Goal: Task Accomplishment & Management: Manage account settings

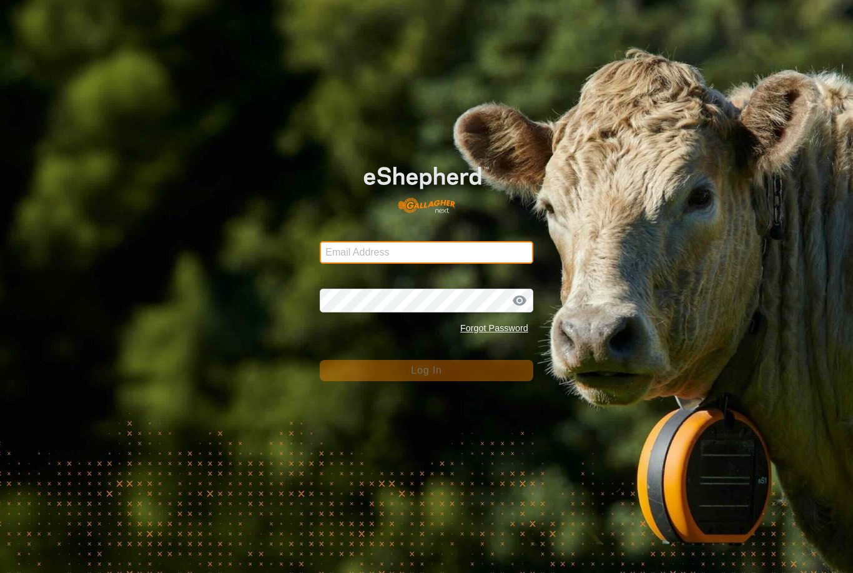
click at [443, 256] on input "Email Address" at bounding box center [427, 252] width 214 height 22
type input "[EMAIL_ADDRESS][DOMAIN_NAME]"
click at [427, 370] on button "Log In" at bounding box center [427, 370] width 214 height 21
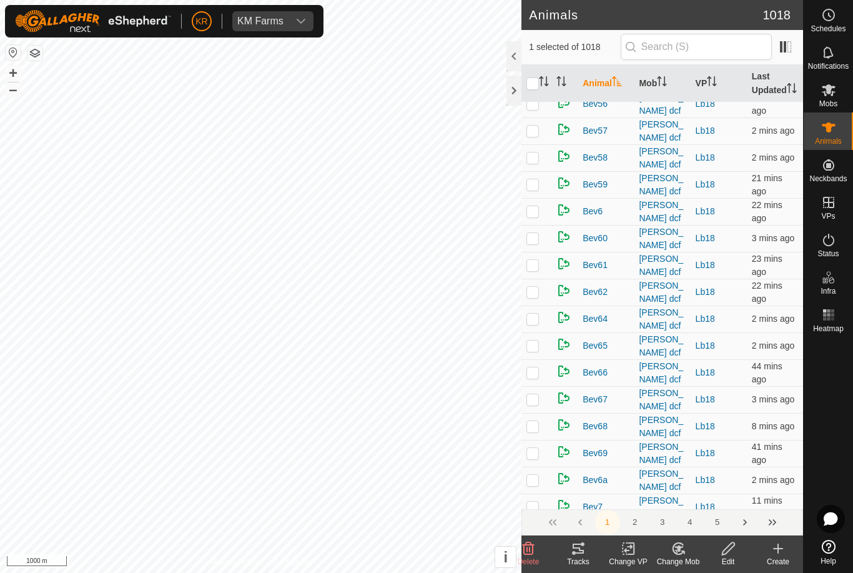
scroll to position [4890, 0]
click at [638, 518] on button "2" at bounding box center [635, 522] width 25 height 25
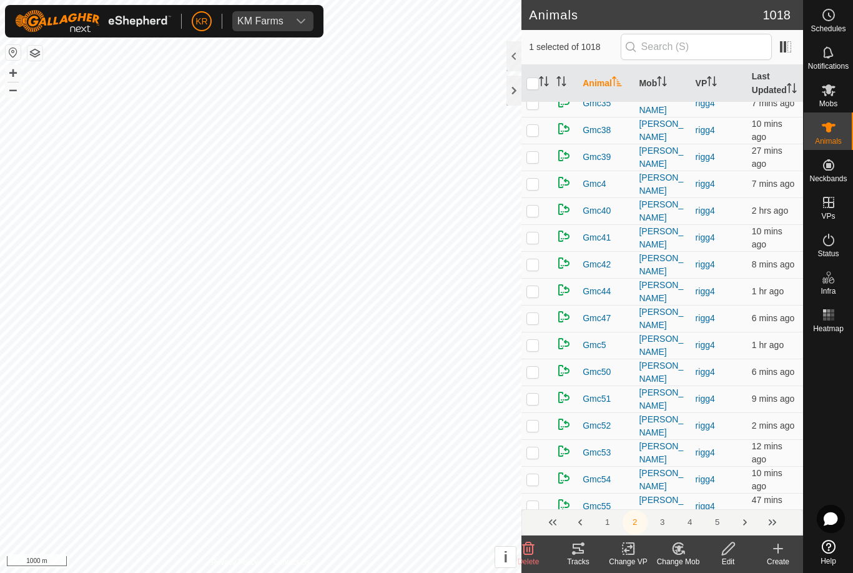
scroll to position [4992, 0]
click at [833, 93] on icon at bounding box center [829, 90] width 14 height 12
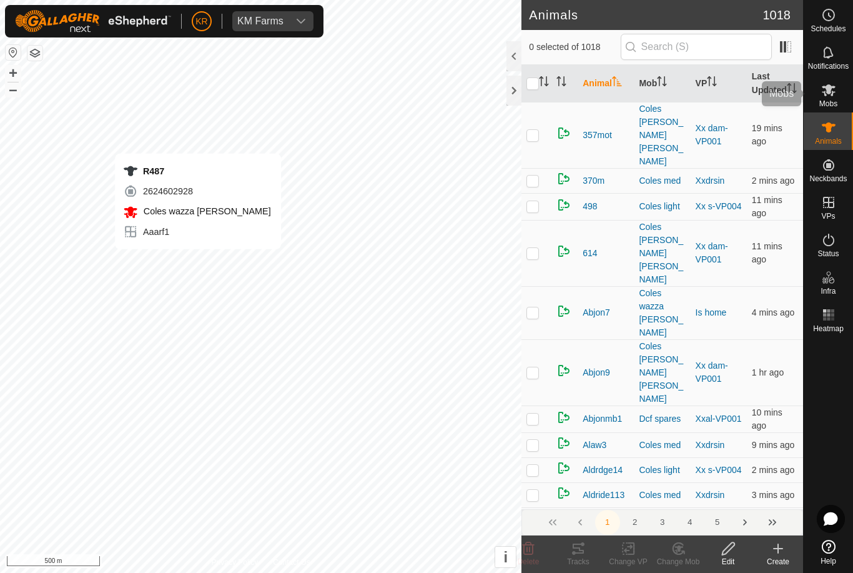
click at [835, 97] on icon at bounding box center [828, 89] width 15 height 15
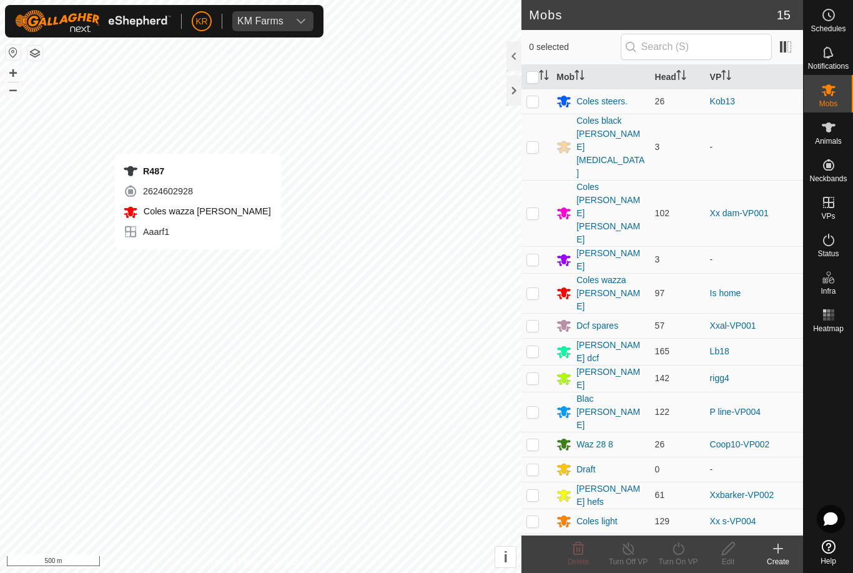
click at [612, 274] on div "Coles wazza [PERSON_NAME]" at bounding box center [610, 293] width 68 height 39
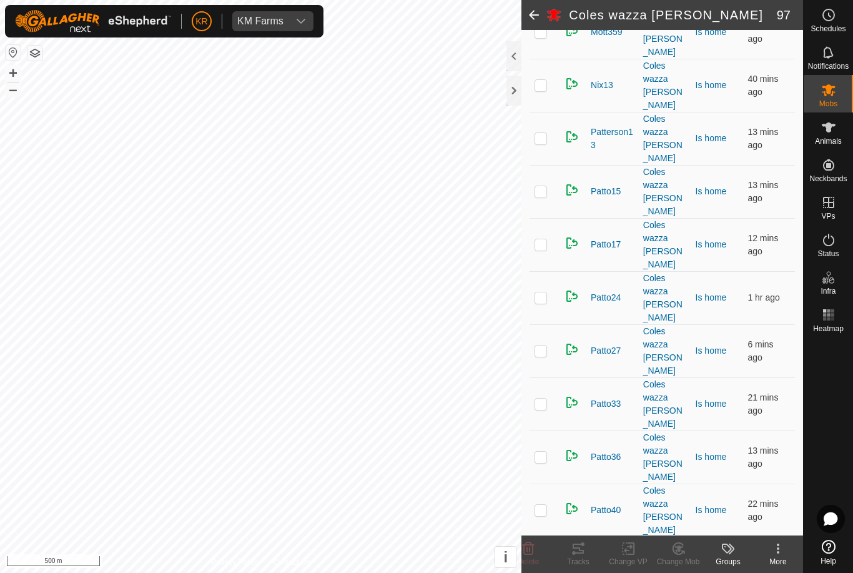
scroll to position [1281, 0]
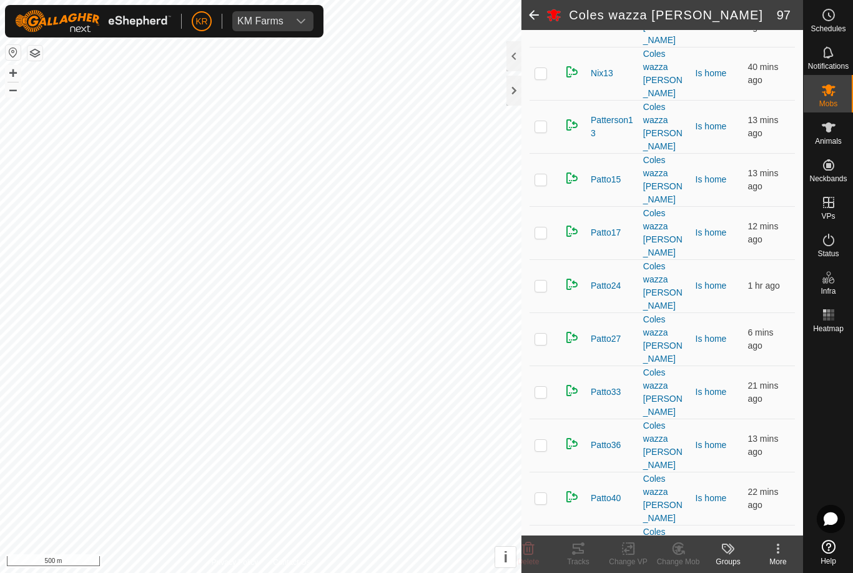
checkbox input "false"
click at [835, 98] on es-mob-svg-icon at bounding box center [828, 90] width 22 height 20
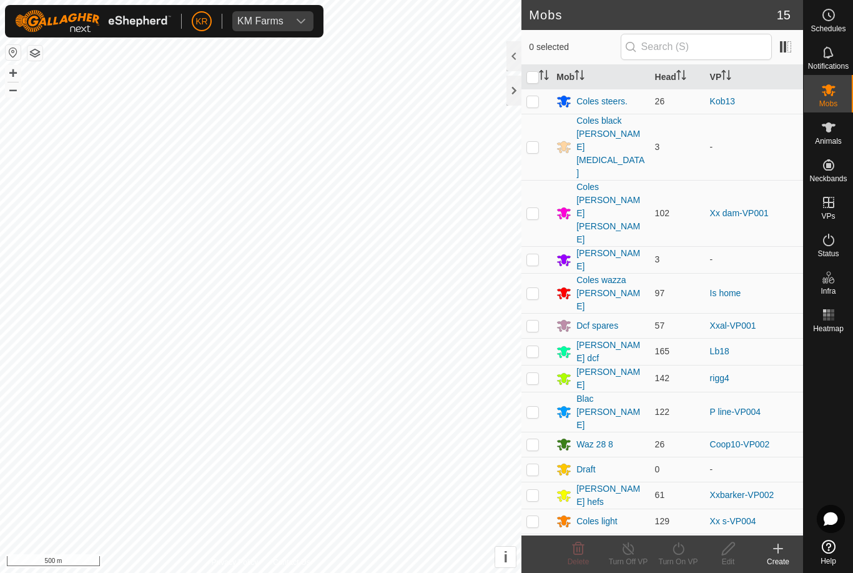
click at [535, 288] on p-checkbox at bounding box center [532, 293] width 12 height 10
checkbox input "true"
click at [681, 557] on div "Turn On VP" at bounding box center [678, 561] width 50 height 11
click at [673, 522] on span "Now" at bounding box center [671, 520] width 20 height 15
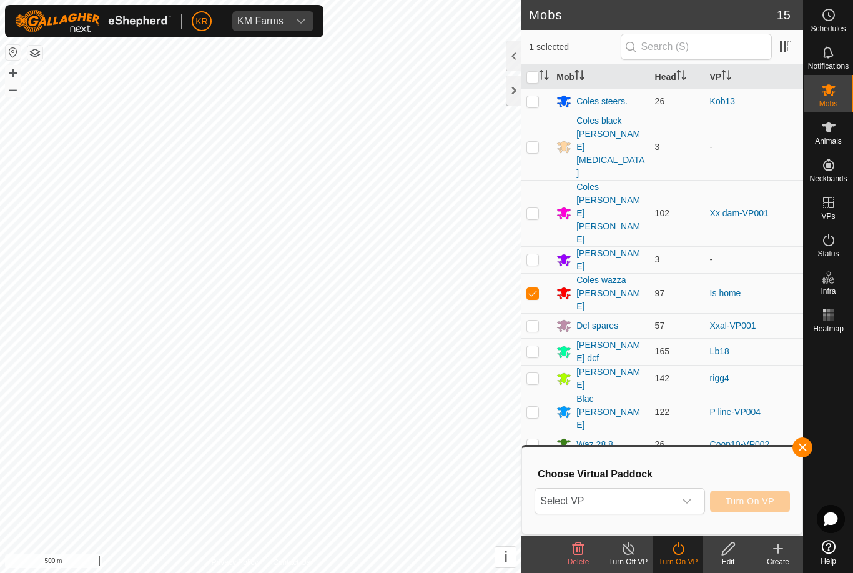
click at [673, 504] on span "Select VP" at bounding box center [604, 500] width 139 height 25
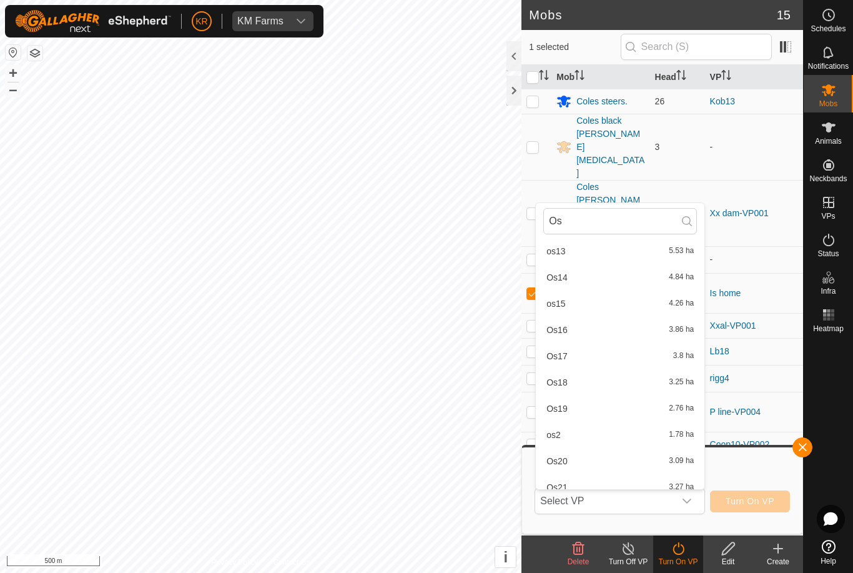
scroll to position [126, 0]
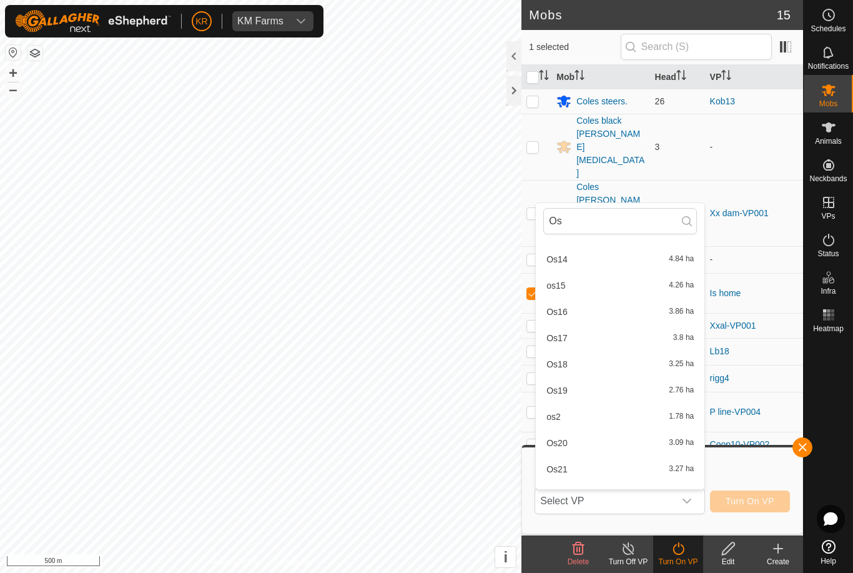
type input "Os"
click at [558, 312] on span "Os16" at bounding box center [556, 311] width 21 height 9
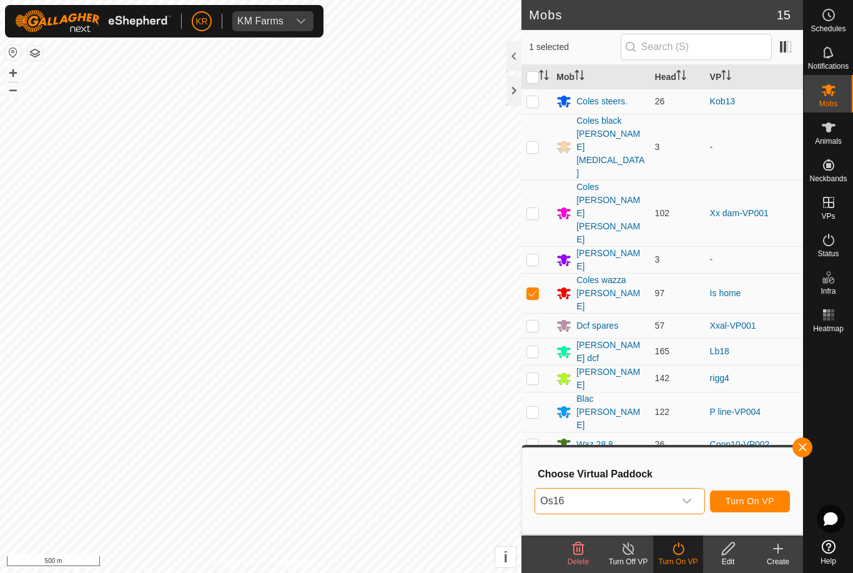
click at [684, 498] on icon "dropdown trigger" at bounding box center [687, 501] width 10 height 10
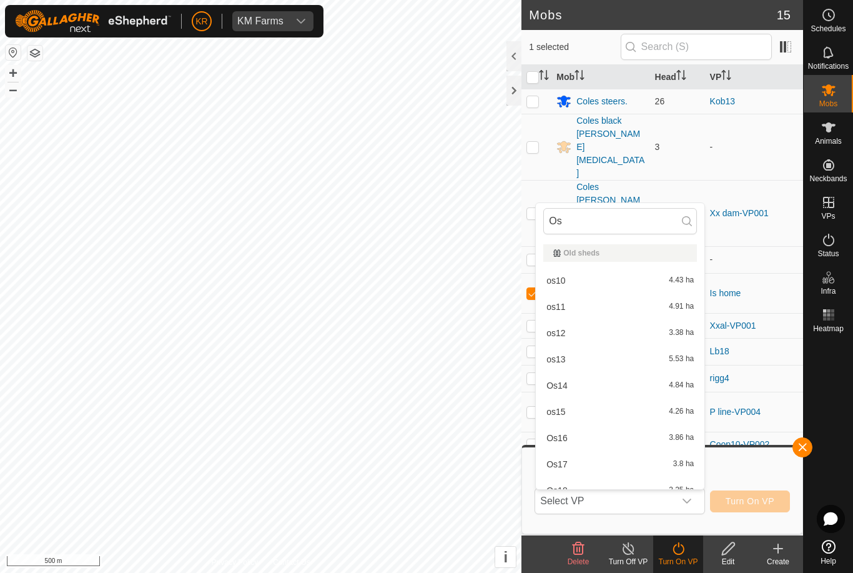
type input "Os"
click at [561, 468] on span "Os17" at bounding box center [556, 464] width 21 height 9
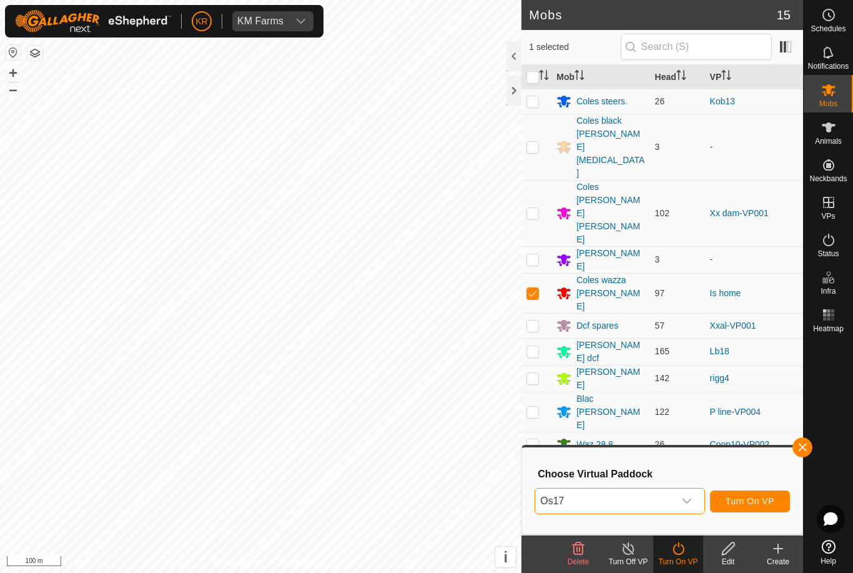
click at [768, 500] on span "Turn On VP" at bounding box center [750, 501] width 49 height 10
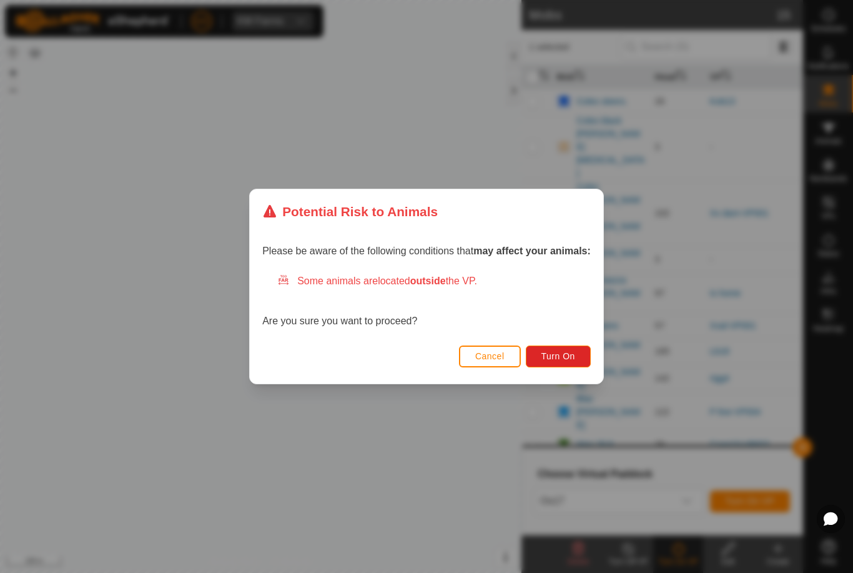
click at [562, 355] on span "Turn On" at bounding box center [558, 356] width 34 height 10
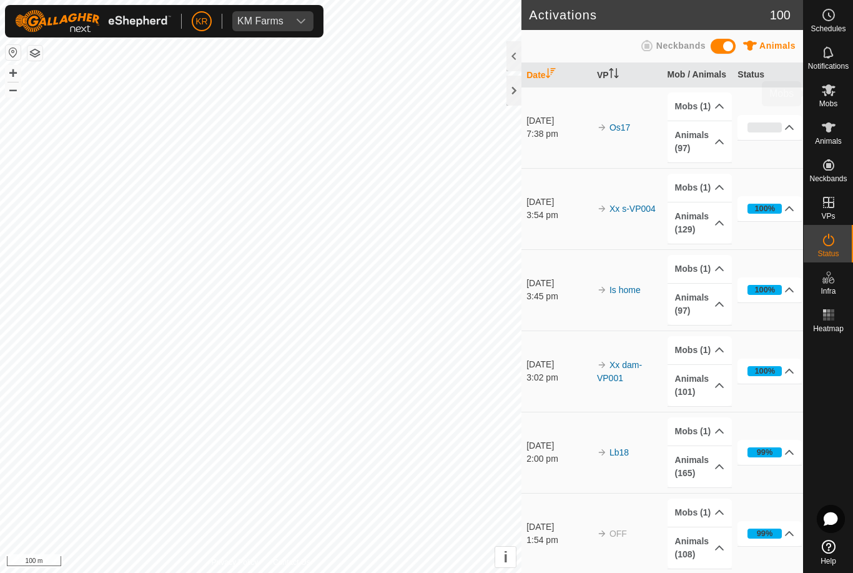
click at [824, 101] on span "Mobs" at bounding box center [828, 103] width 18 height 7
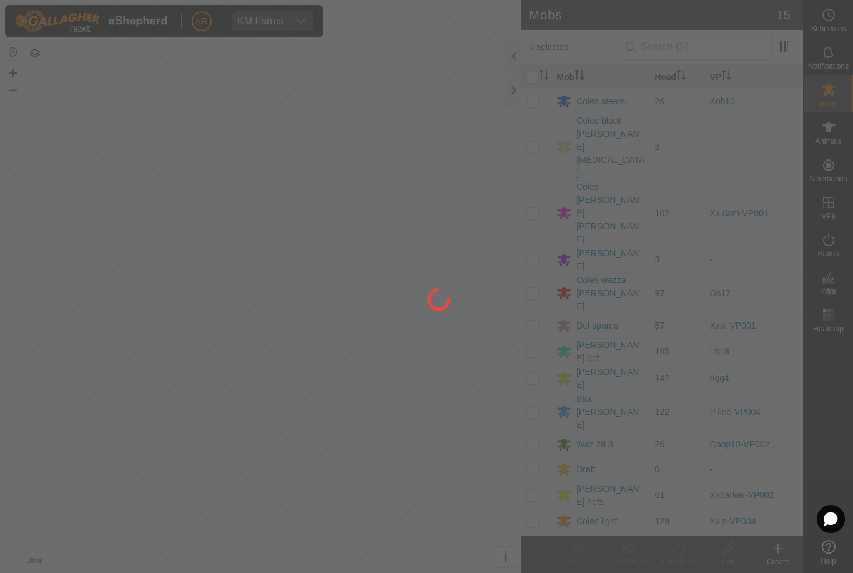
click at [606, 207] on div at bounding box center [426, 286] width 853 height 573
click at [615, 209] on div at bounding box center [426, 286] width 853 height 573
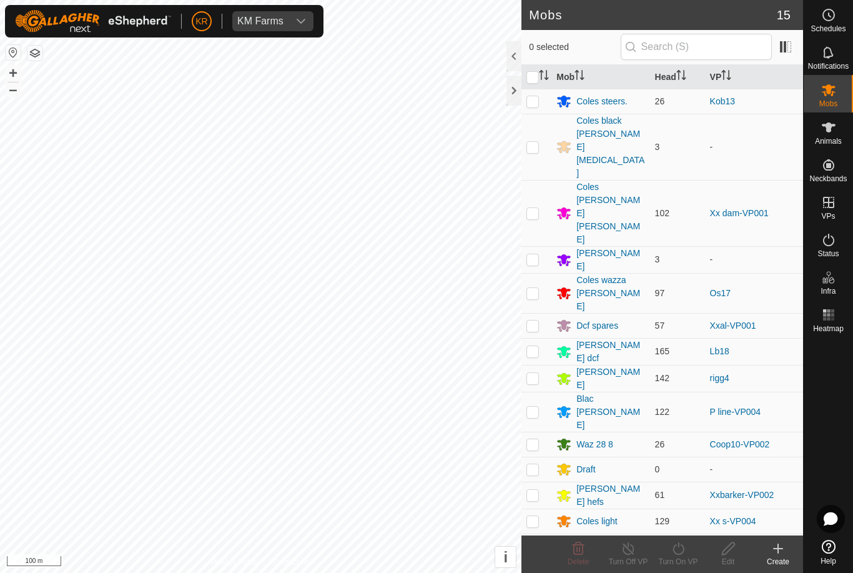
click at [626, 274] on div "Coles wazza [PERSON_NAME]" at bounding box center [610, 293] width 68 height 39
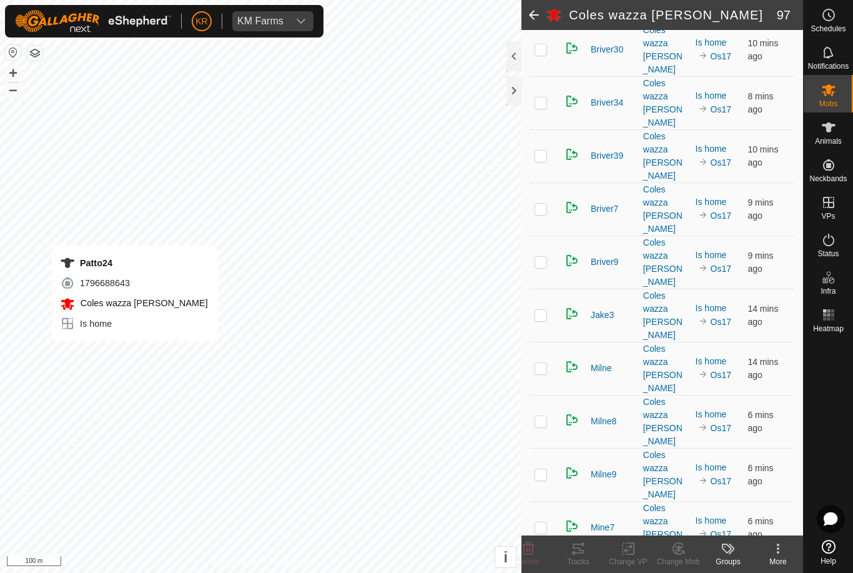
scroll to position [735, 0]
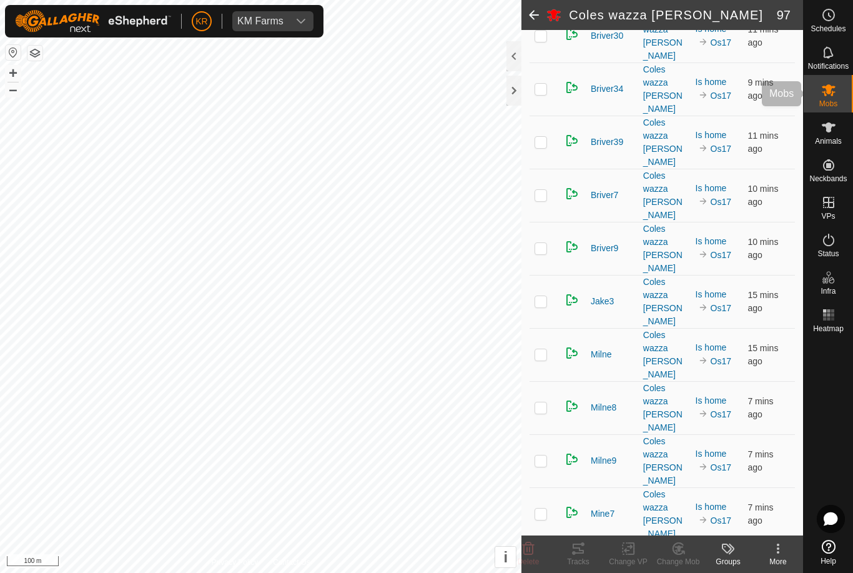
click at [836, 98] on es-mob-svg-icon at bounding box center [828, 90] width 22 height 20
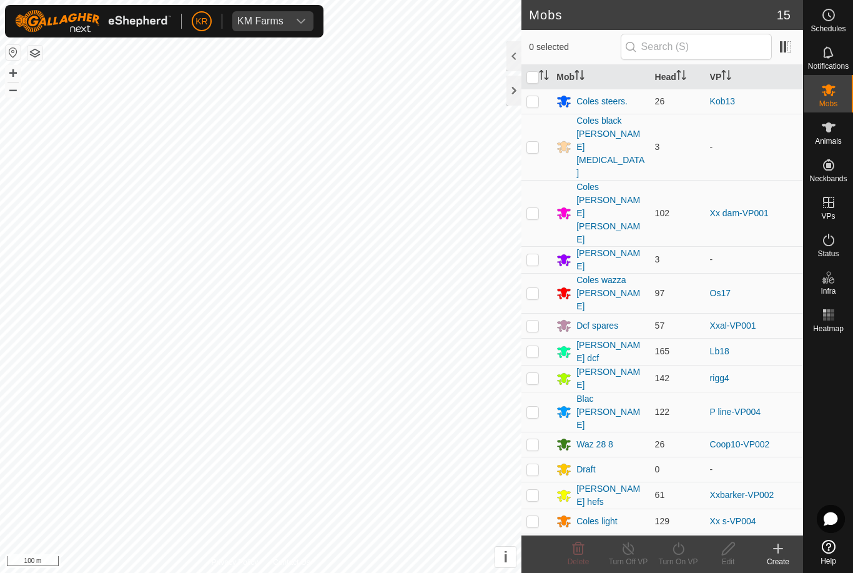
click at [533, 490] on p-checkbox at bounding box center [532, 495] width 12 height 10
checkbox input "true"
click at [678, 555] on icon at bounding box center [679, 548] width 16 height 15
click at [684, 521] on link "Now" at bounding box center [716, 520] width 124 height 25
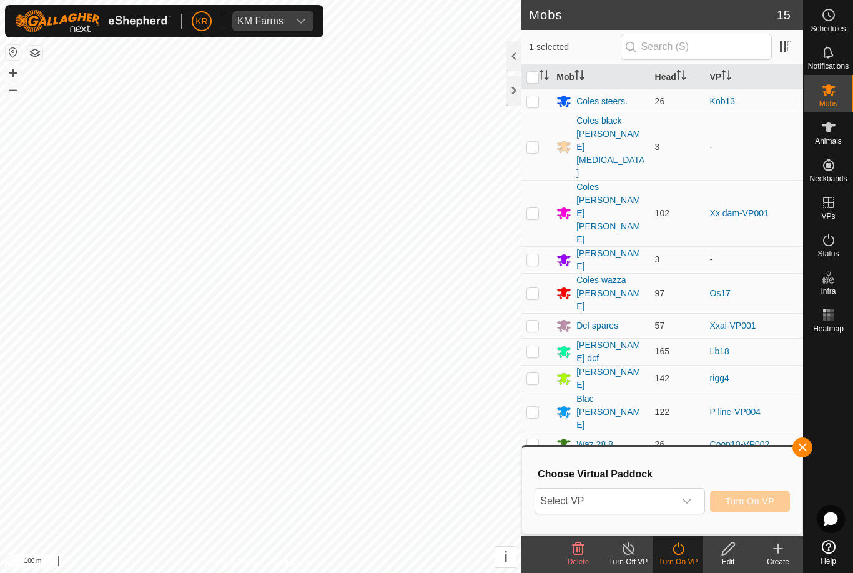
click at [673, 497] on span "Select VP" at bounding box center [604, 500] width 139 height 25
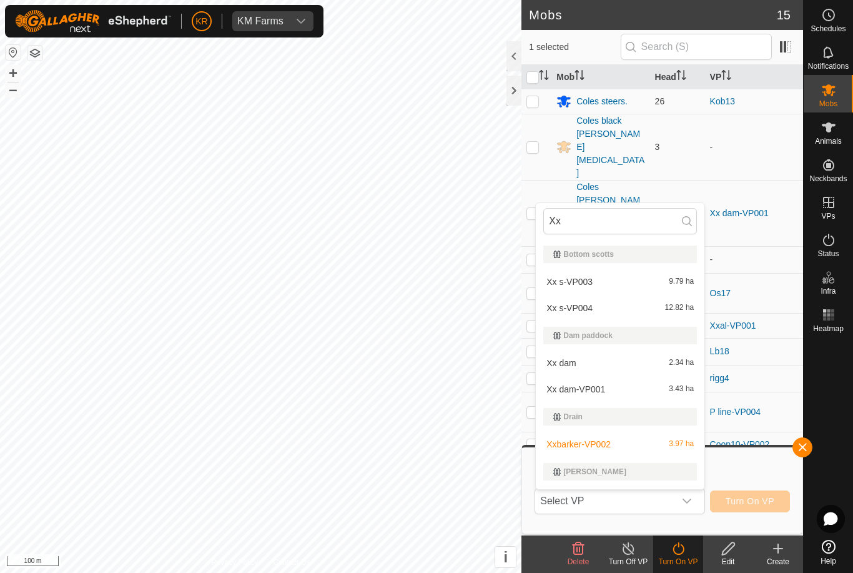
scroll to position [79, 0]
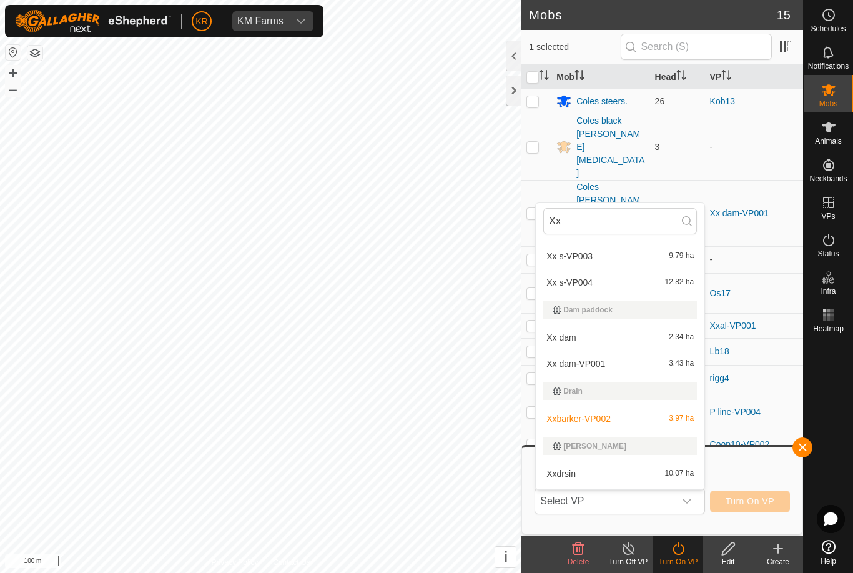
type input "Xx"
click at [653, 365] on div "Xx dam-VP001 3.43 ha" at bounding box center [620, 363] width 154 height 15
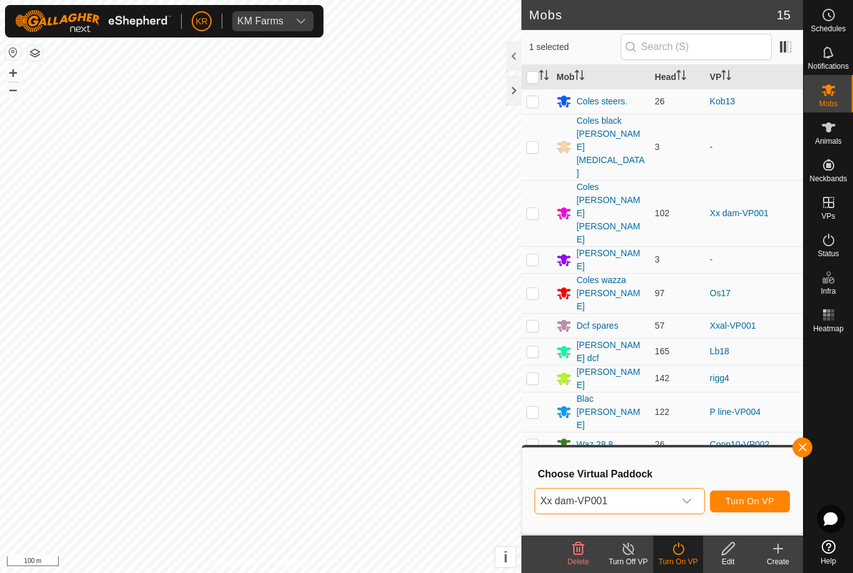
click at [683, 503] on icon "dropdown trigger" at bounding box center [687, 501] width 10 height 10
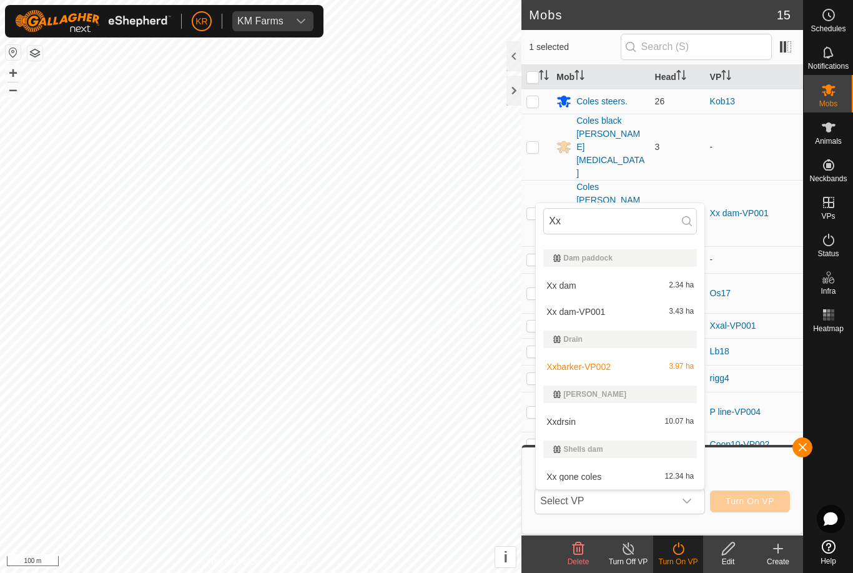
scroll to position [131, 0]
type input "Xx"
click at [607, 368] on span "Xxbarker-VP002" at bounding box center [578, 366] width 64 height 9
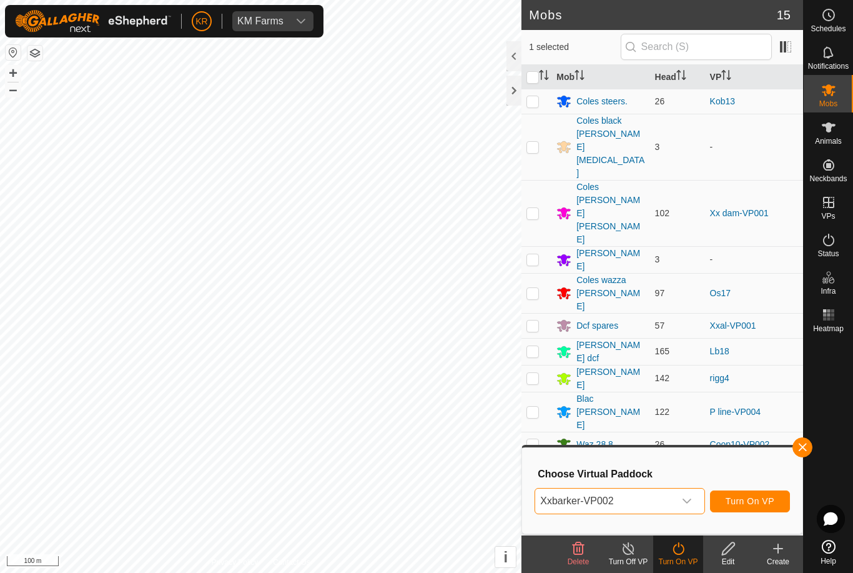
click at [640, 504] on span "Xxbarker-VP002" at bounding box center [604, 500] width 139 height 25
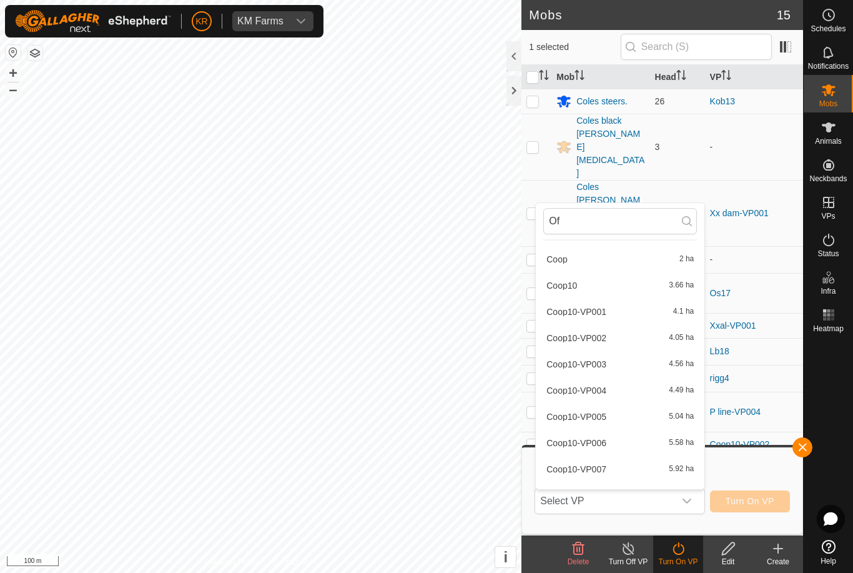
scroll to position [0, 0]
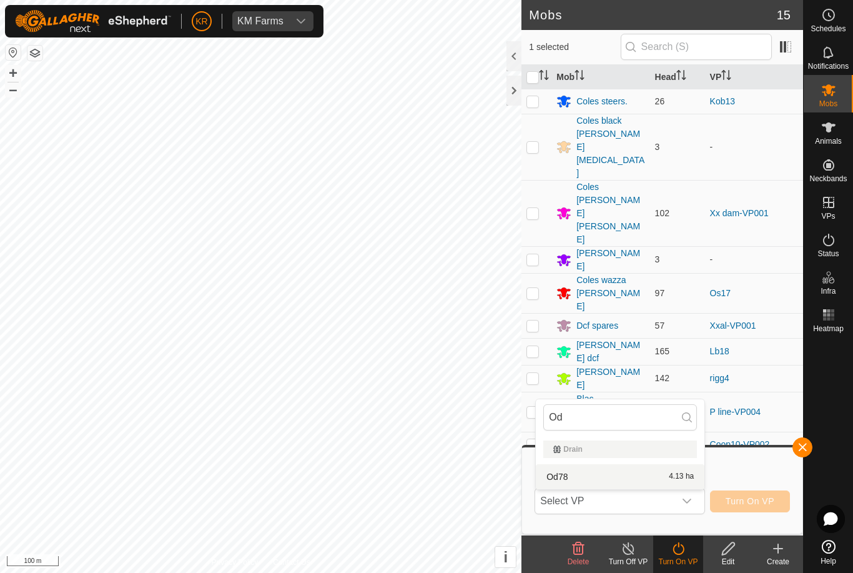
type input "Od"
click at [595, 477] on div "Od78 4.13 ha" at bounding box center [620, 476] width 154 height 15
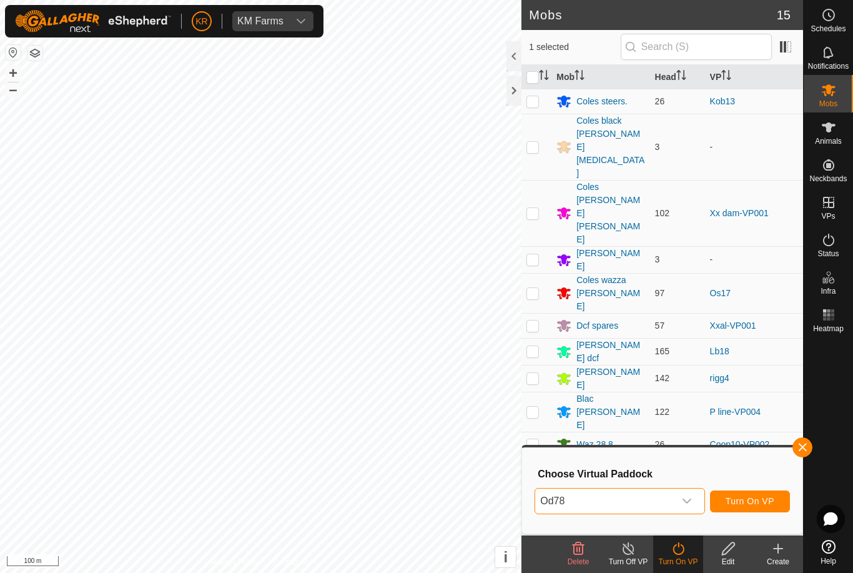
click at [689, 501] on icon "dropdown trigger" at bounding box center [687, 500] width 9 height 5
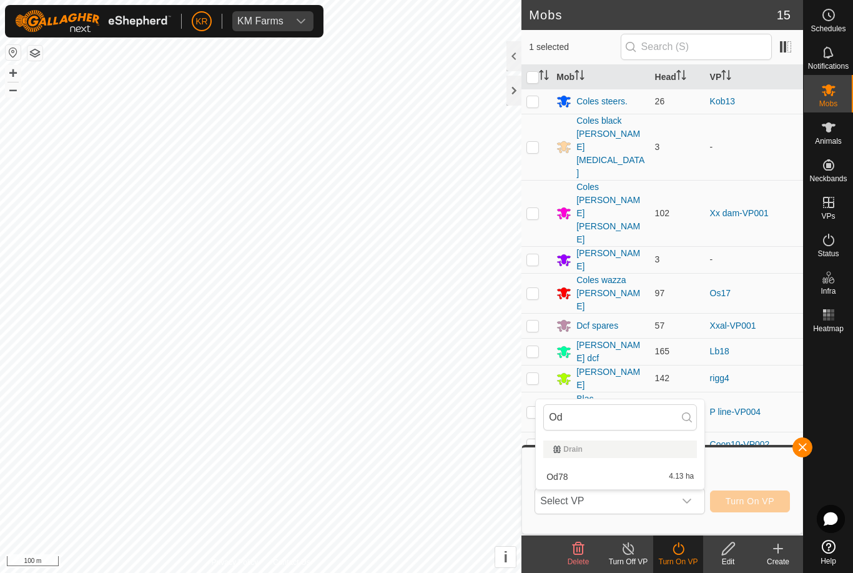
type input "Od"
click at [634, 478] on div "Od78 4.13 ha" at bounding box center [620, 476] width 154 height 15
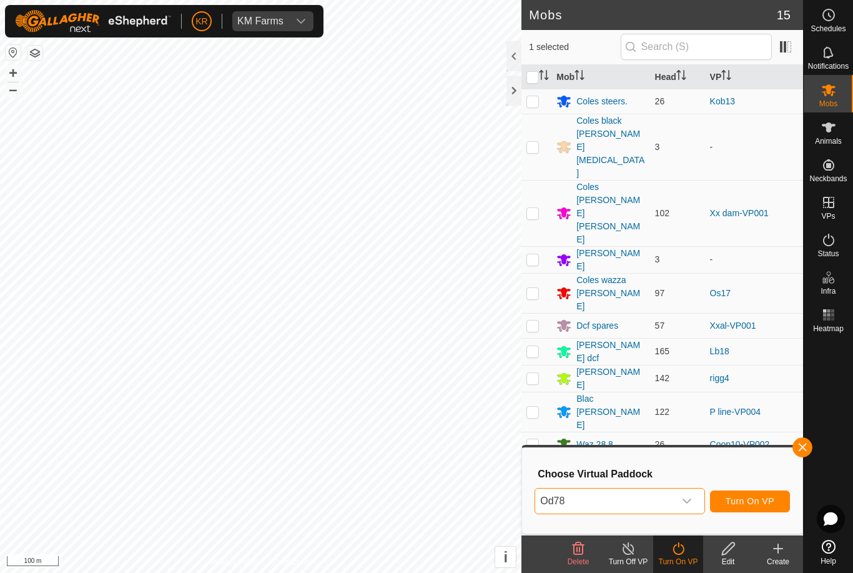
click at [730, 556] on div "Edit" at bounding box center [728, 561] width 50 height 11
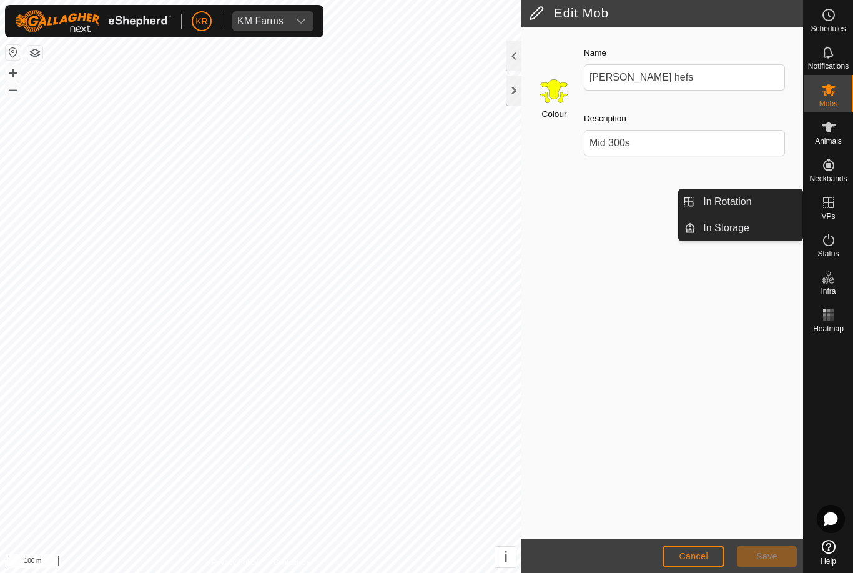
click at [758, 205] on link "In Rotation" at bounding box center [749, 201] width 107 height 25
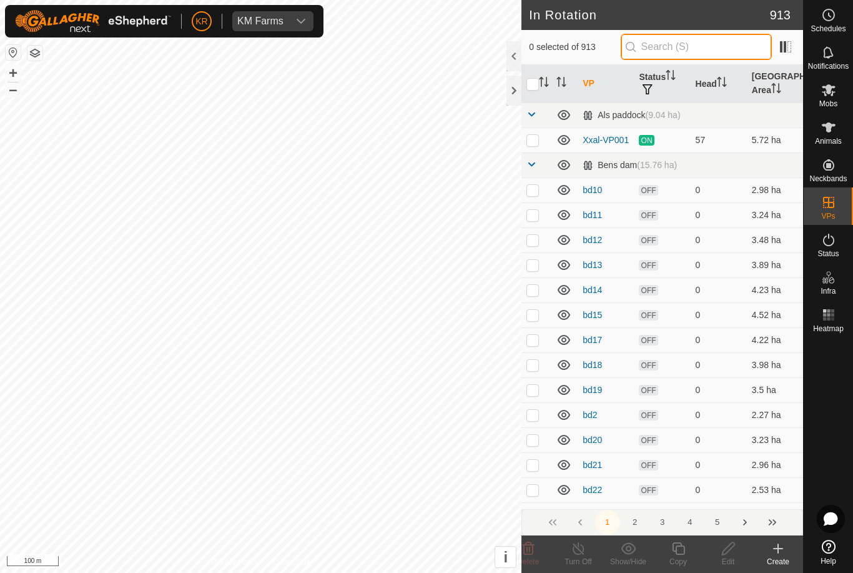
click at [696, 51] on input "text" at bounding box center [696, 47] width 151 height 26
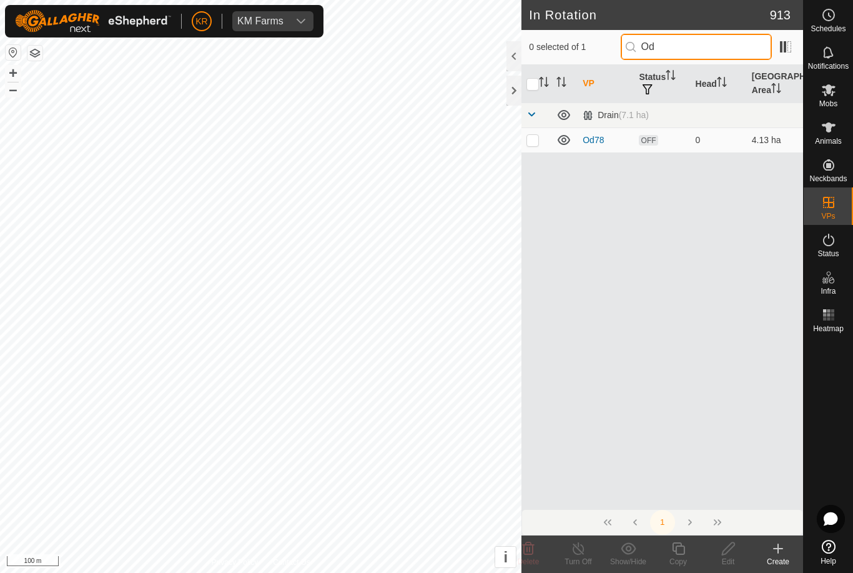
type input "Od"
click at [534, 146] on td at bounding box center [536, 139] width 30 height 25
checkbox input "true"
click at [730, 558] on div "Edit" at bounding box center [728, 561] width 50 height 11
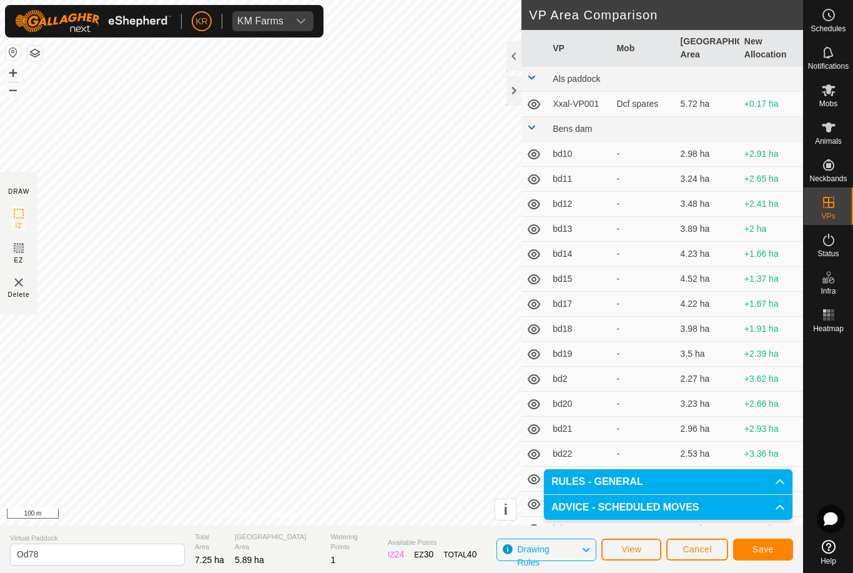
click at [761, 551] on span "Save" at bounding box center [763, 549] width 21 height 10
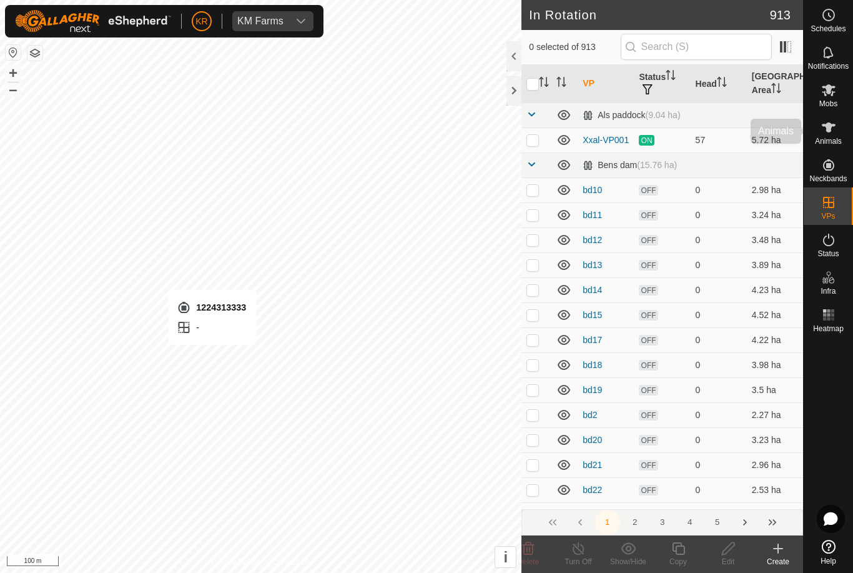
click at [831, 129] on icon at bounding box center [828, 127] width 15 height 15
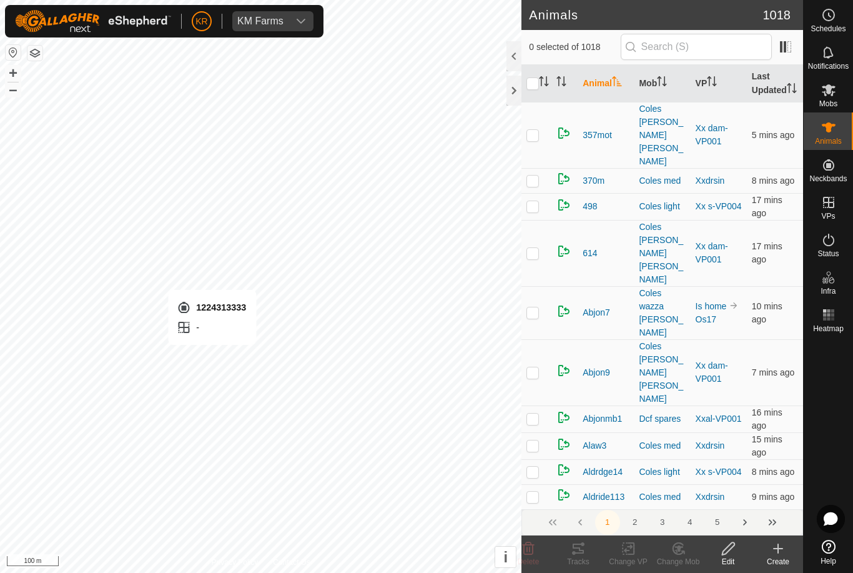
click at [784, 546] on icon at bounding box center [778, 548] width 15 height 15
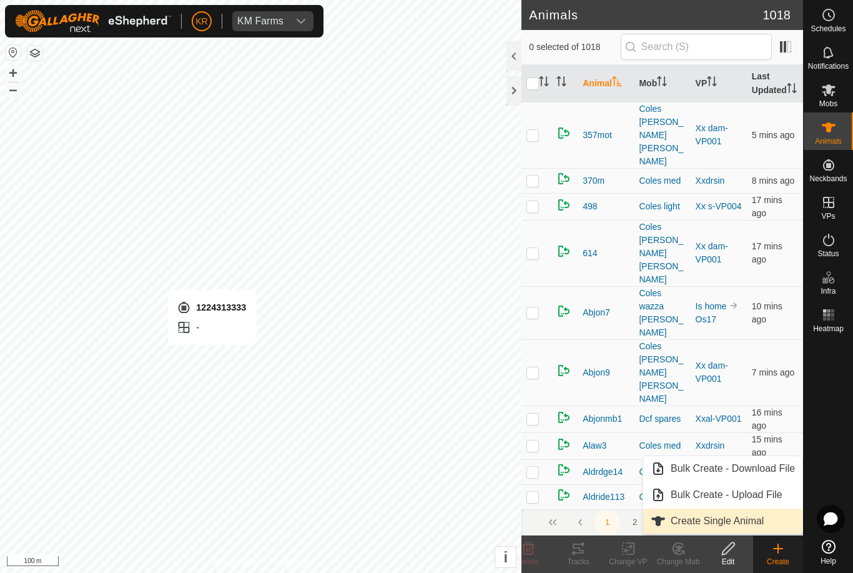
click at [734, 520] on span "Create Single Animal" at bounding box center [717, 520] width 93 height 15
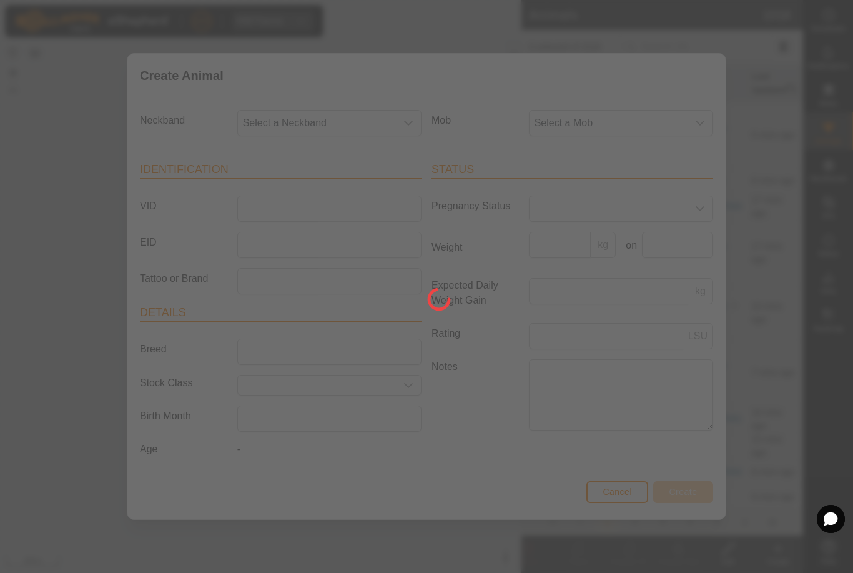
click at [346, 122] on div at bounding box center [426, 286] width 853 height 573
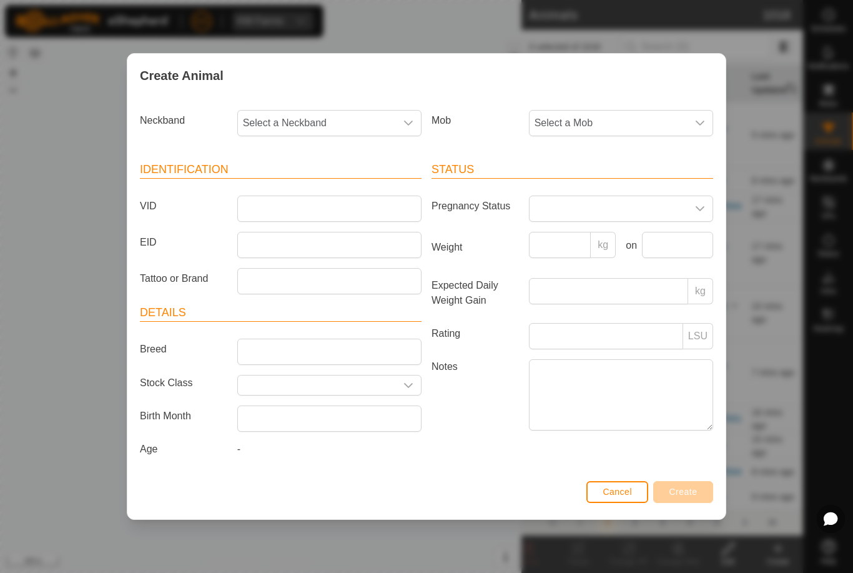
click at [374, 123] on span "Select a Neckband" at bounding box center [317, 123] width 158 height 25
type input "122"
click at [280, 187] on span "1224313333" at bounding box center [274, 187] width 56 height 15
click at [643, 114] on span "Select a Mob" at bounding box center [609, 123] width 158 height 25
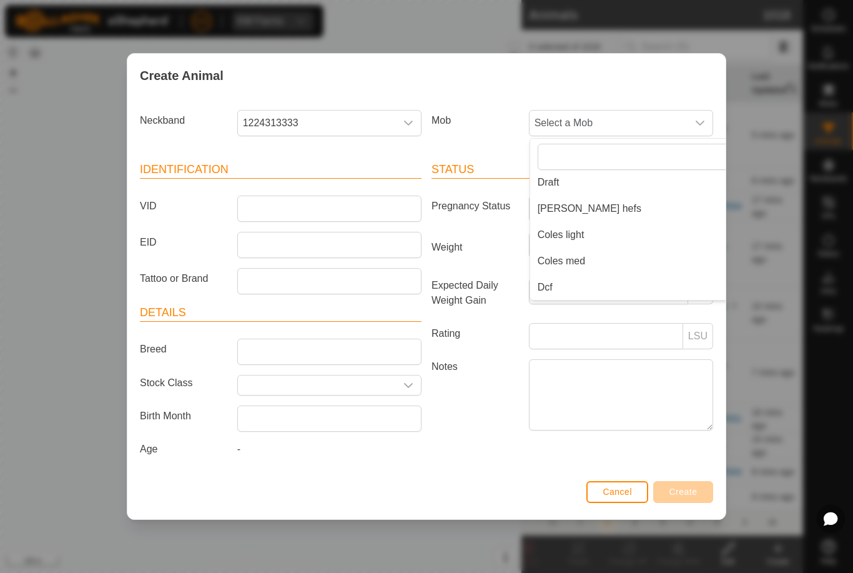
click at [586, 209] on span "[PERSON_NAME] hefs" at bounding box center [590, 208] width 104 height 15
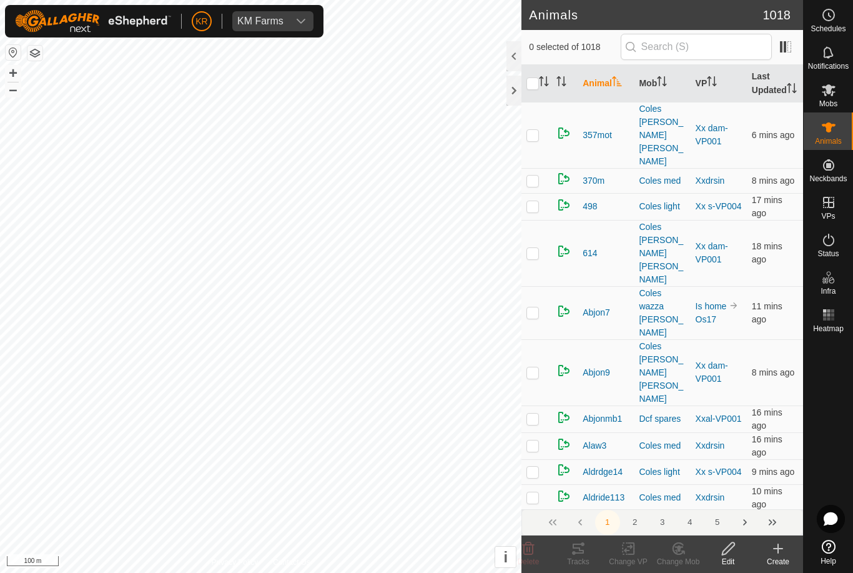
click at [781, 556] on div "Create" at bounding box center [778, 561] width 50 height 11
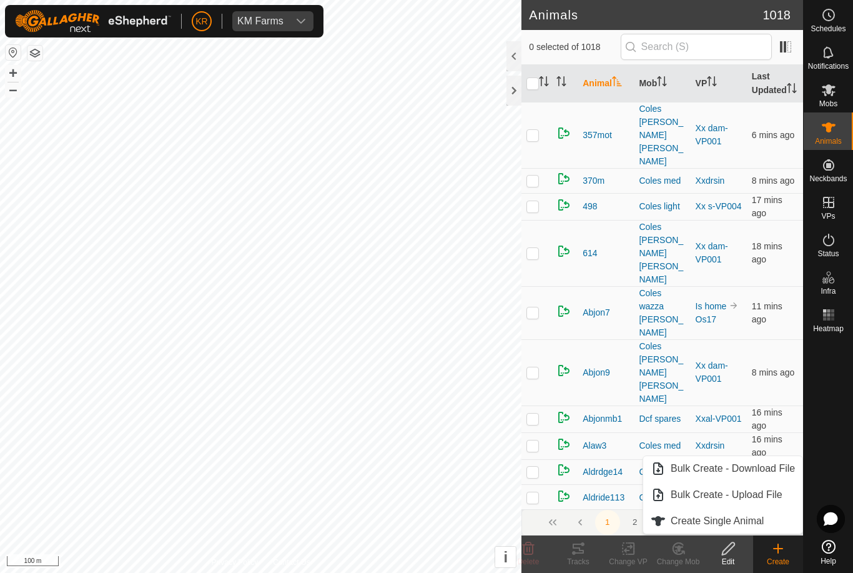
click at [739, 518] on span "Create Single Animal" at bounding box center [717, 520] width 93 height 15
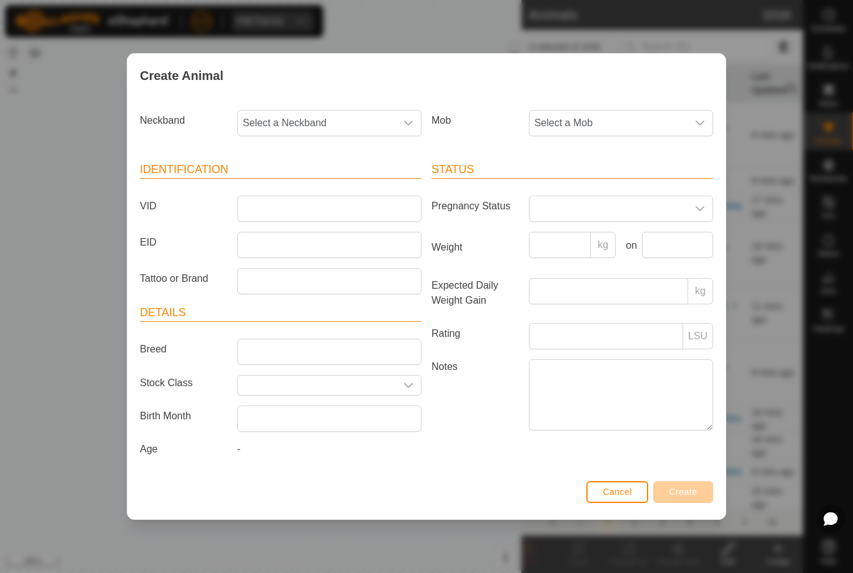
click at [377, 127] on span "Select a Neckband" at bounding box center [317, 123] width 158 height 25
type input "1224"
click at [284, 186] on span "1224313333" at bounding box center [274, 187] width 56 height 15
click at [634, 119] on span "Select a Mob" at bounding box center [609, 123] width 158 height 25
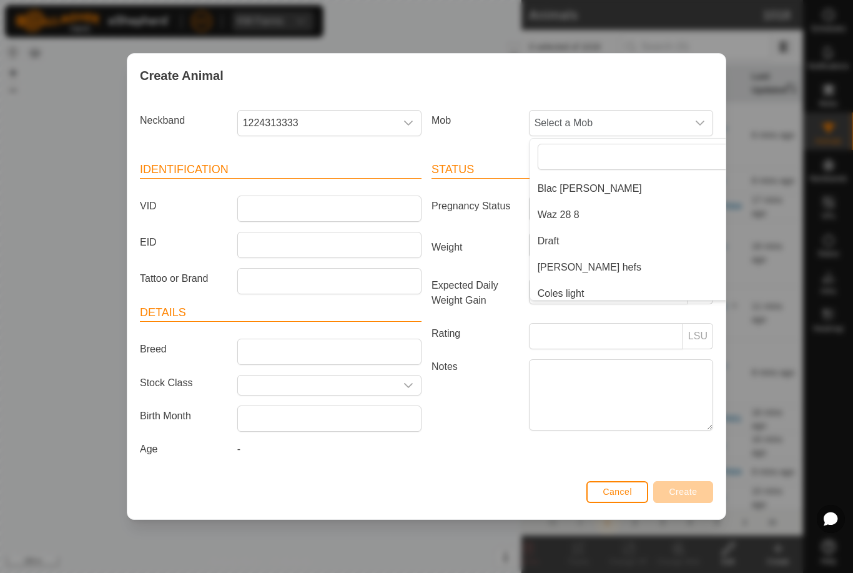
scroll to position [239, 0]
click at [589, 264] on li "[PERSON_NAME] hefs" at bounding box center [646, 263] width 232 height 25
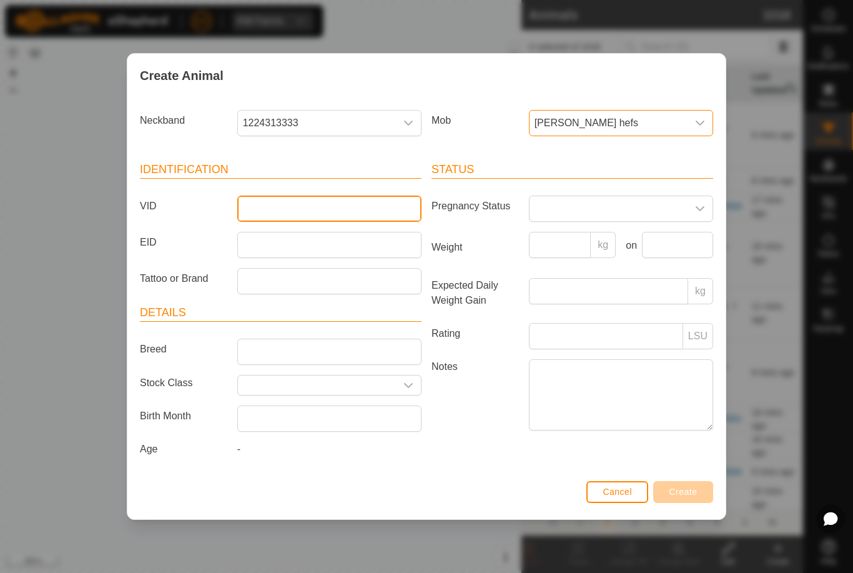
click at [318, 213] on input "VID" at bounding box center [329, 208] width 184 height 26
type input "Unk898"
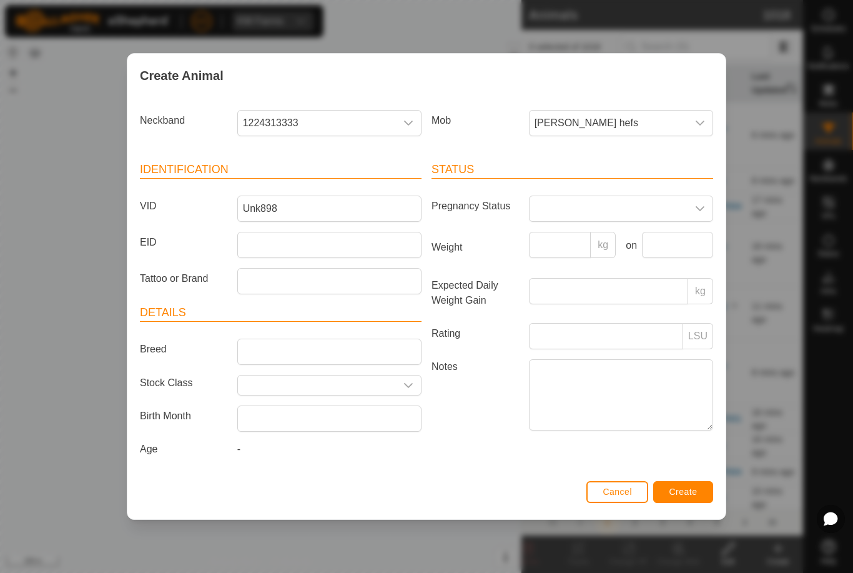
click at [685, 496] on span "Create" at bounding box center [683, 491] width 28 height 10
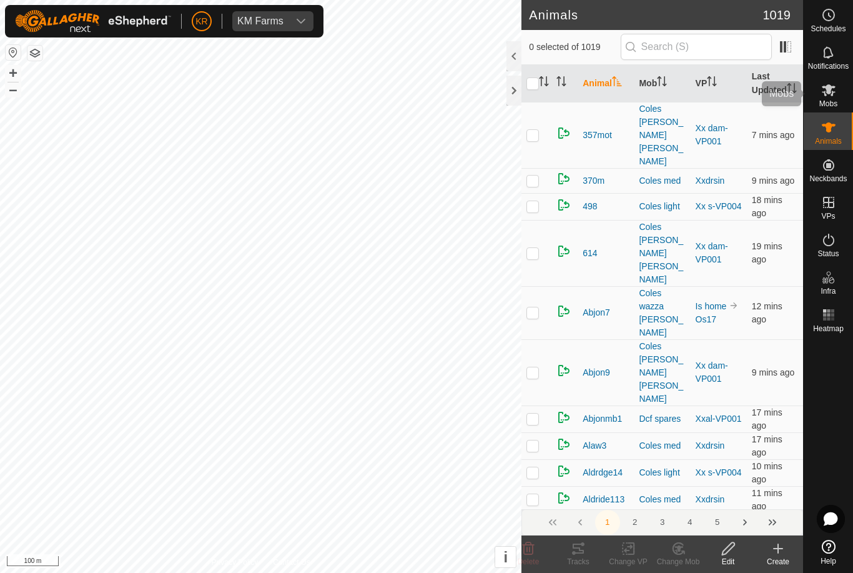
click at [820, 84] on es-mob-svg-icon at bounding box center [828, 90] width 22 height 20
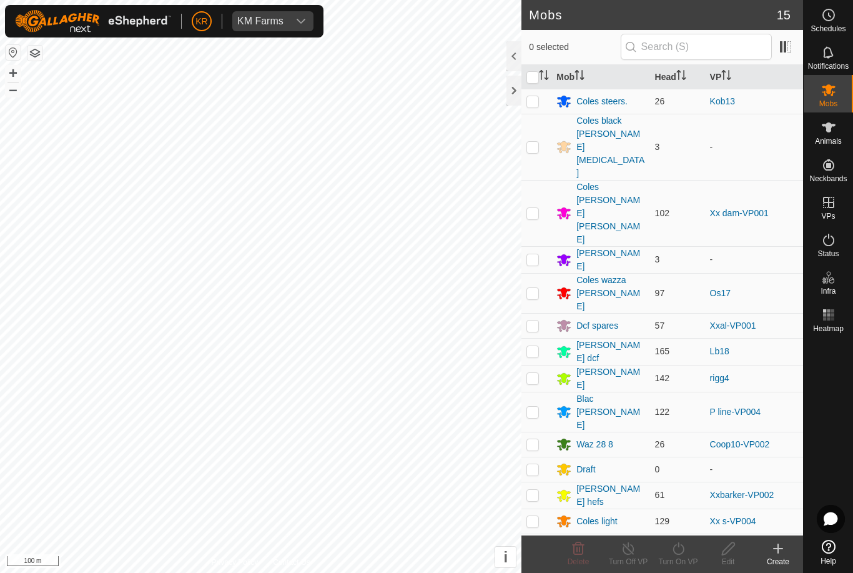
click at [536, 490] on p-checkbox at bounding box center [532, 495] width 12 height 10
checkbox input "true"
click at [681, 561] on div "Turn On VP" at bounding box center [678, 561] width 50 height 11
click at [676, 526] on span "Now" at bounding box center [671, 520] width 20 height 15
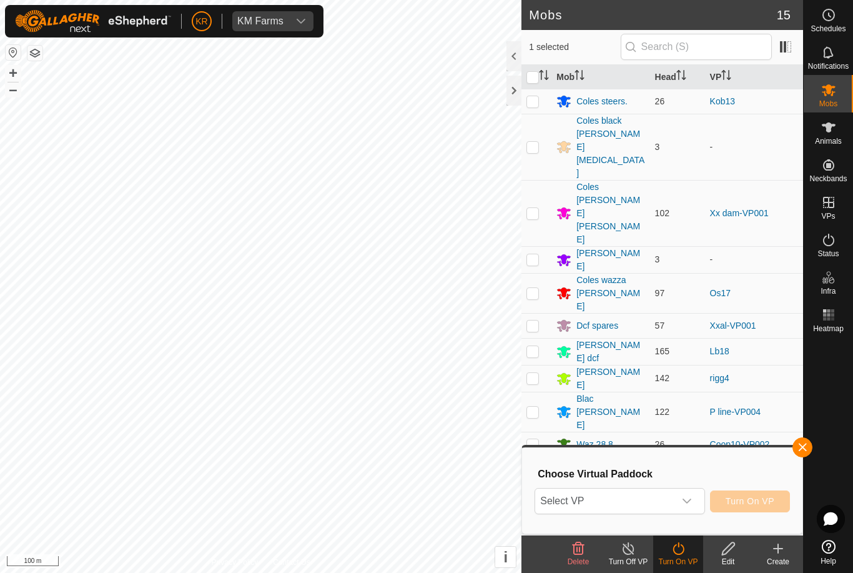
click at [610, 493] on span "Select VP" at bounding box center [604, 500] width 139 height 25
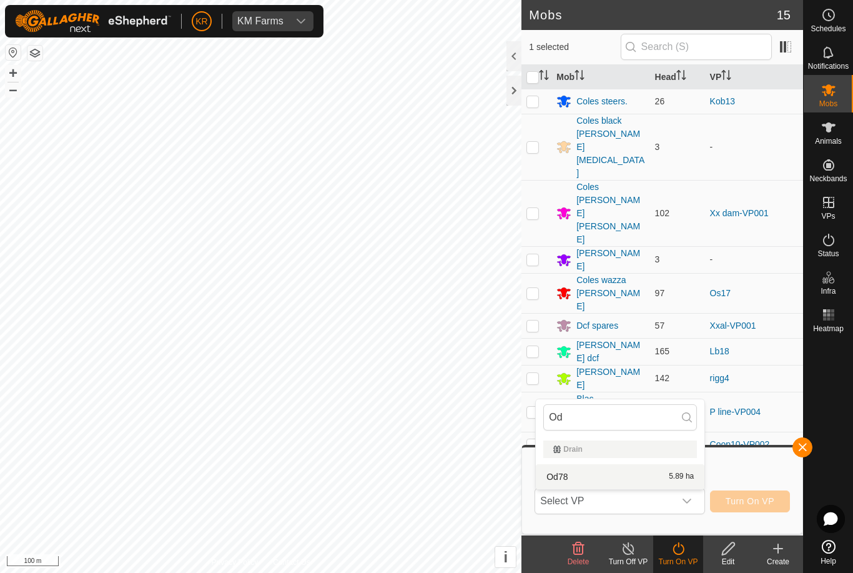
type input "Od"
click at [610, 475] on div "Od78 5.89 ha" at bounding box center [620, 476] width 154 height 15
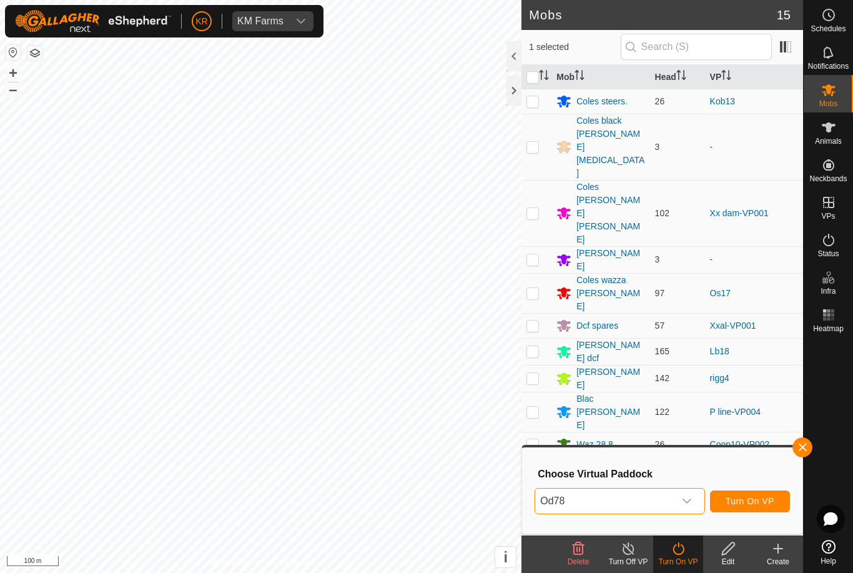
click at [757, 496] on span "Turn On VP" at bounding box center [750, 501] width 49 height 10
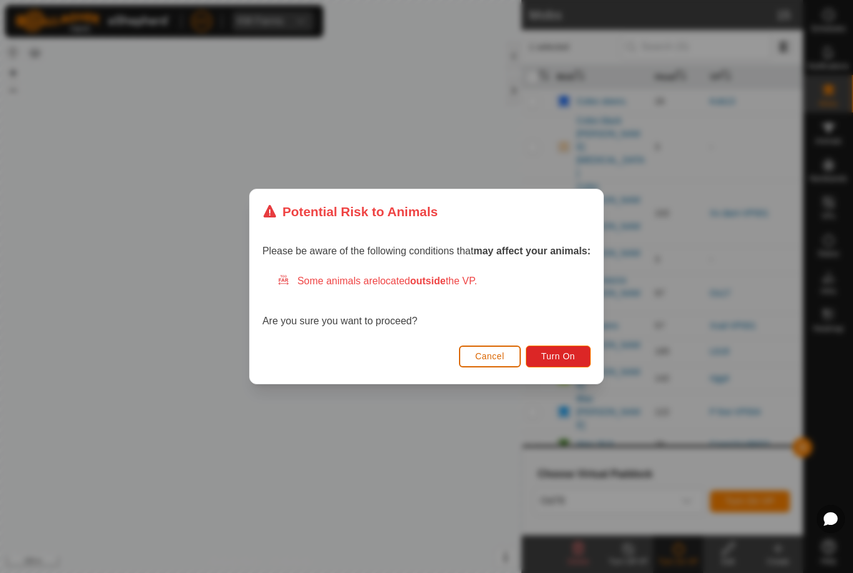
click at [575, 358] on span "Turn On" at bounding box center [558, 356] width 34 height 10
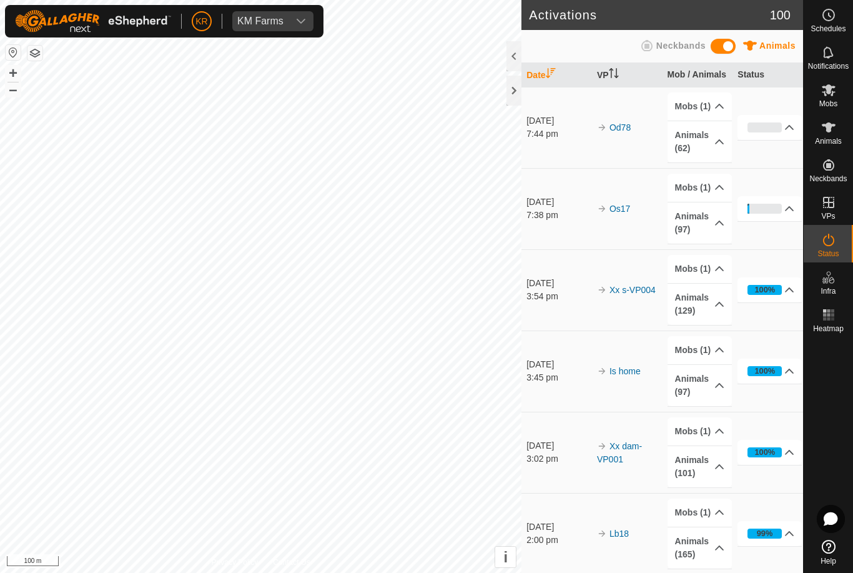
click at [658, 21] on h2 "Activations" at bounding box center [649, 14] width 240 height 15
click at [825, 87] on icon at bounding box center [829, 90] width 14 height 12
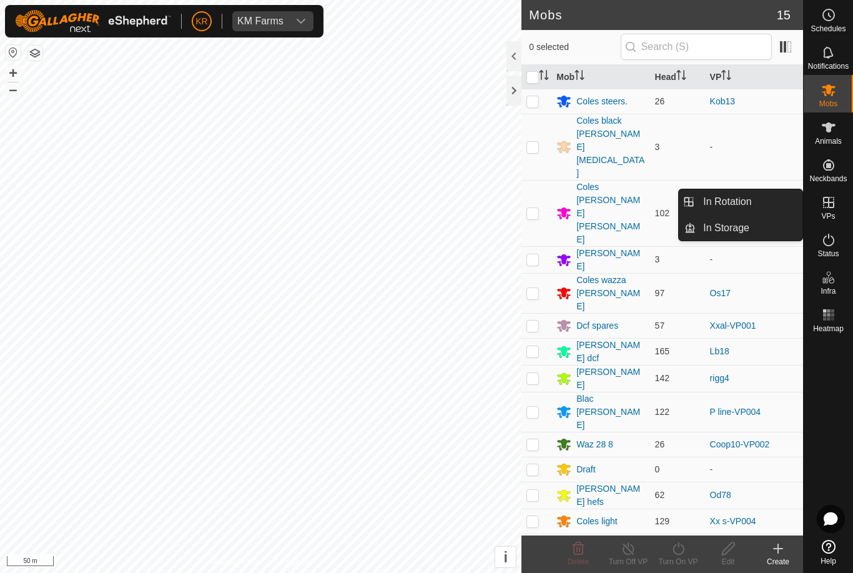
click at [748, 207] on span "In Rotation" at bounding box center [727, 201] width 48 height 15
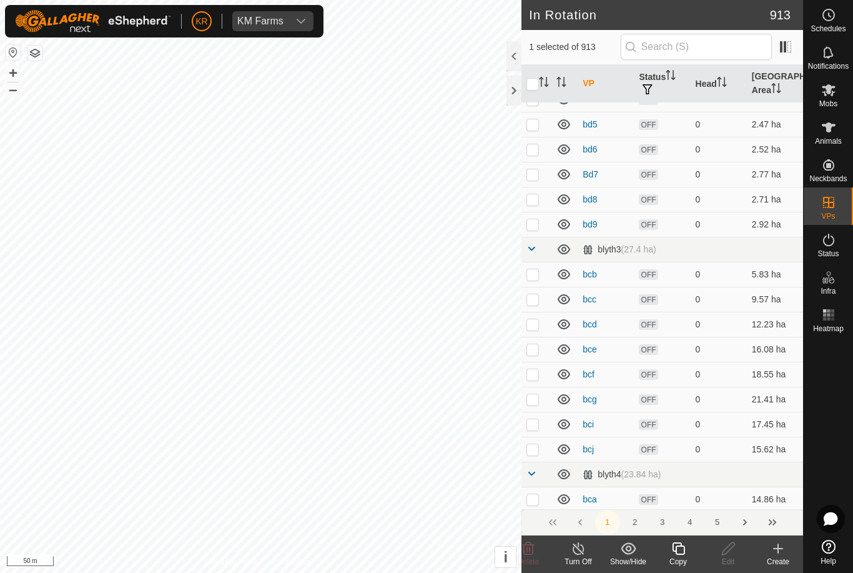
scroll to position [716, 0]
click at [713, 53] on input "text" at bounding box center [696, 47] width 151 height 26
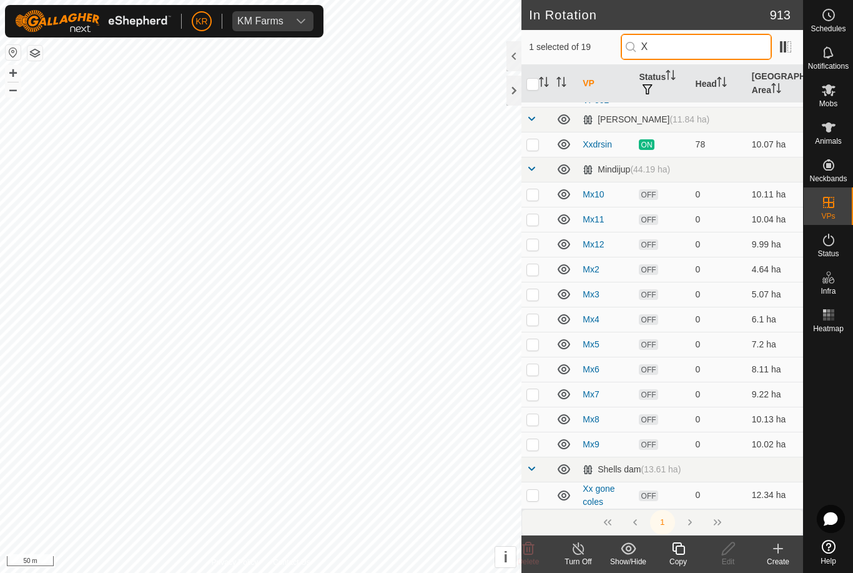
scroll to position [0, 0]
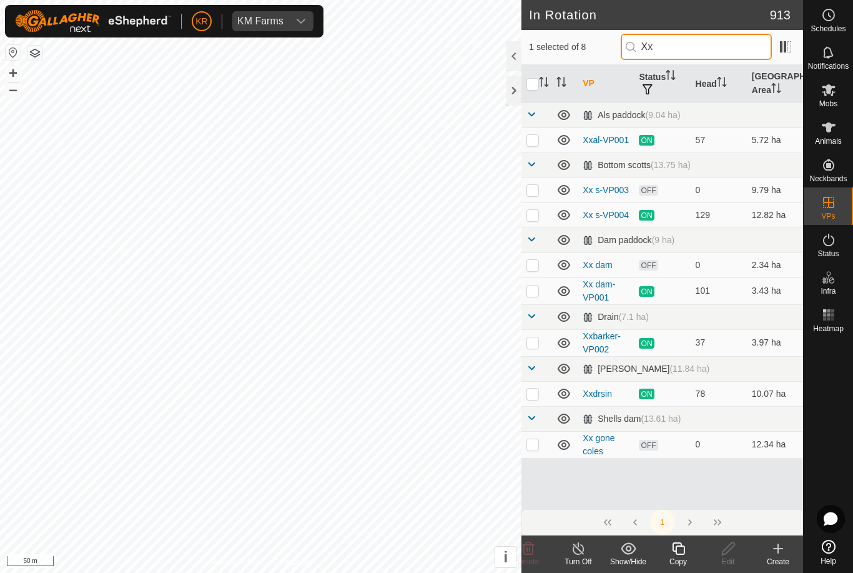
click at [701, 47] on input "Xx" at bounding box center [696, 47] width 151 height 26
type input "X"
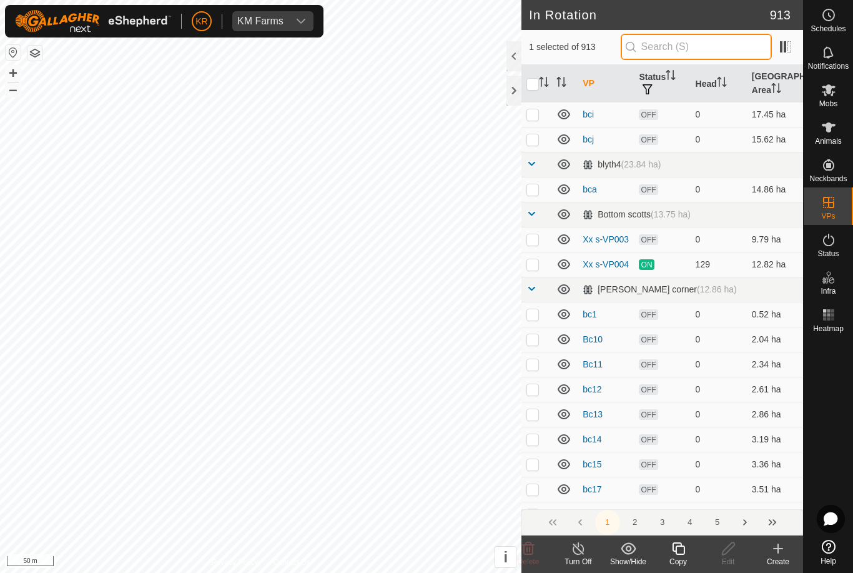
scroll to position [1024, 0]
click at [538, 192] on p-checkbox at bounding box center [532, 190] width 12 height 10
checkbox input "true"
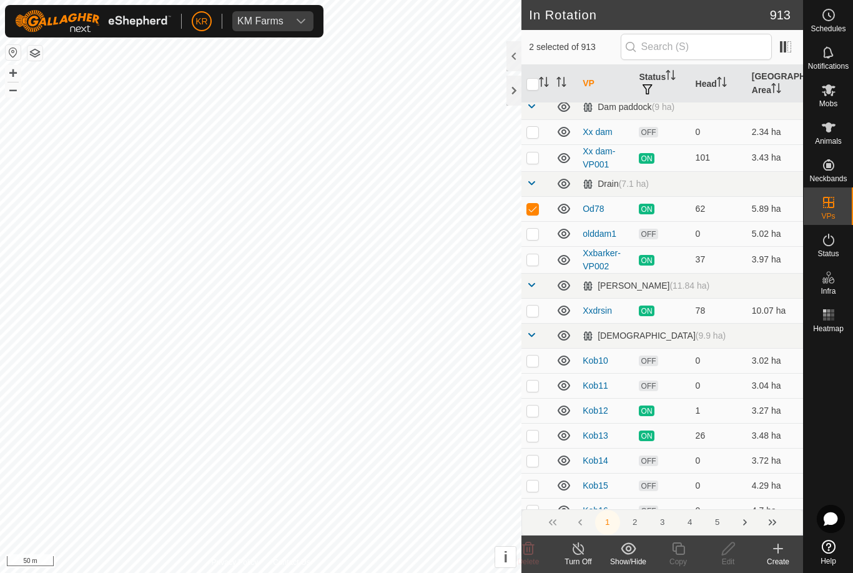
scroll to position [2523, 0]
click at [534, 259] on p-checkbox at bounding box center [532, 257] width 12 height 10
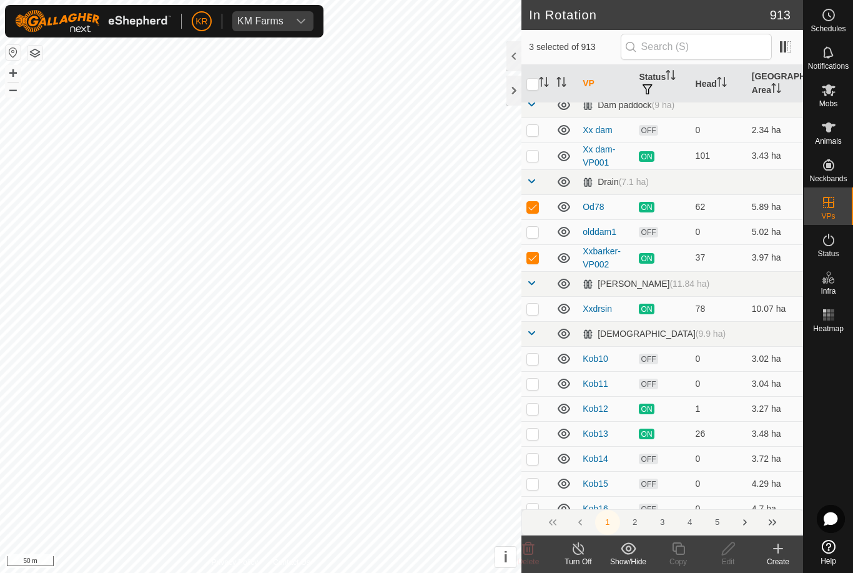
click at [535, 259] on p-checkbox at bounding box center [532, 257] width 12 height 10
checkbox input "false"
click at [535, 230] on p-checkbox at bounding box center [532, 232] width 12 height 10
click at [533, 227] on p-checkbox at bounding box center [532, 232] width 12 height 10
checkbox input "false"
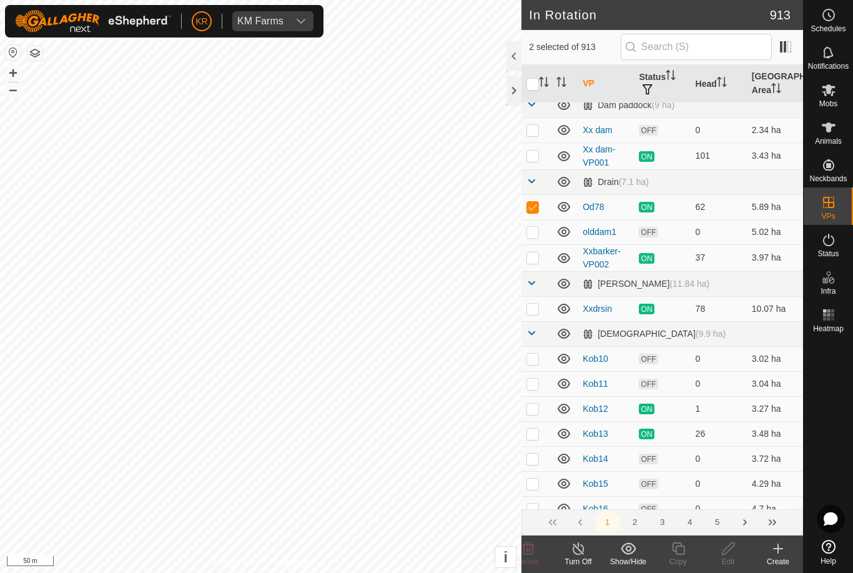
click at [530, 204] on p-checkbox at bounding box center [532, 207] width 12 height 10
checkbox input "false"
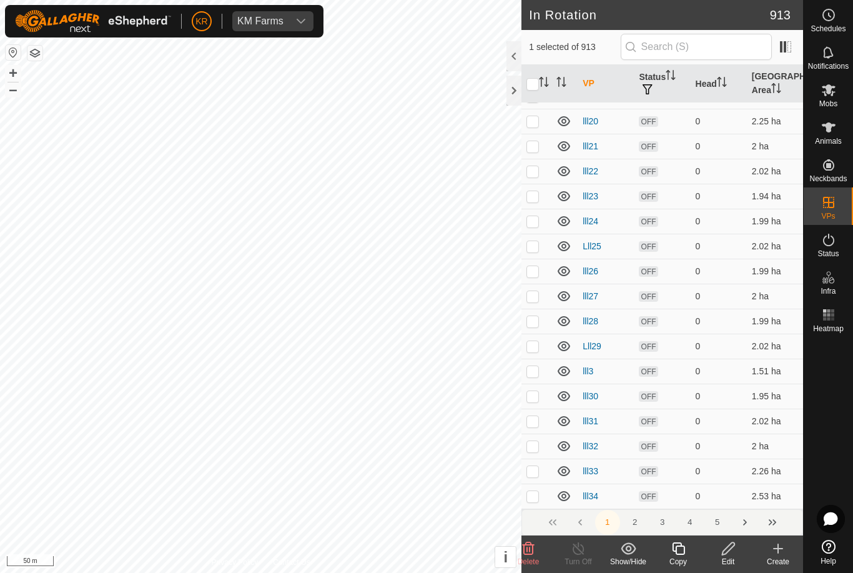
scroll to position [5008, 0]
click at [633, 520] on button "2" at bounding box center [635, 522] width 25 height 25
click at [661, 524] on button "3" at bounding box center [662, 522] width 25 height 25
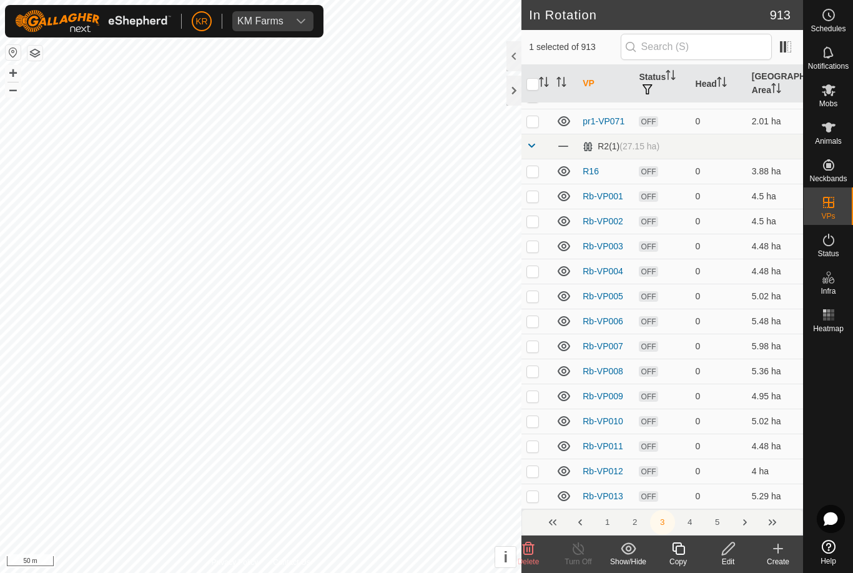
scroll to position [4834, 0]
click at [693, 530] on button "4" at bounding box center [690, 522] width 25 height 25
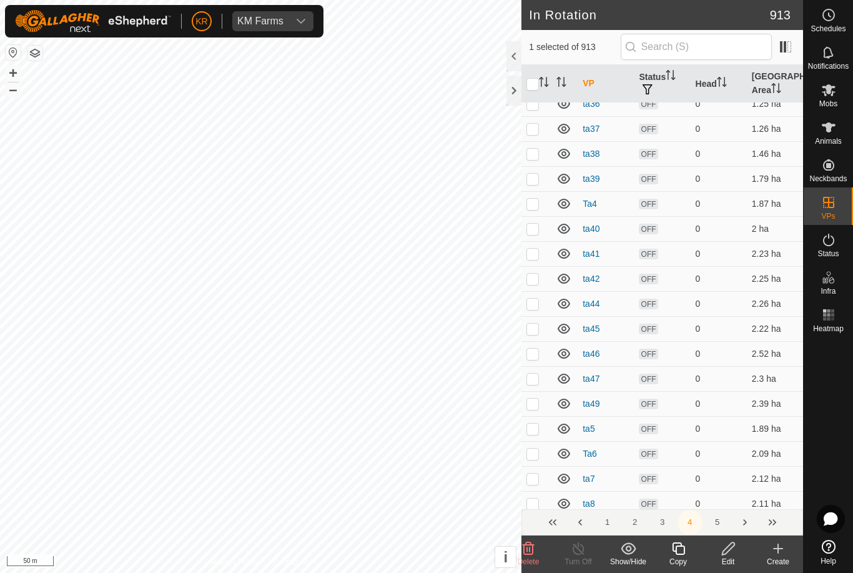
click at [691, 523] on button "4" at bounding box center [690, 522] width 25 height 25
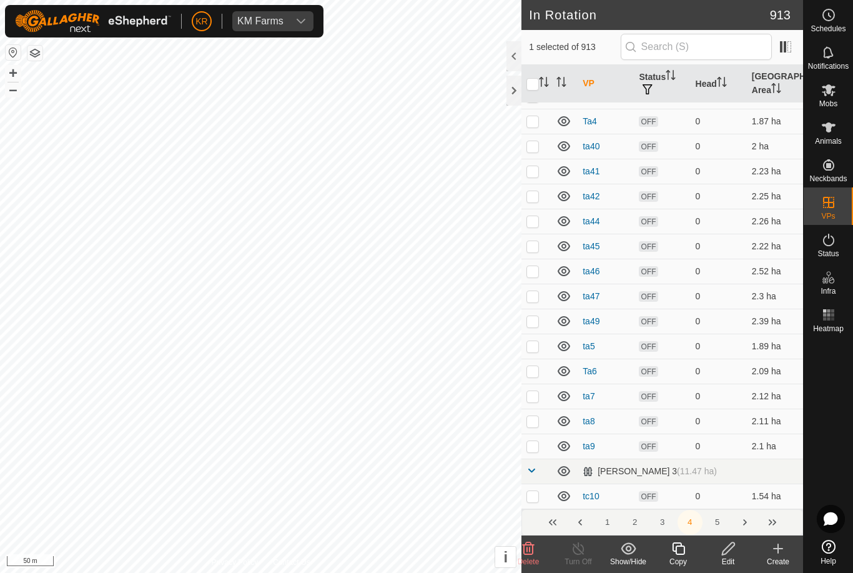
scroll to position [4916, 0]
click at [719, 523] on button "5" at bounding box center [717, 522] width 25 height 25
click at [784, 548] on icon at bounding box center [778, 548] width 15 height 15
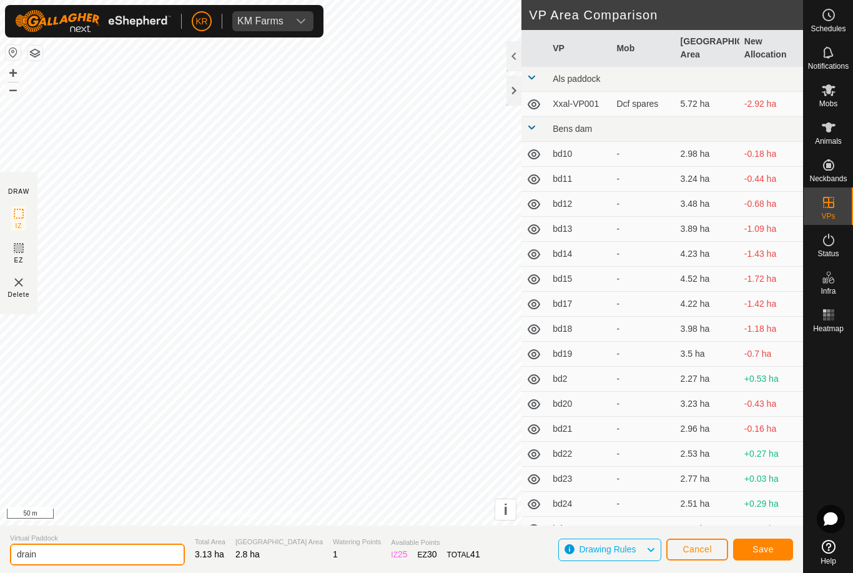
type input "drain"
click at [770, 546] on span "Save" at bounding box center [763, 549] width 21 height 10
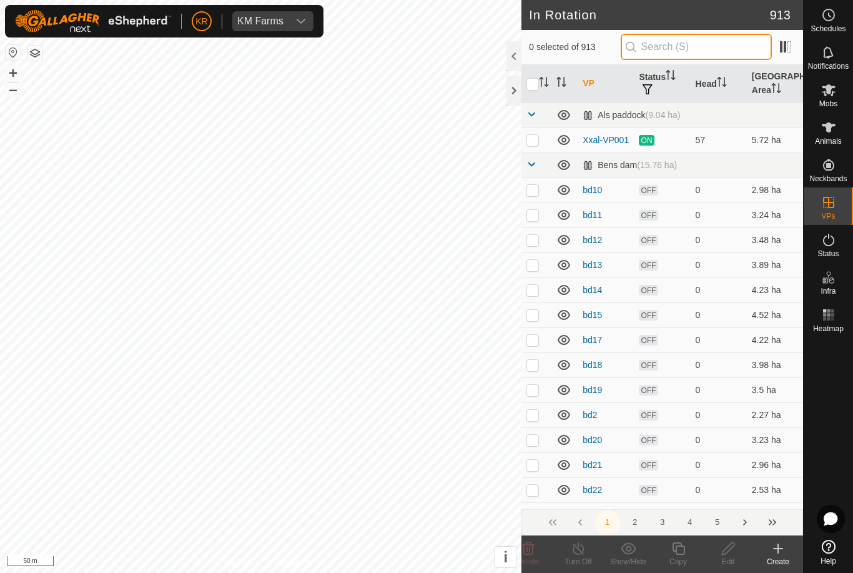
type input "."
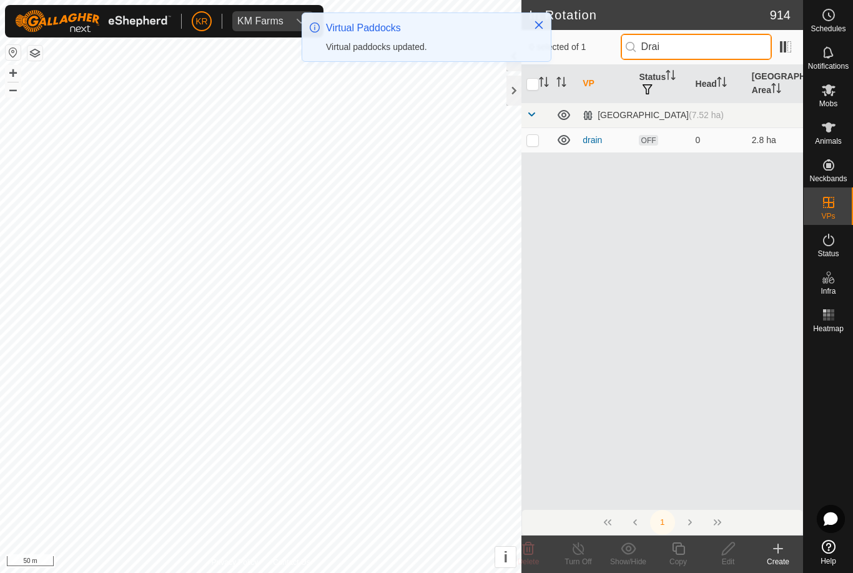
type input "Drai"
click at [531, 141] on p-checkbox at bounding box center [532, 140] width 12 height 10
checkbox input "true"
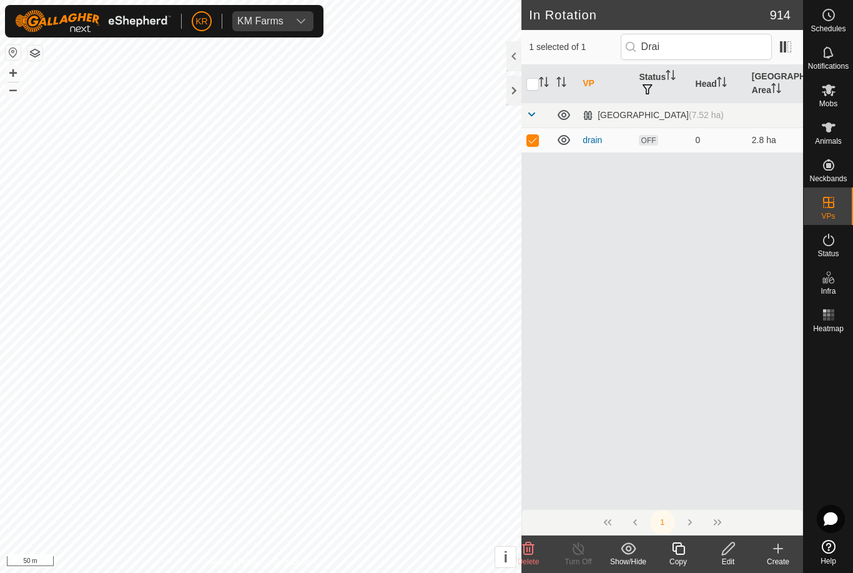
click at [728, 553] on icon at bounding box center [729, 548] width 16 height 15
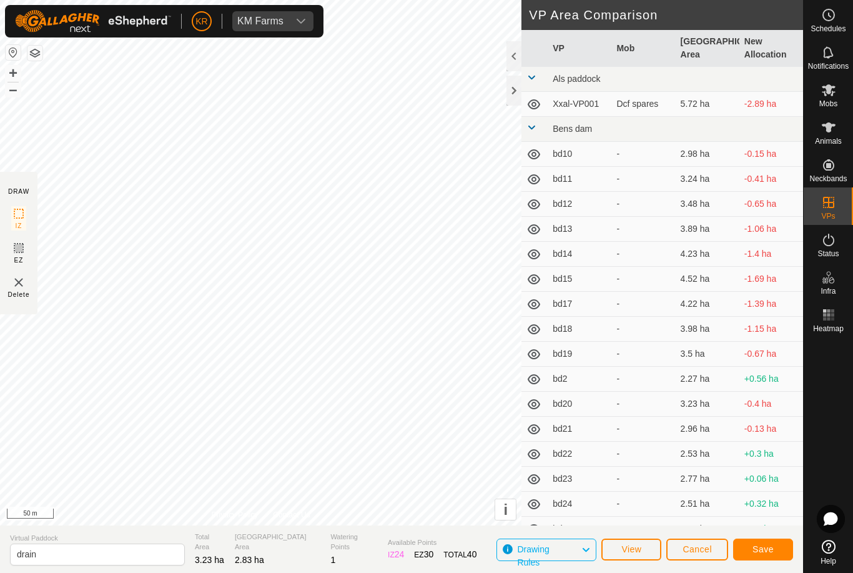
click at [773, 551] on span "Save" at bounding box center [763, 549] width 21 height 10
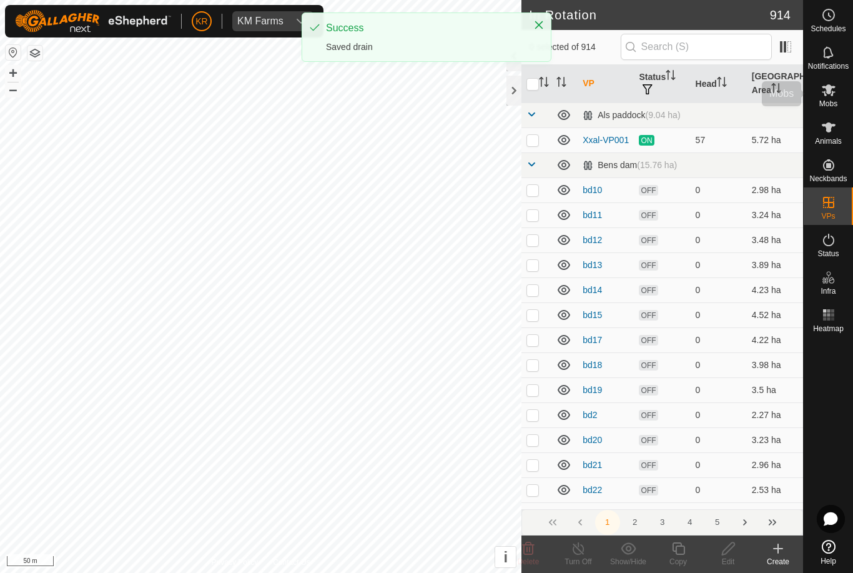
click at [836, 100] on span "Mobs" at bounding box center [828, 103] width 18 height 7
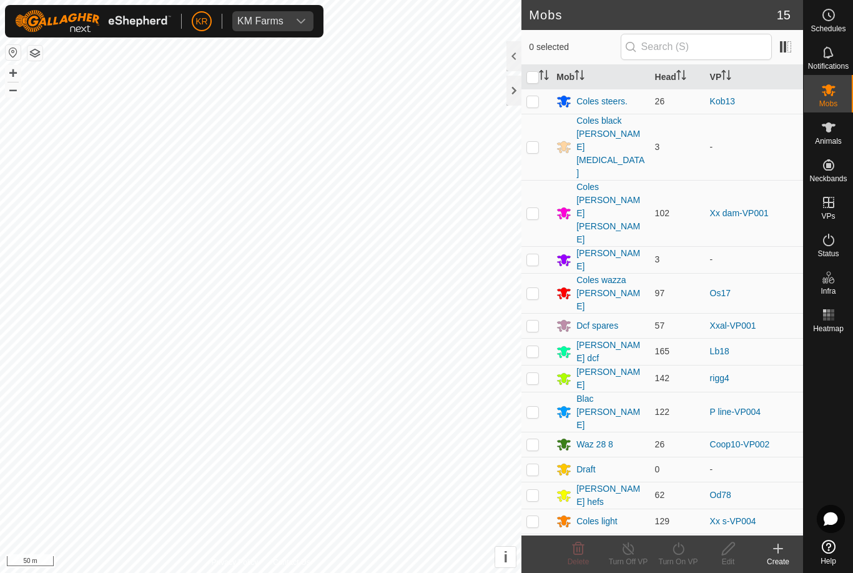
click at [536, 541] on p-checkbox at bounding box center [532, 546] width 12 height 10
checkbox input "true"
click at [684, 551] on icon at bounding box center [679, 548] width 16 height 15
click at [679, 520] on span "Now" at bounding box center [671, 520] width 20 height 15
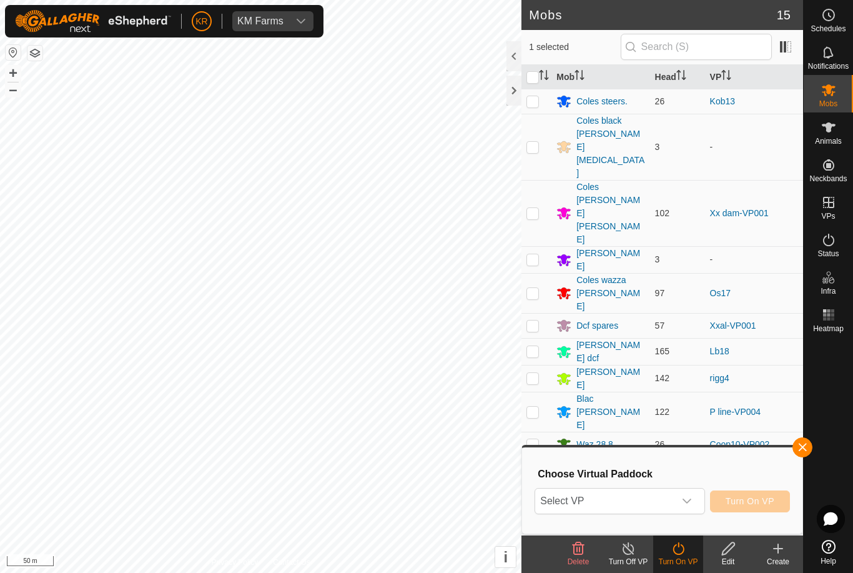
click at [619, 506] on span "Select VP" at bounding box center [604, 500] width 139 height 25
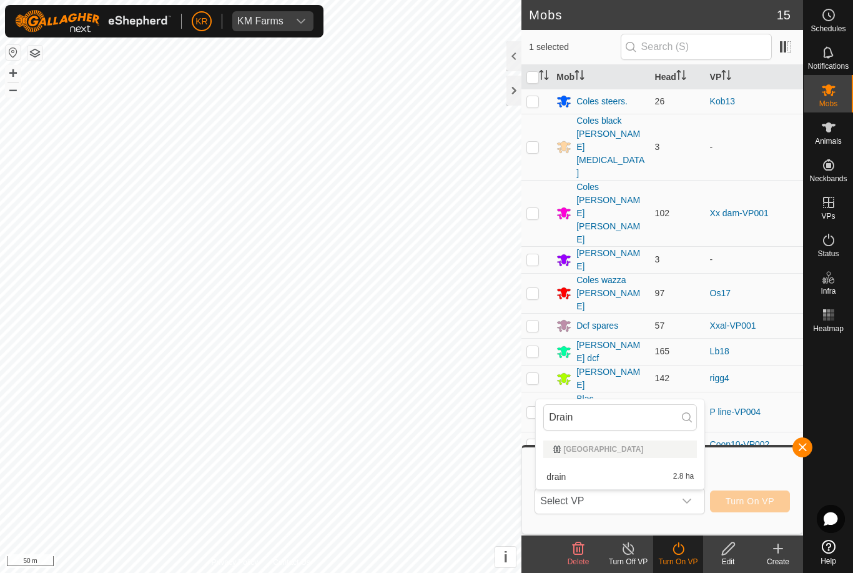
type input "Drain"
click at [620, 478] on div "drain 2.8 ha" at bounding box center [620, 476] width 154 height 15
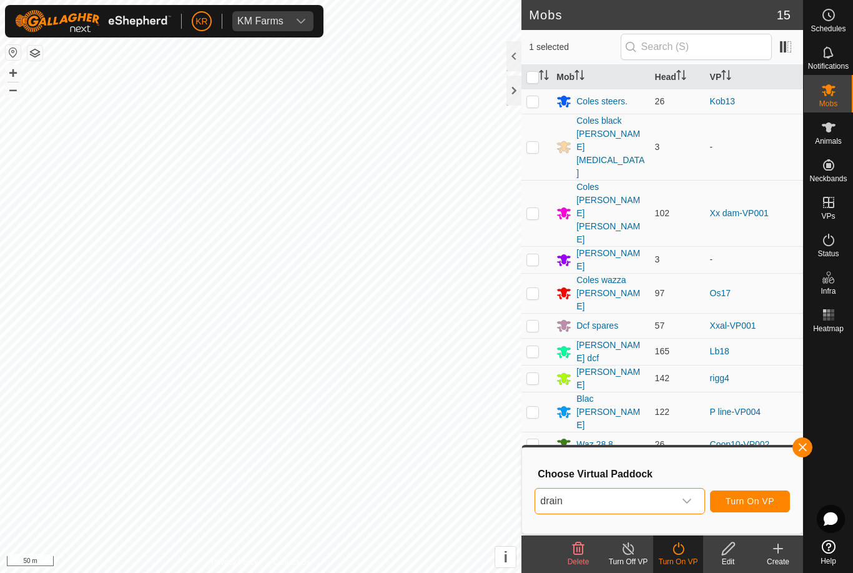
click at [749, 510] on button "Turn On VP" at bounding box center [750, 501] width 80 height 22
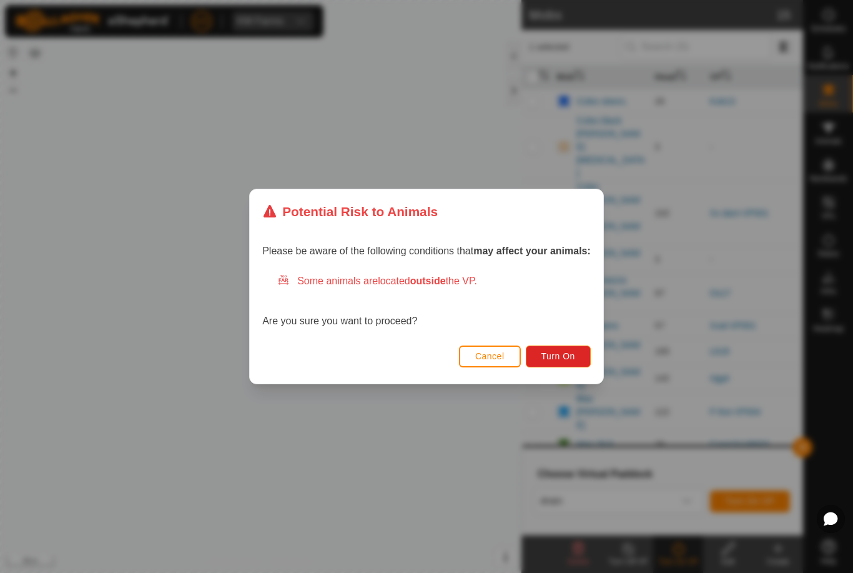
click at [559, 353] on span "Turn On" at bounding box center [558, 356] width 34 height 10
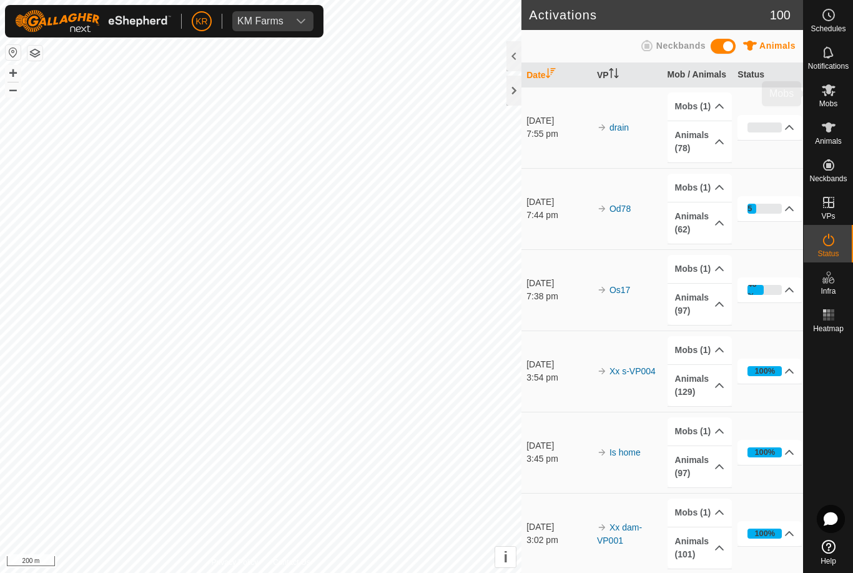
click at [826, 82] on es-mob-svg-icon at bounding box center [828, 90] width 22 height 20
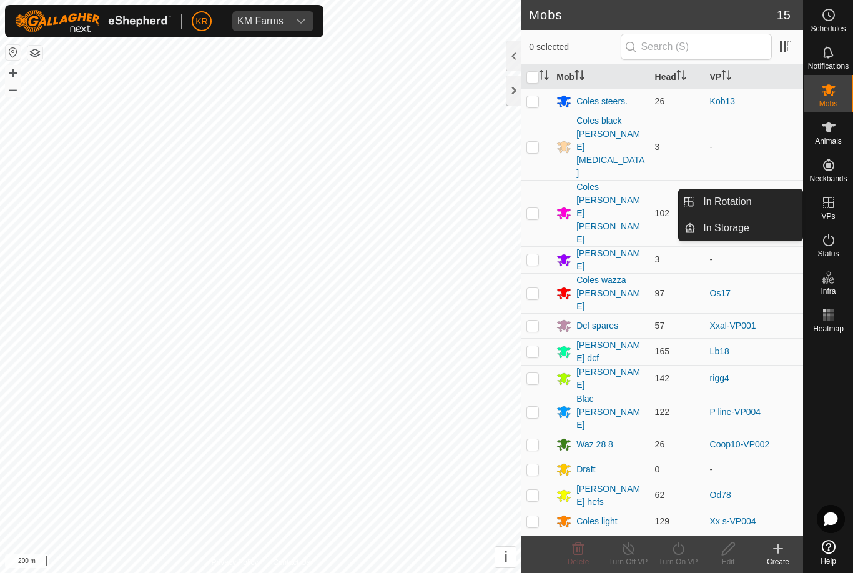
click at [778, 197] on link "In Rotation" at bounding box center [749, 201] width 107 height 25
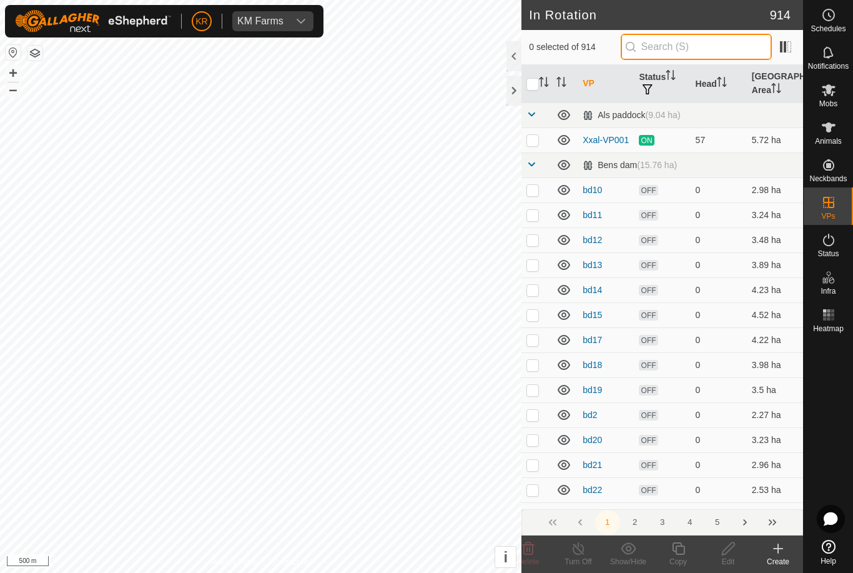
type input "."
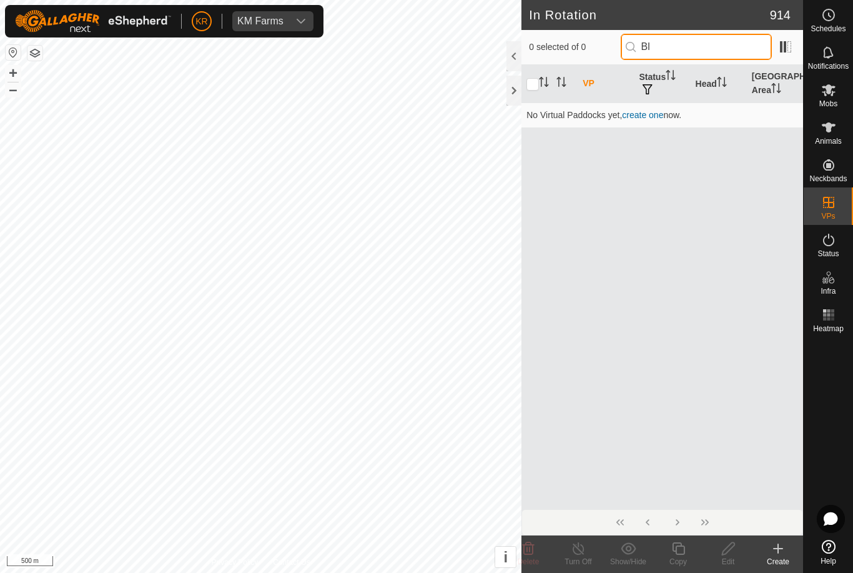
type input "B"
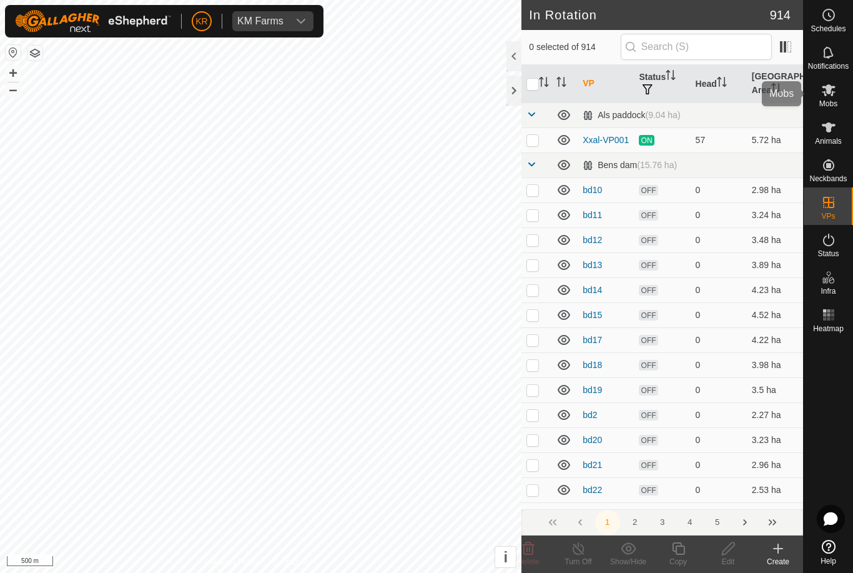
click at [829, 96] on icon at bounding box center [828, 89] width 15 height 15
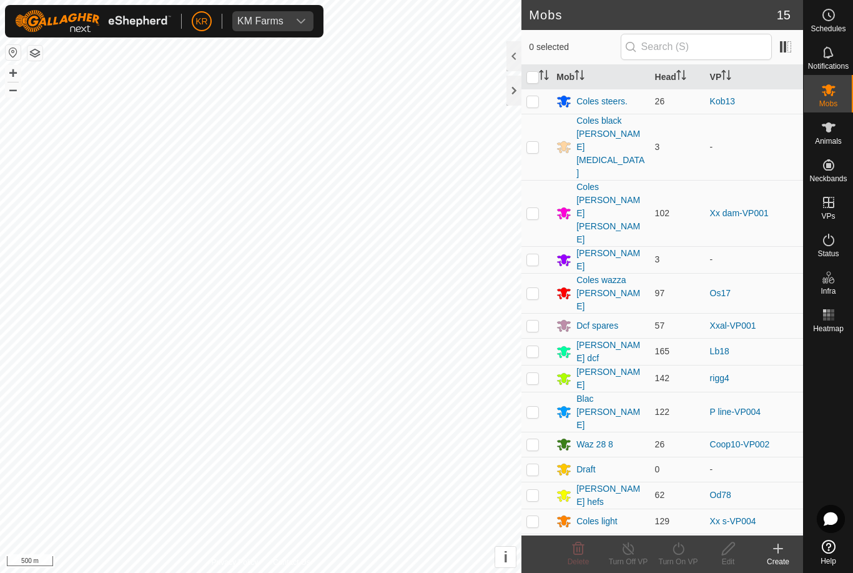
click at [536, 288] on p-checkbox at bounding box center [532, 293] width 12 height 10
checkbox input "true"
click at [675, 551] on icon at bounding box center [679, 548] width 16 height 15
click at [684, 501] on link "Later" at bounding box center [716, 494] width 124 height 25
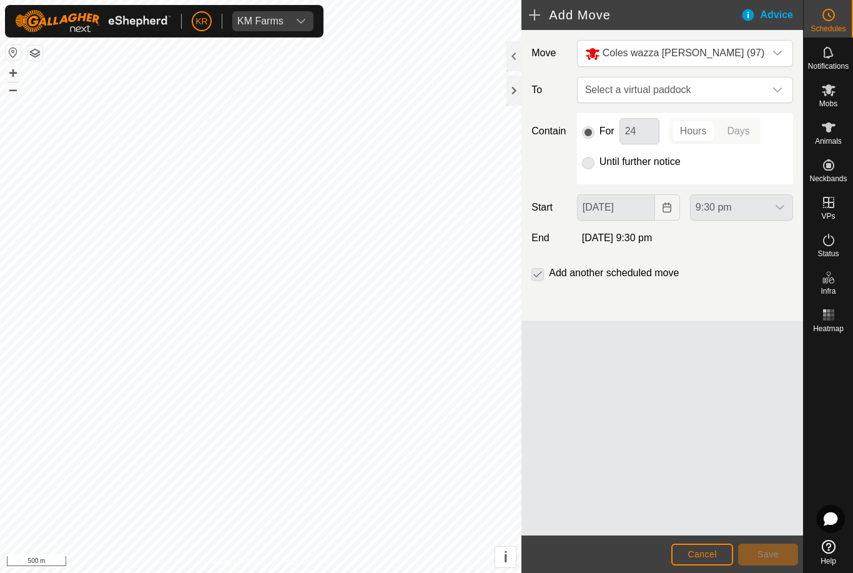
click at [763, 88] on span "Select a virtual paddock" at bounding box center [672, 89] width 185 height 25
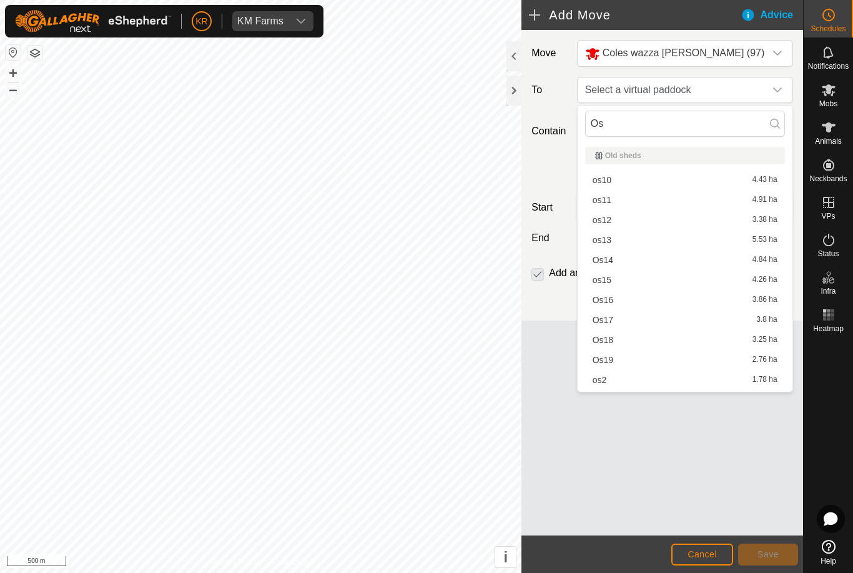
type input "Os"
click at [621, 363] on div "Os19 2.76 ha" at bounding box center [685, 359] width 185 height 9
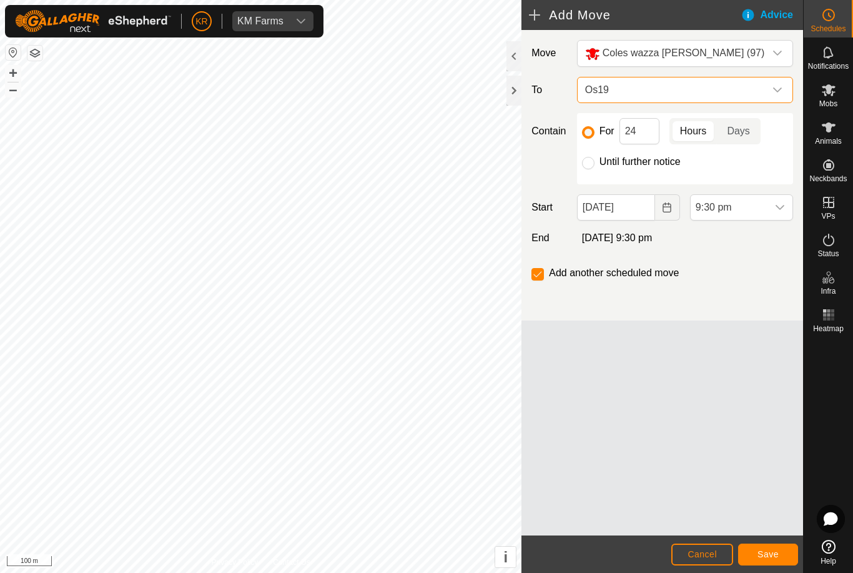
click at [625, 89] on span "Os19" at bounding box center [672, 89] width 185 height 25
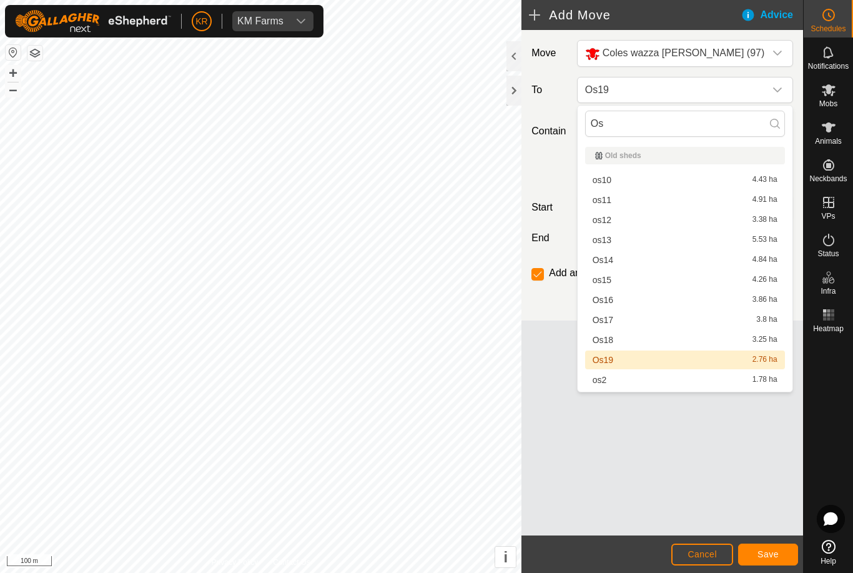
click at [606, 342] on span "Os18" at bounding box center [603, 339] width 21 height 9
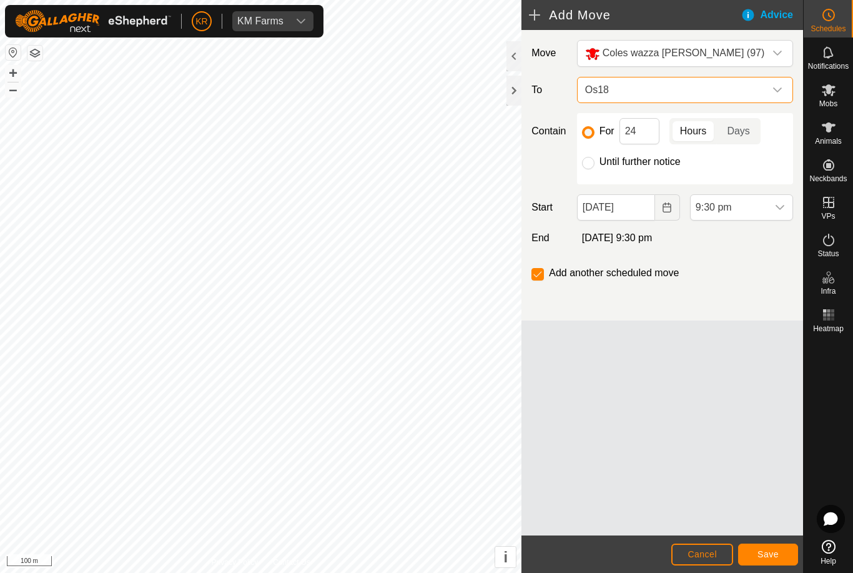
click at [657, 88] on span "Os18" at bounding box center [672, 89] width 185 height 25
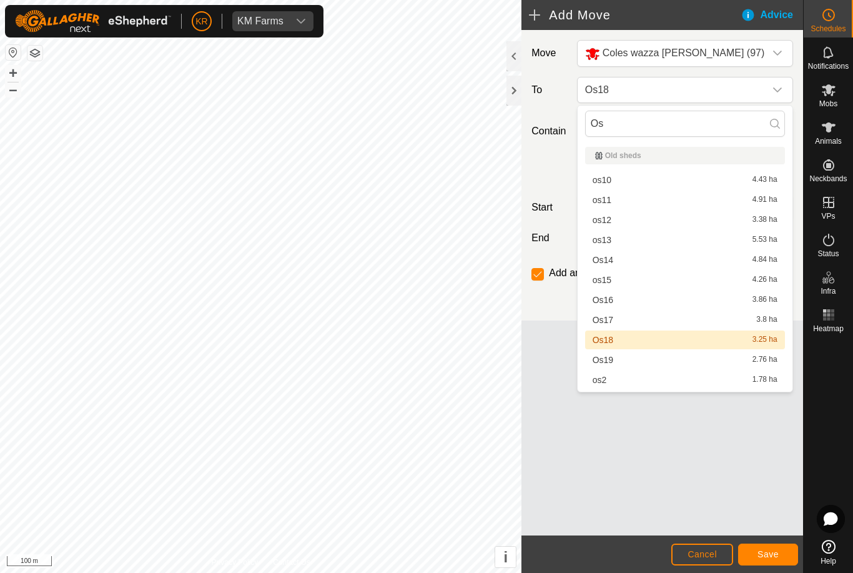
click at [603, 323] on span "Os17" at bounding box center [603, 319] width 21 height 9
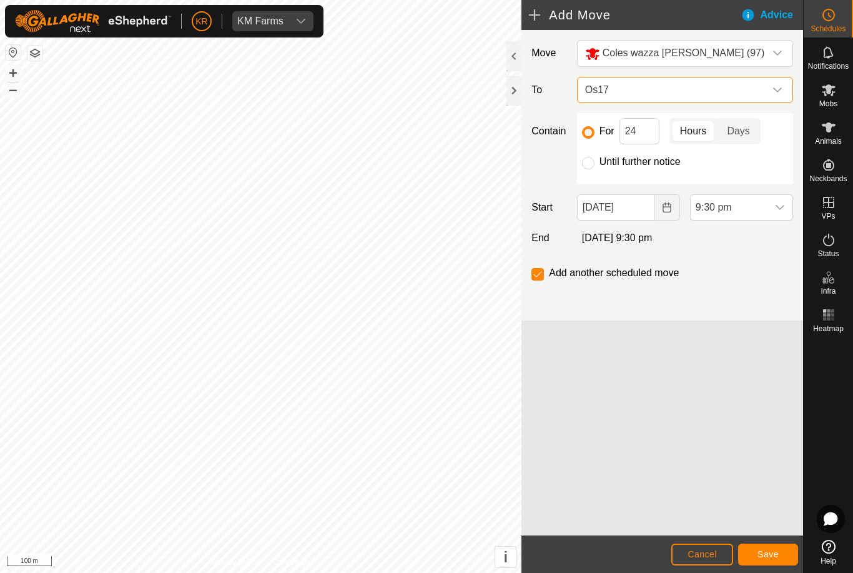
click at [693, 94] on span "Os17" at bounding box center [672, 89] width 185 height 25
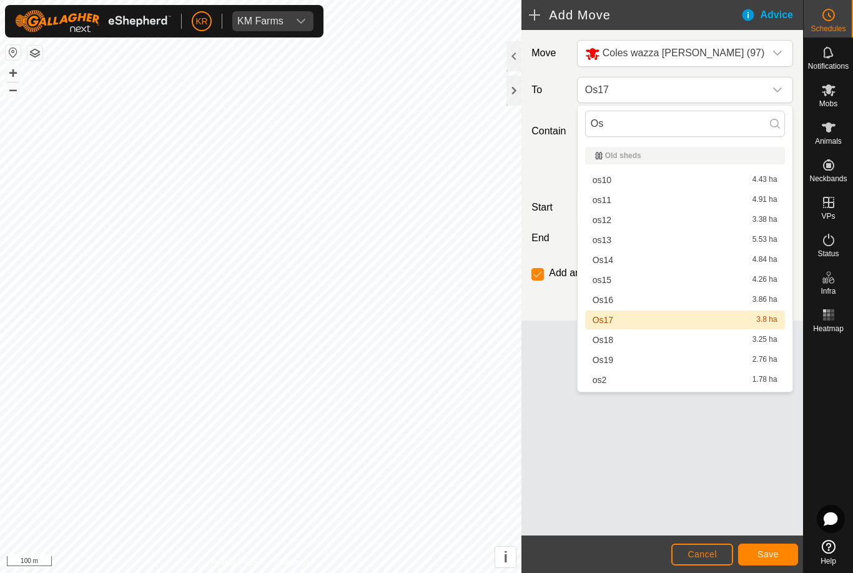
click at [608, 342] on span "Os18" at bounding box center [603, 339] width 21 height 9
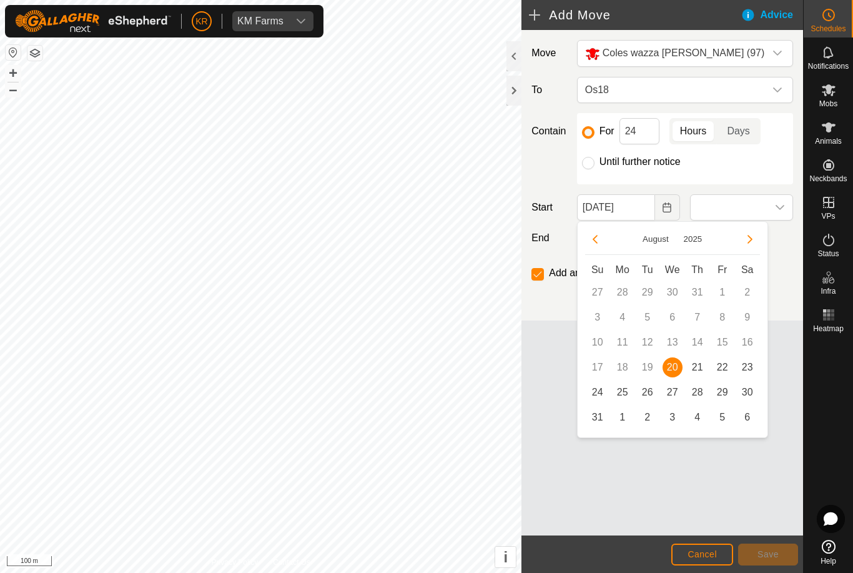
click at [701, 372] on span "21" at bounding box center [698, 367] width 20 height 20
type input "21 Aug, 2025"
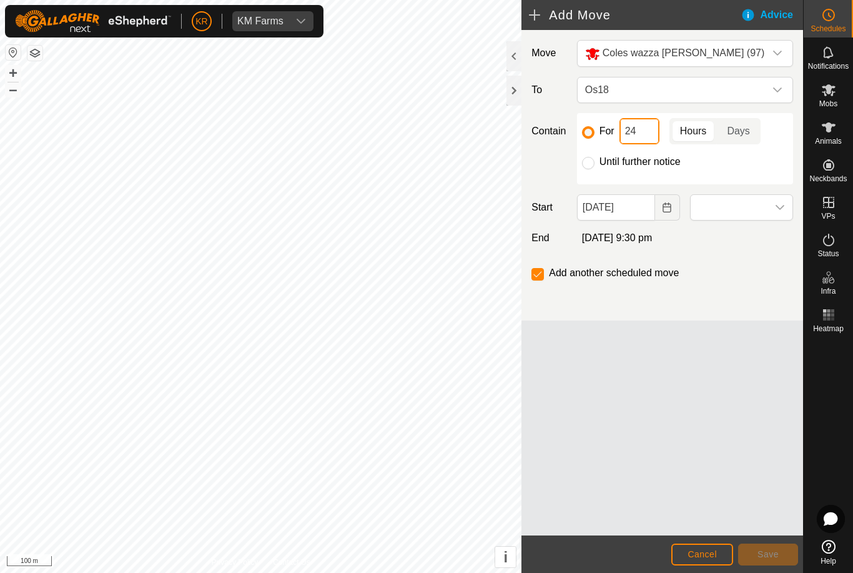
click at [646, 132] on input "24" at bounding box center [640, 131] width 40 height 26
type input "2"
click at [777, 211] on icon "dropdown trigger" at bounding box center [780, 207] width 10 height 10
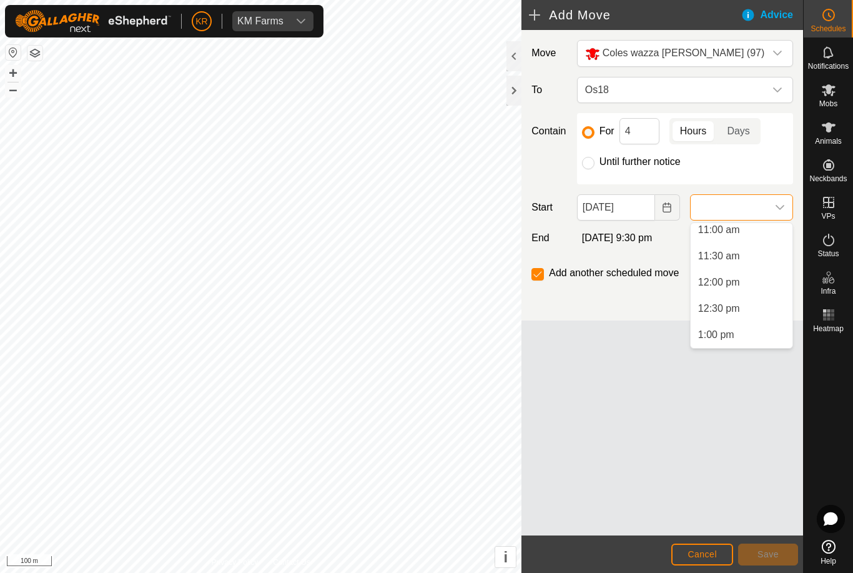
scroll to position [586, 0]
click at [746, 277] on li "12:00 pm" at bounding box center [742, 278] width 102 height 25
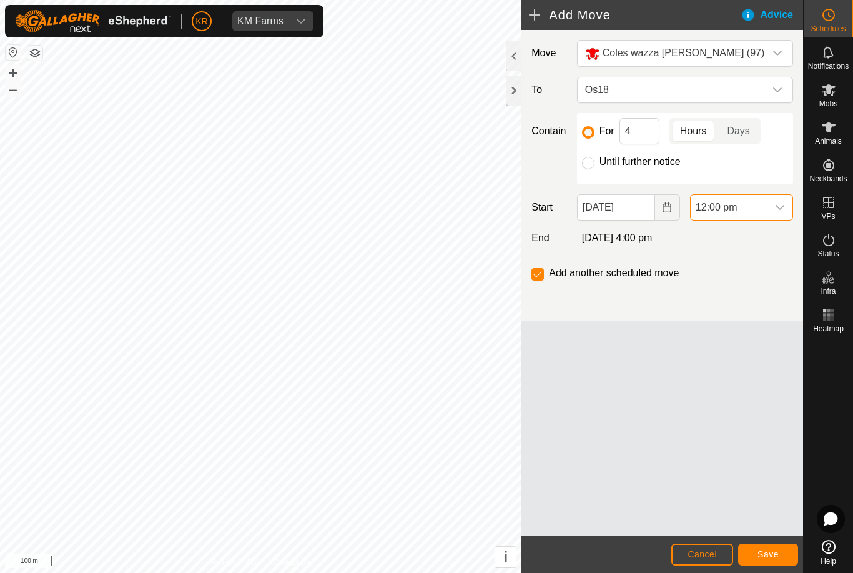
click at [785, 214] on div "dropdown trigger" at bounding box center [780, 207] width 25 height 25
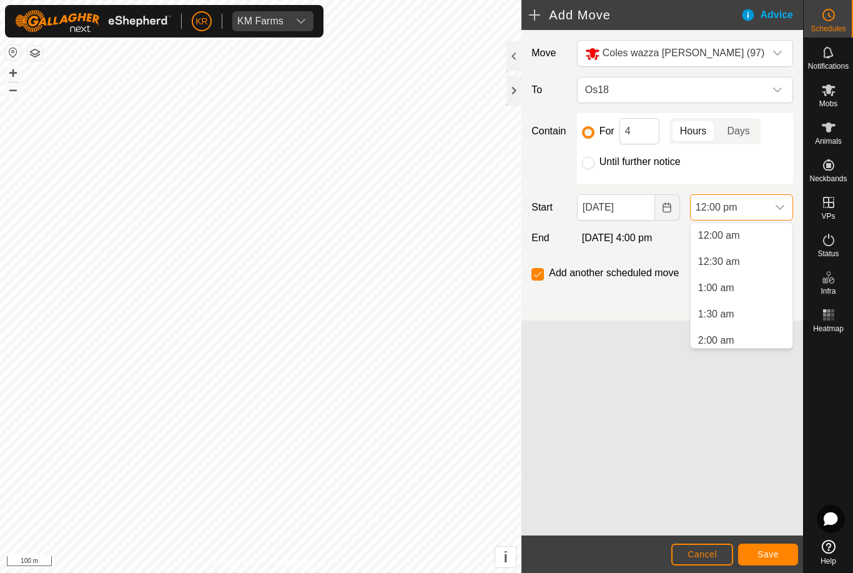
scroll to position [530, 0]
click at [743, 285] on li "11:00 am" at bounding box center [742, 282] width 102 height 25
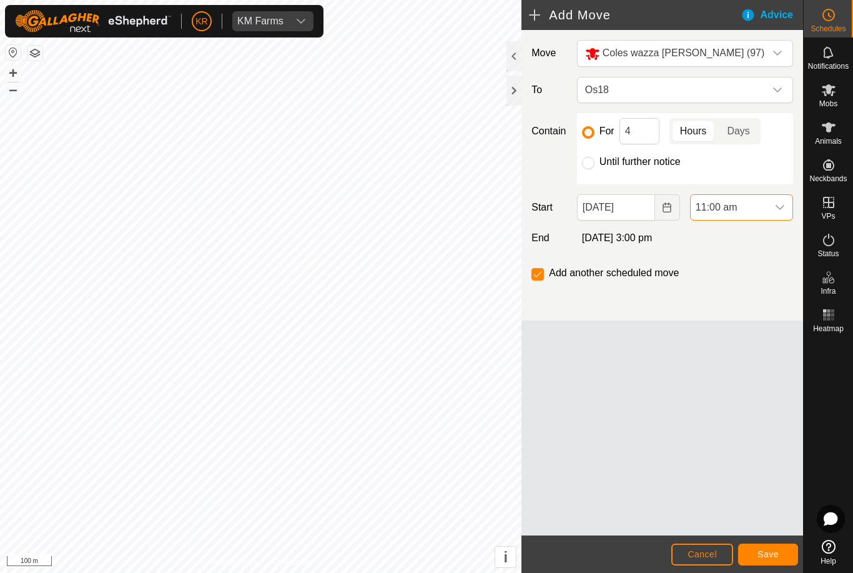
click at [773, 554] on span "Save" at bounding box center [768, 554] width 21 height 10
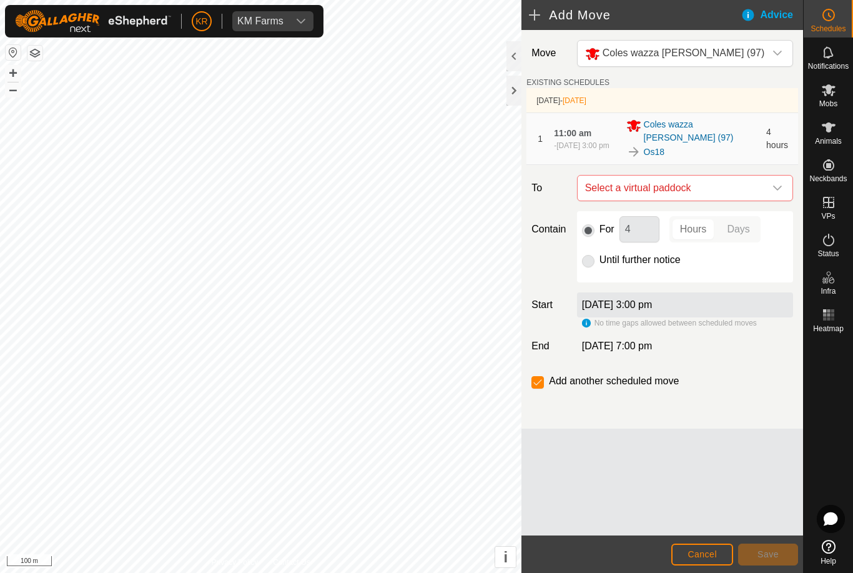
click at [763, 177] on span "Select a virtual paddock" at bounding box center [672, 187] width 185 height 25
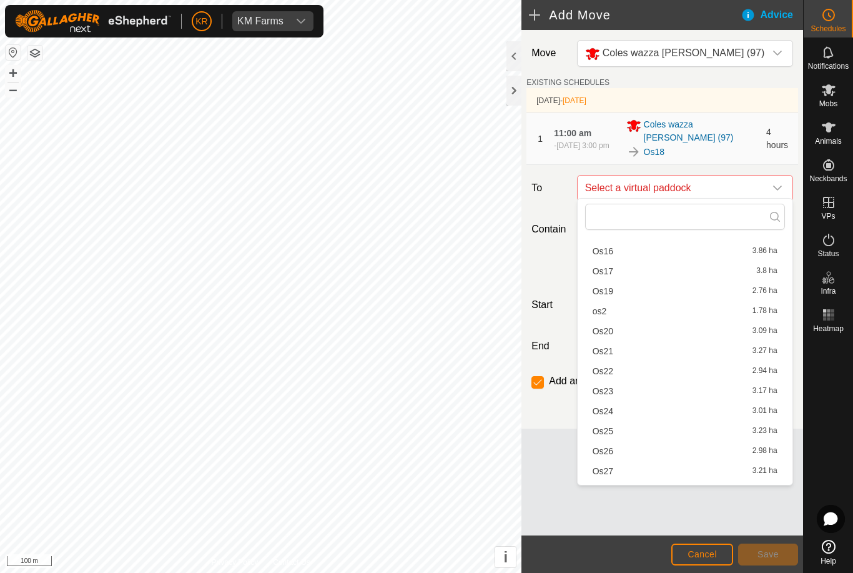
scroll to position [149, 0]
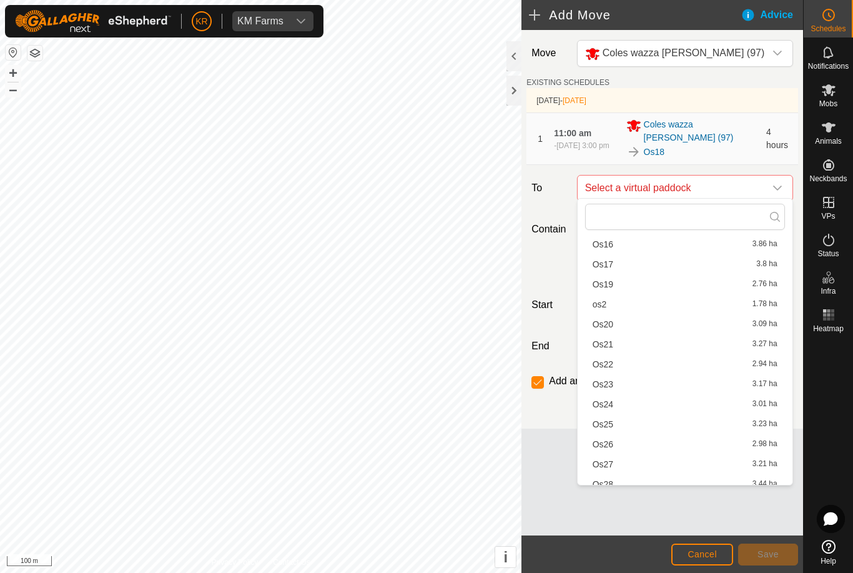
click at [611, 283] on span "Os19" at bounding box center [603, 284] width 21 height 9
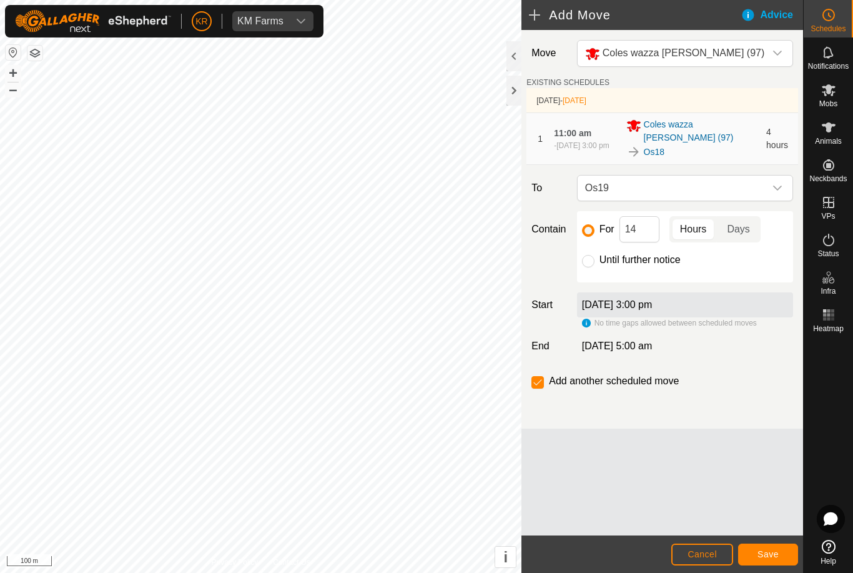
click at [776, 555] on span "Save" at bounding box center [768, 554] width 21 height 10
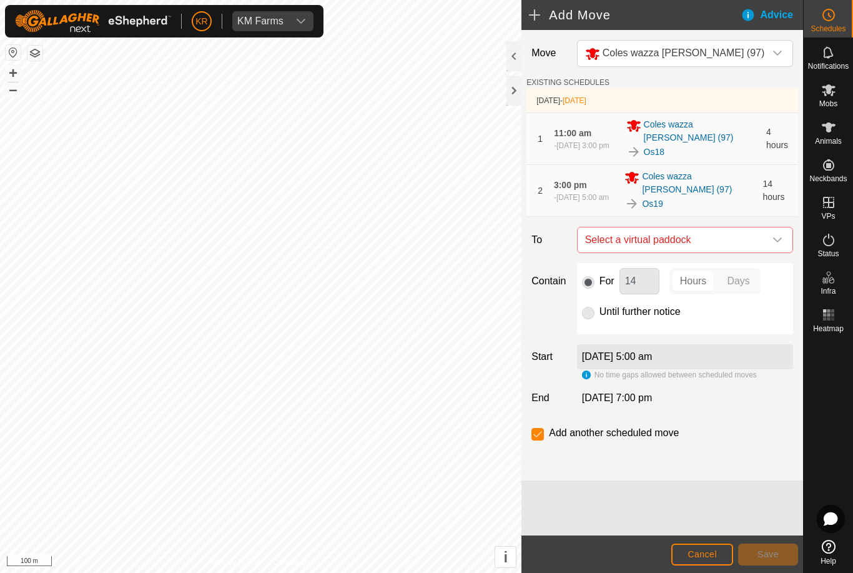
click at [774, 235] on icon "dropdown trigger" at bounding box center [778, 240] width 10 height 10
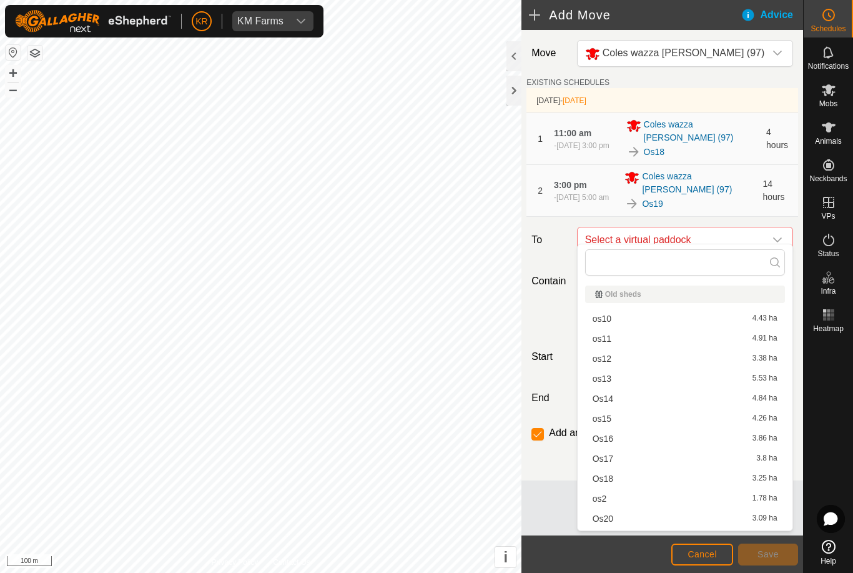
click at [613, 520] on span "Os20" at bounding box center [603, 518] width 21 height 9
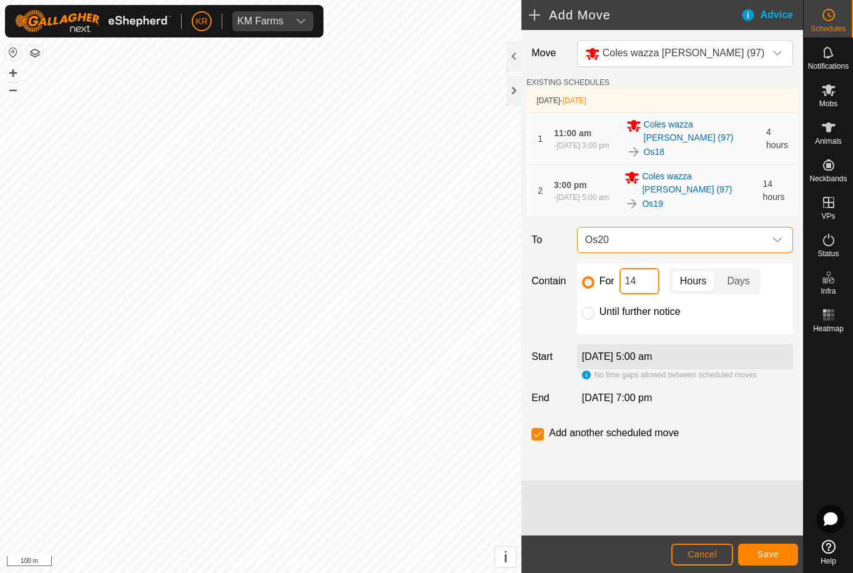
click at [649, 279] on input "14" at bounding box center [640, 281] width 40 height 26
type input "1"
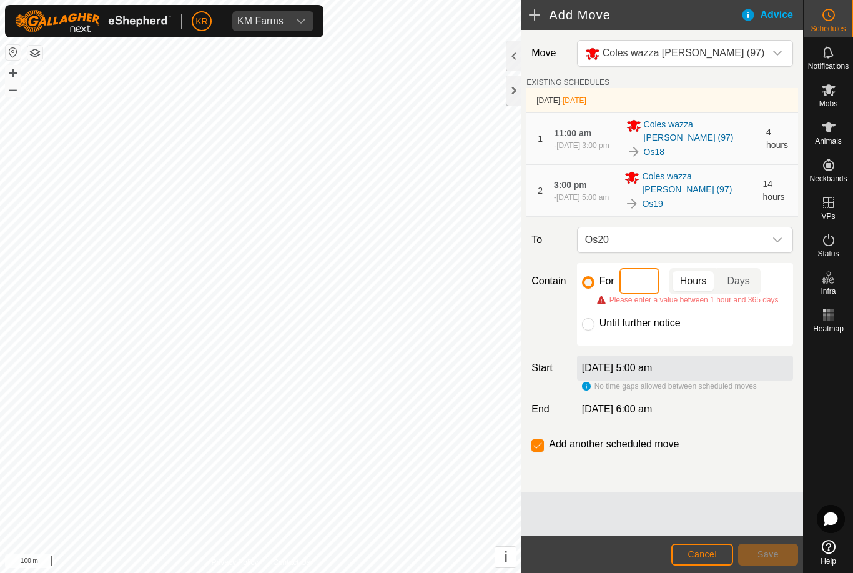
type input "7"
type input "6"
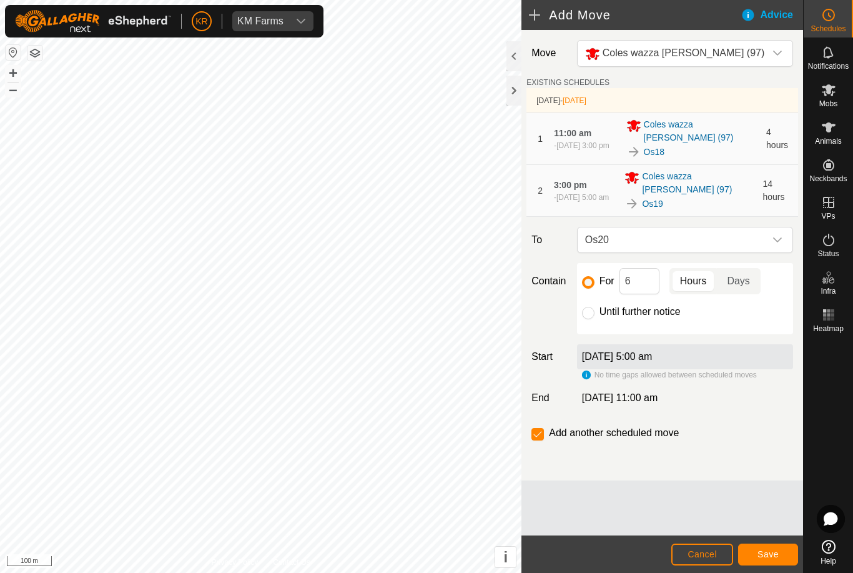
click at [781, 550] on button "Save" at bounding box center [768, 554] width 60 height 22
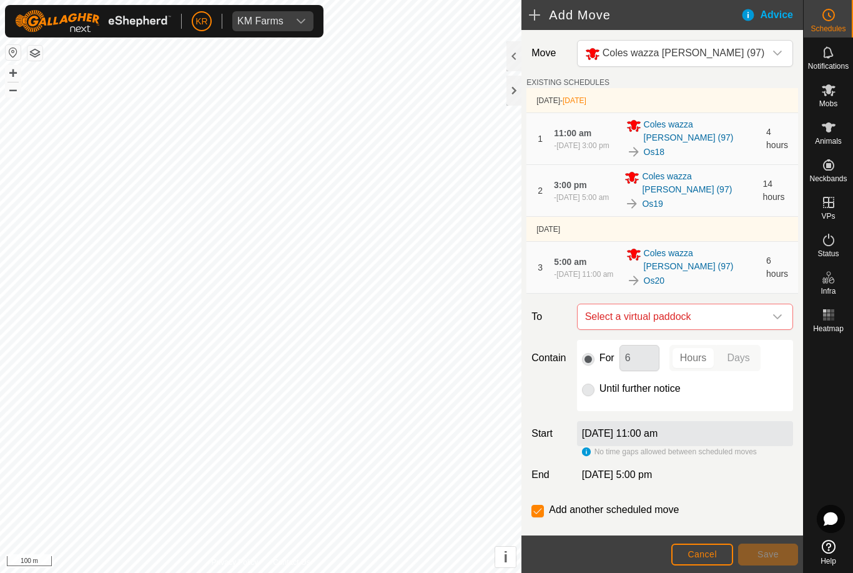
click at [763, 304] on span "Select a virtual paddock" at bounding box center [672, 316] width 185 height 25
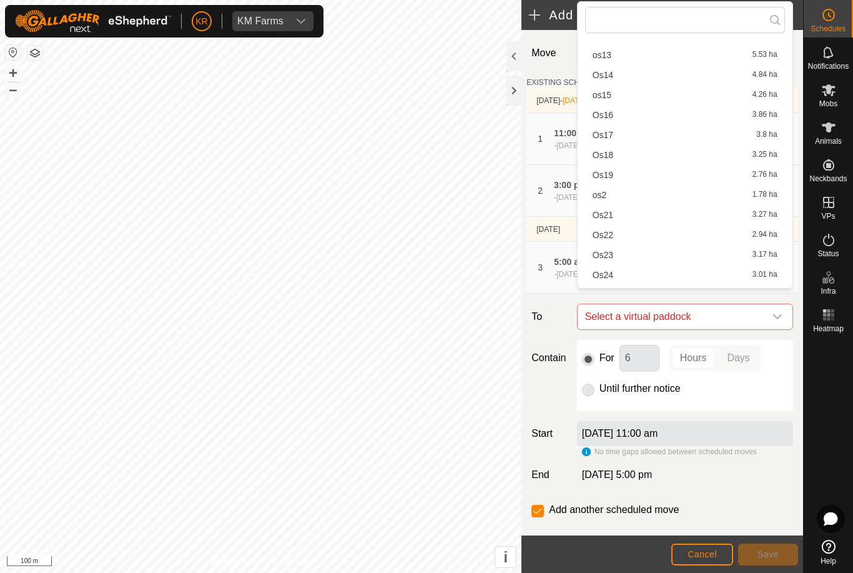
scroll to position [83, 0]
click at [657, 214] on div "Os21 3.27 ha" at bounding box center [685, 213] width 185 height 9
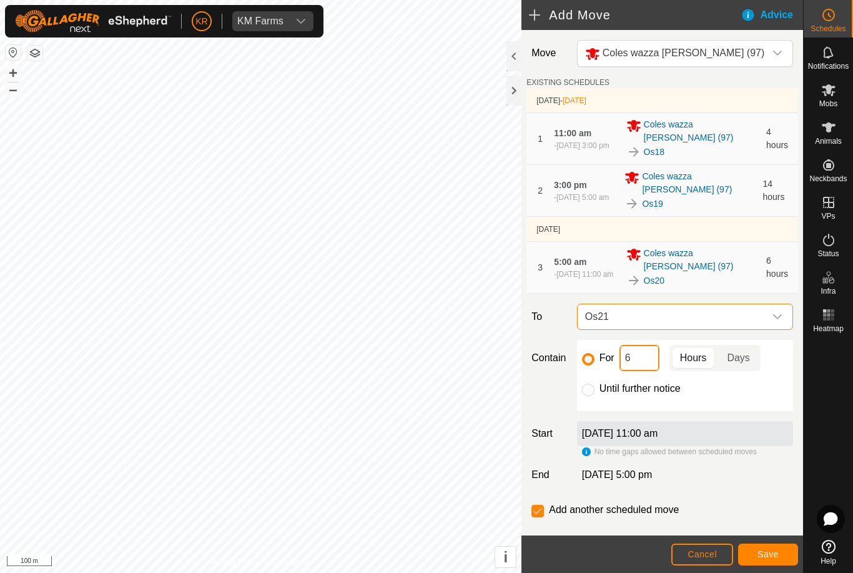
click at [641, 348] on input "6" at bounding box center [640, 358] width 40 height 26
click at [774, 552] on span "Save" at bounding box center [768, 554] width 21 height 10
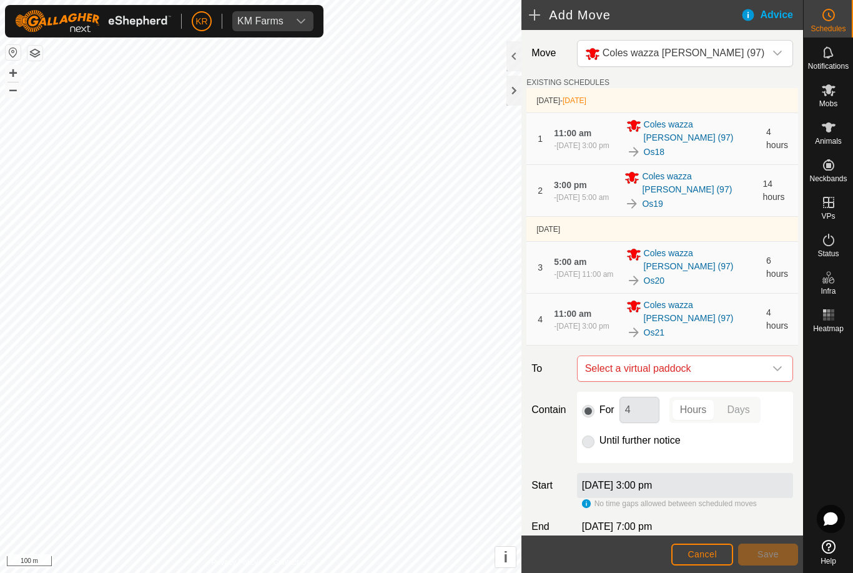
click at [761, 356] on span "Select a virtual paddock" at bounding box center [672, 368] width 185 height 25
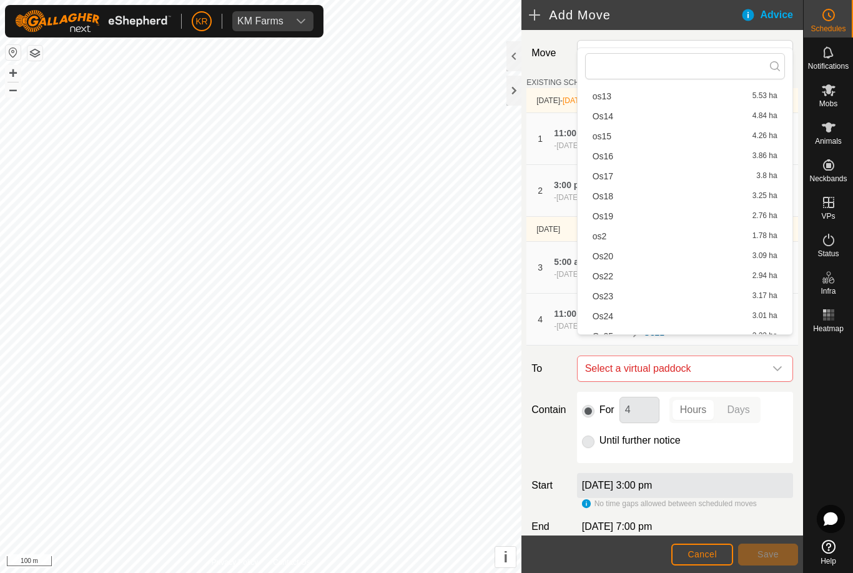
scroll to position [114, 0]
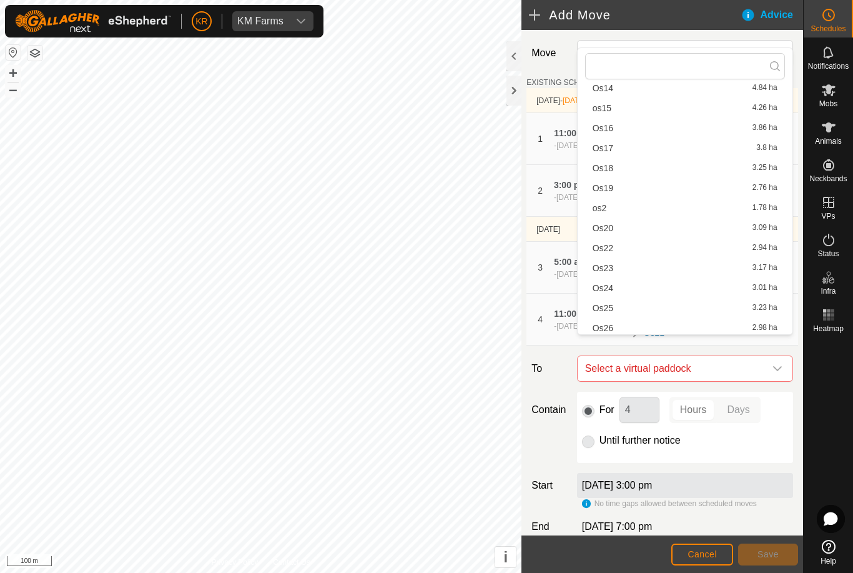
click at [615, 249] on div "Os22 2.94 ha" at bounding box center [685, 248] width 185 height 9
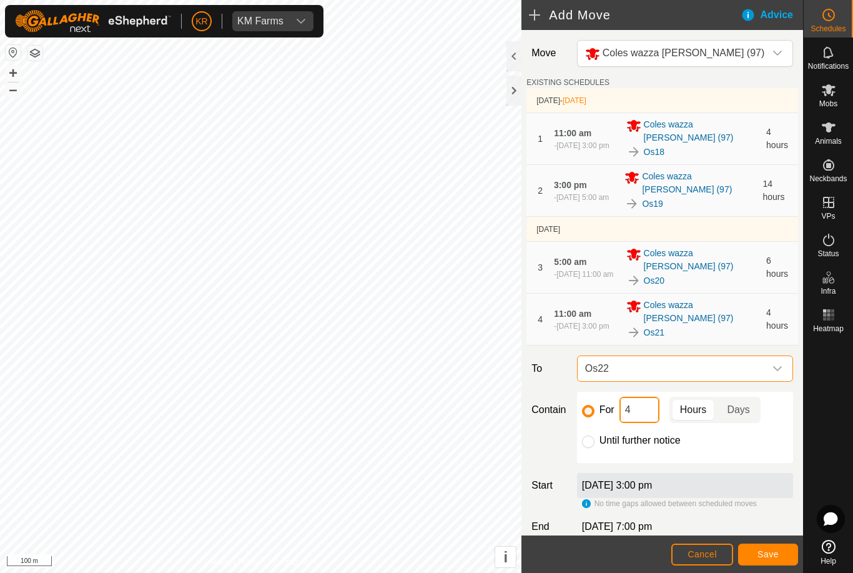
click at [623, 397] on input "4" at bounding box center [640, 410] width 40 height 26
click at [776, 558] on span "Save" at bounding box center [768, 554] width 21 height 10
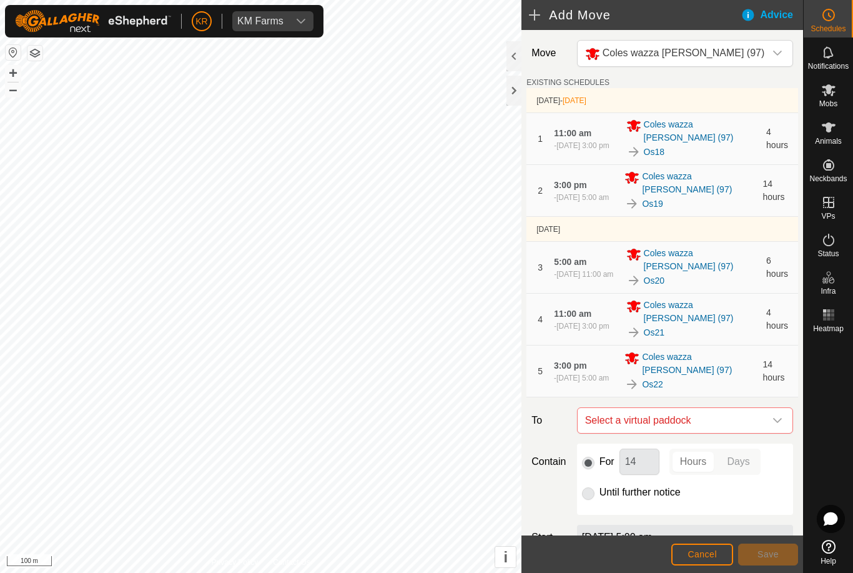
click at [758, 408] on span "Select a virtual paddock" at bounding box center [672, 420] width 185 height 25
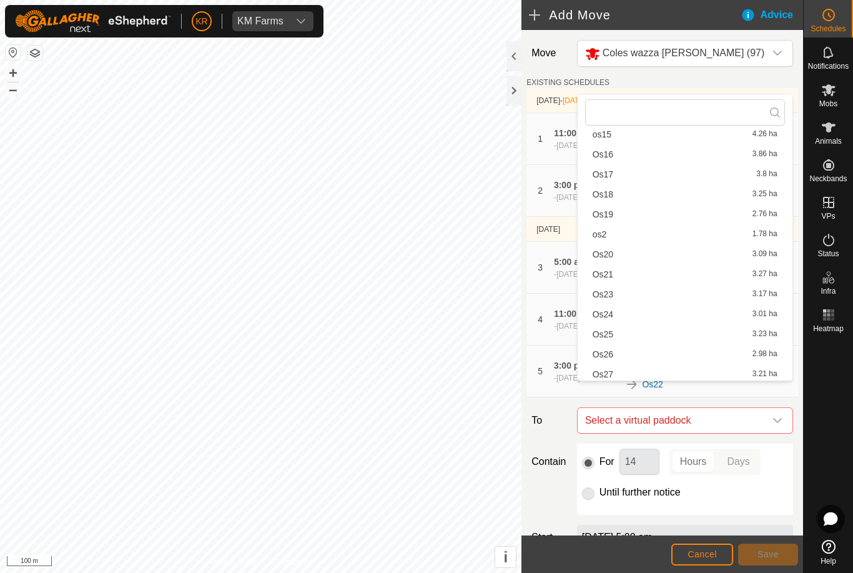
scroll to position [160, 0]
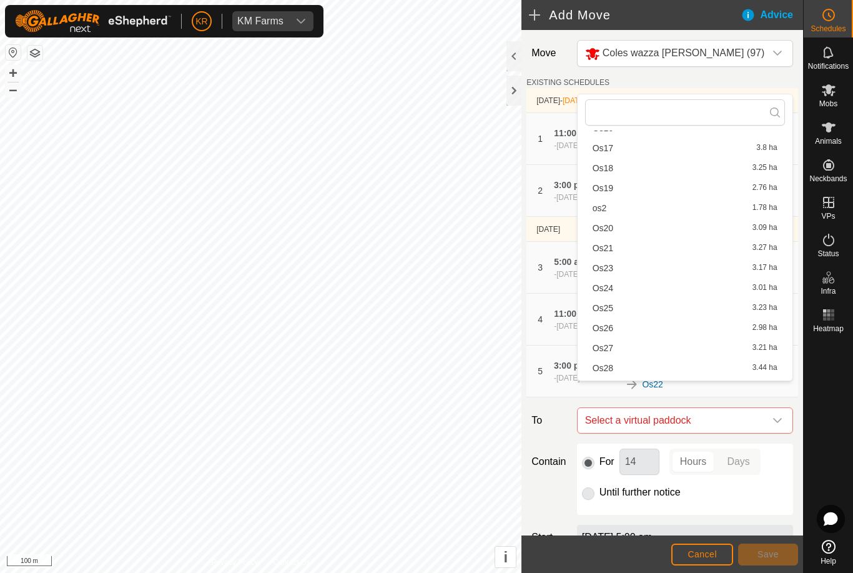
click at [619, 272] on div "Os23 3.17 ha" at bounding box center [685, 268] width 185 height 9
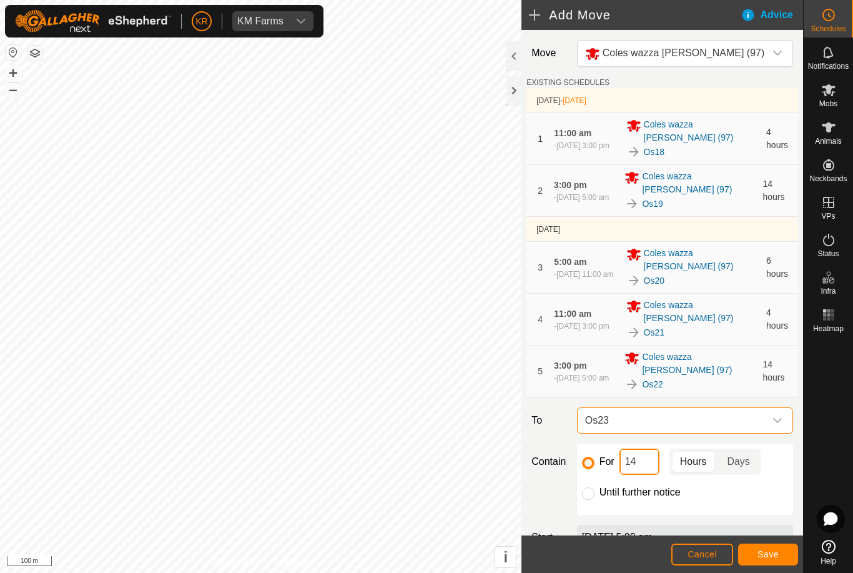
click at [649, 448] on input "14" at bounding box center [640, 461] width 40 height 26
type input "1"
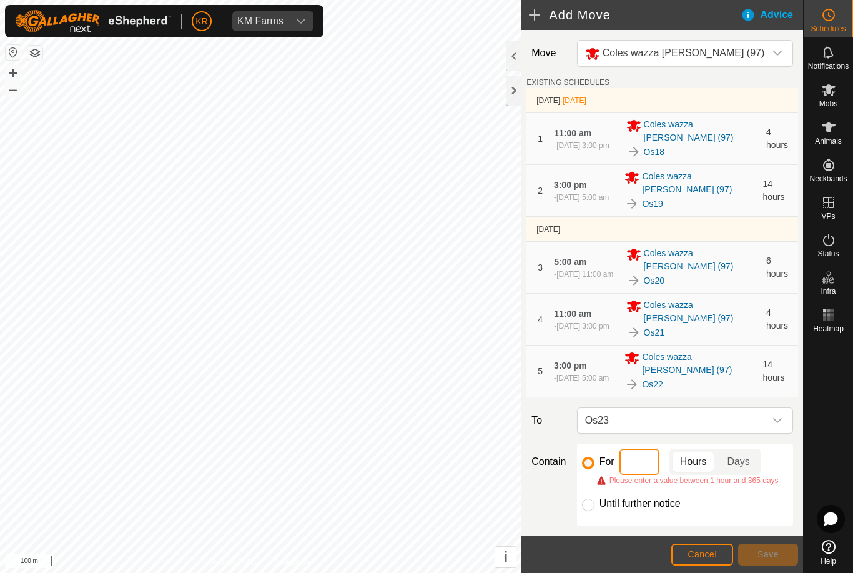
type input "6"
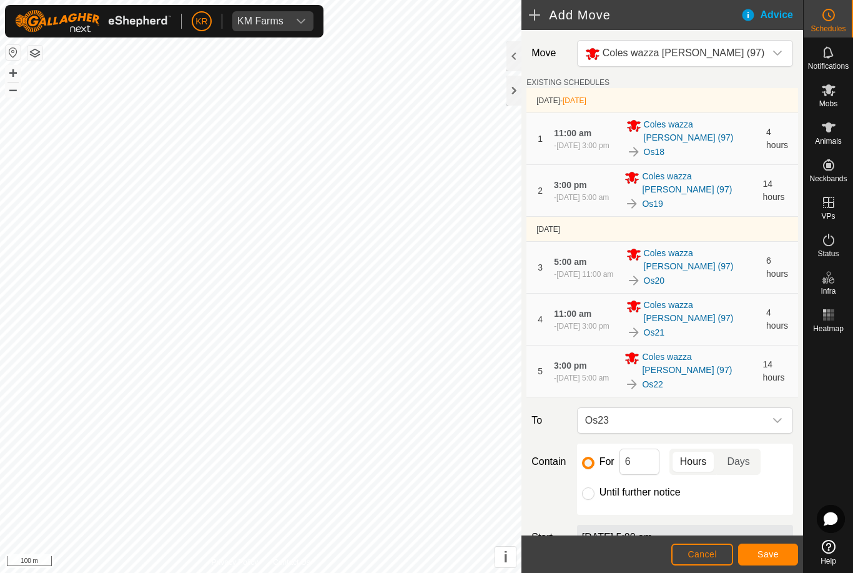
click at [774, 558] on span "Save" at bounding box center [768, 554] width 21 height 10
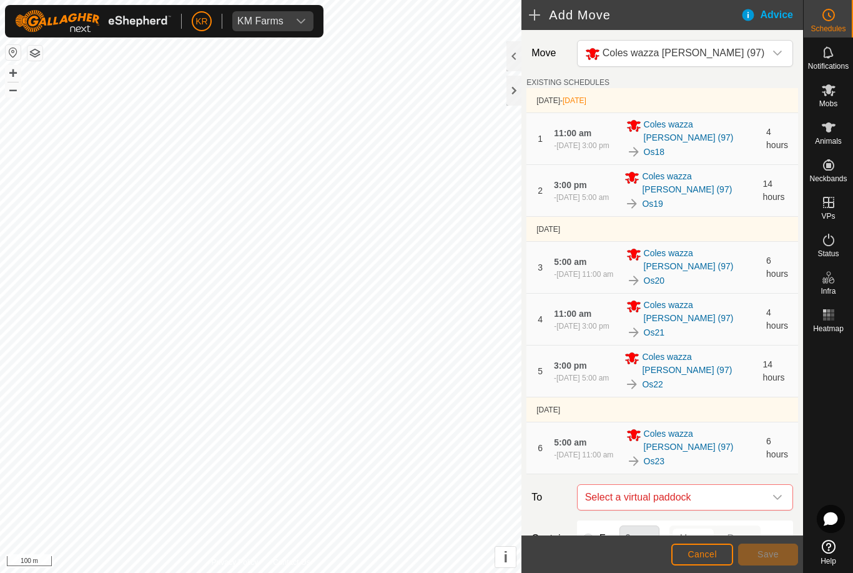
click at [775, 492] on icon "dropdown trigger" at bounding box center [778, 497] width 10 height 10
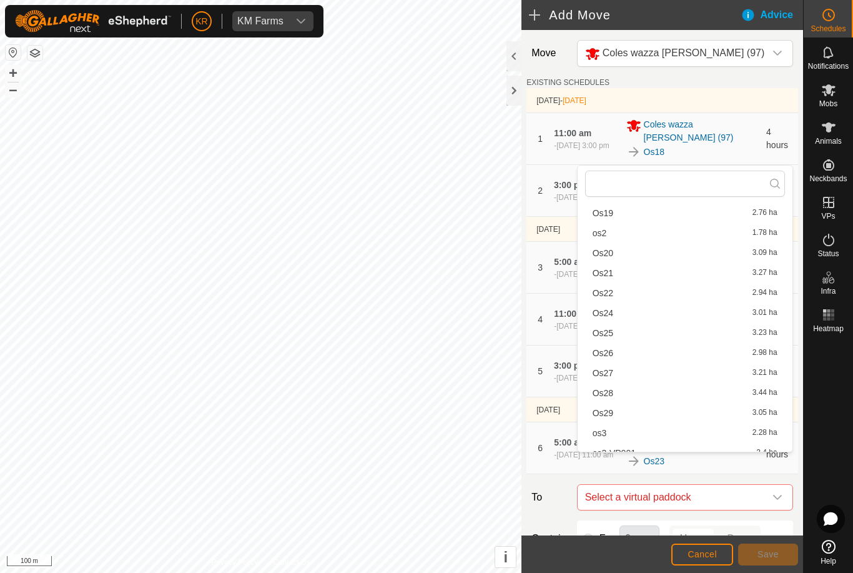
scroll to position [220, 0]
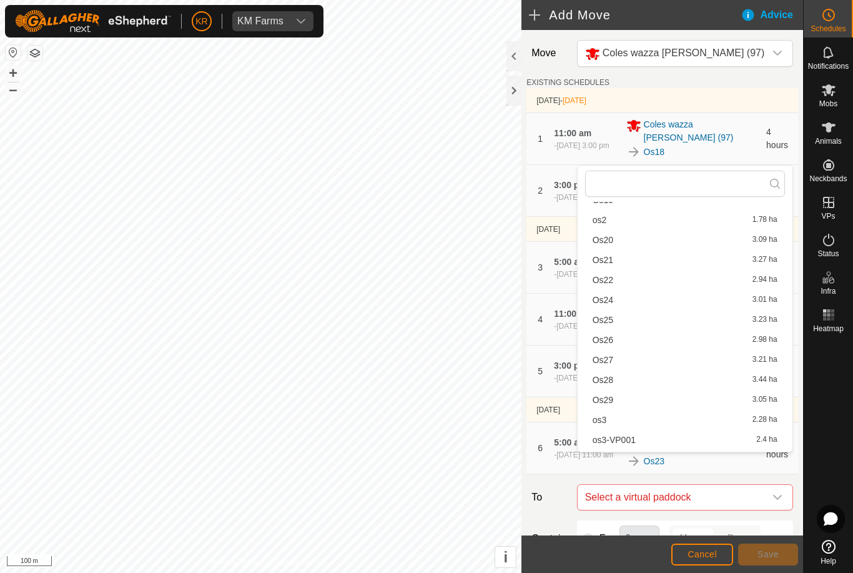
click at [610, 299] on span "Os24" at bounding box center [603, 299] width 21 height 9
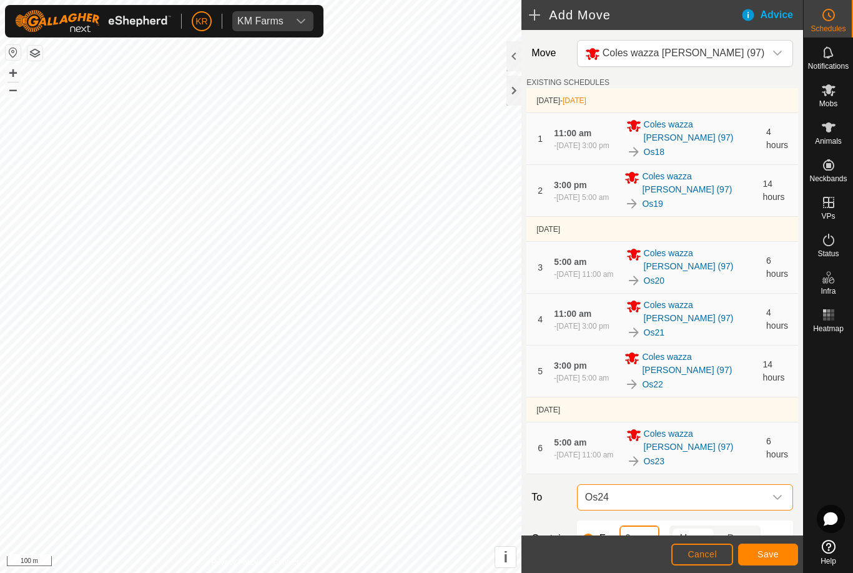
click at [643, 525] on input "6" at bounding box center [640, 538] width 40 height 26
click at [768, 552] on span "Save" at bounding box center [768, 554] width 21 height 10
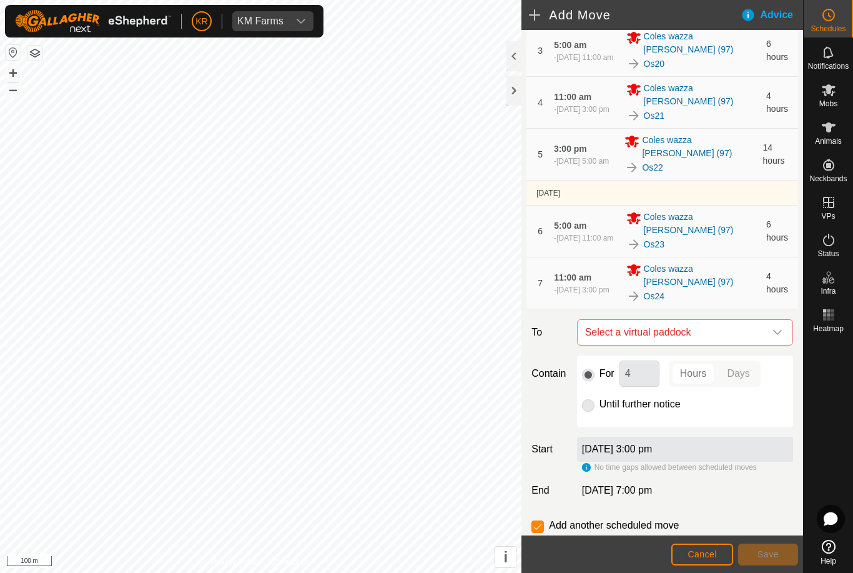
scroll to position [215, 0]
click at [764, 321] on span "Select a virtual paddock" at bounding box center [672, 333] width 185 height 25
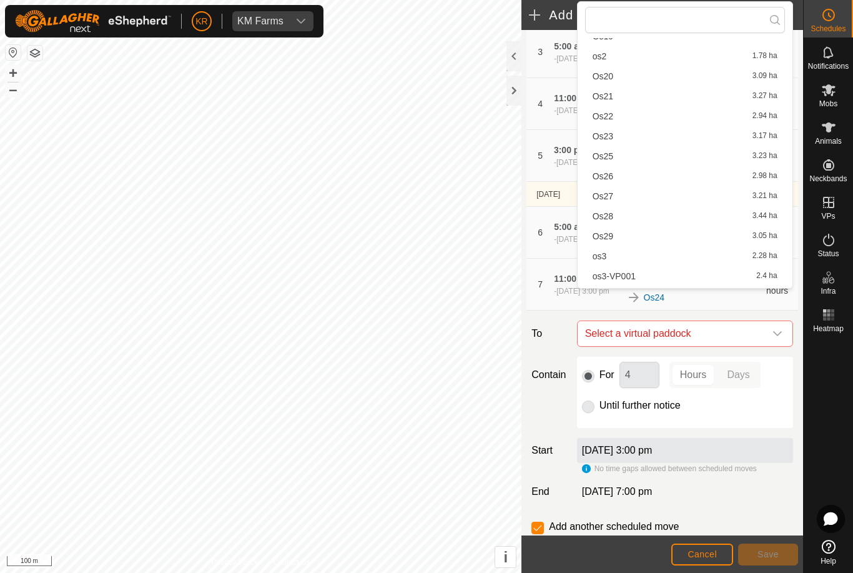
scroll to position [233, 0]
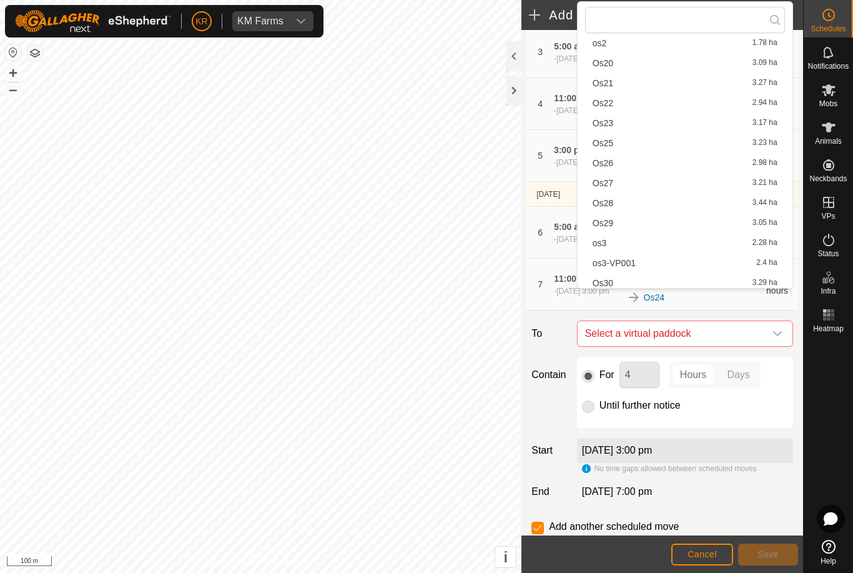
click at [611, 144] on span "Os25" at bounding box center [603, 143] width 21 height 9
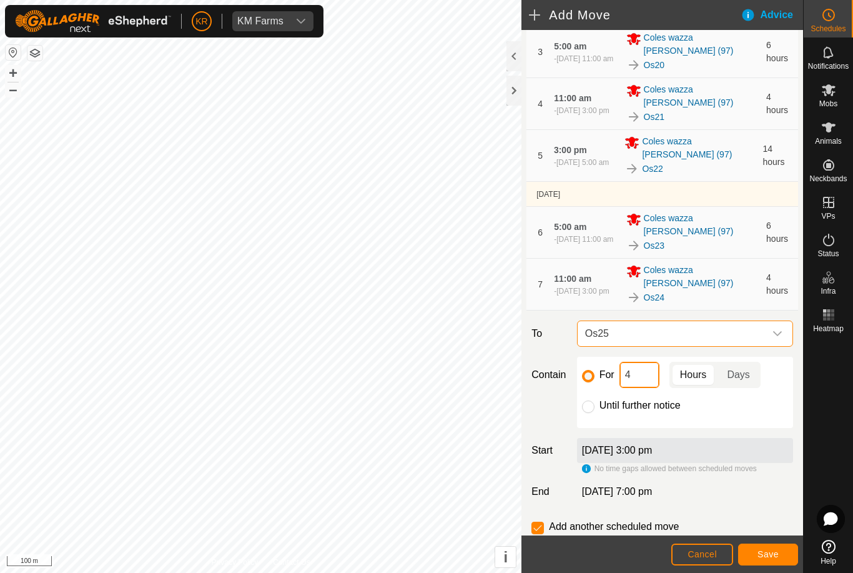
click at [630, 362] on input "4" at bounding box center [640, 375] width 40 height 26
click at [625, 362] on input "4" at bounding box center [640, 375] width 40 height 26
click at [768, 550] on span "Save" at bounding box center [768, 554] width 21 height 10
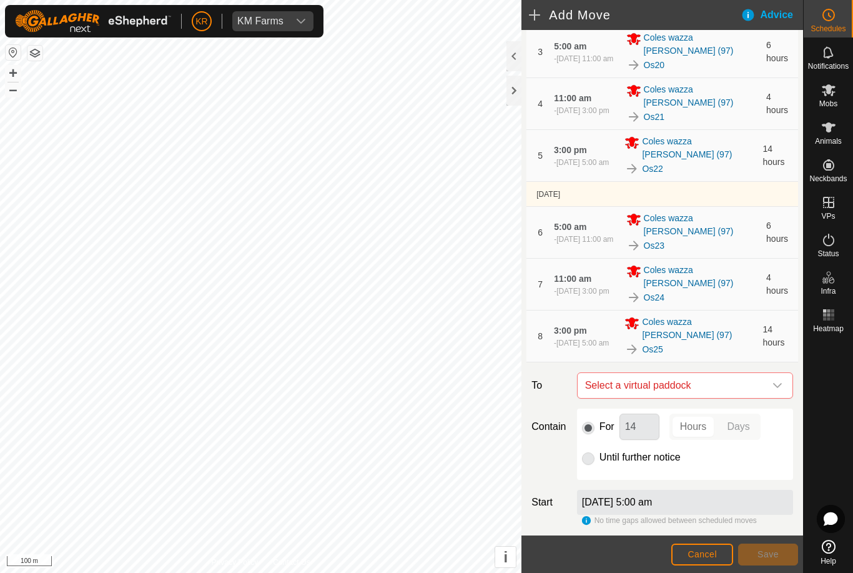
click at [746, 373] on span "Select a virtual paddock" at bounding box center [672, 385] width 185 height 25
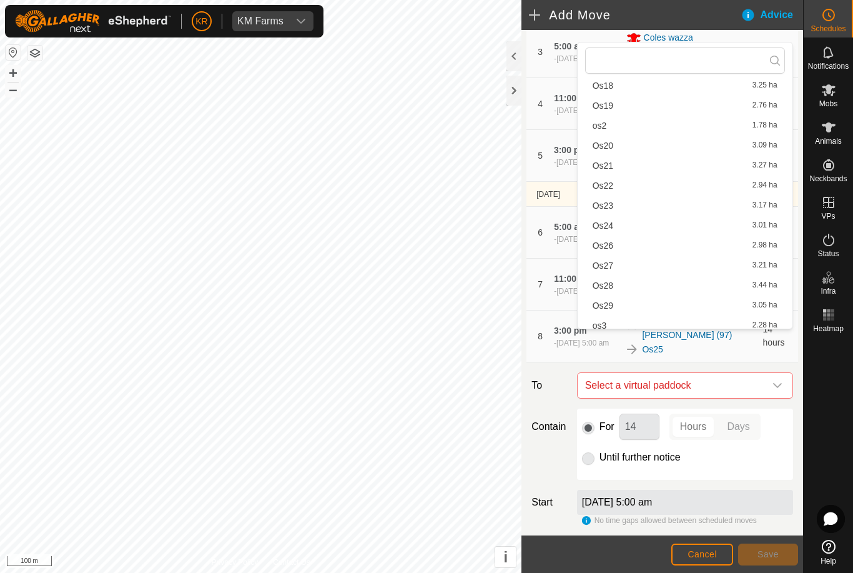
scroll to position [200, 0]
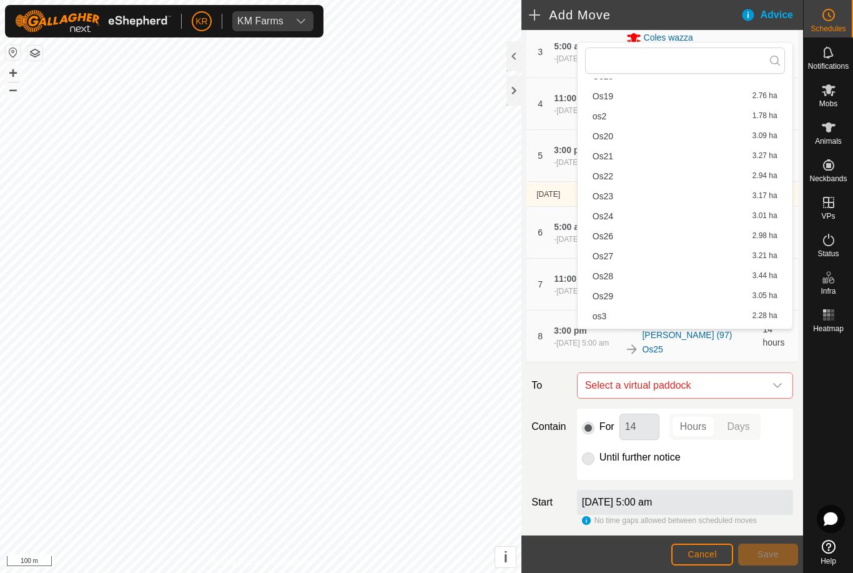
click at [634, 239] on div "Os26 2.98 ha" at bounding box center [685, 236] width 185 height 9
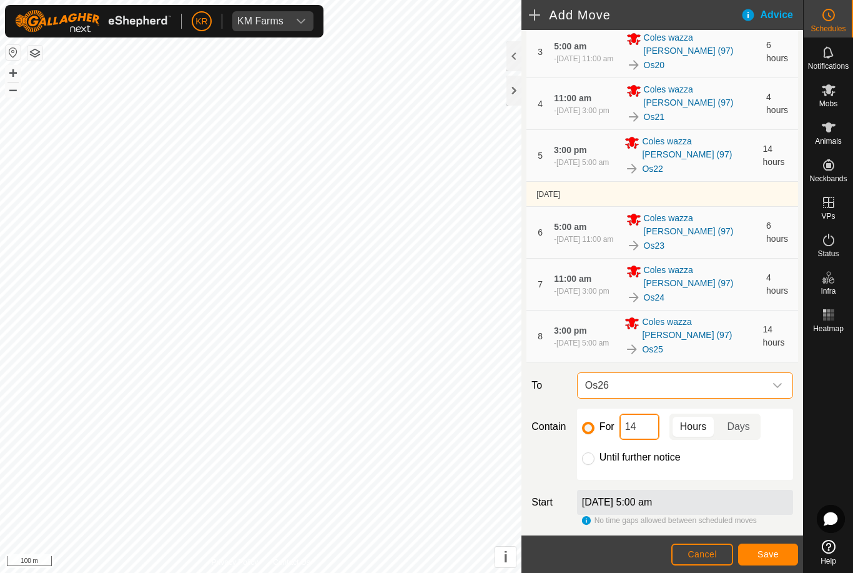
click at [643, 413] on input "14" at bounding box center [640, 426] width 40 height 26
type input "1"
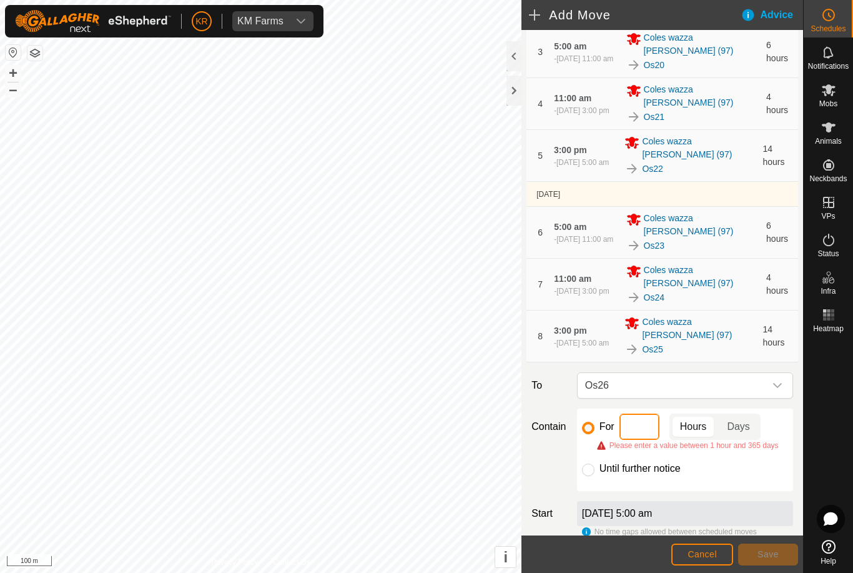
type input "6"
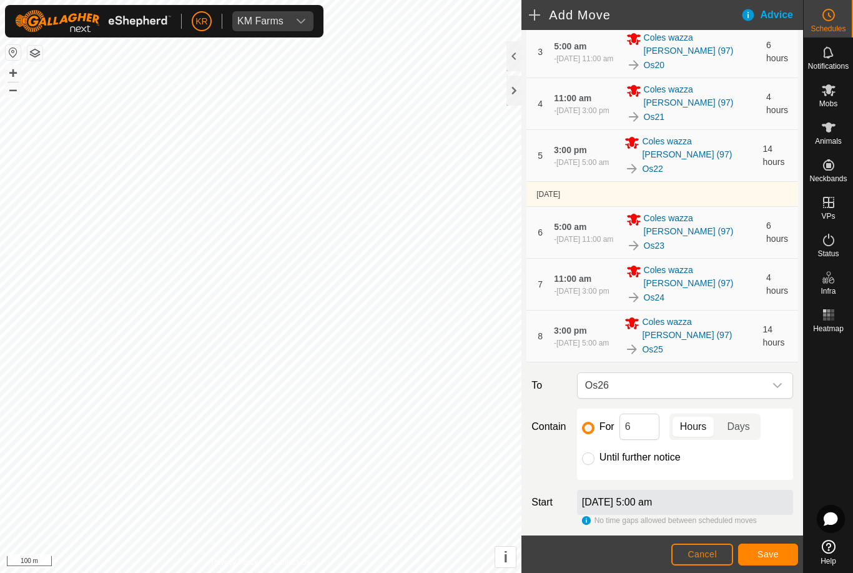
click at [774, 549] on span "Save" at bounding box center [768, 554] width 21 height 10
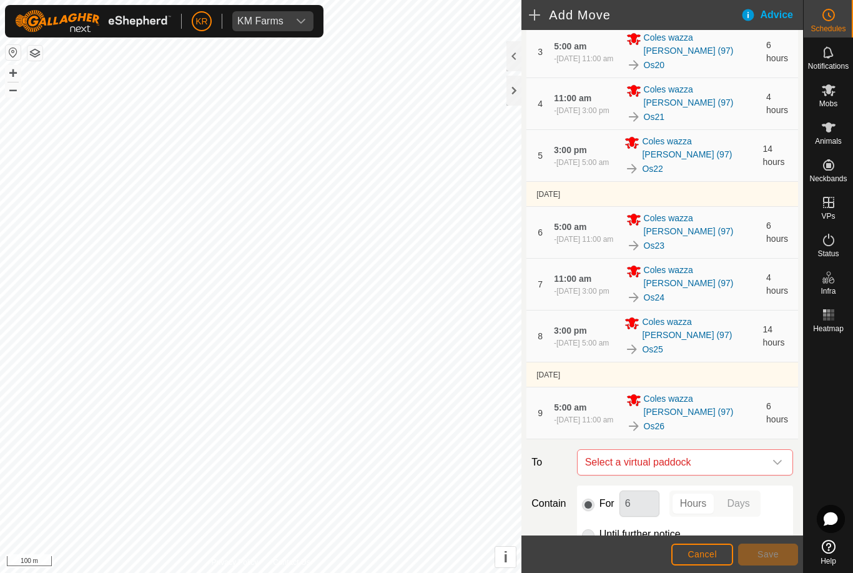
click at [763, 450] on span "Select a virtual paddock" at bounding box center [672, 462] width 185 height 25
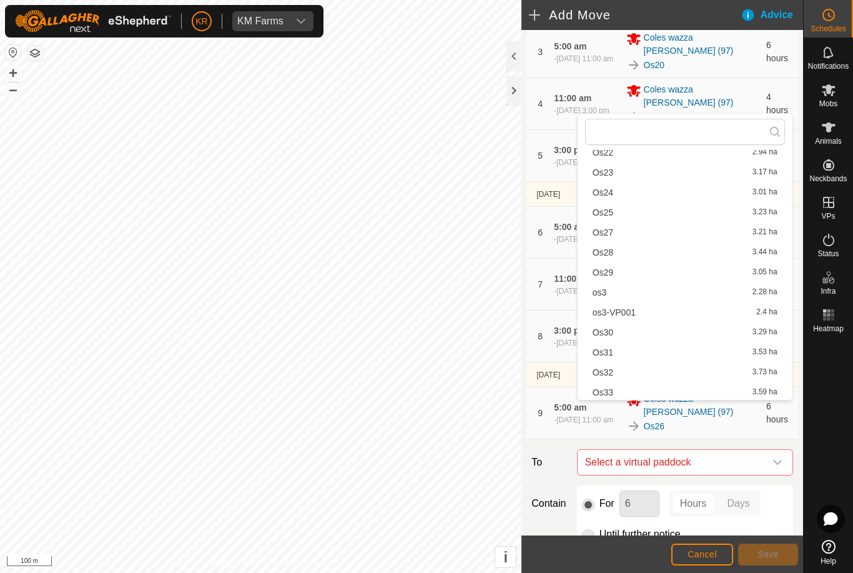
click at [774, 526] on div "Until further notice" at bounding box center [685, 533] width 206 height 15
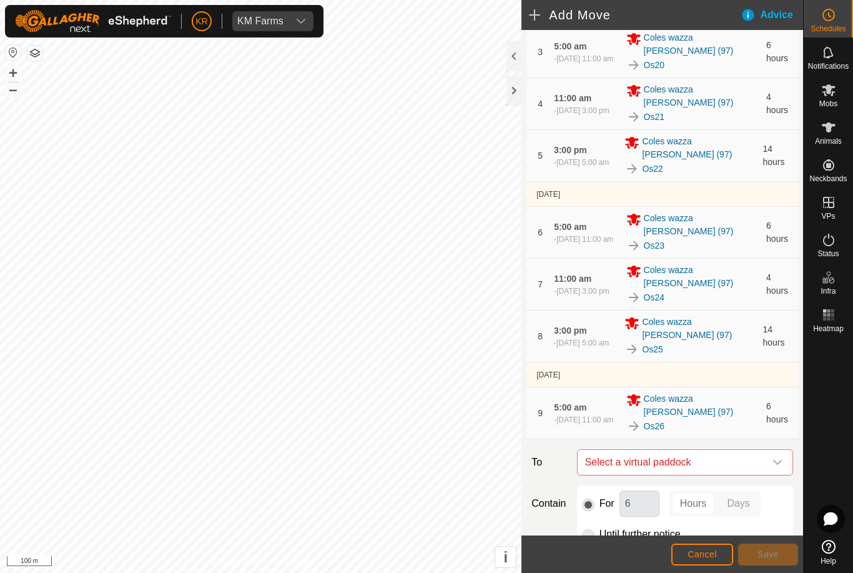
scroll to position [296, 0]
click at [779, 457] on icon "dropdown trigger" at bounding box center [778, 462] width 10 height 10
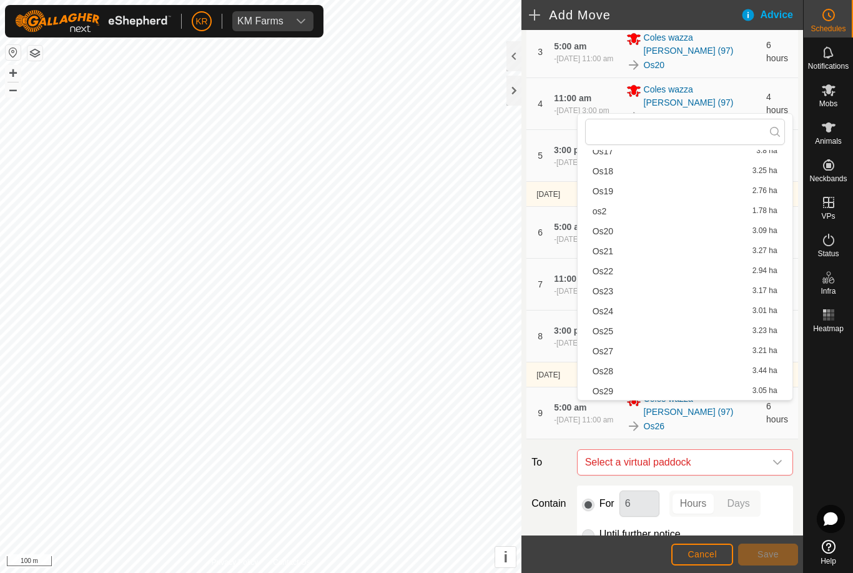
scroll to position [177, 0]
click at [612, 355] on span "Os27" at bounding box center [603, 351] width 21 height 9
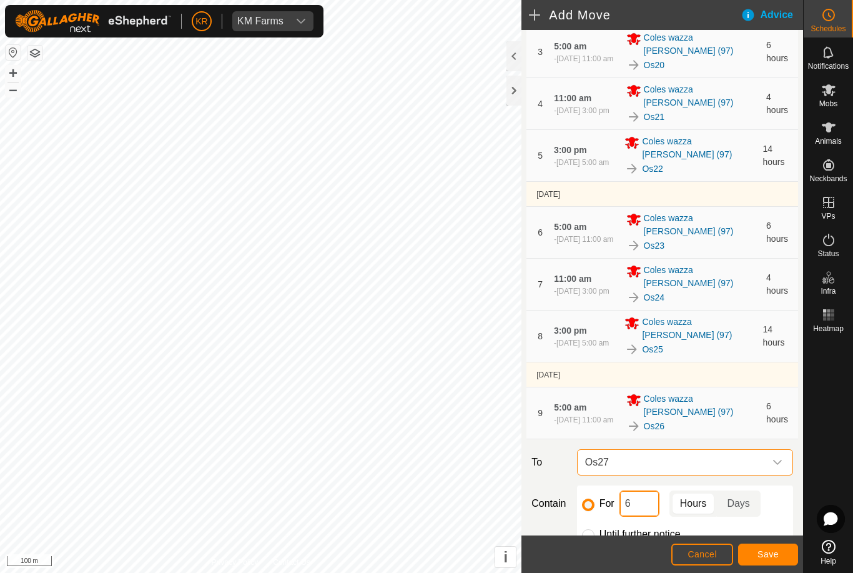
click at [646, 490] on input "6" at bounding box center [640, 503] width 40 height 26
click at [772, 561] on button "Save" at bounding box center [768, 554] width 60 height 22
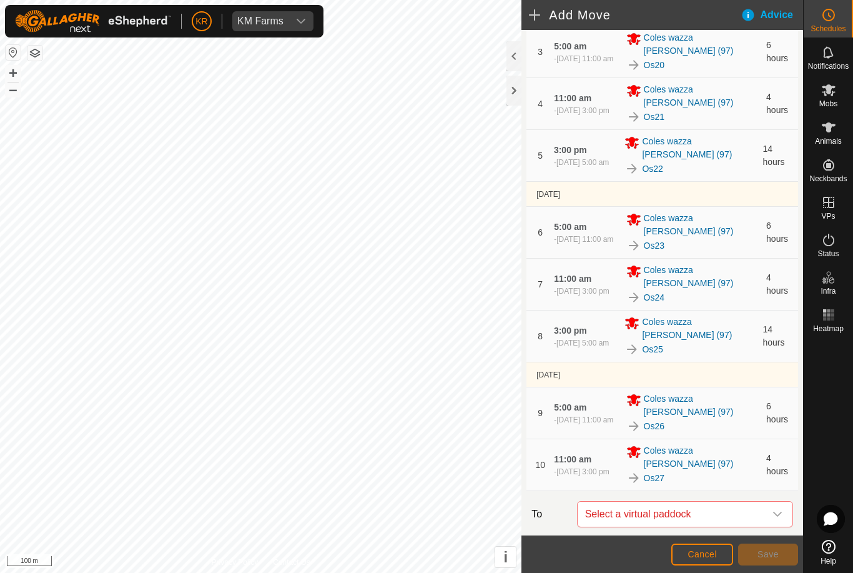
click at [785, 501] on div "dropdown trigger" at bounding box center [777, 513] width 25 height 25
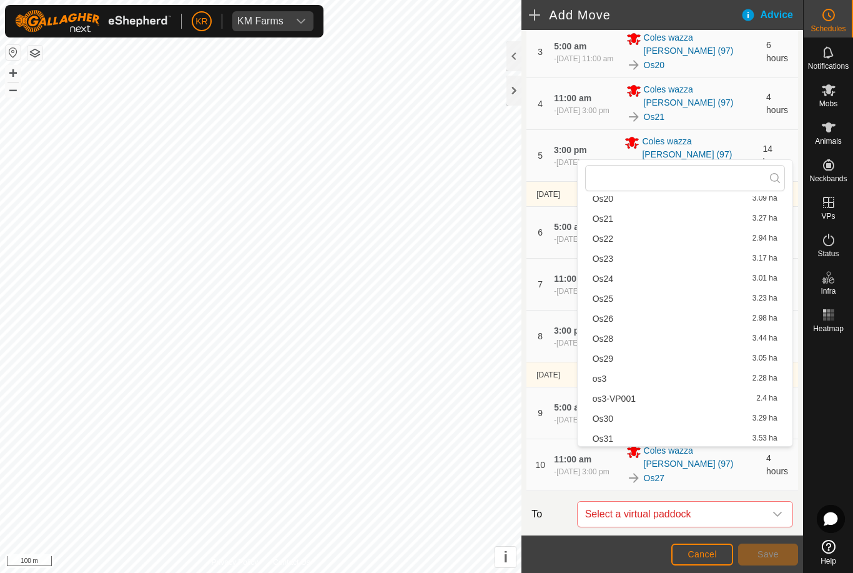
scroll to position [271, 0]
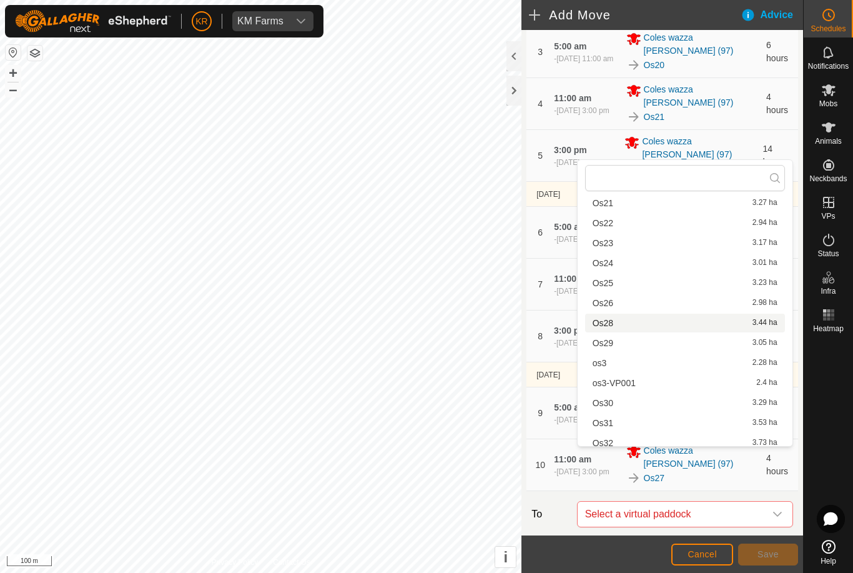
click at [610, 327] on span "Os28" at bounding box center [603, 322] width 21 height 9
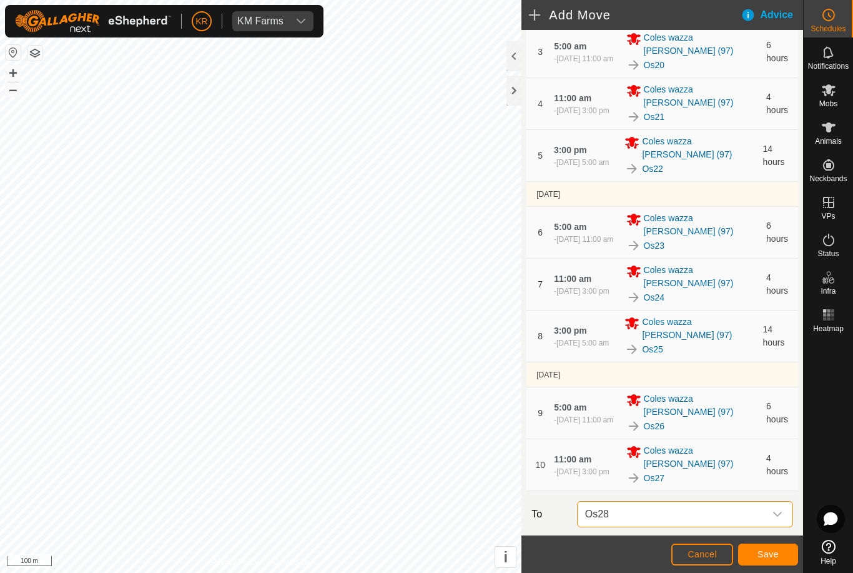
click at [625, 542] on input "4" at bounding box center [640, 555] width 40 height 26
click at [771, 554] on span "Save" at bounding box center [768, 554] width 21 height 10
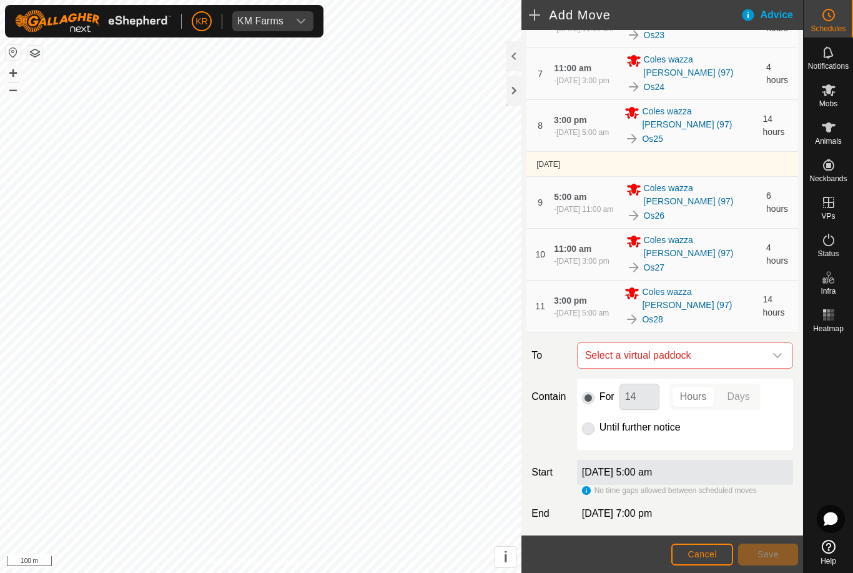
scroll to position [425, 0]
click at [741, 343] on span "Select a virtual paddock" at bounding box center [672, 355] width 185 height 25
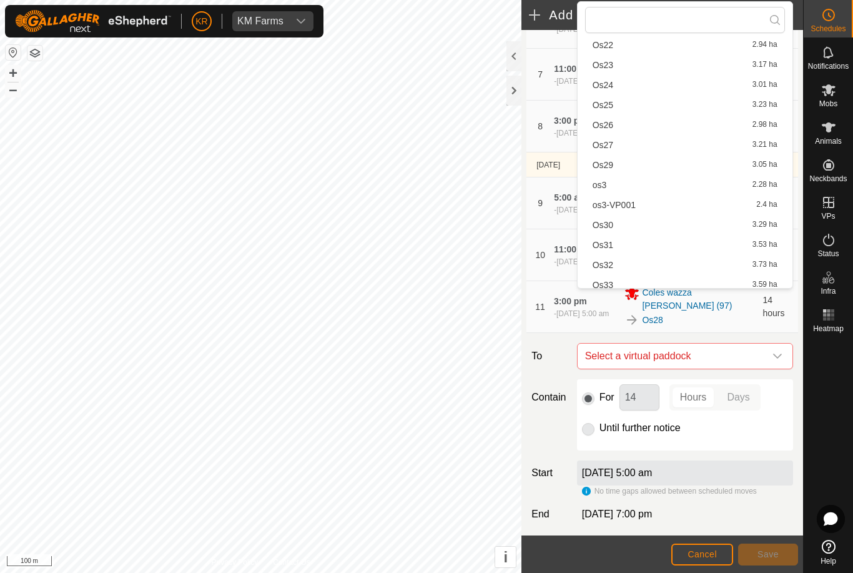
scroll to position [279, 0]
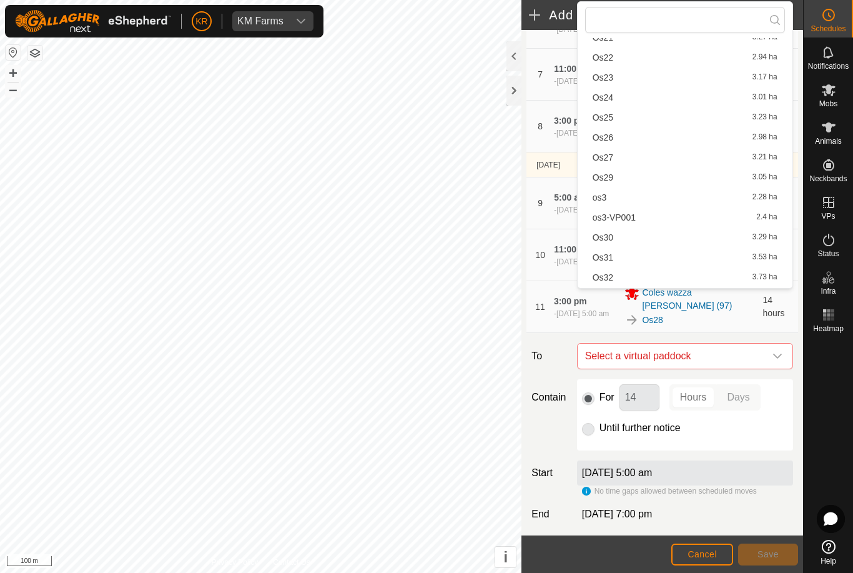
click at [620, 180] on div "Os29 3.05 ha" at bounding box center [685, 177] width 185 height 9
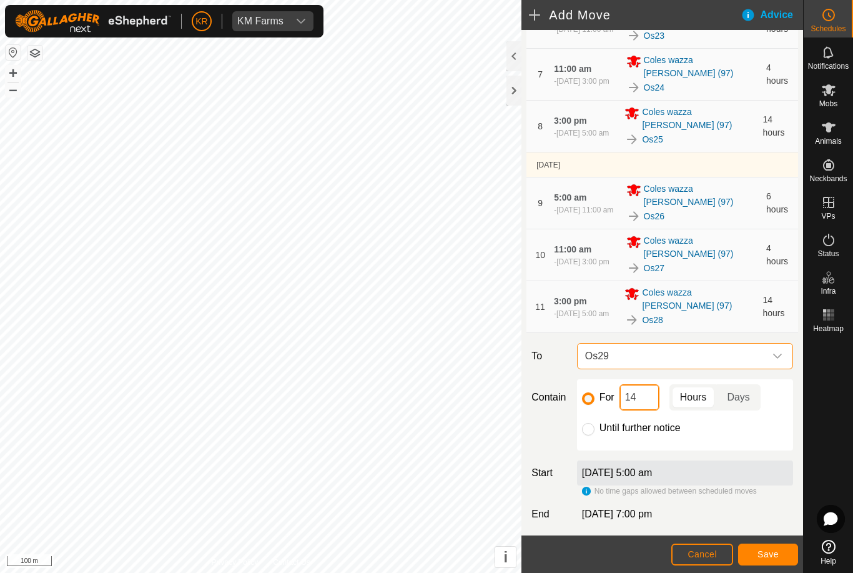
click at [641, 384] on input "14" at bounding box center [640, 397] width 40 height 26
type input "1"
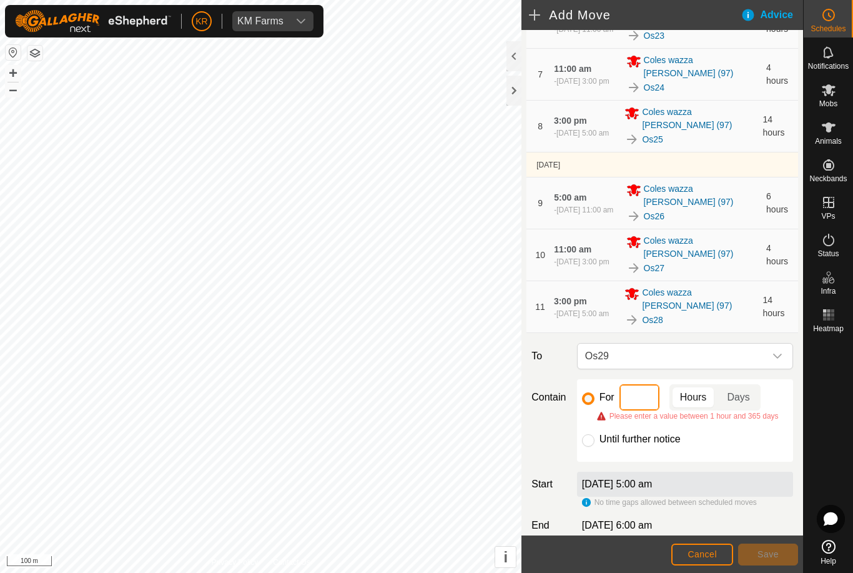
type input "6"
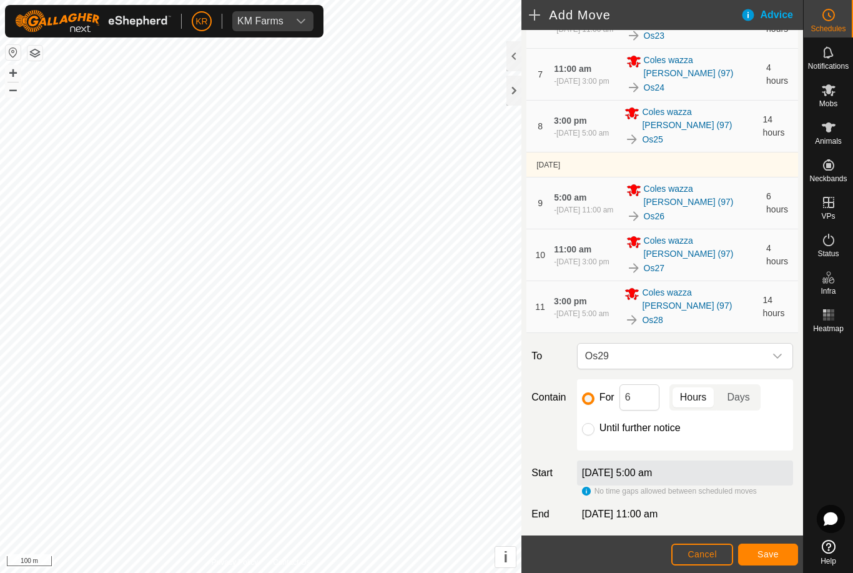
click at [768, 547] on button "Save" at bounding box center [768, 554] width 60 height 22
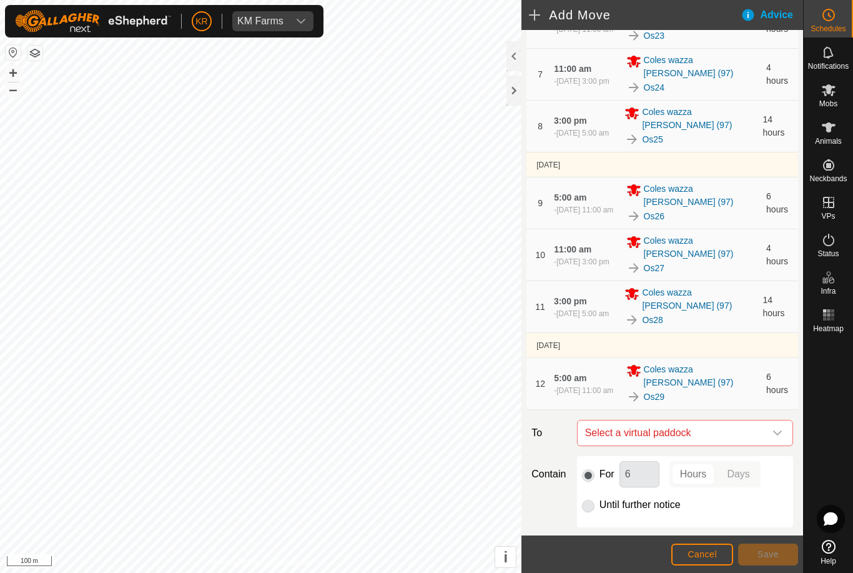
click at [763, 420] on span "Select a virtual paddock" at bounding box center [672, 432] width 185 height 25
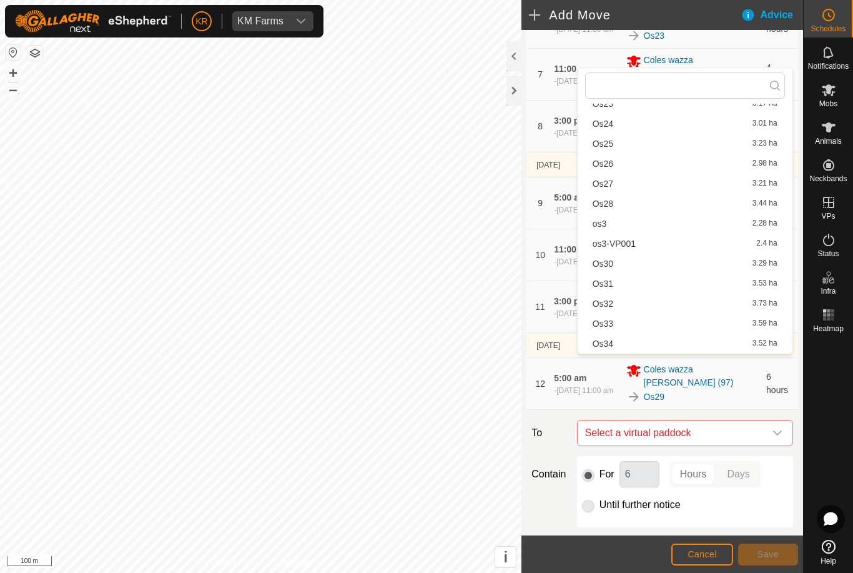
scroll to position [339, 0]
click at [608, 247] on span "Os30" at bounding box center [603, 242] width 21 height 9
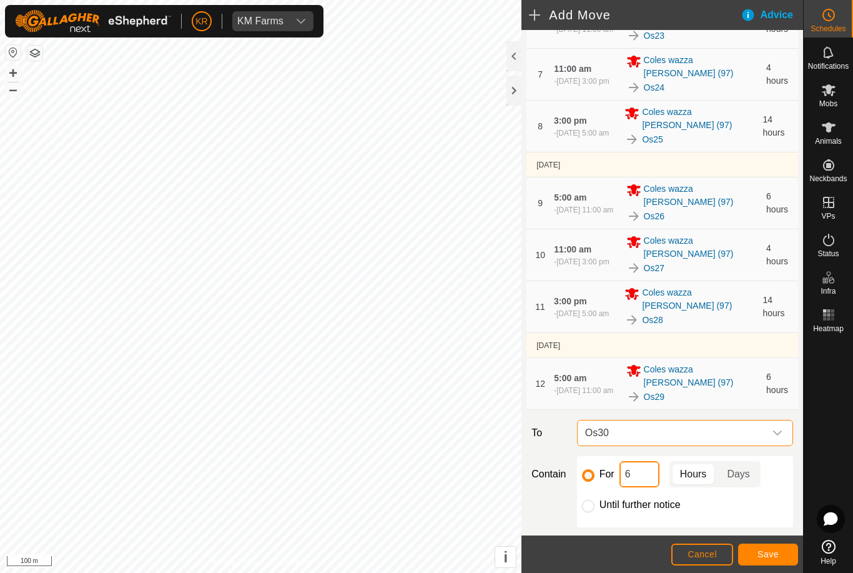
click at [643, 461] on input "6" at bounding box center [640, 474] width 40 height 26
click at [771, 552] on span "Save" at bounding box center [768, 554] width 21 height 10
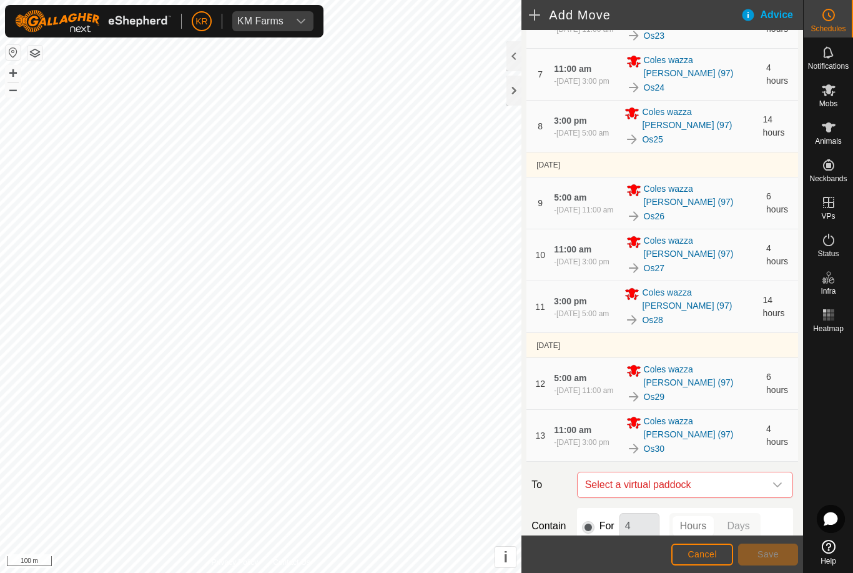
click at [774, 480] on icon "dropdown trigger" at bounding box center [778, 485] width 10 height 10
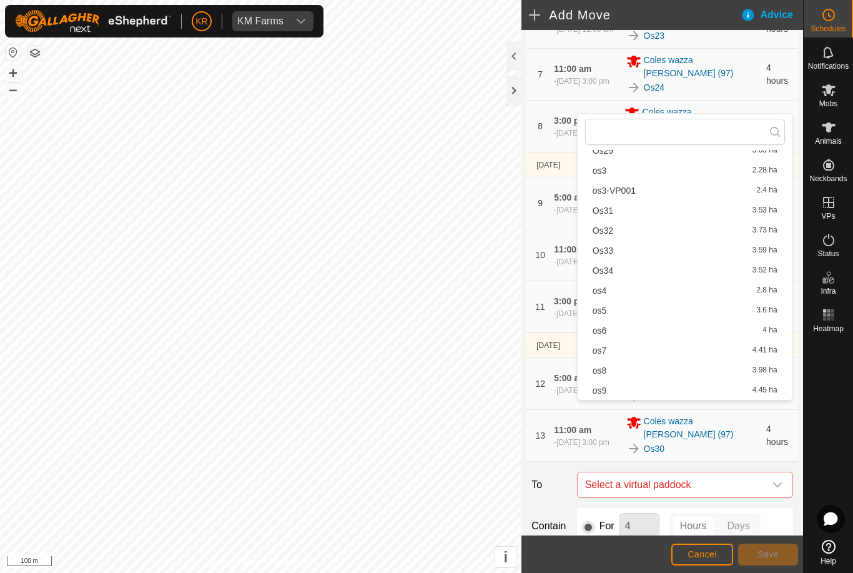
scroll to position [437, 0]
click at [606, 212] on span "Os31" at bounding box center [603, 210] width 21 height 9
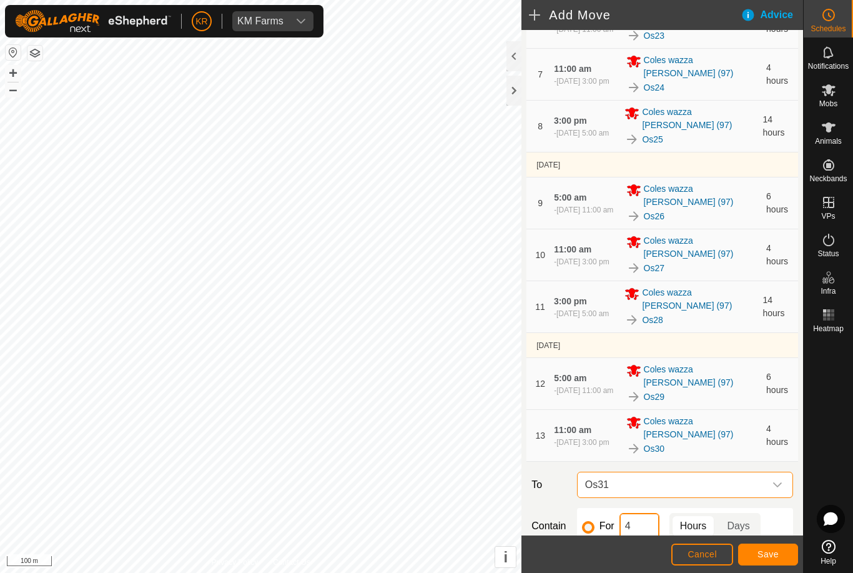
click at [622, 513] on input "4" at bounding box center [640, 526] width 40 height 26
click at [762, 555] on span "Save" at bounding box center [768, 554] width 21 height 10
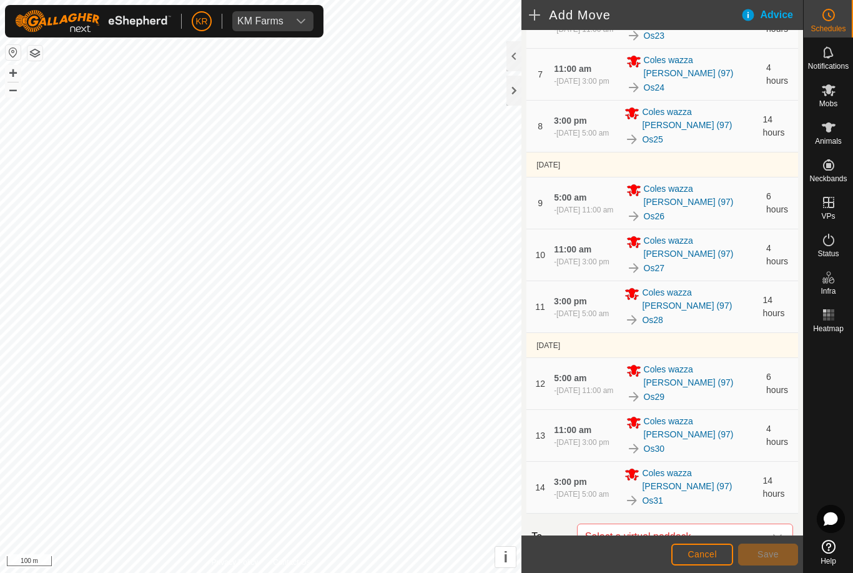
click at [777, 534] on icon "dropdown trigger" at bounding box center [777, 536] width 9 height 5
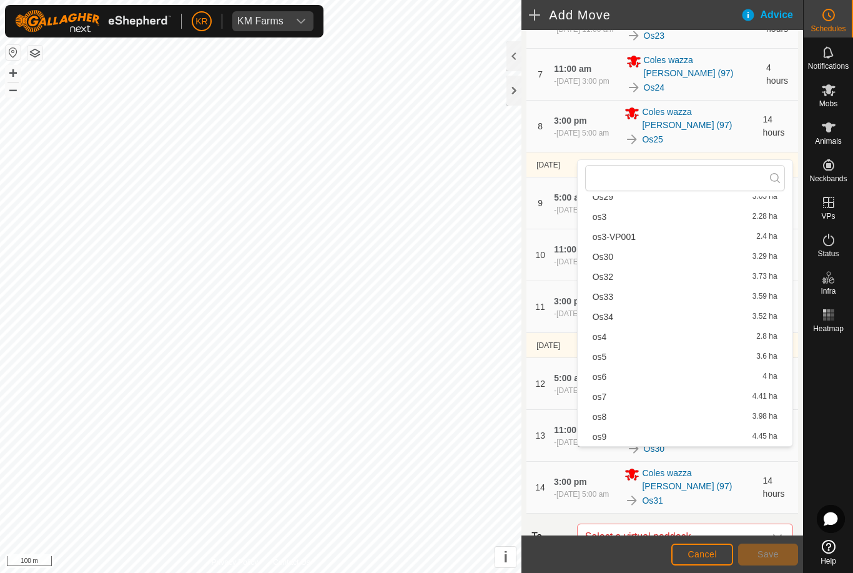
click at [608, 279] on span "Os32" at bounding box center [603, 276] width 21 height 9
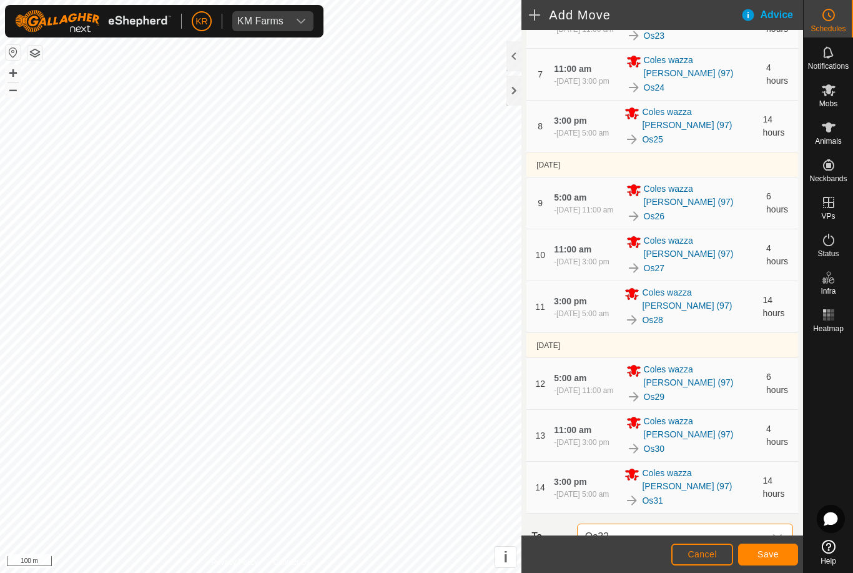
click at [642, 565] on input "14" at bounding box center [640, 578] width 40 height 26
type input "1"
type input "6"
click at [766, 558] on span "Save" at bounding box center [768, 554] width 21 height 10
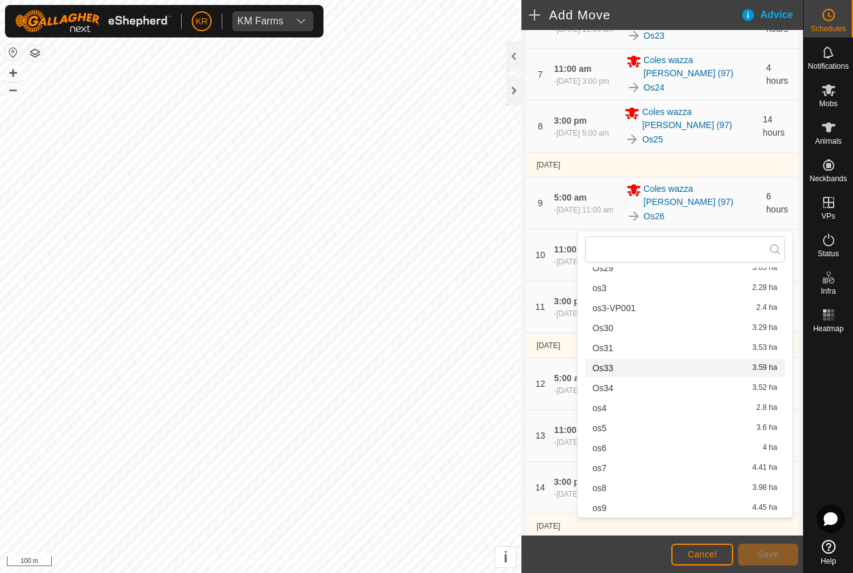
click at [609, 370] on span "Os33" at bounding box center [603, 367] width 21 height 9
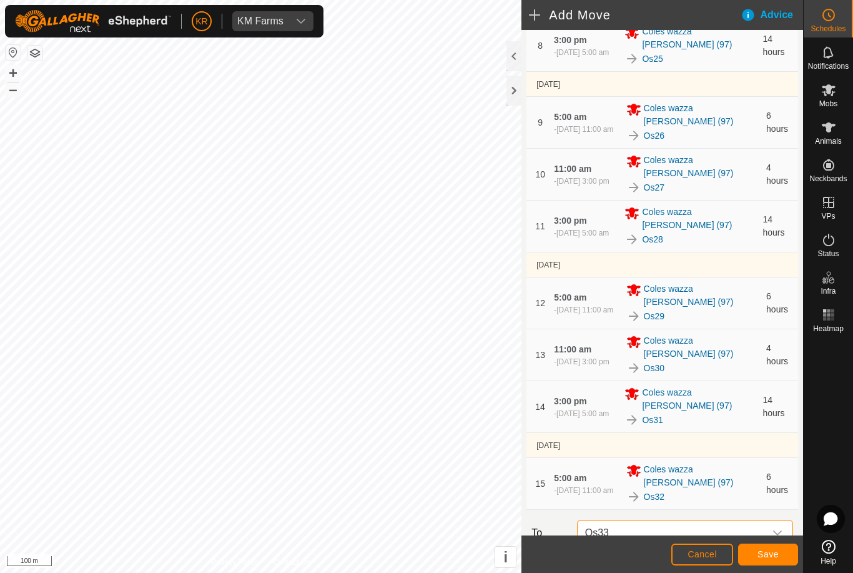
scroll to position [542, 0]
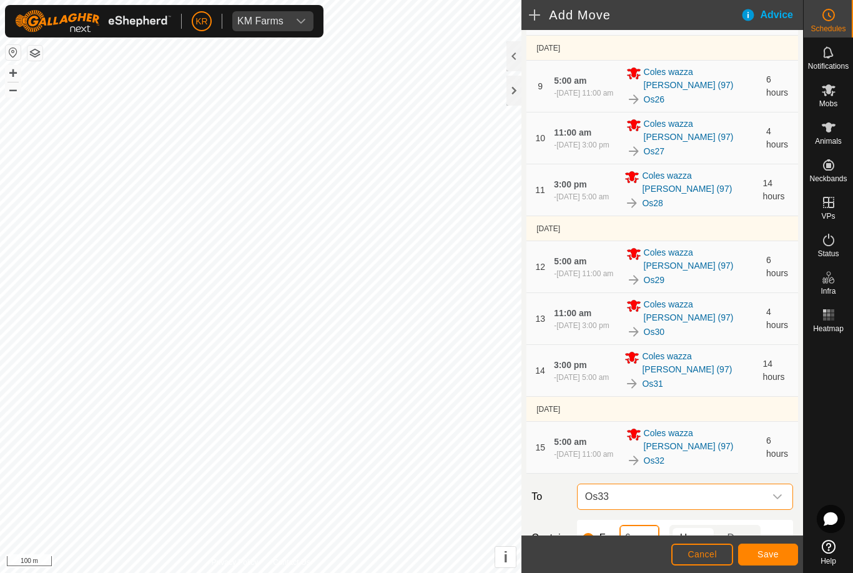
click at [638, 525] on input "6" at bounding box center [640, 538] width 40 height 26
type input "4"
click at [772, 552] on span "Save" at bounding box center [768, 554] width 21 height 10
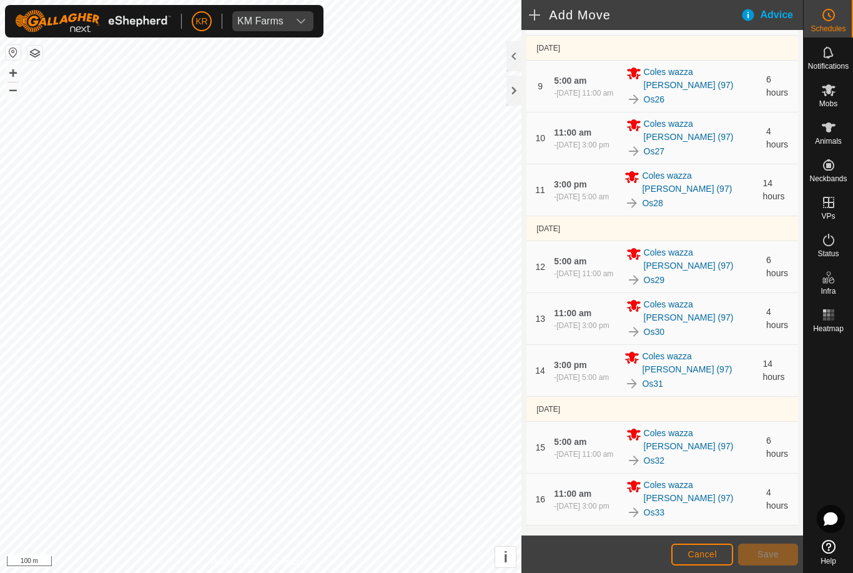
click at [763, 473] on div "16 11:00 am - 26 Aug 2025 at 3:00 pm Coles wazza reid (97) Os33 4 hours" at bounding box center [662, 498] width 262 height 51
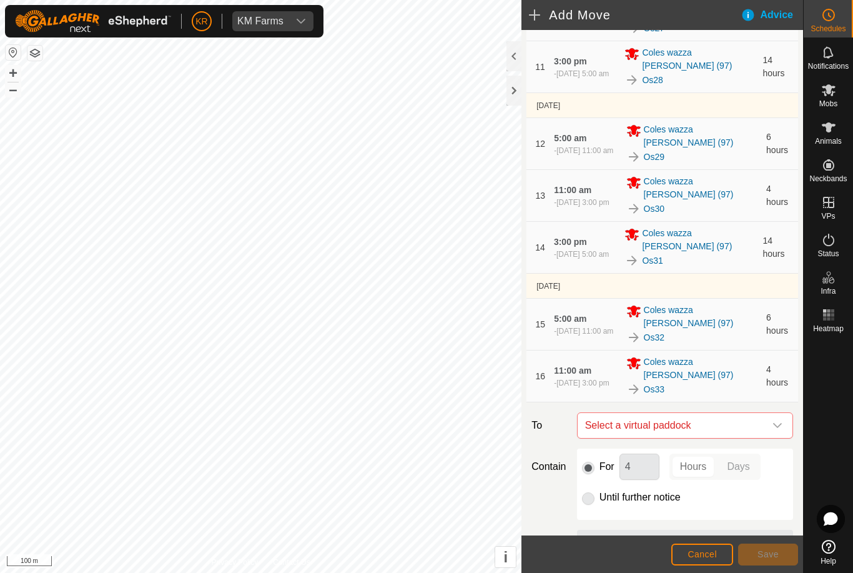
scroll to position [689, 0]
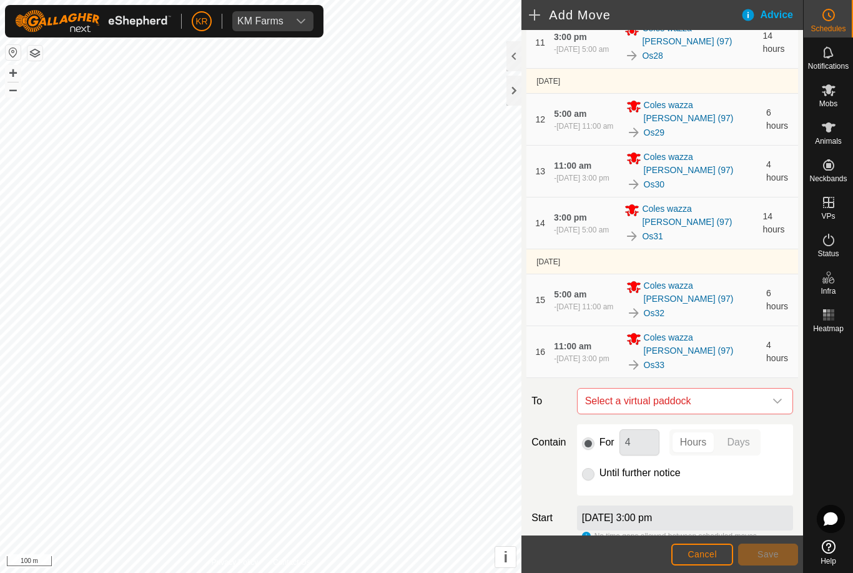
click at [784, 388] on div "dropdown trigger" at bounding box center [777, 400] width 25 height 25
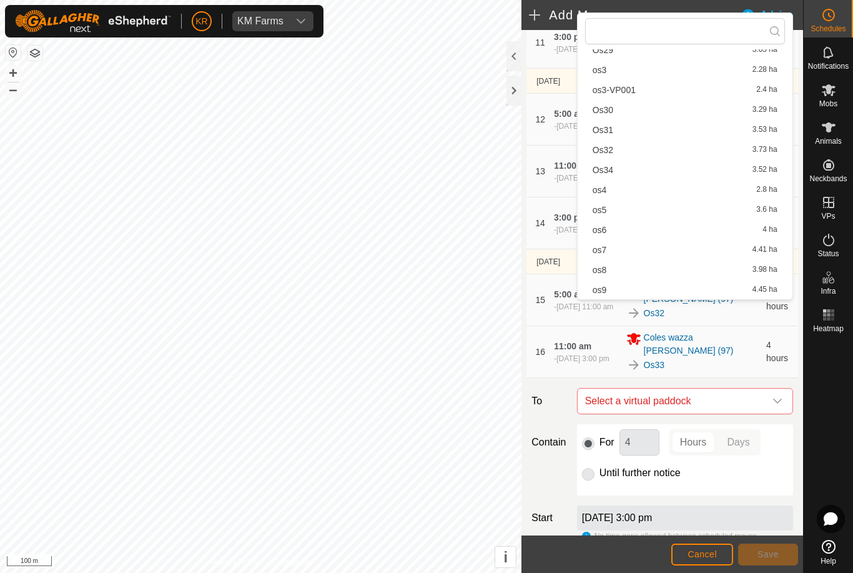
scroll to position [437, 0]
click at [612, 174] on span "Os34" at bounding box center [603, 169] width 21 height 9
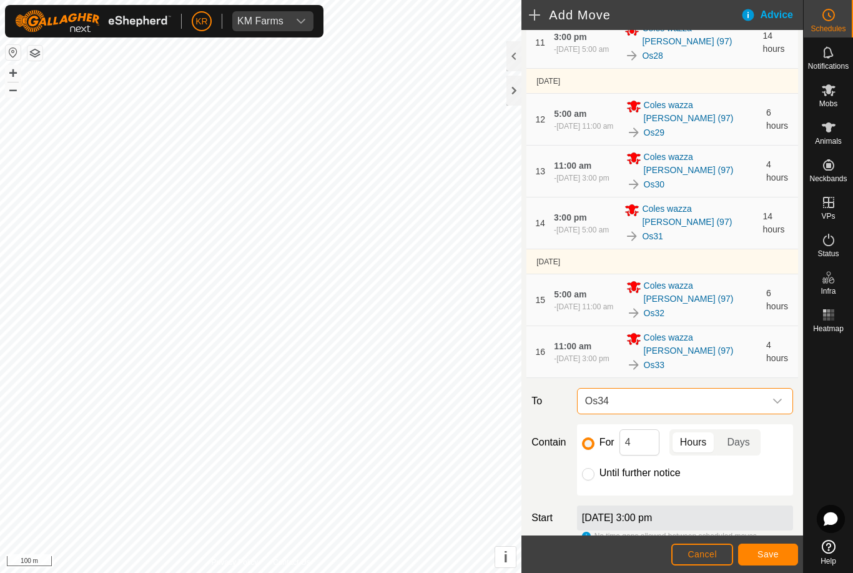
click at [587, 468] on input "Until further notice" at bounding box center [588, 474] width 12 height 12
radio input "true"
checkbox input "false"
click at [781, 555] on button "Save" at bounding box center [768, 554] width 60 height 22
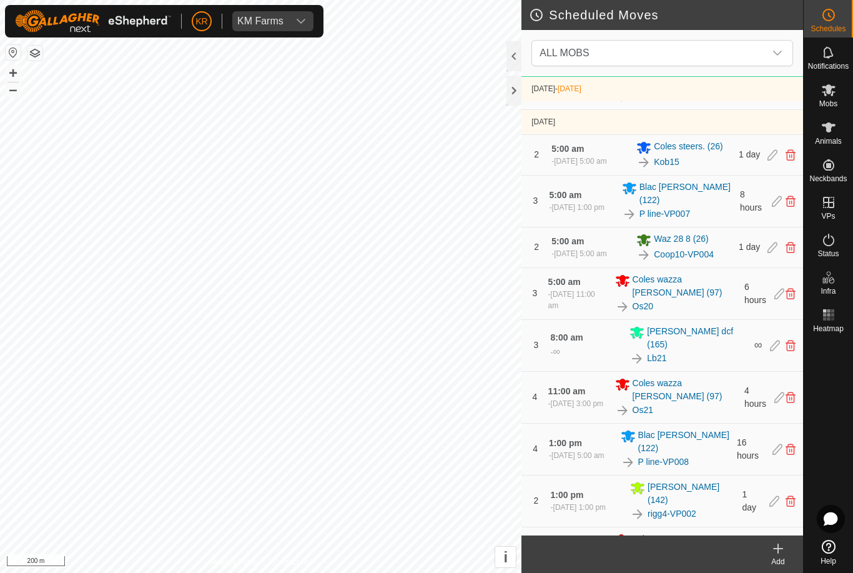
scroll to position [734, 0]
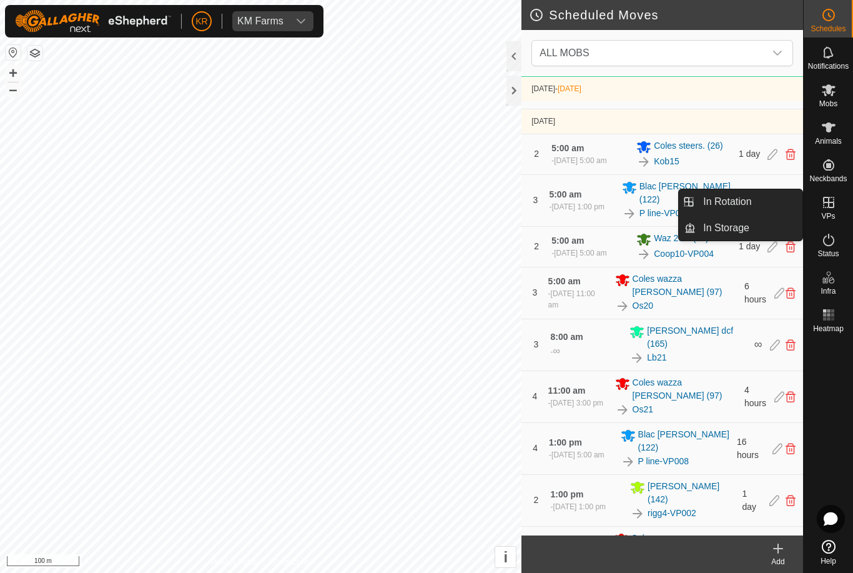
click at [748, 202] on span "In Rotation" at bounding box center [727, 201] width 48 height 15
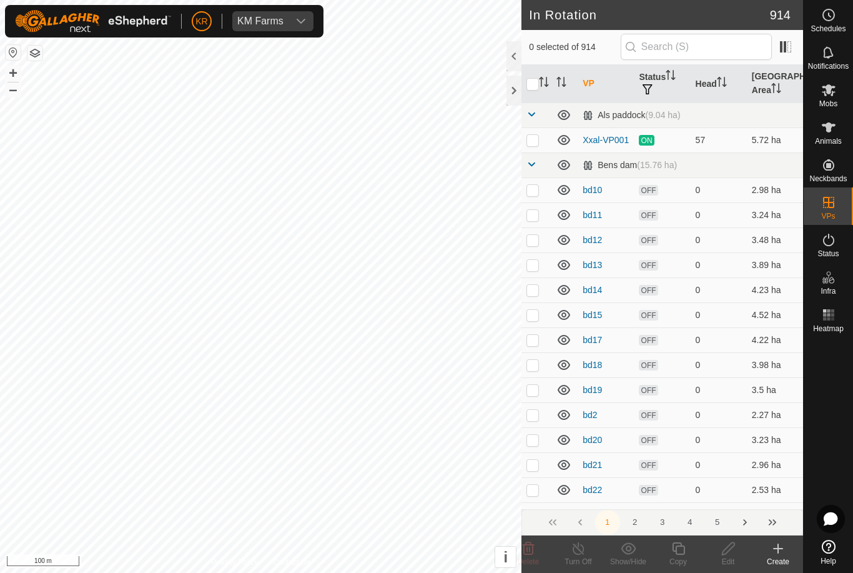
click at [773, 550] on icon at bounding box center [778, 548] width 15 height 15
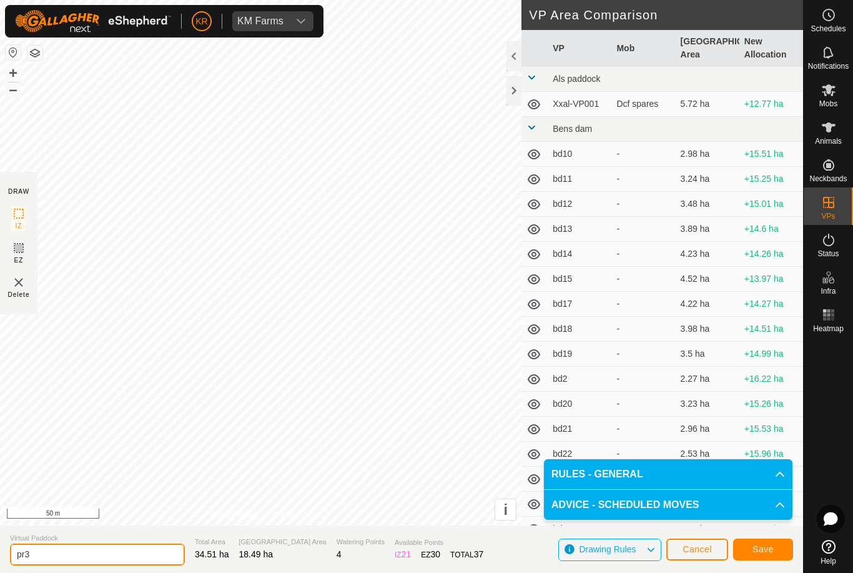
type input "pr3"
click at [764, 555] on button "Save" at bounding box center [763, 549] width 60 height 22
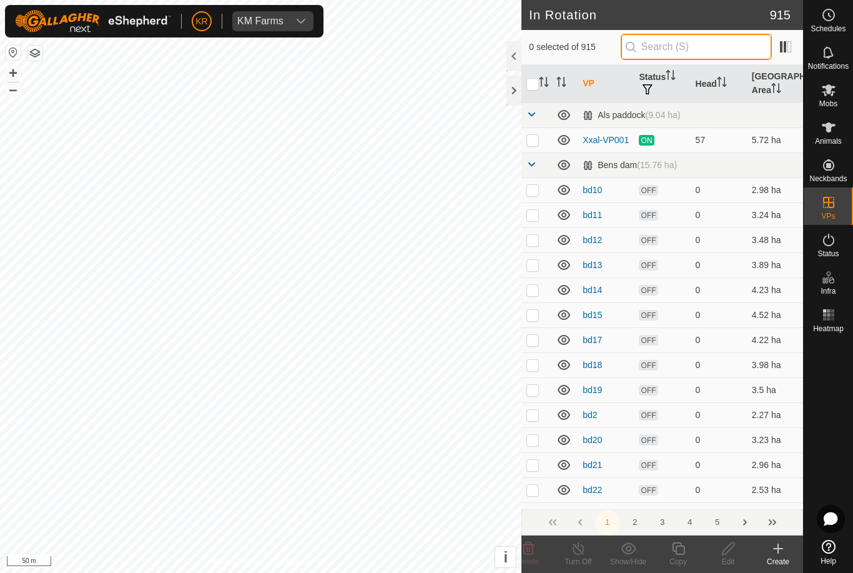
click at [709, 47] on input "text" at bounding box center [696, 47] width 151 height 26
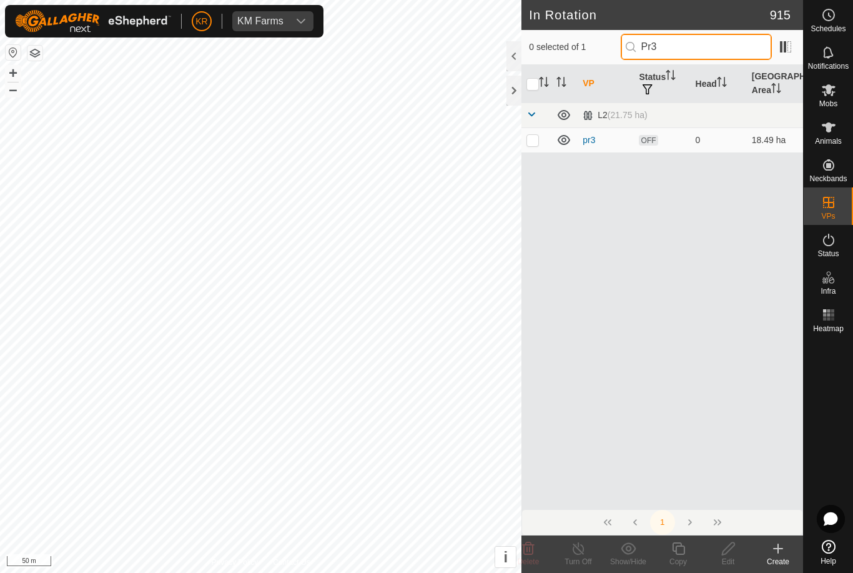
type input "Pr3"
click at [538, 151] on td at bounding box center [536, 139] width 30 height 25
checkbox input "true"
click at [679, 549] on icon at bounding box center [679, 548] width 16 height 15
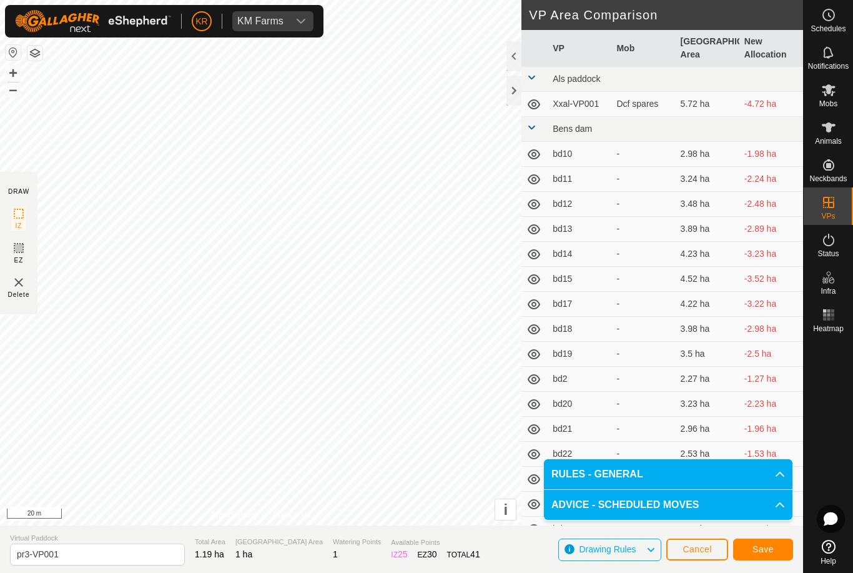
click at [770, 549] on span "Save" at bounding box center [763, 549] width 21 height 10
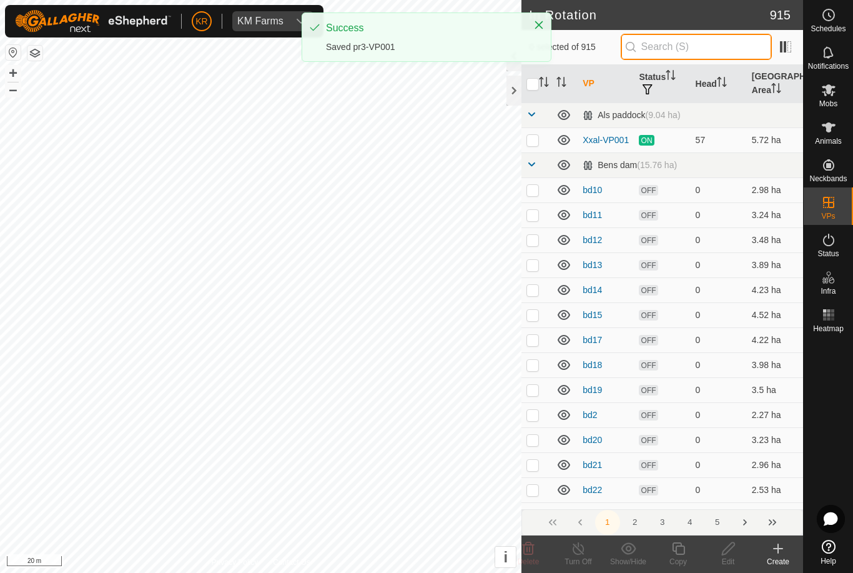
click at [737, 51] on input "text" at bounding box center [696, 47] width 151 height 26
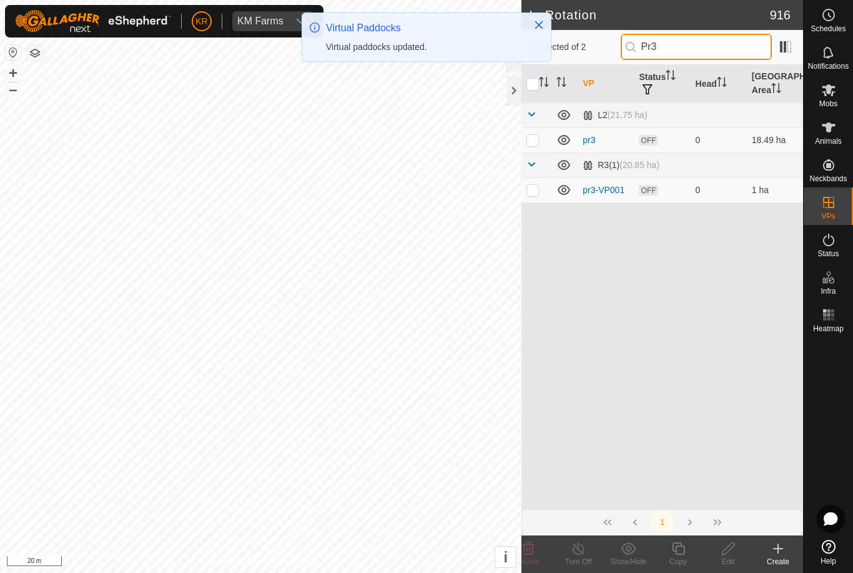
type input "Pr3"
click at [535, 192] on p-checkbox at bounding box center [532, 190] width 12 height 10
checkbox input "true"
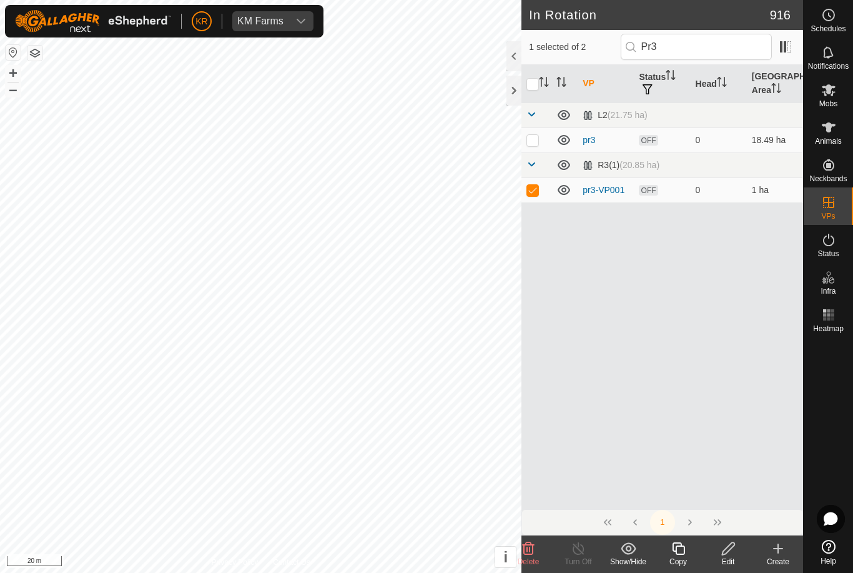
click at [678, 551] on icon at bounding box center [679, 548] width 16 height 15
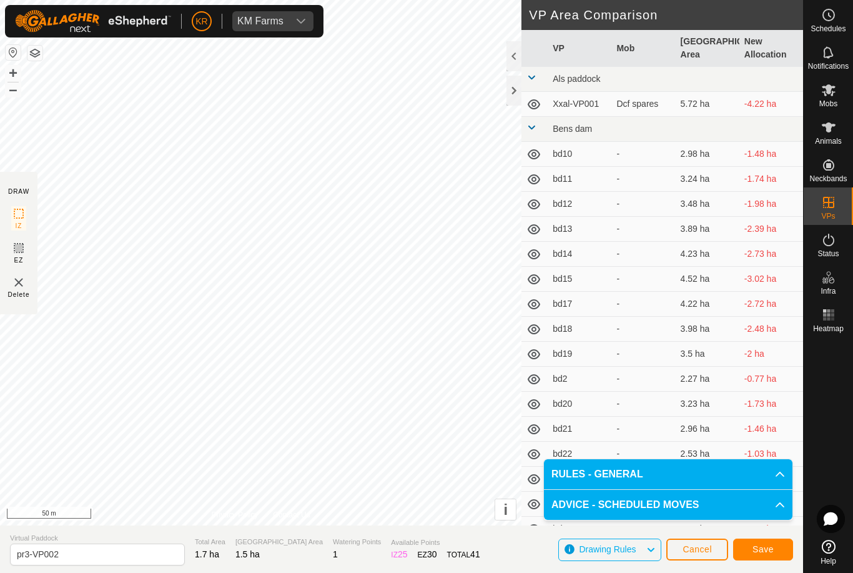
click at [764, 544] on span "Save" at bounding box center [763, 549] width 21 height 10
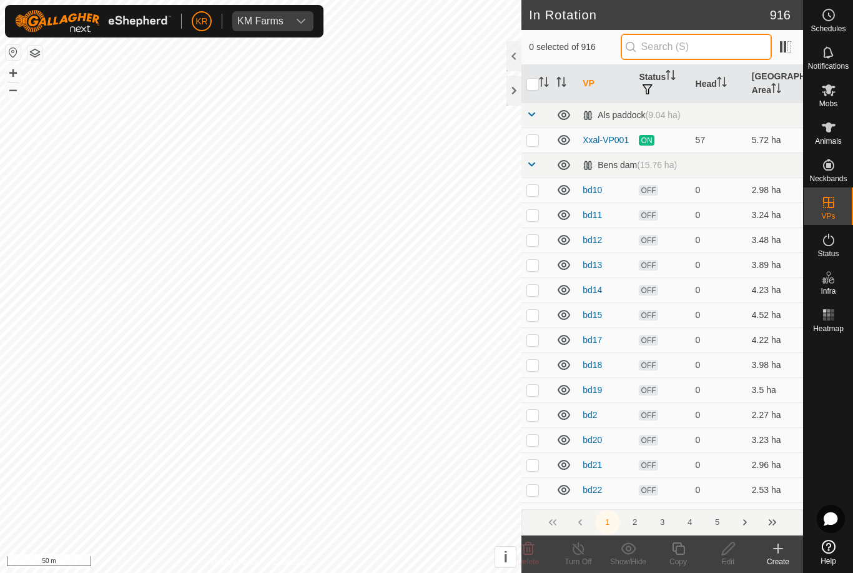
click at [726, 51] on input "text" at bounding box center [696, 47] width 151 height 26
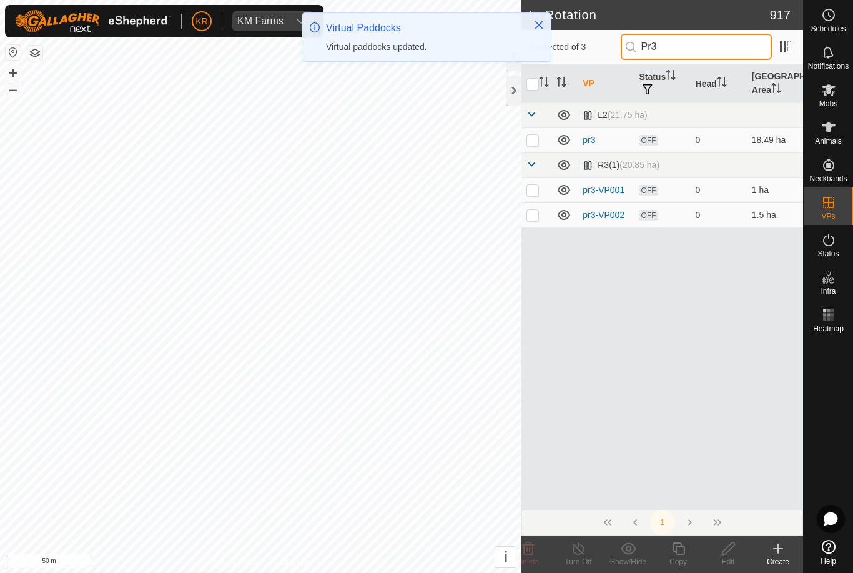
type input "Pr3"
click at [526, 220] on td at bounding box center [536, 214] width 30 height 25
checkbox input "true"
click at [686, 556] on div "Copy" at bounding box center [678, 561] width 50 height 11
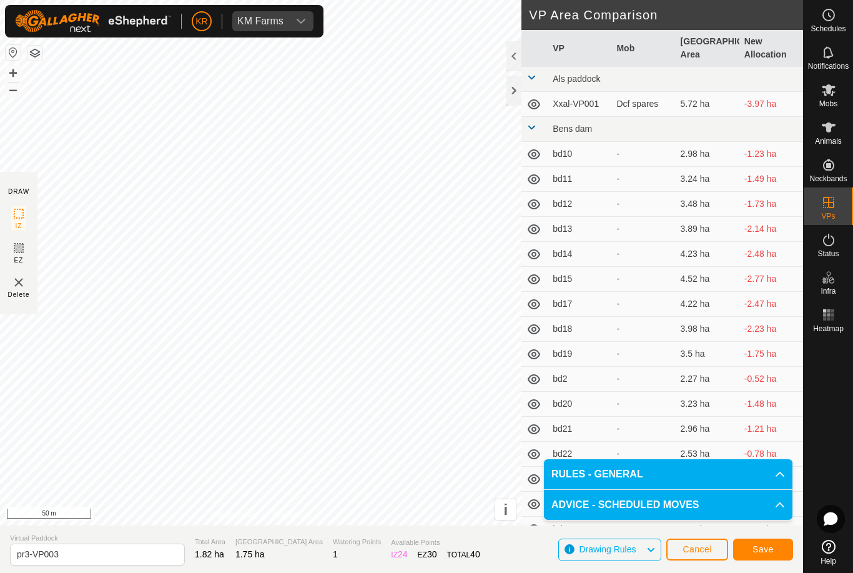
click at [773, 551] on span "Save" at bounding box center [763, 549] width 21 height 10
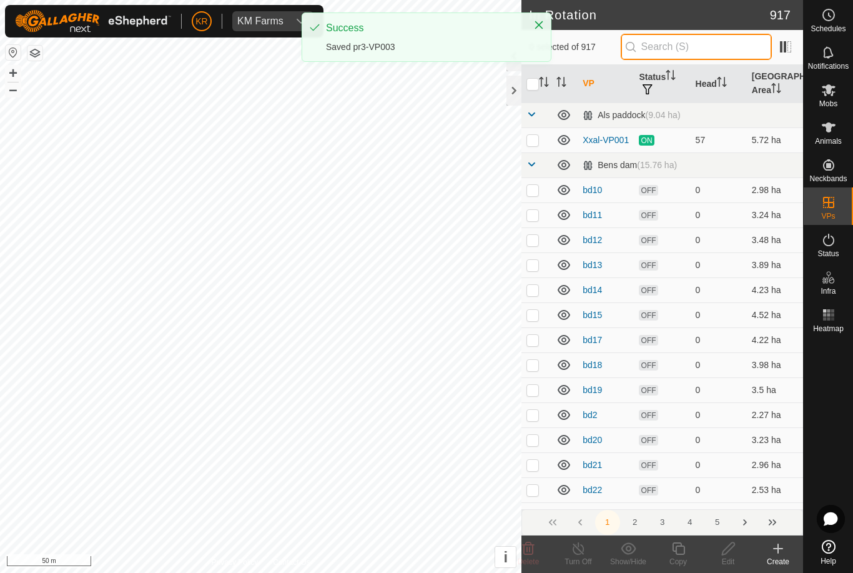
click at [703, 52] on input "text" at bounding box center [696, 47] width 151 height 26
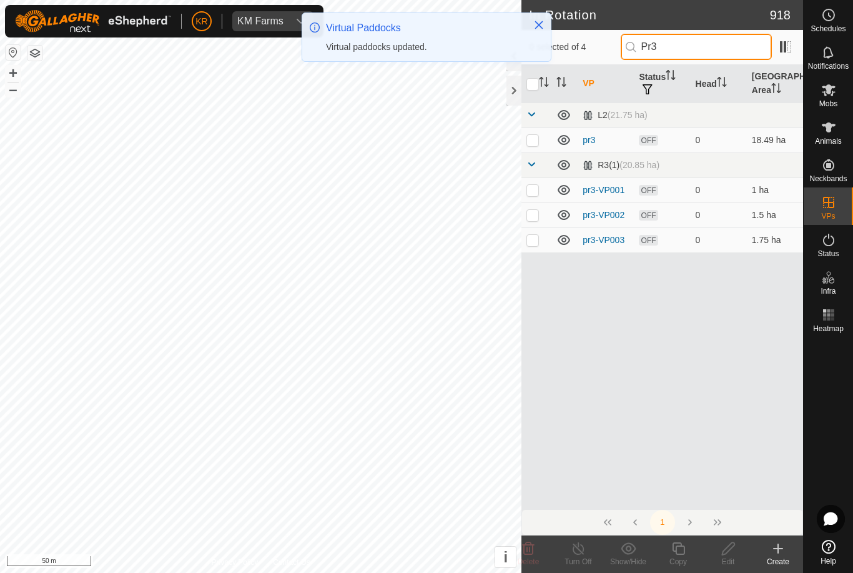
type input "Pr3"
click at [539, 239] on p-checkbox at bounding box center [532, 240] width 12 height 10
checkbox input "true"
click at [681, 554] on icon at bounding box center [678, 548] width 12 height 12
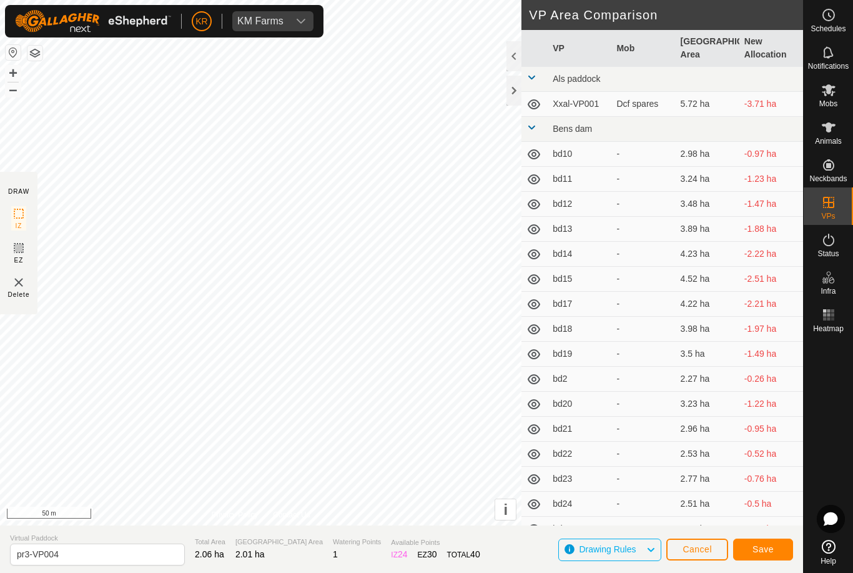
click at [783, 554] on button "Save" at bounding box center [763, 549] width 60 height 22
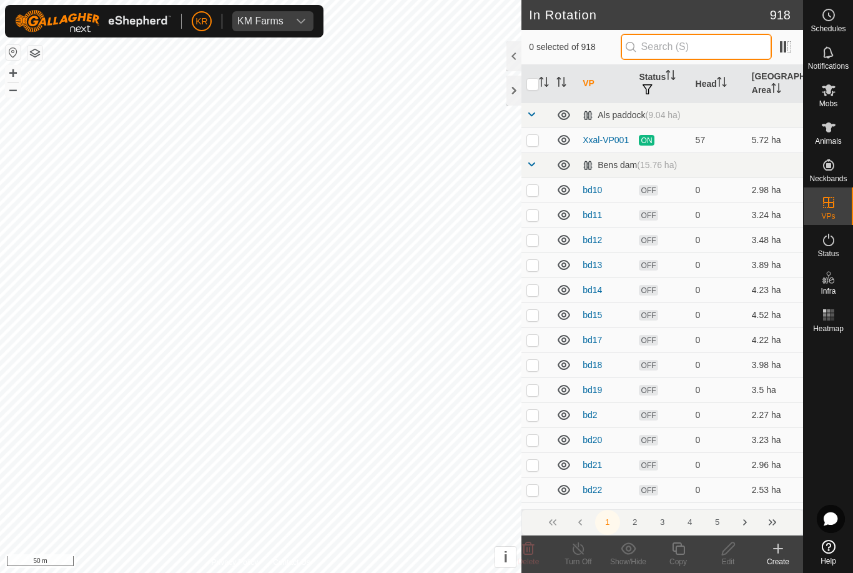
type input "-"
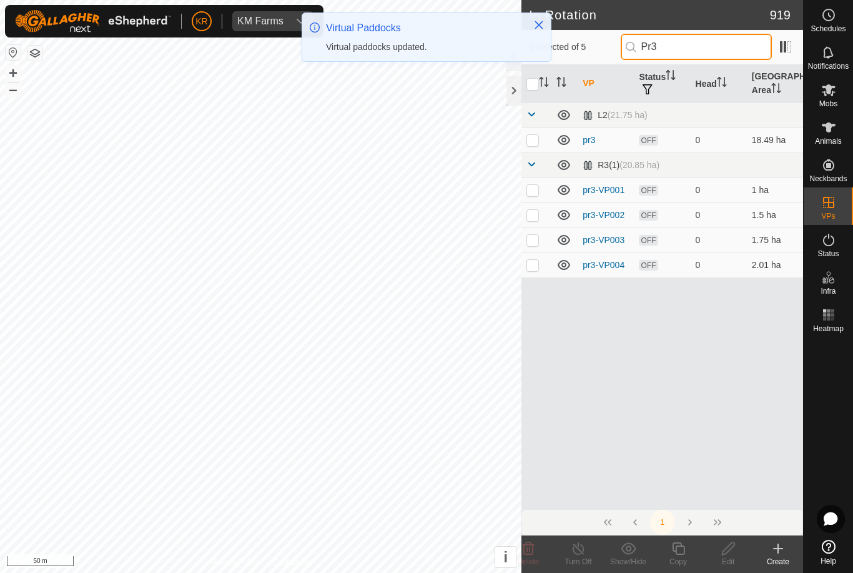
type input "Pr3"
click at [536, 266] on p-checkbox at bounding box center [532, 265] width 12 height 10
checkbox input "true"
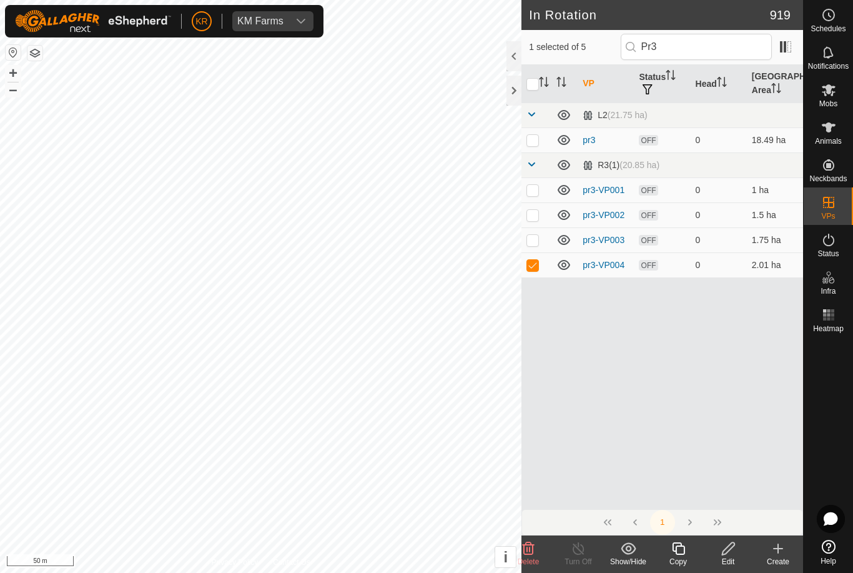
click at [673, 545] on icon at bounding box center [678, 548] width 12 height 12
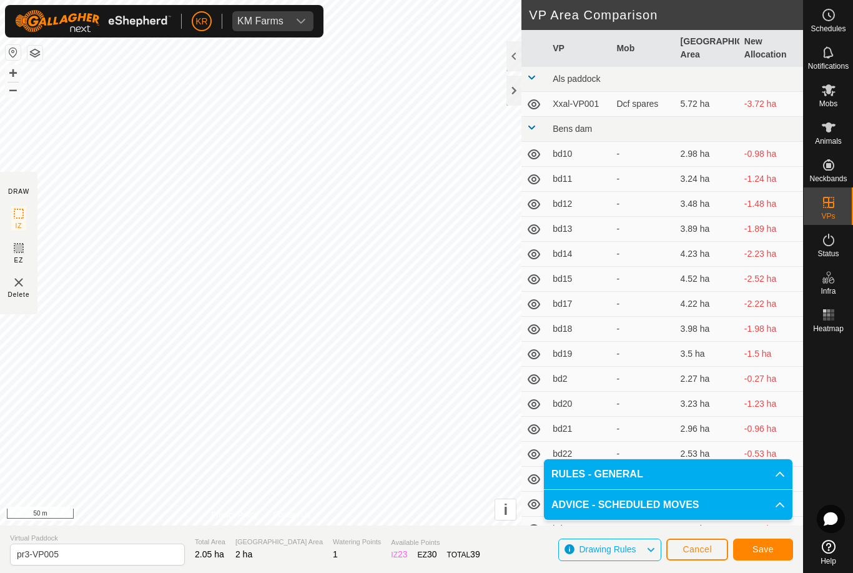
click at [767, 545] on span "Save" at bounding box center [763, 549] width 21 height 10
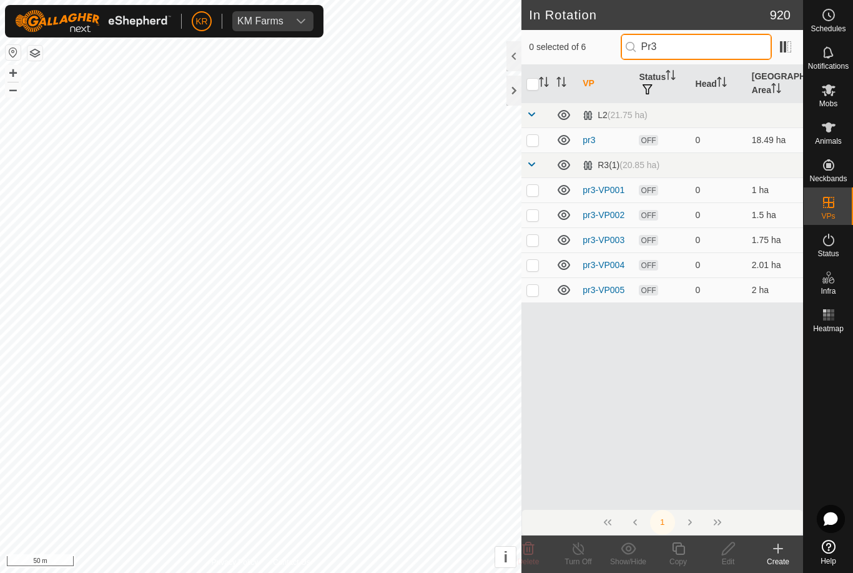
type input "Pr3"
click at [538, 293] on p-checkbox at bounding box center [532, 290] width 12 height 10
checkbox input "true"
click at [673, 549] on icon at bounding box center [678, 548] width 12 height 12
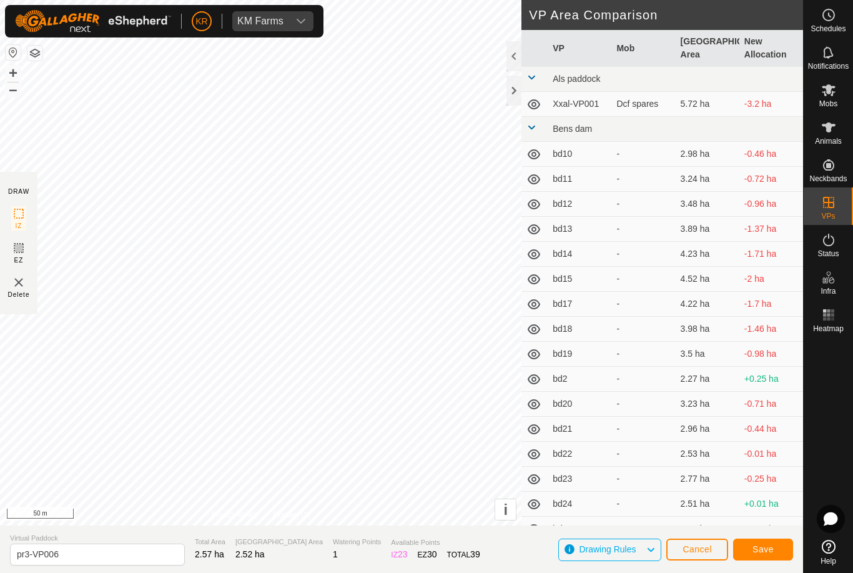
click at [762, 550] on span "Save" at bounding box center [763, 549] width 21 height 10
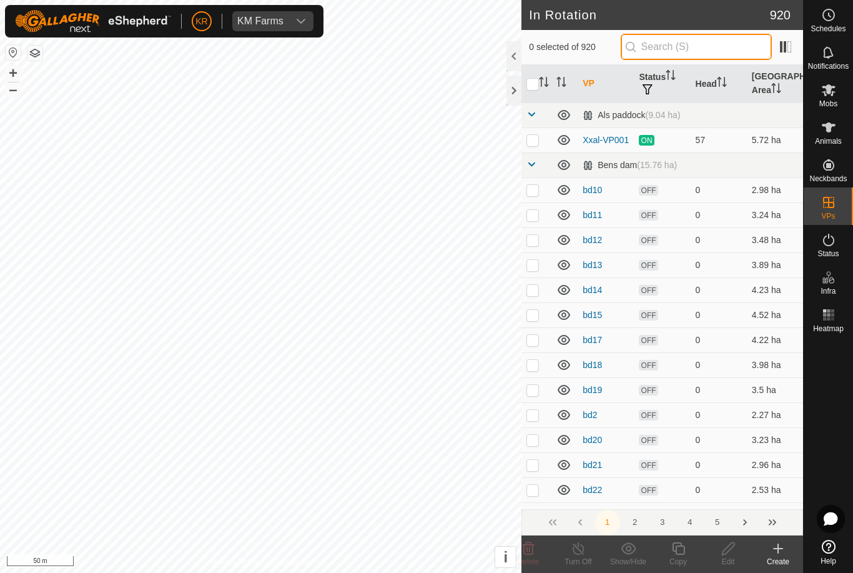
type input "."
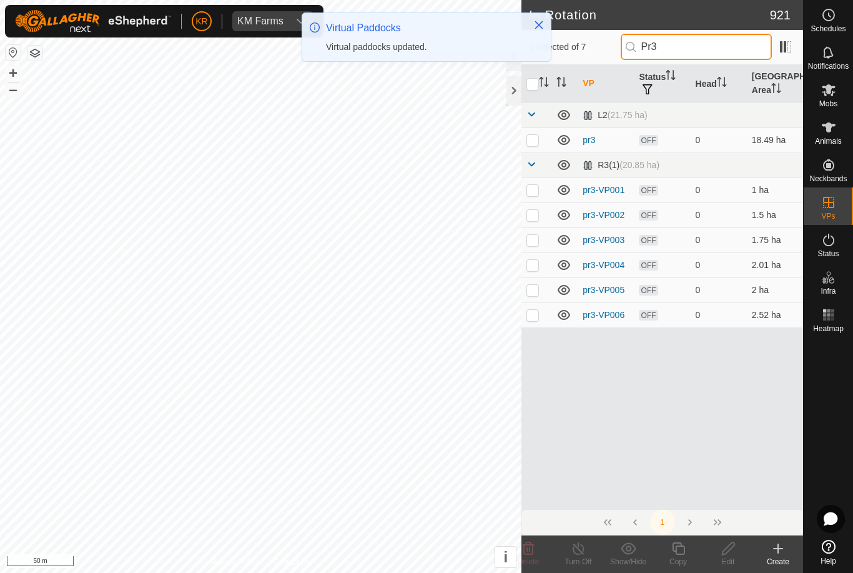
type input "Pr3"
click at [537, 318] on p-checkbox at bounding box center [532, 315] width 12 height 10
checkbox input "true"
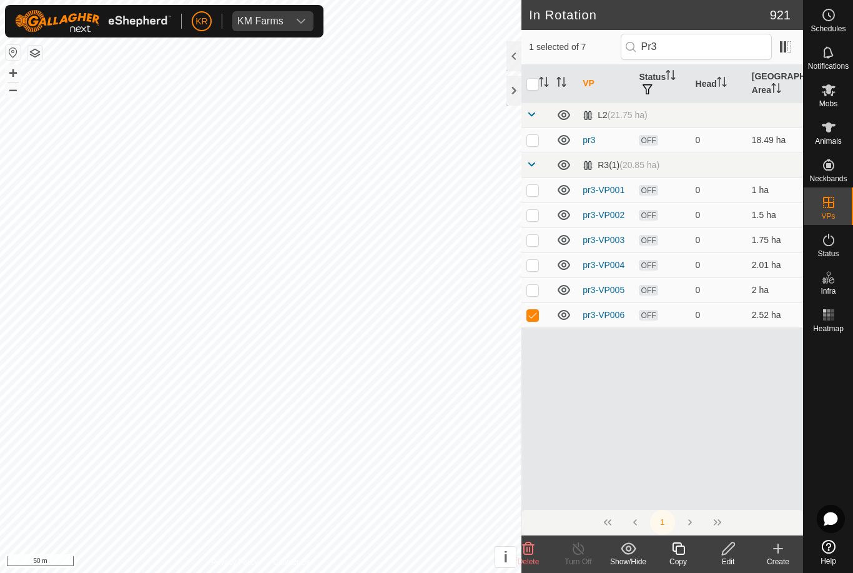
click at [678, 555] on icon at bounding box center [678, 548] width 12 height 12
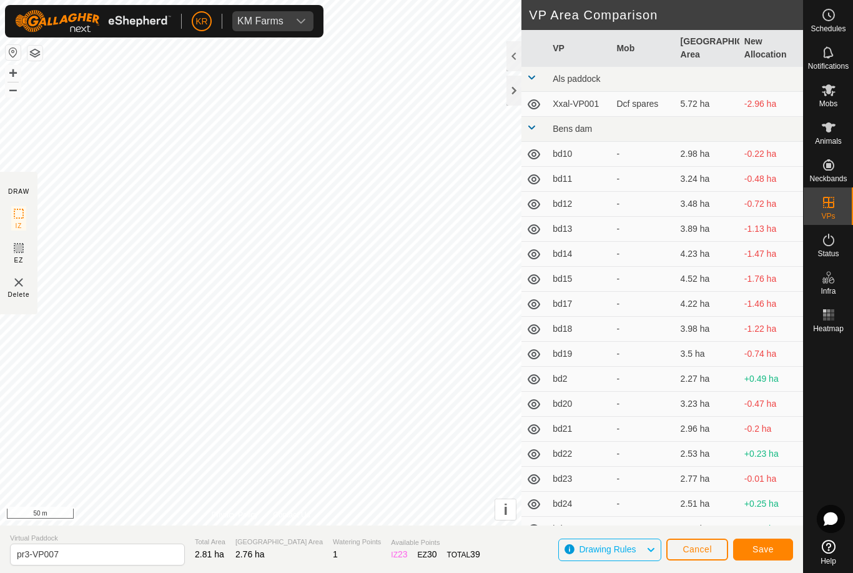
click at [772, 548] on span "Save" at bounding box center [763, 549] width 21 height 10
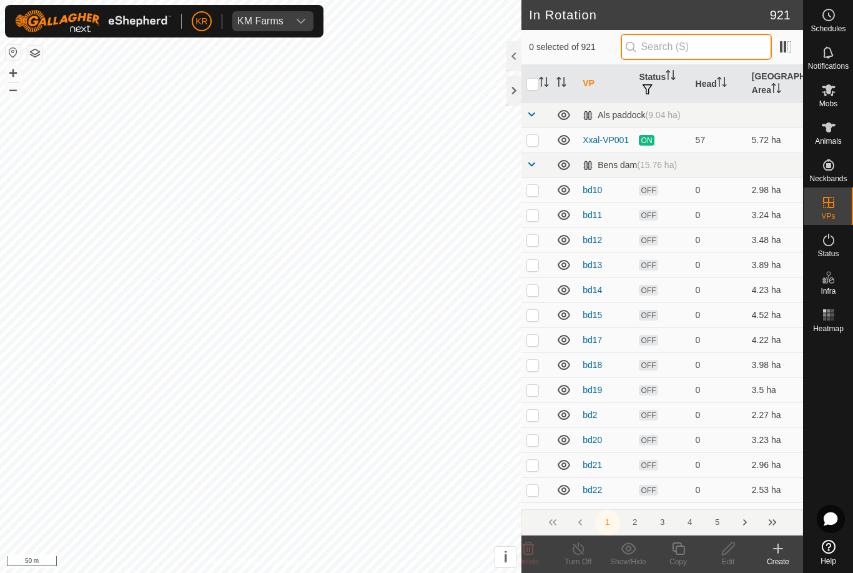
type input "."
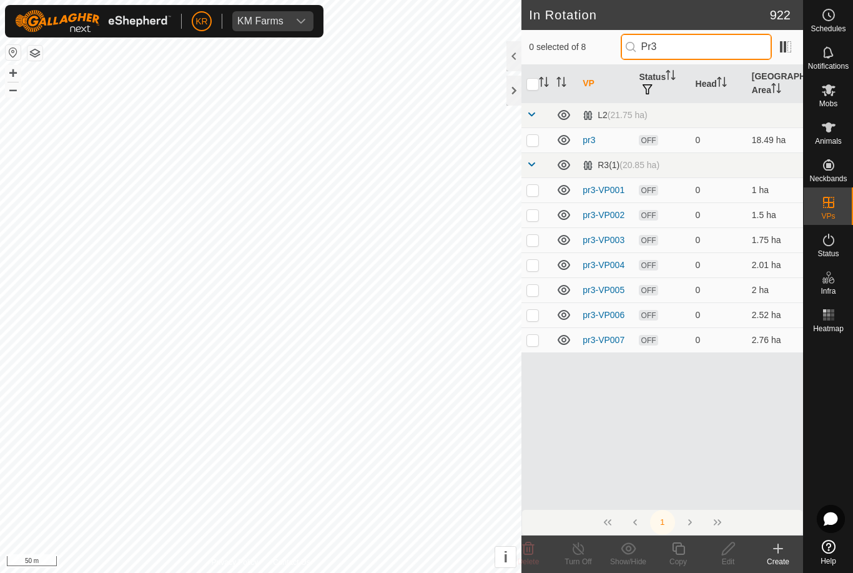
type input "Pr3"
click at [532, 346] on td at bounding box center [536, 339] width 30 height 25
checkbox input "true"
click at [678, 553] on icon at bounding box center [679, 548] width 16 height 15
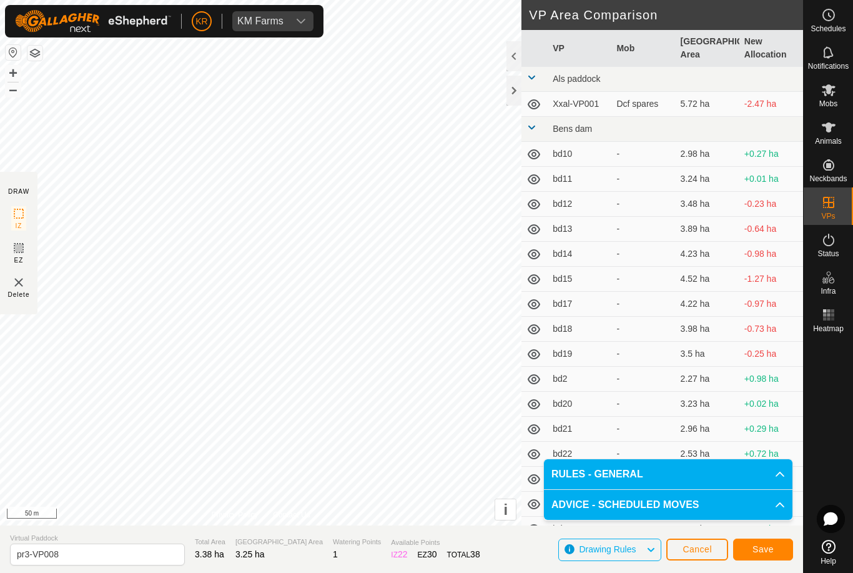
click at [761, 548] on span "Save" at bounding box center [763, 549] width 21 height 10
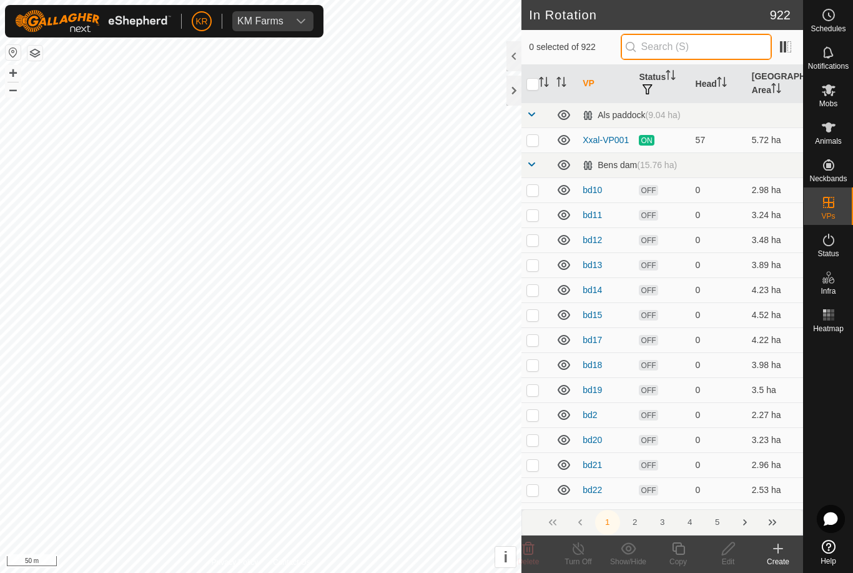
click at [711, 53] on input "text" at bounding box center [696, 47] width 151 height 26
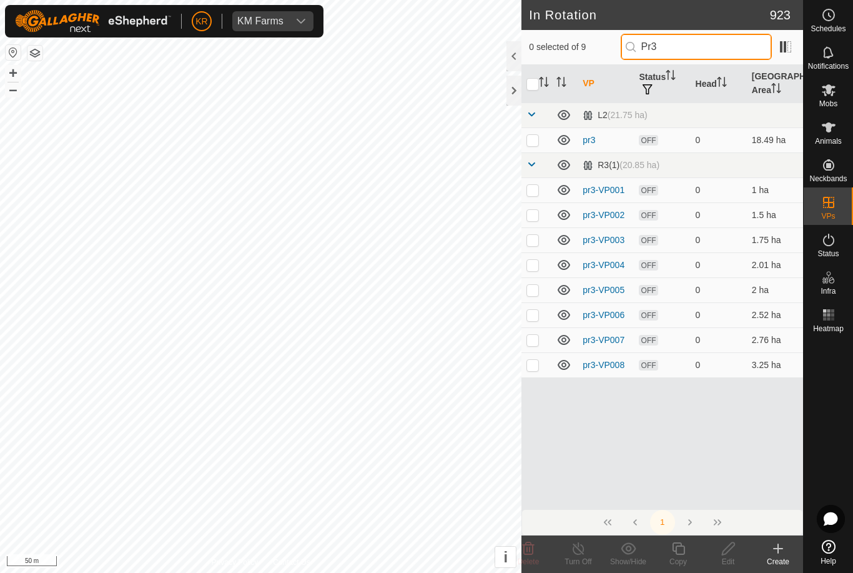
type input "Pr3"
click at [539, 367] on p-checkbox at bounding box center [532, 365] width 12 height 10
checkbox input "true"
click at [679, 553] on icon at bounding box center [678, 548] width 12 height 12
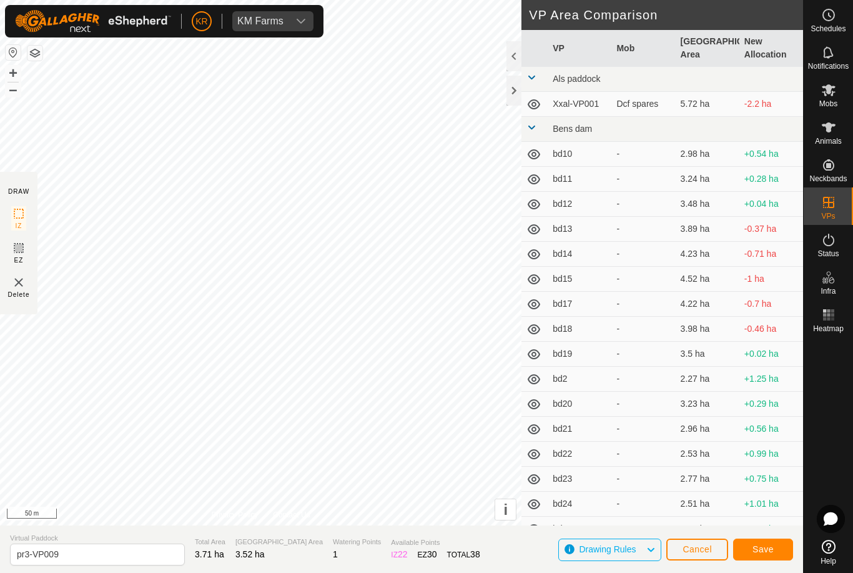
click at [763, 551] on span "Save" at bounding box center [763, 549] width 21 height 10
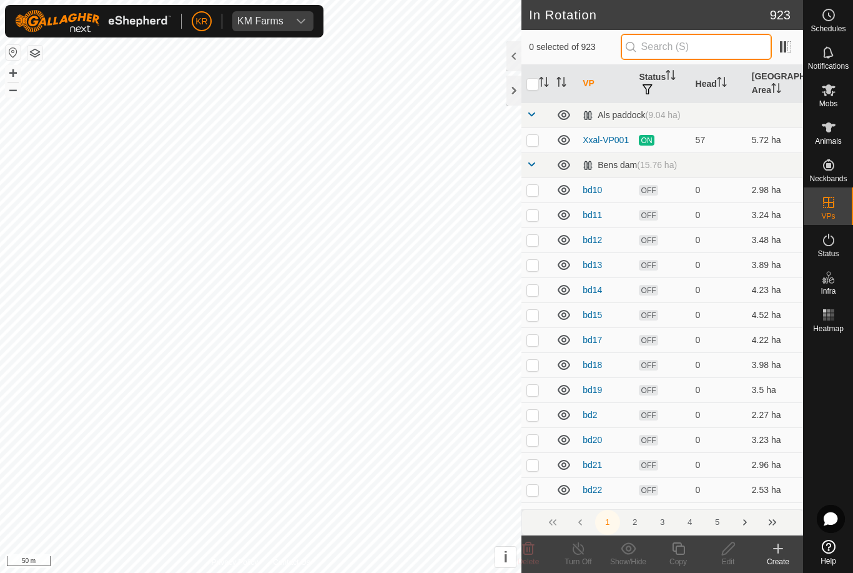
click at [734, 52] on input "text" at bounding box center [696, 47] width 151 height 26
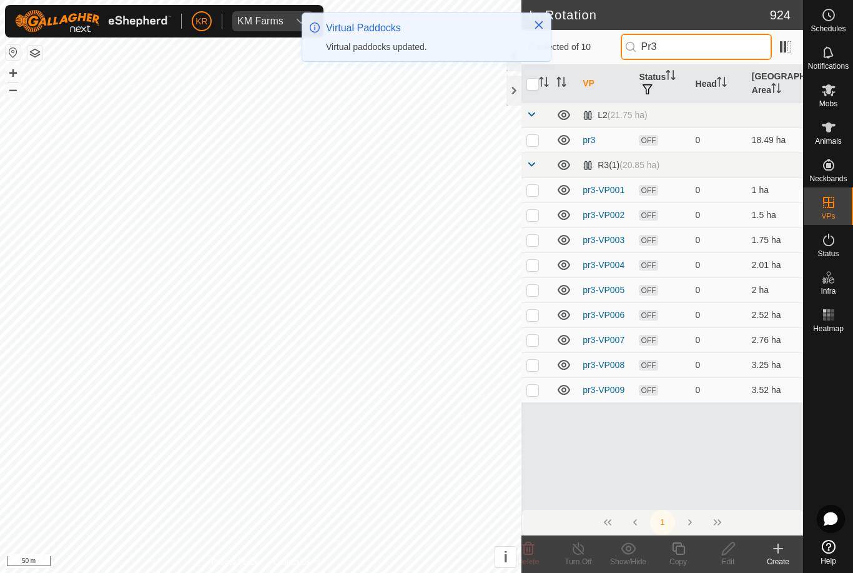
type input "Pr3"
click at [538, 390] on p-checkbox at bounding box center [532, 390] width 12 height 10
checkbox input "true"
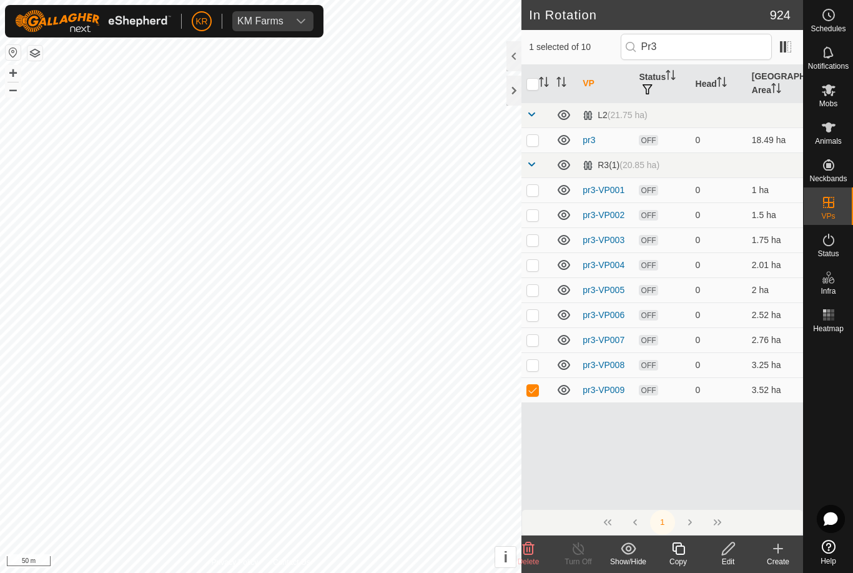
click at [681, 555] on icon at bounding box center [678, 548] width 12 height 12
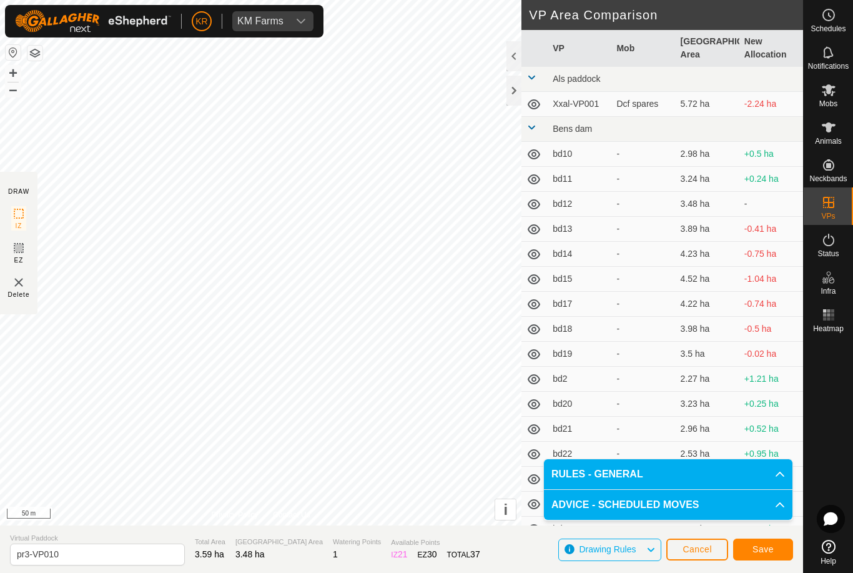
click at [764, 546] on span "Save" at bounding box center [763, 549] width 21 height 10
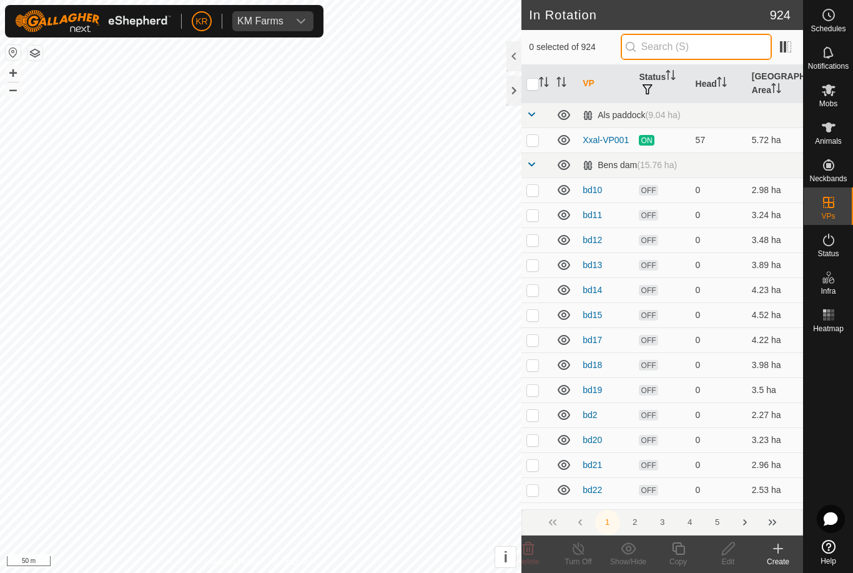
click at [691, 48] on input "text" at bounding box center [696, 47] width 151 height 26
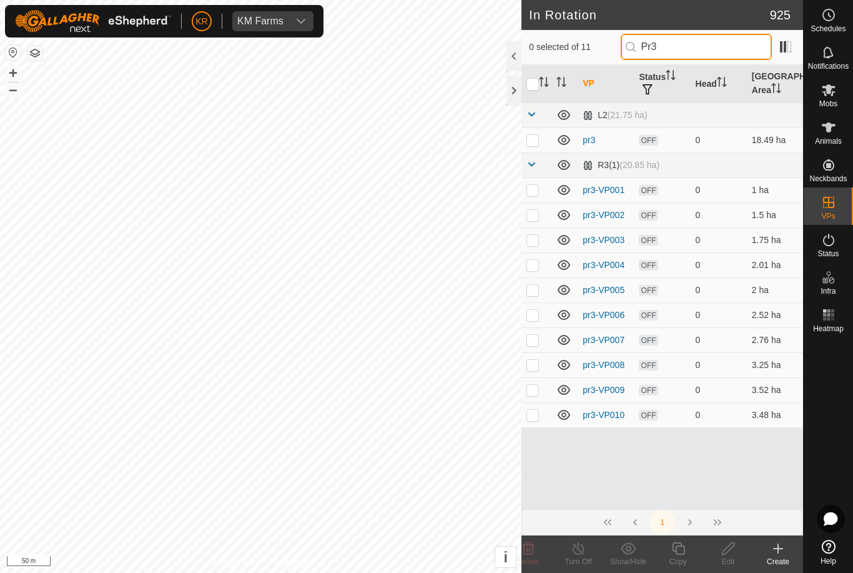
type input "Pr3"
click at [533, 414] on p-checkbox at bounding box center [532, 415] width 12 height 10
checkbox input "true"
click at [676, 553] on icon at bounding box center [678, 548] width 12 height 12
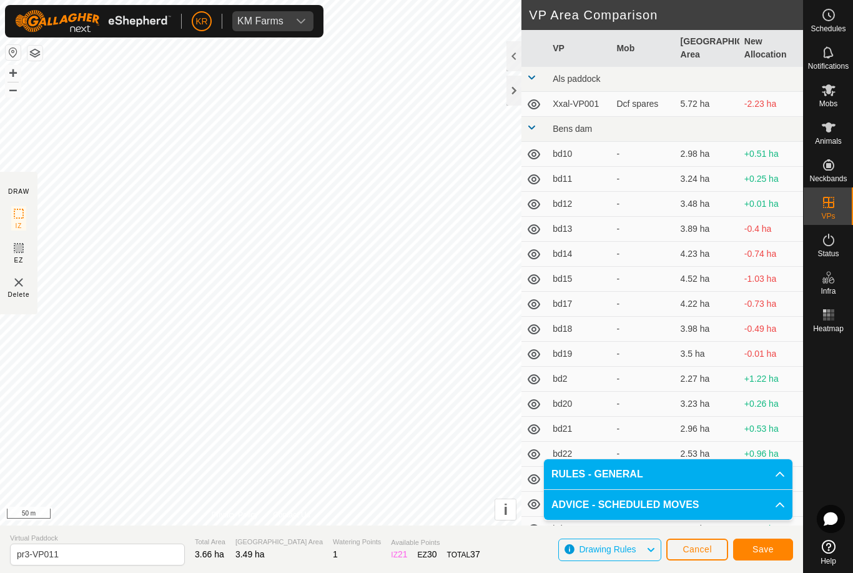
click at [765, 549] on span "Save" at bounding box center [763, 549] width 21 height 10
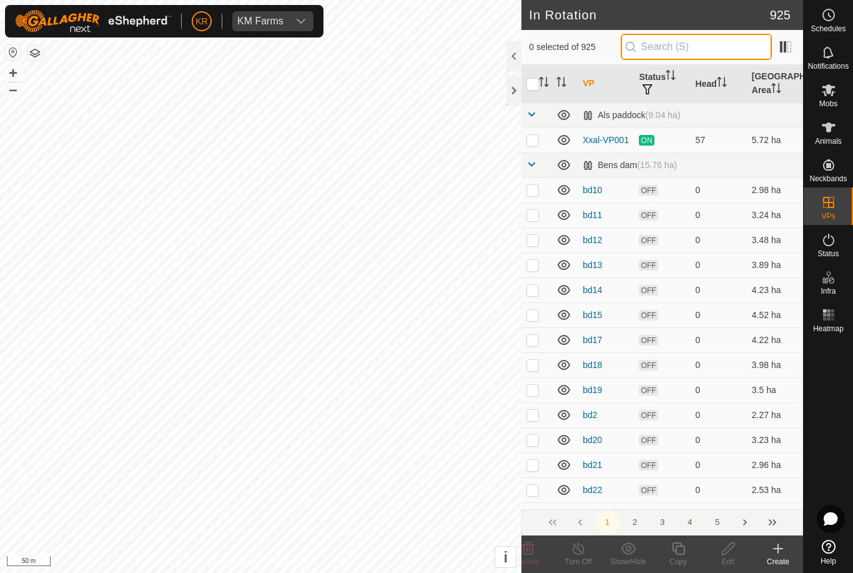
click at [692, 42] on input "text" at bounding box center [696, 47] width 151 height 26
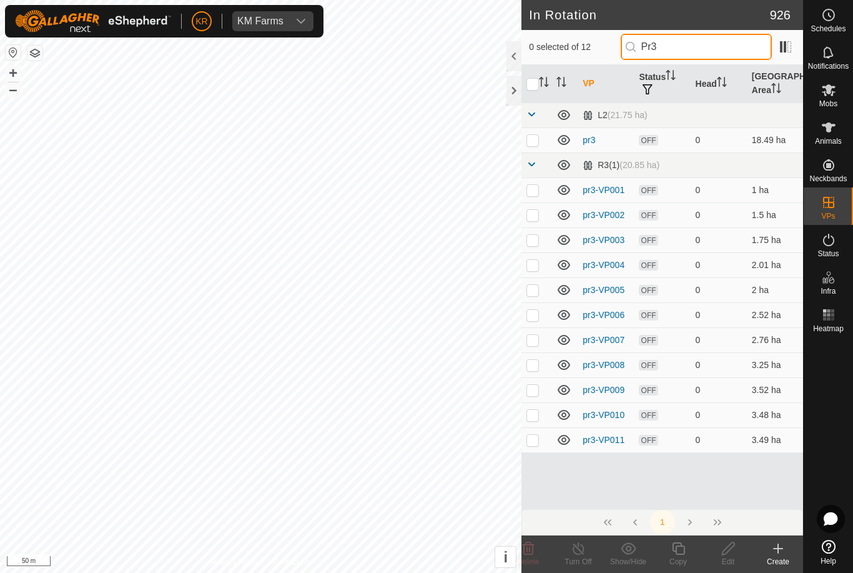
type input "Pr3"
click at [534, 447] on td at bounding box center [536, 439] width 30 height 25
checkbox input "true"
click at [684, 552] on icon at bounding box center [678, 548] width 12 height 12
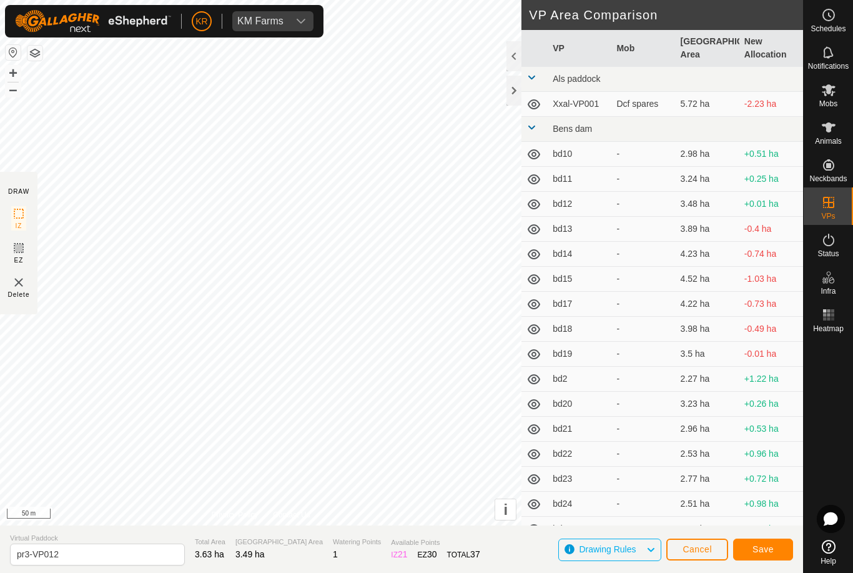
click at [759, 553] on span "Save" at bounding box center [763, 549] width 21 height 10
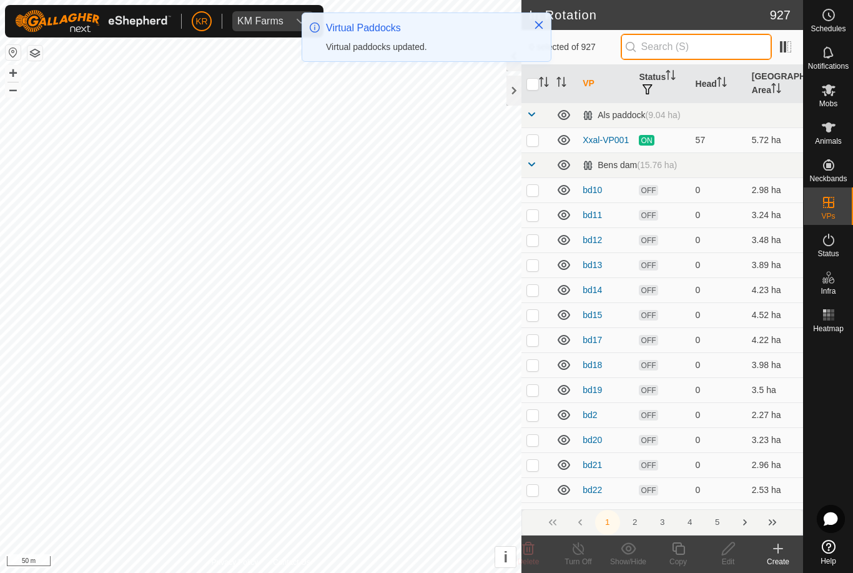
click at [722, 49] on input "text" at bounding box center [696, 47] width 151 height 26
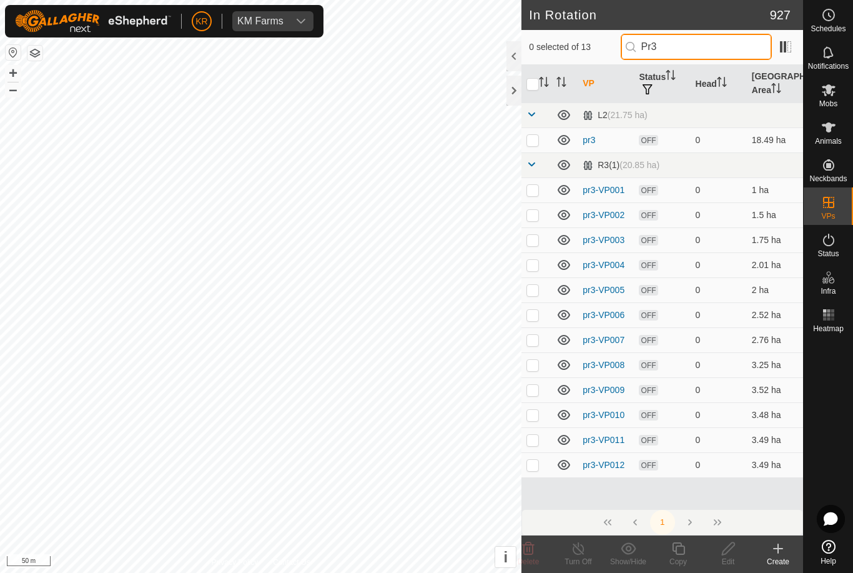
type input "Pr3"
click at [534, 468] on p-checkbox at bounding box center [532, 465] width 12 height 10
checkbox input "true"
click at [683, 551] on icon at bounding box center [679, 548] width 16 height 15
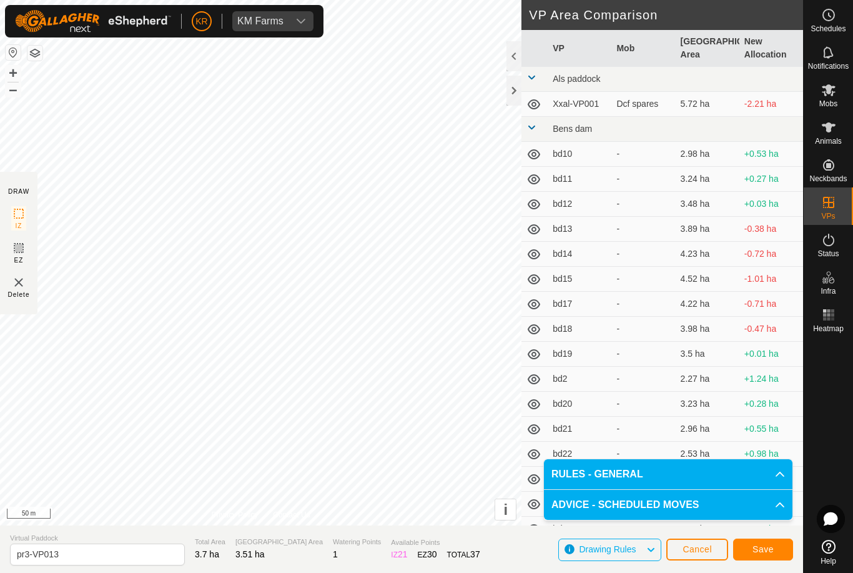
click at [771, 545] on span "Save" at bounding box center [763, 549] width 21 height 10
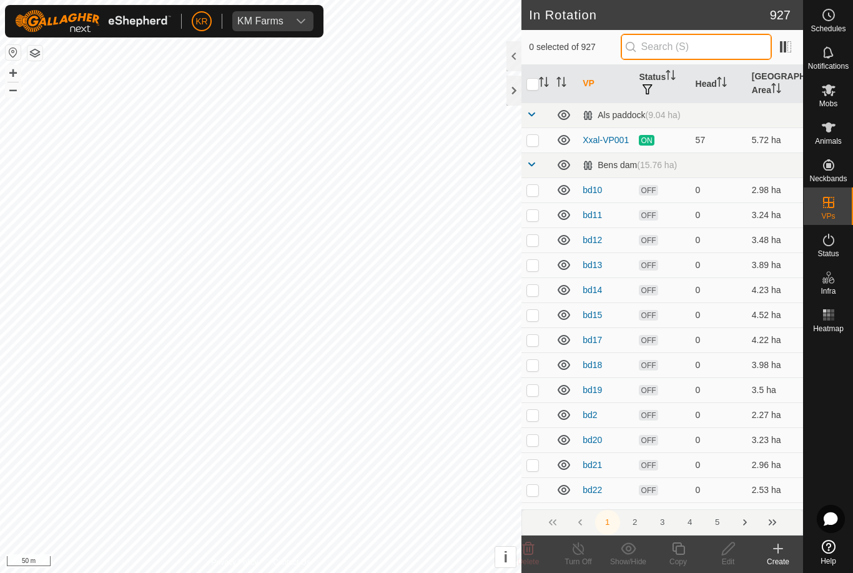
click at [736, 49] on input "text" at bounding box center [696, 47] width 151 height 26
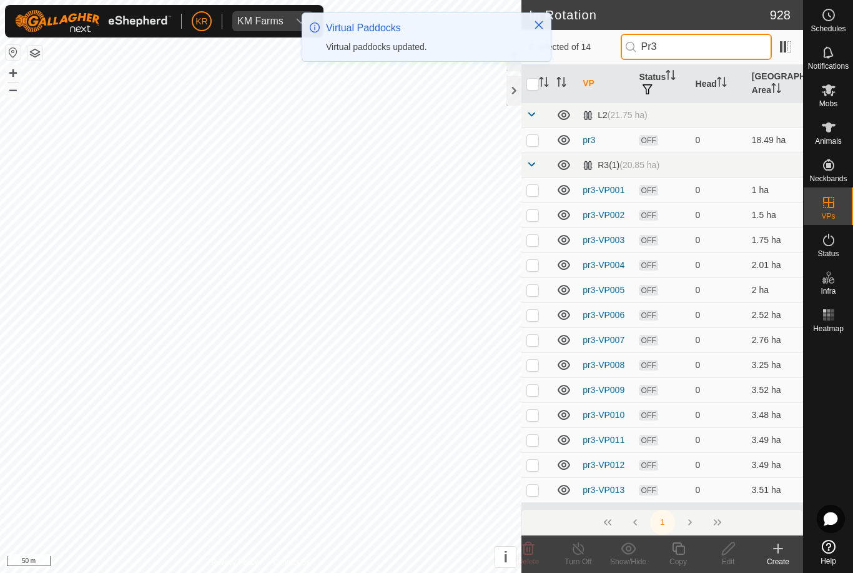
type input "Pr3"
click at [533, 487] on p-checkbox at bounding box center [532, 490] width 12 height 10
checkbox input "true"
click at [678, 550] on icon at bounding box center [679, 548] width 16 height 15
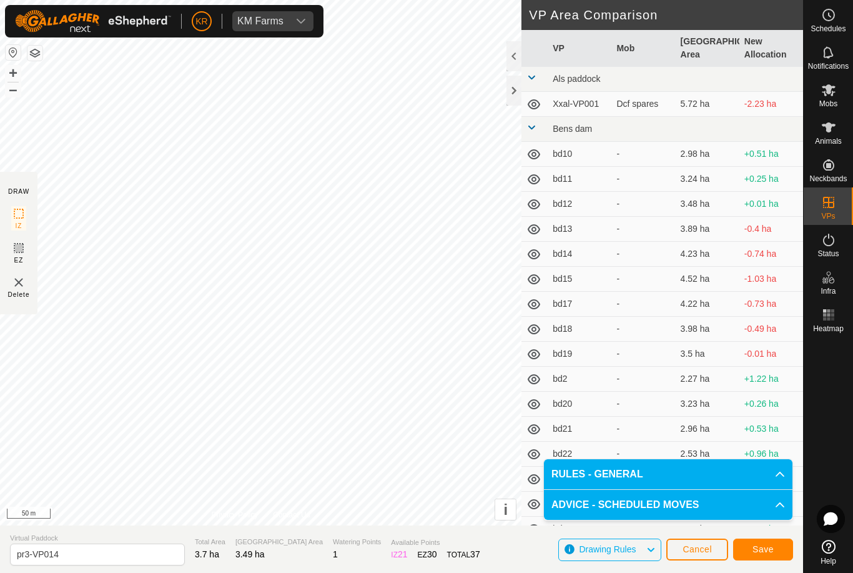
click at [765, 550] on span "Save" at bounding box center [763, 549] width 21 height 10
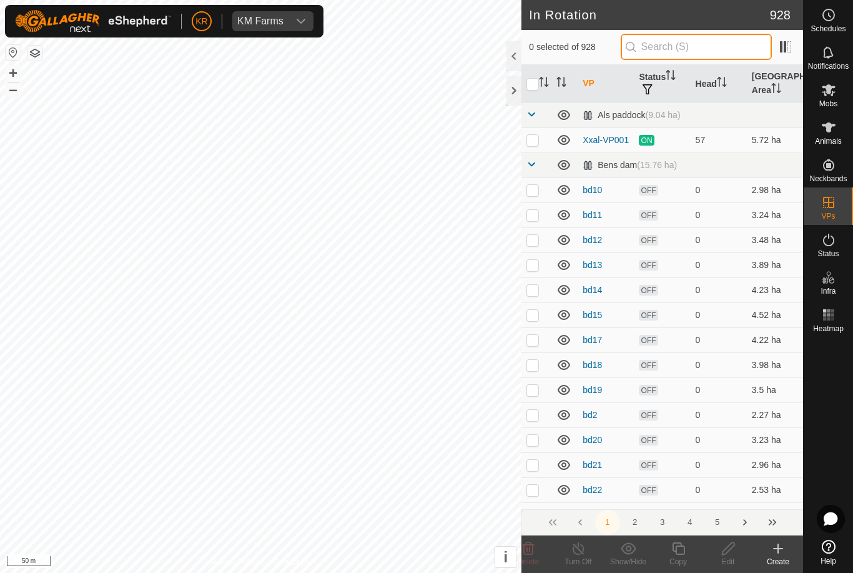
click at [723, 47] on input "text" at bounding box center [696, 47] width 151 height 26
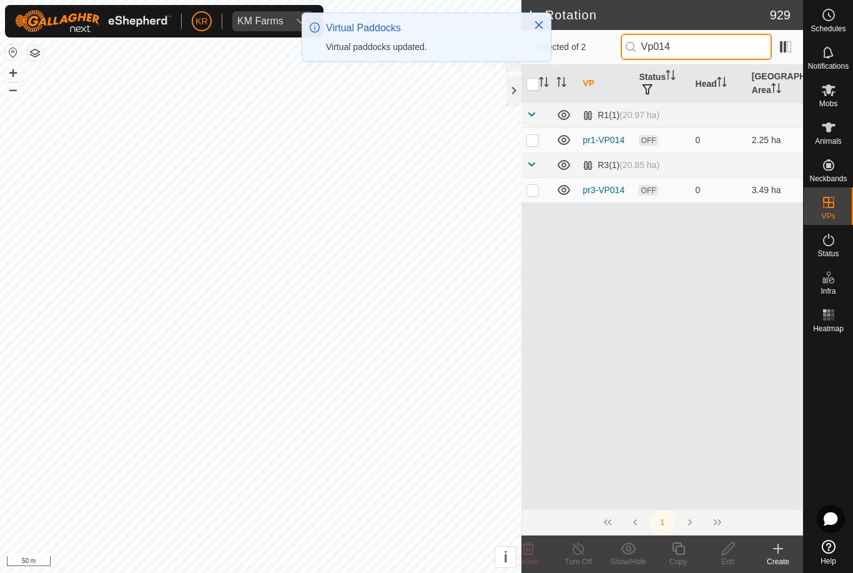
type input "Vp014"
click at [534, 194] on p-checkbox at bounding box center [532, 190] width 12 height 10
checkbox input "true"
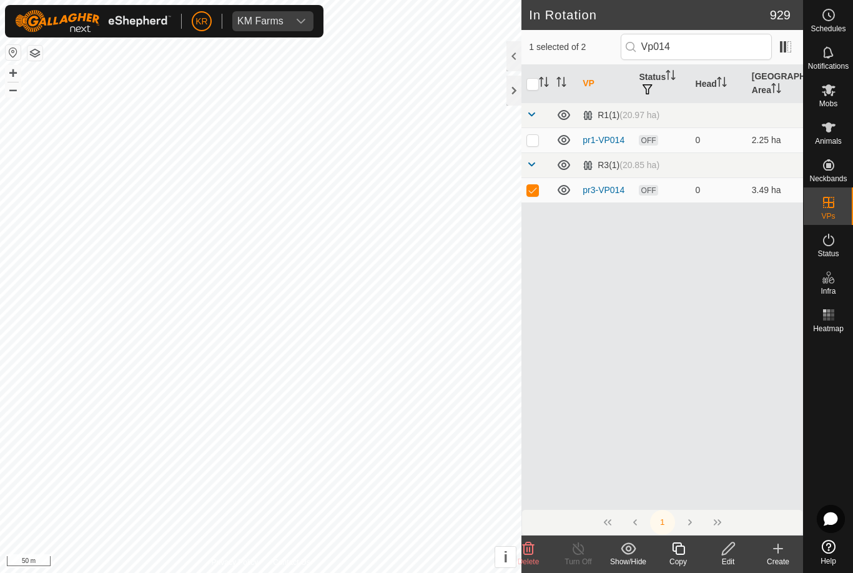
click at [673, 550] on icon at bounding box center [678, 548] width 12 height 12
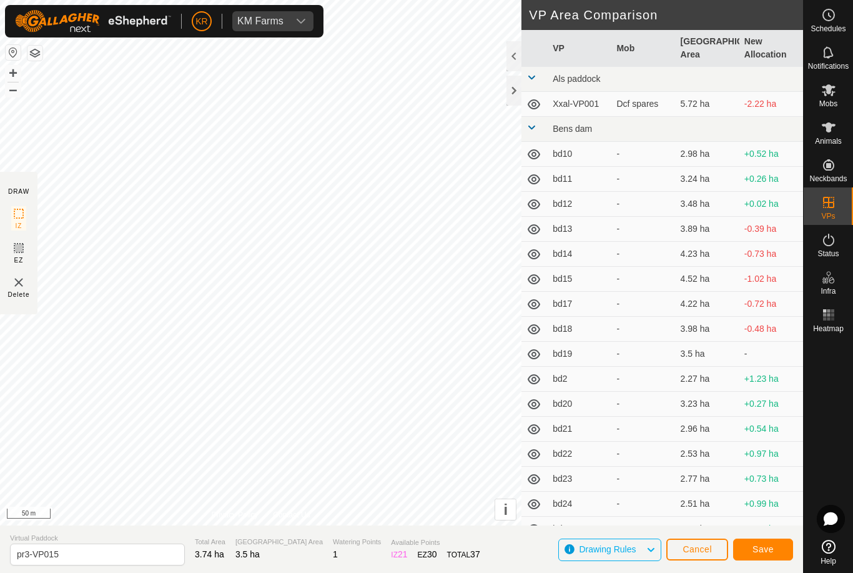
click at [765, 555] on button "Save" at bounding box center [763, 549] width 60 height 22
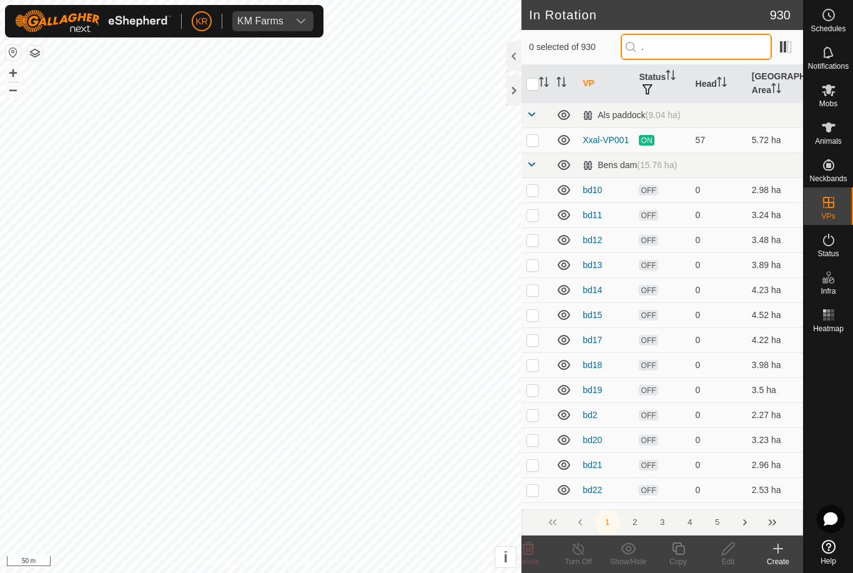
type input "."
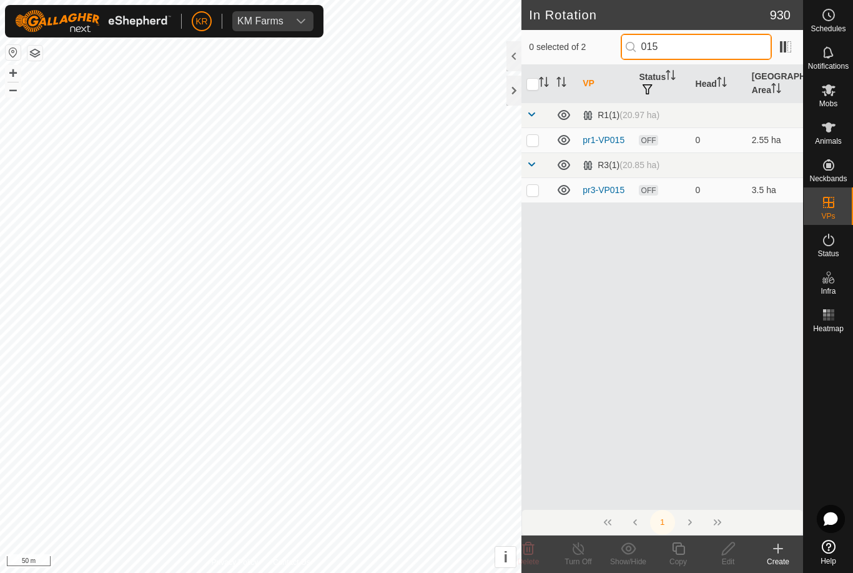
type input "015"
click at [534, 193] on p-checkbox at bounding box center [532, 190] width 12 height 10
checkbox input "true"
click at [680, 557] on div "Copy" at bounding box center [678, 561] width 50 height 11
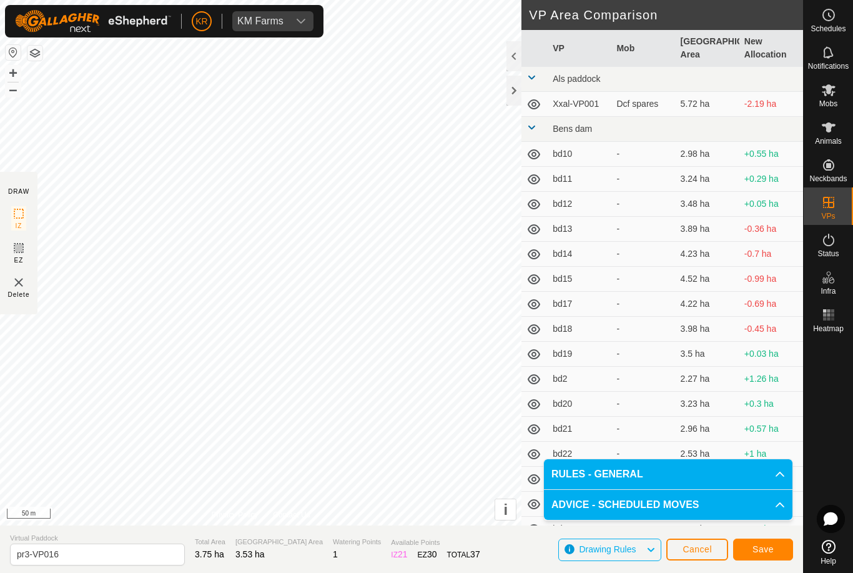
click at [749, 544] on button "Save" at bounding box center [763, 549] width 60 height 22
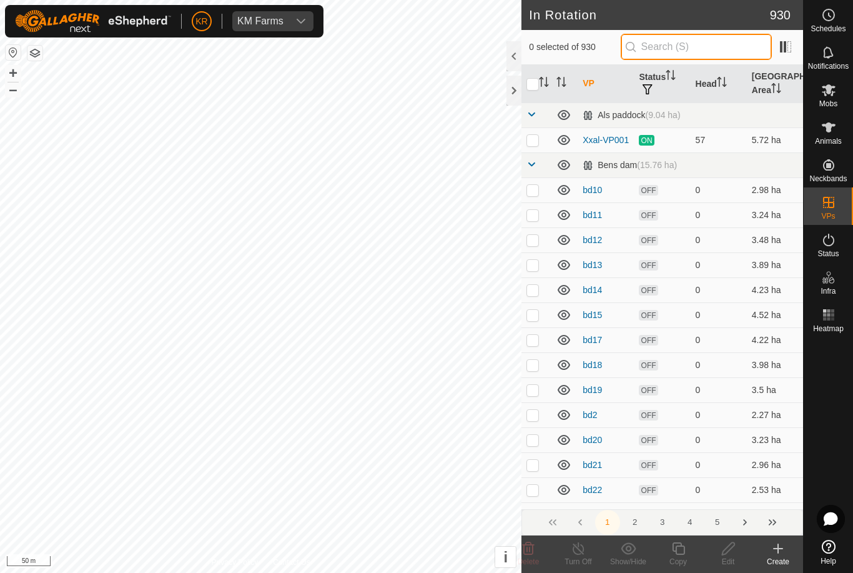
click at [699, 46] on input "text" at bounding box center [696, 47] width 151 height 26
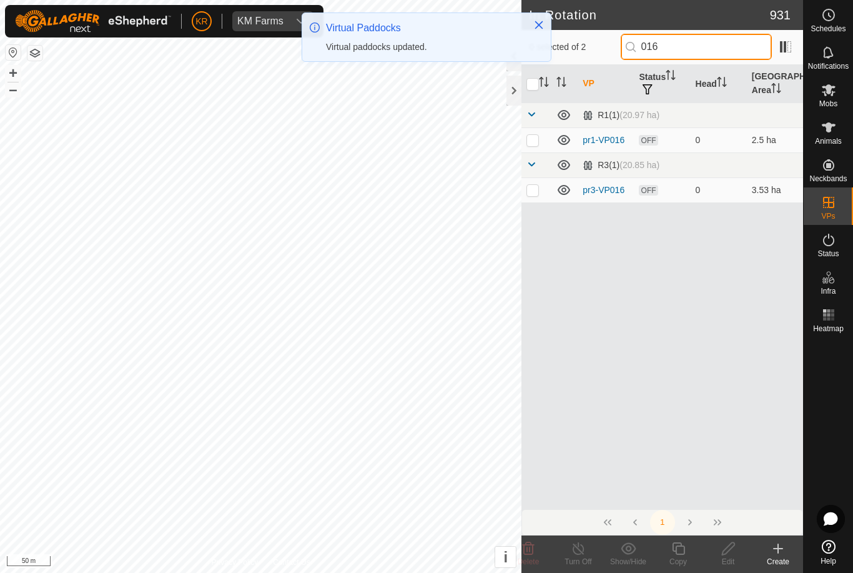
type input "016"
click at [532, 194] on p-checkbox at bounding box center [532, 190] width 12 height 10
checkbox input "true"
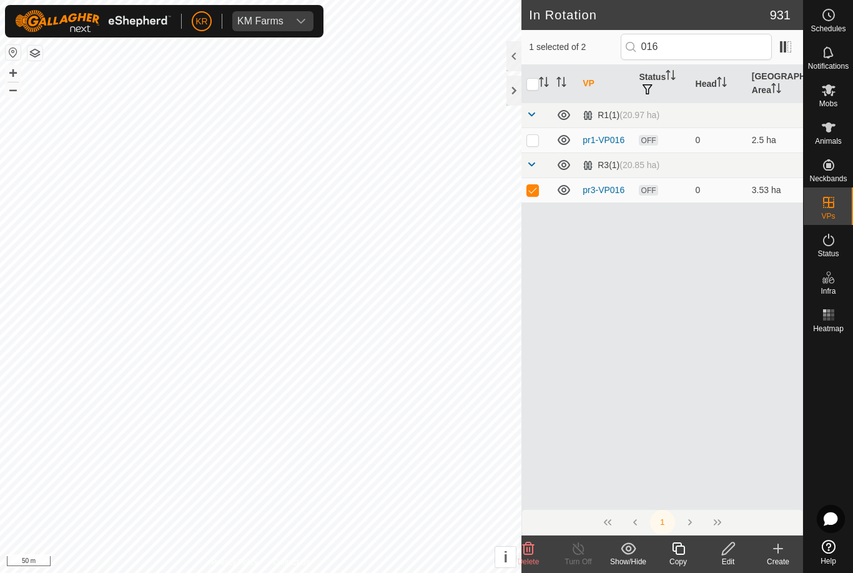
click at [679, 549] on icon at bounding box center [679, 548] width 16 height 15
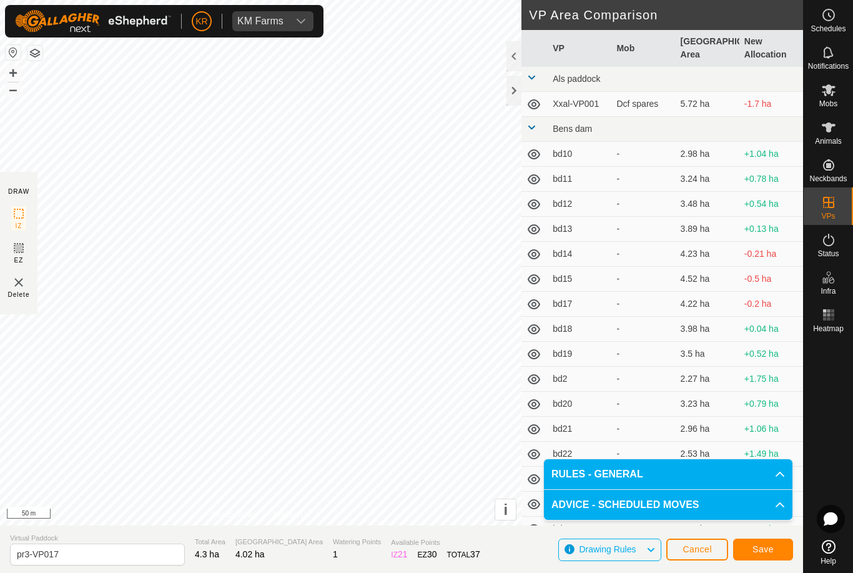
click at [774, 545] on button "Save" at bounding box center [763, 549] width 60 height 22
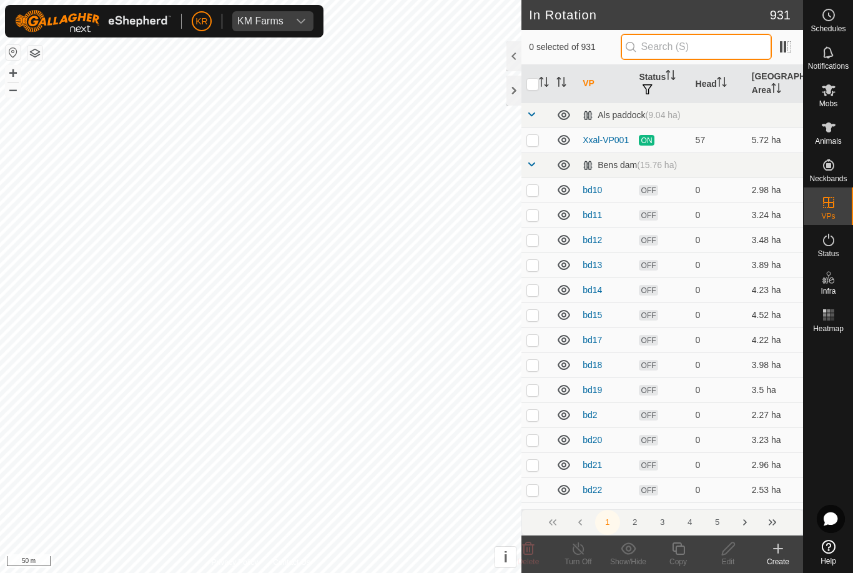
click at [738, 51] on input "text" at bounding box center [696, 47] width 151 height 26
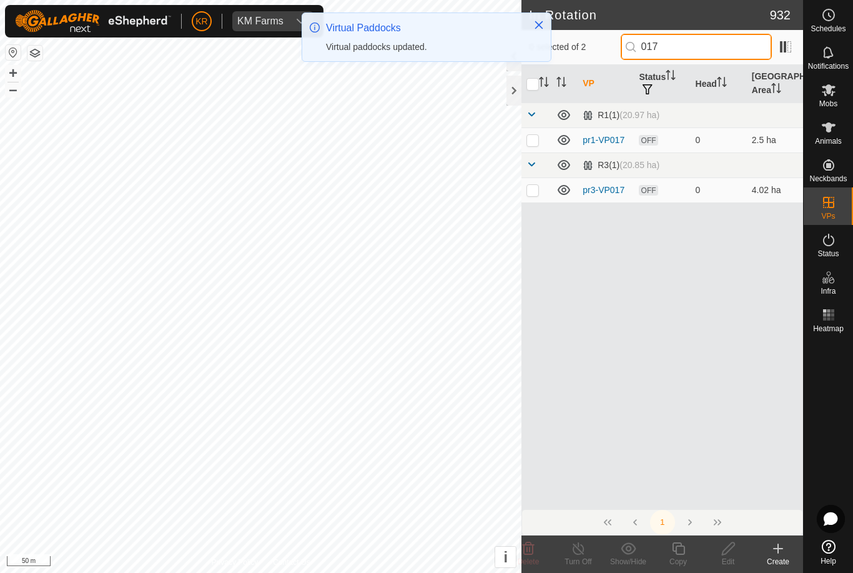
type input "017"
click at [539, 194] on p-checkbox at bounding box center [532, 190] width 12 height 10
checkbox input "true"
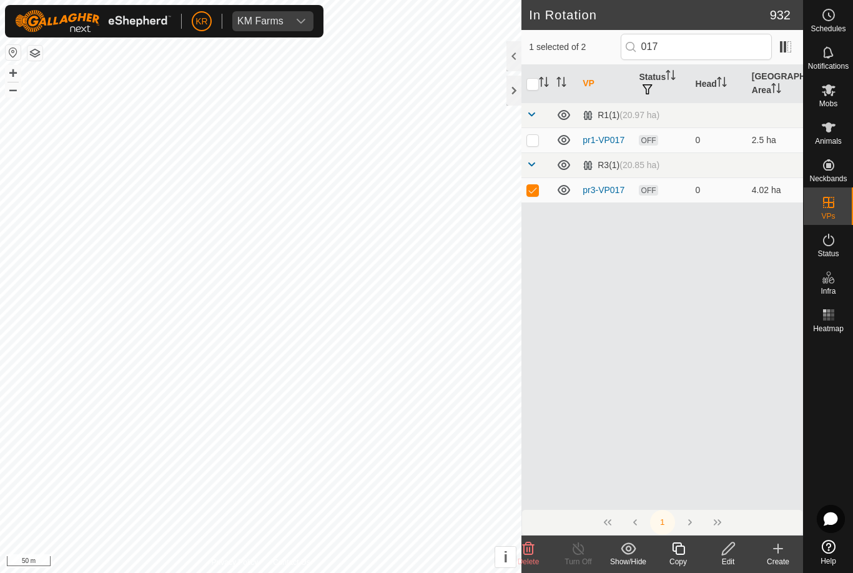
click at [681, 555] on icon at bounding box center [678, 548] width 12 height 12
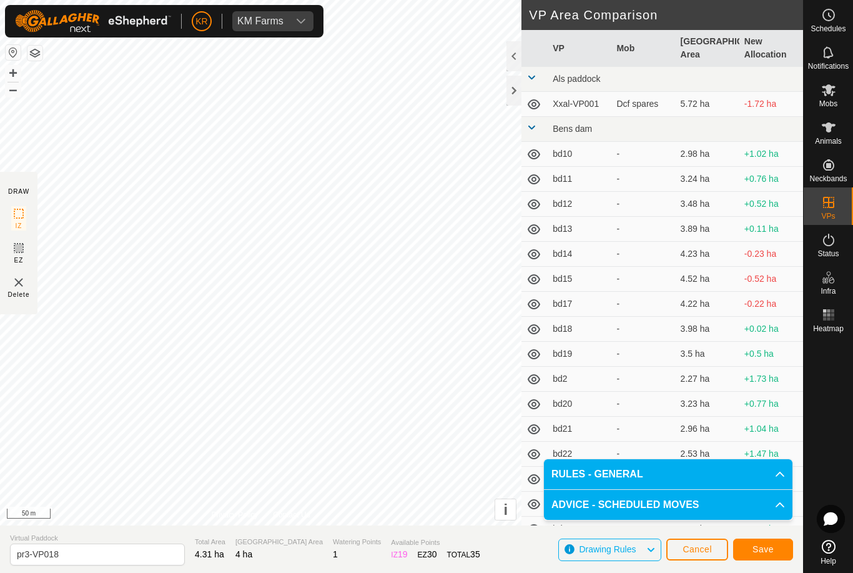
click at [766, 550] on span "Save" at bounding box center [763, 549] width 21 height 10
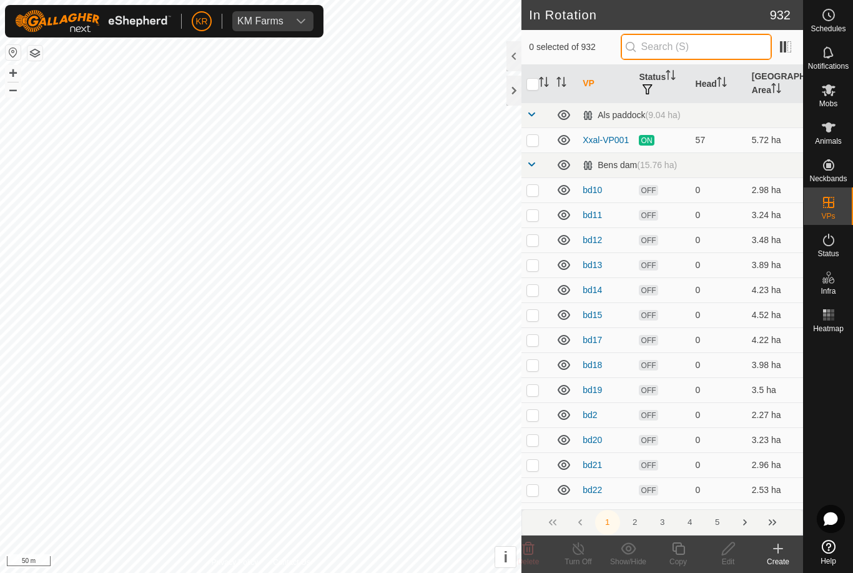
type input "."
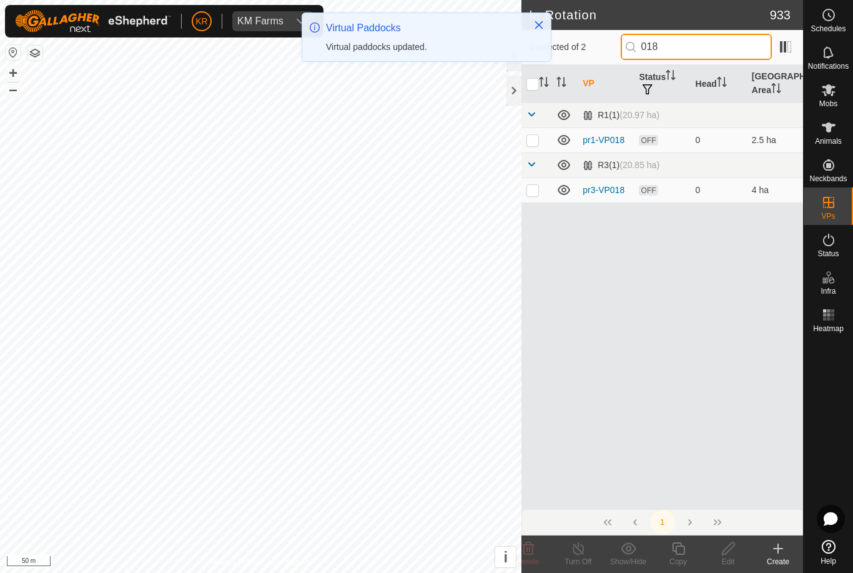
type input "018"
click at [534, 192] on p-checkbox at bounding box center [532, 190] width 12 height 10
checkbox input "true"
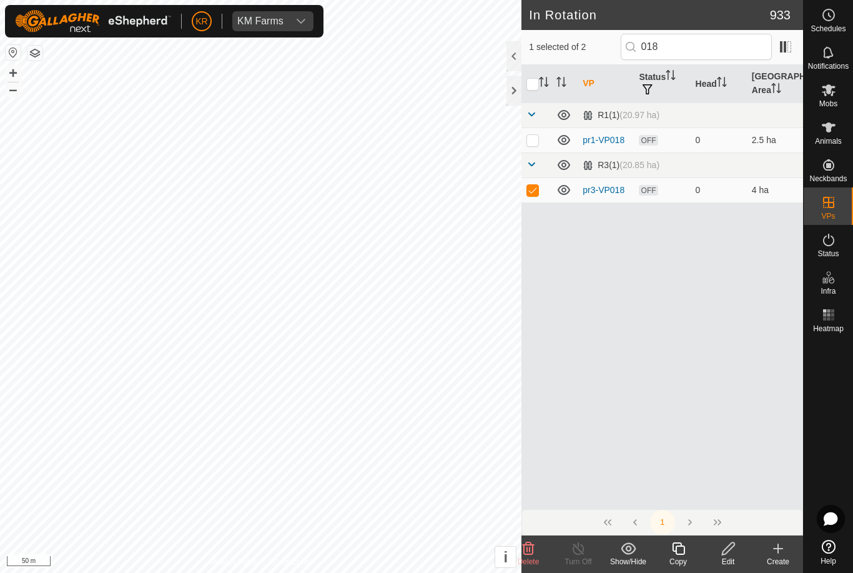
click at [685, 556] on div "Copy" at bounding box center [678, 561] width 50 height 11
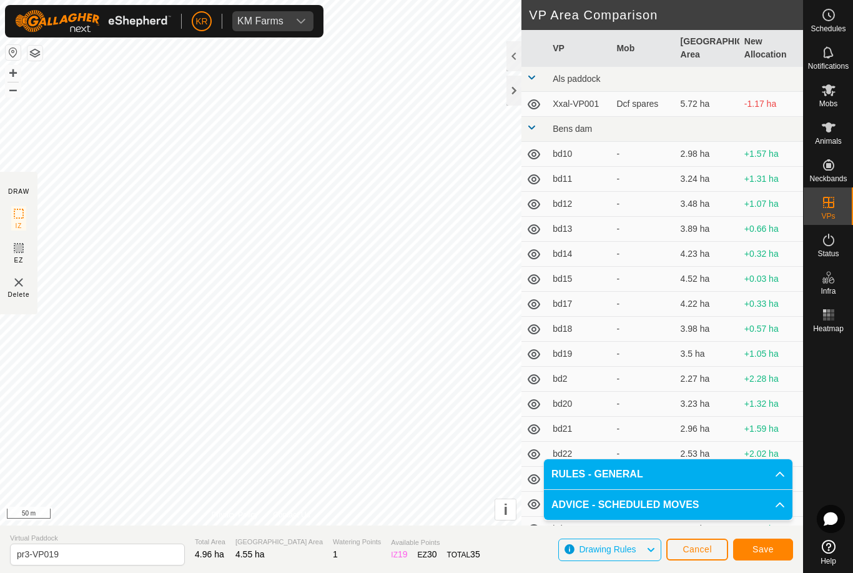
click at [765, 547] on span "Save" at bounding box center [763, 549] width 21 height 10
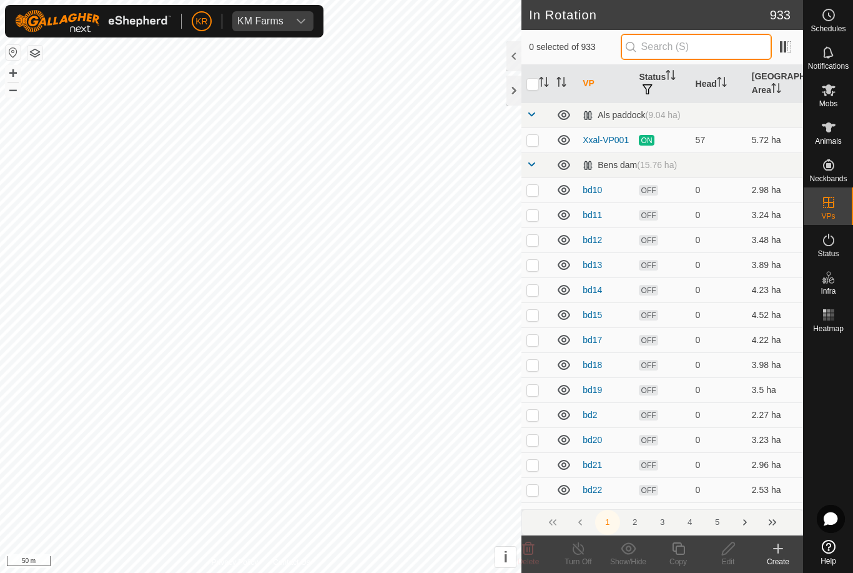
click at [710, 51] on input "text" at bounding box center [696, 47] width 151 height 26
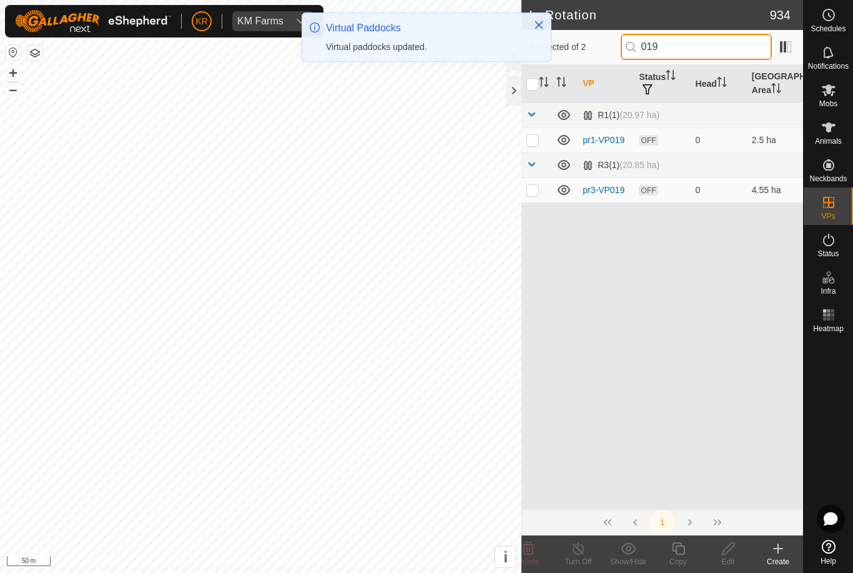
type input "019"
click at [536, 192] on p-checkbox at bounding box center [532, 190] width 12 height 10
checkbox input "true"
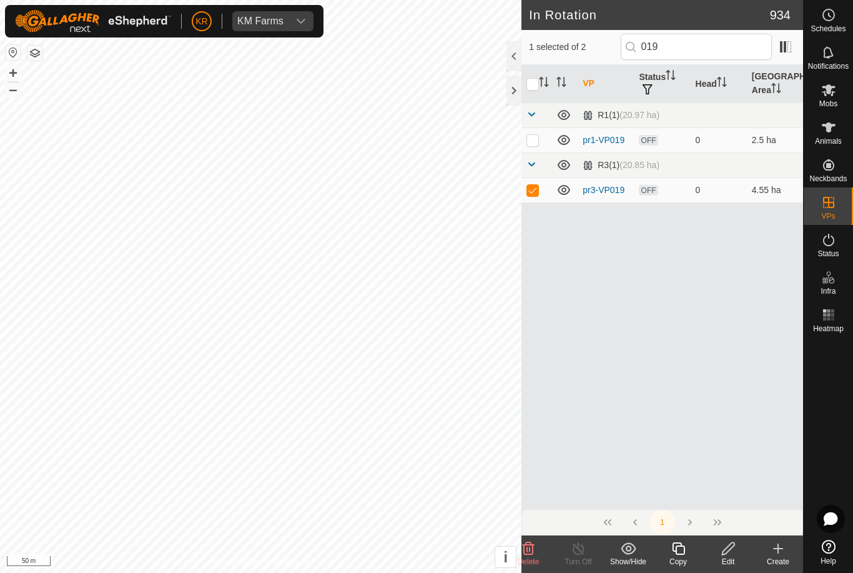
click at [682, 551] on icon at bounding box center [679, 548] width 16 height 15
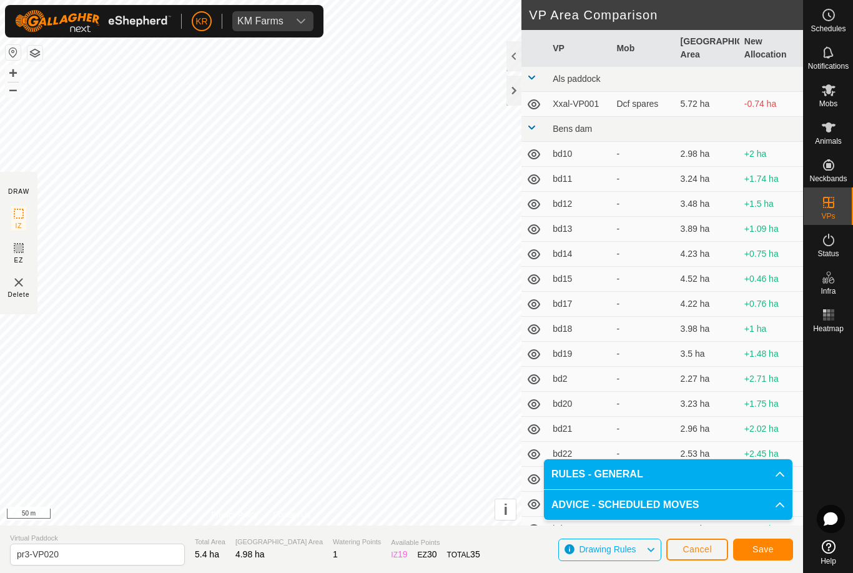
click at [777, 553] on button "Save" at bounding box center [763, 549] width 60 height 22
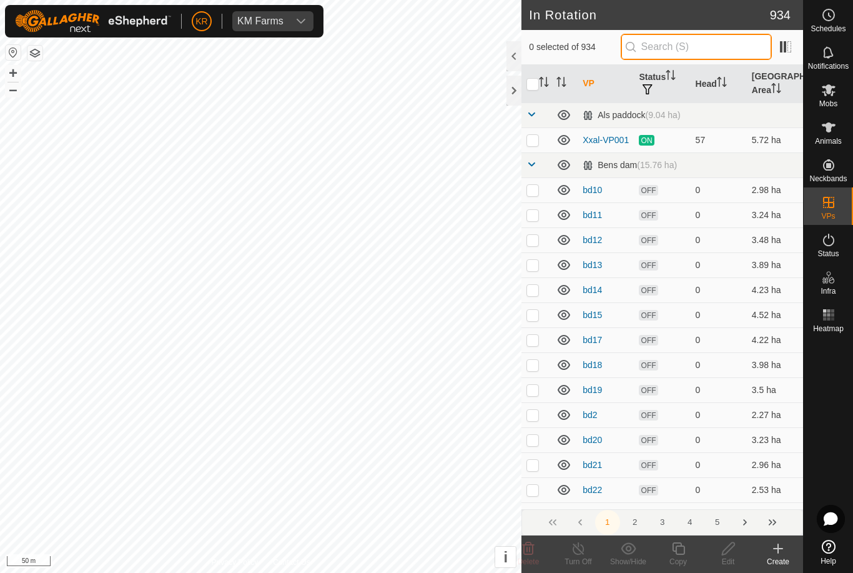
click at [708, 50] on input "text" at bounding box center [696, 47] width 151 height 26
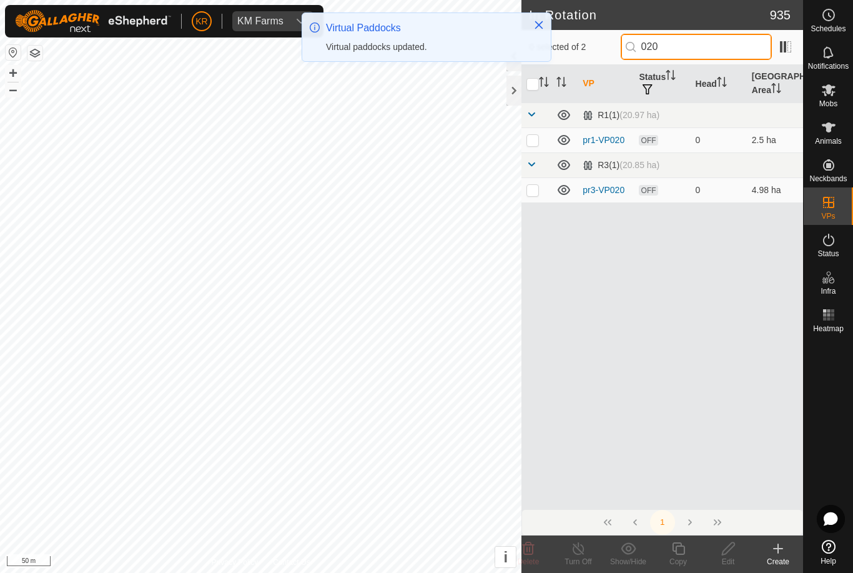
type input "020"
click at [537, 192] on p-checkbox at bounding box center [532, 190] width 12 height 10
checkbox input "true"
click at [676, 553] on icon at bounding box center [678, 548] width 12 height 12
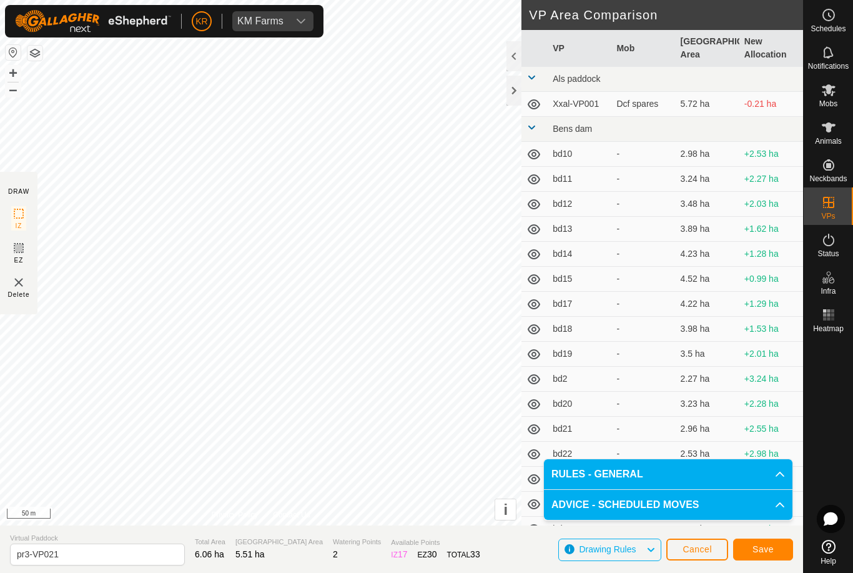
click at [776, 548] on button "Save" at bounding box center [763, 549] width 60 height 22
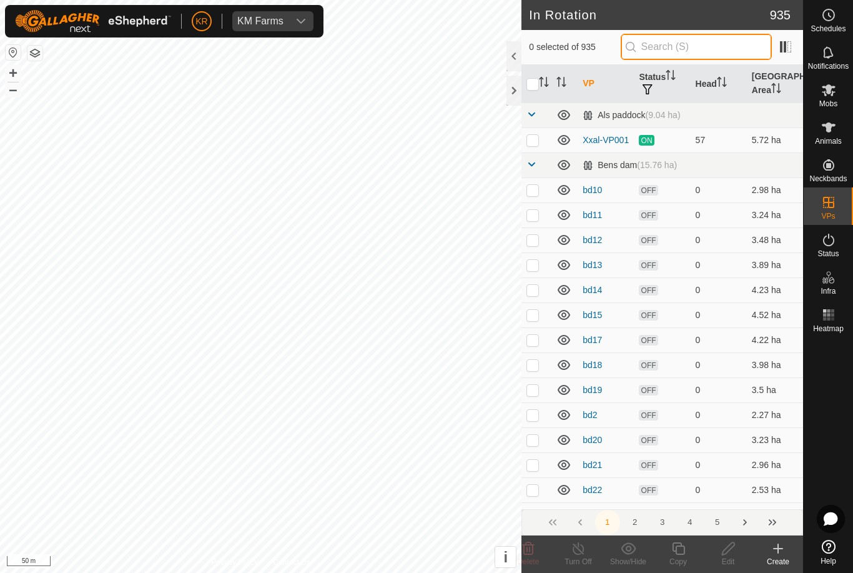
click at [695, 51] on input "text" at bounding box center [696, 47] width 151 height 26
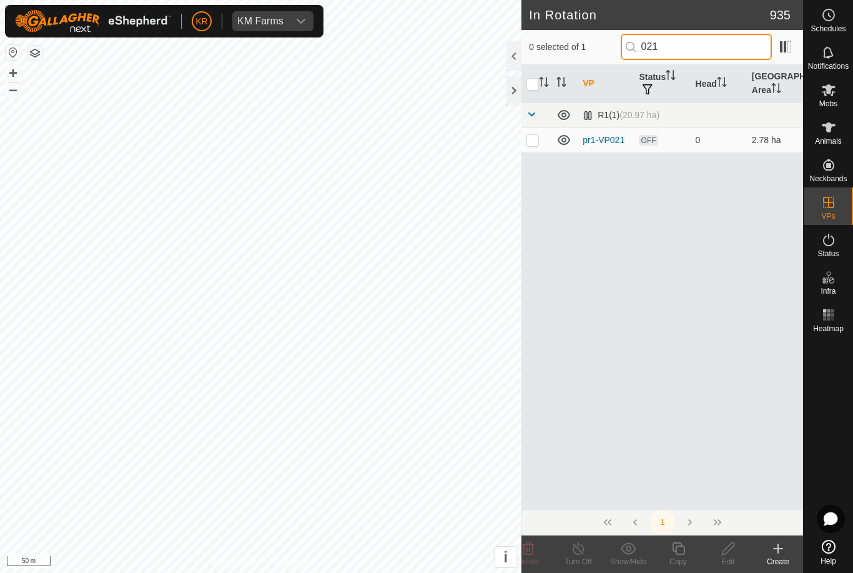
type input "021"
click at [535, 142] on p-checkbox at bounding box center [532, 140] width 12 height 10
click at [534, 144] on p-checkbox at bounding box center [532, 140] width 12 height 10
checkbox input "false"
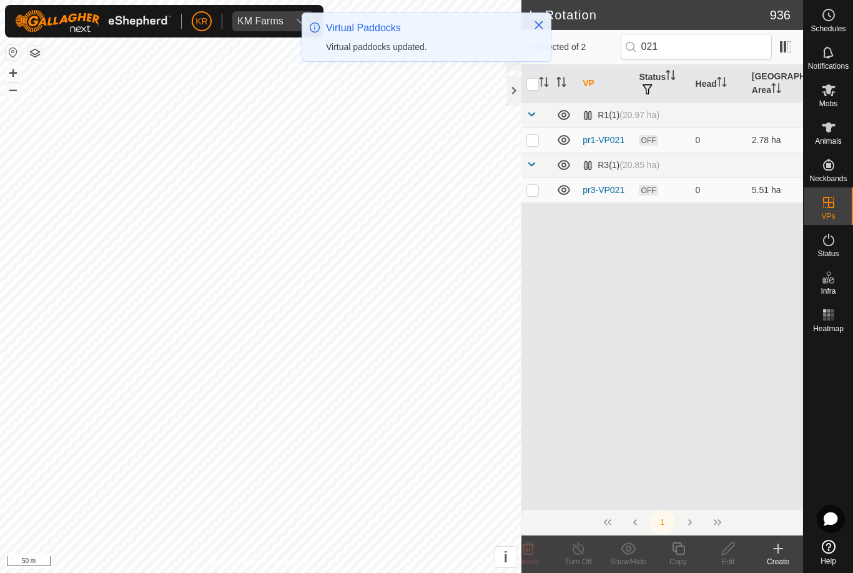
click at [540, 189] on td at bounding box center [536, 189] width 30 height 25
checkbox input "true"
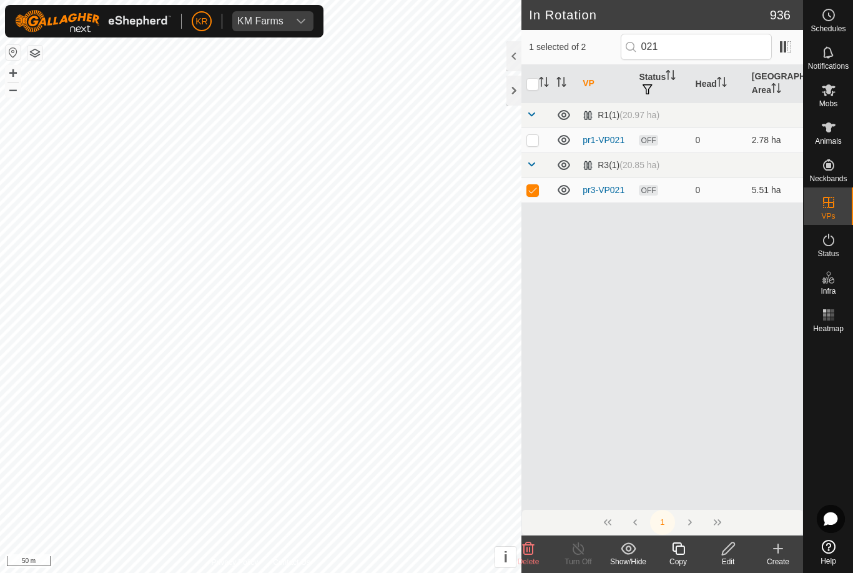
click at [678, 553] on icon at bounding box center [678, 548] width 12 height 12
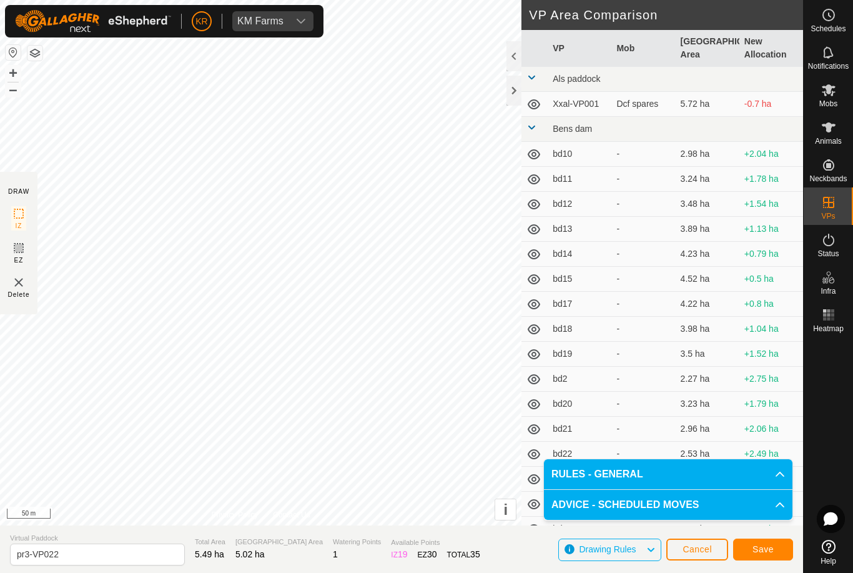
click at [771, 553] on span "Save" at bounding box center [763, 549] width 21 height 10
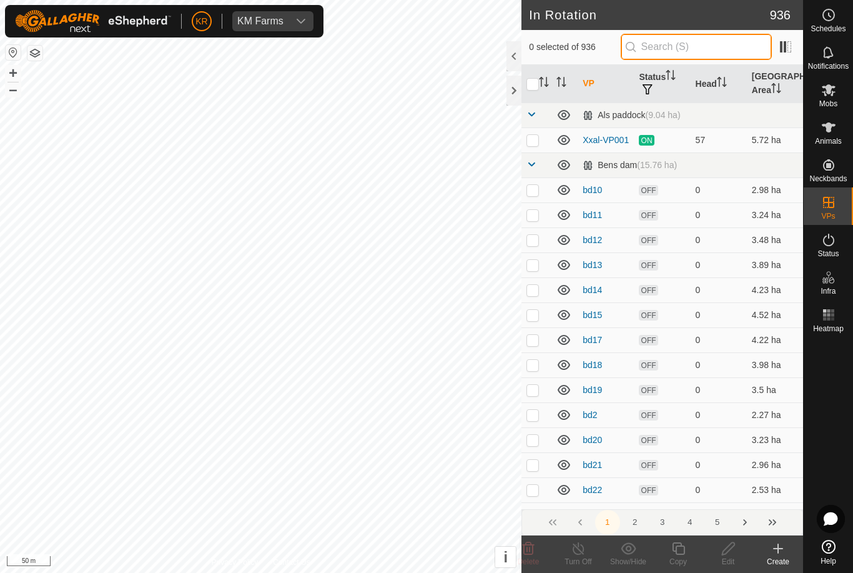
type input "."
type input "022"
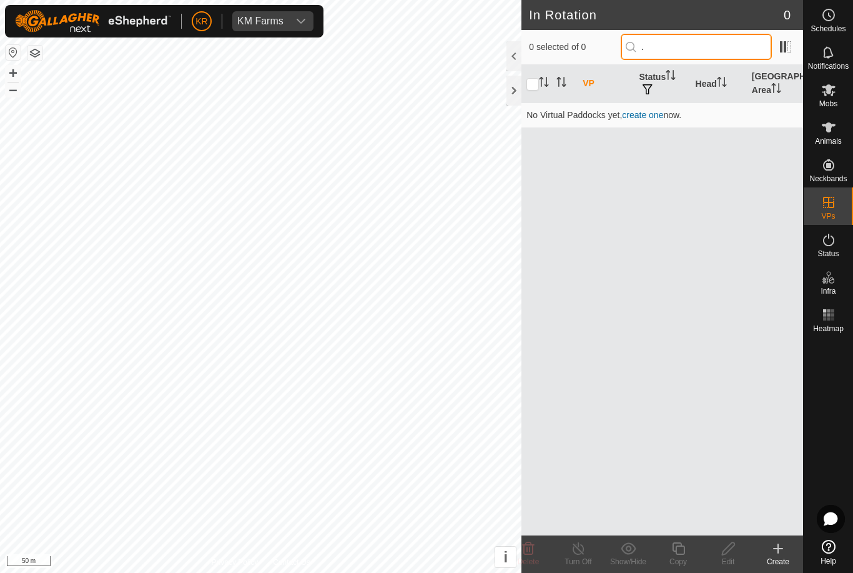
type input "."
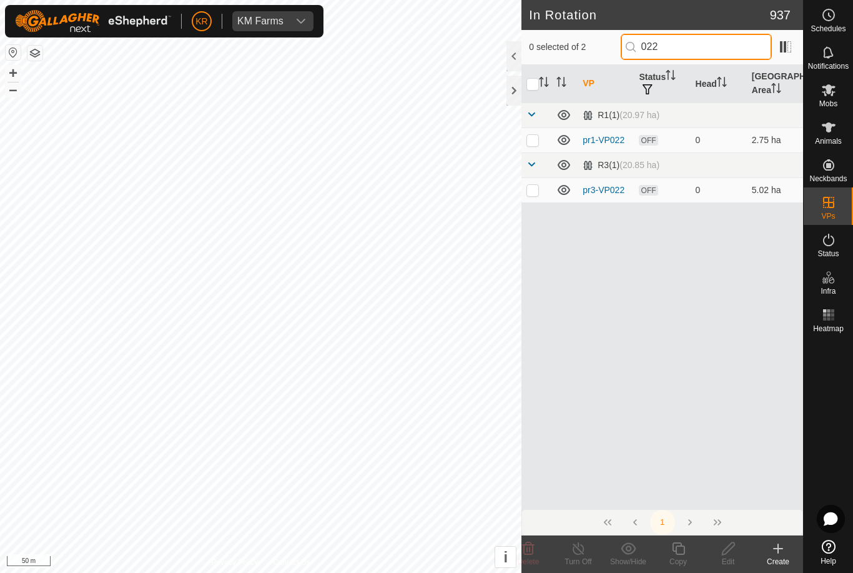
type input "022"
click at [535, 194] on p-checkbox at bounding box center [532, 190] width 12 height 10
checkbox input "true"
click at [678, 549] on icon at bounding box center [679, 548] width 16 height 15
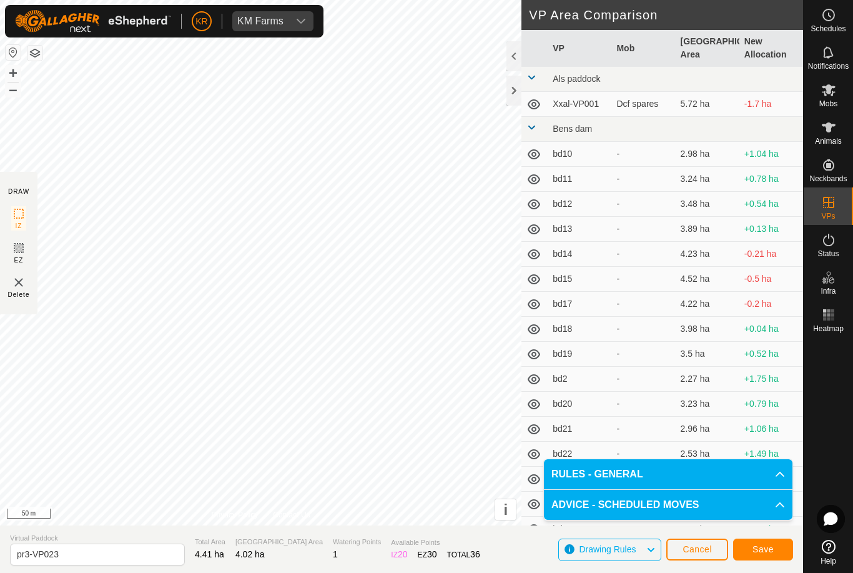
click at [758, 550] on span "Save" at bounding box center [763, 549] width 21 height 10
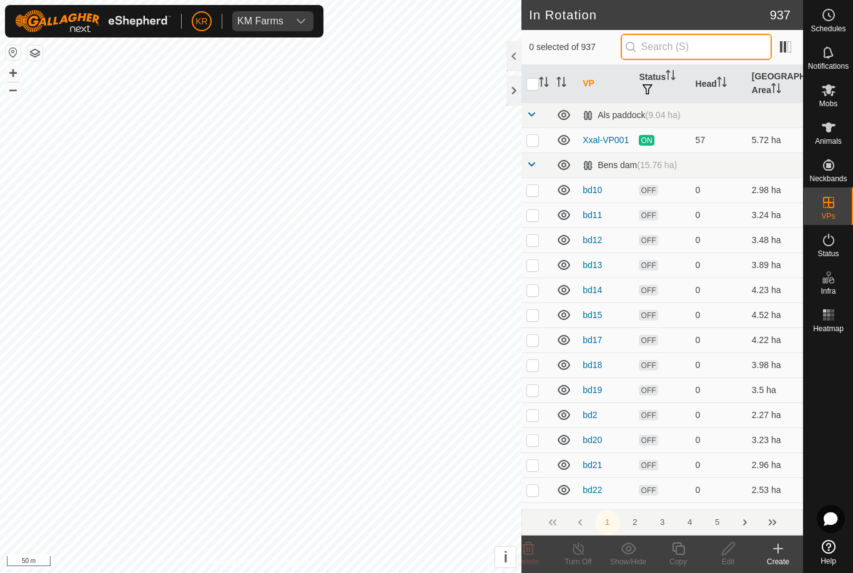
click at [731, 53] on input "text" at bounding box center [696, 47] width 151 height 26
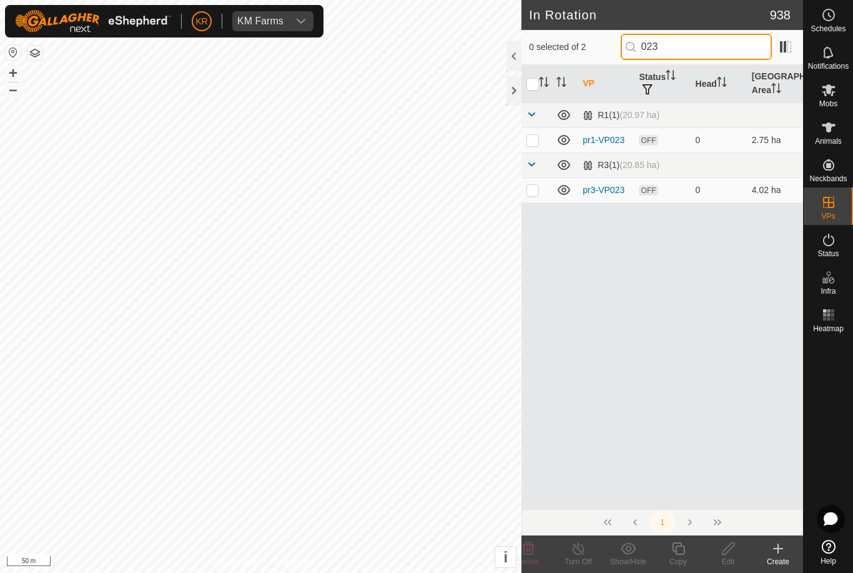
type input "023"
click at [536, 190] on p-checkbox at bounding box center [532, 190] width 12 height 10
checkbox input "true"
click at [689, 553] on copy-svg-icon at bounding box center [678, 548] width 50 height 15
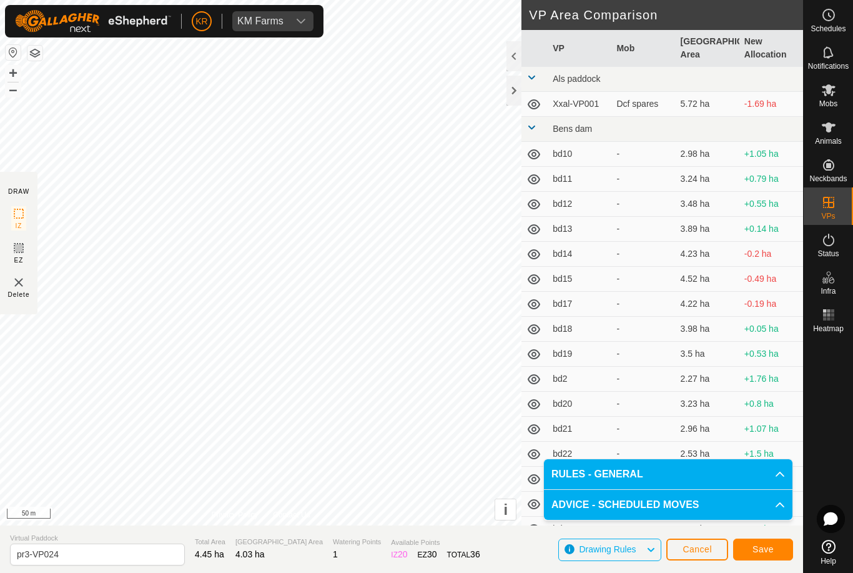
click at [774, 549] on button "Save" at bounding box center [763, 549] width 60 height 22
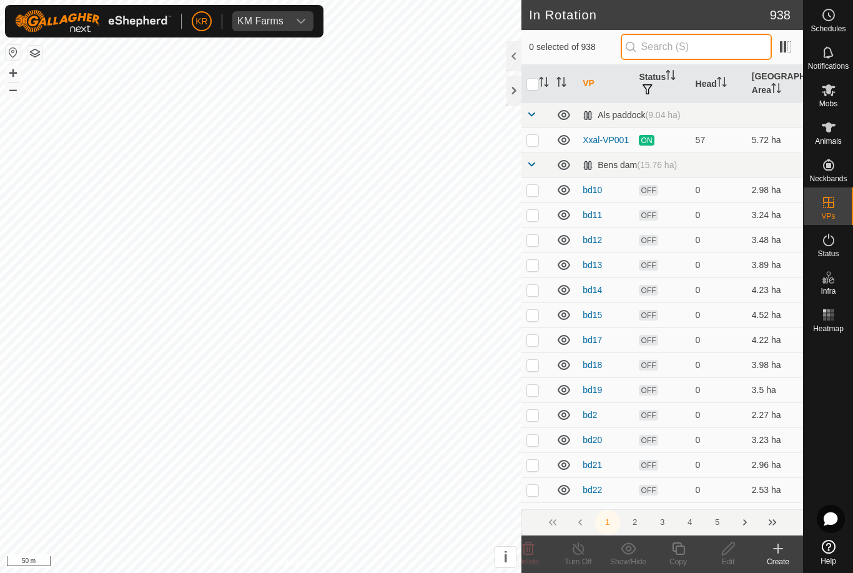
click at [702, 48] on input "text" at bounding box center [696, 47] width 151 height 26
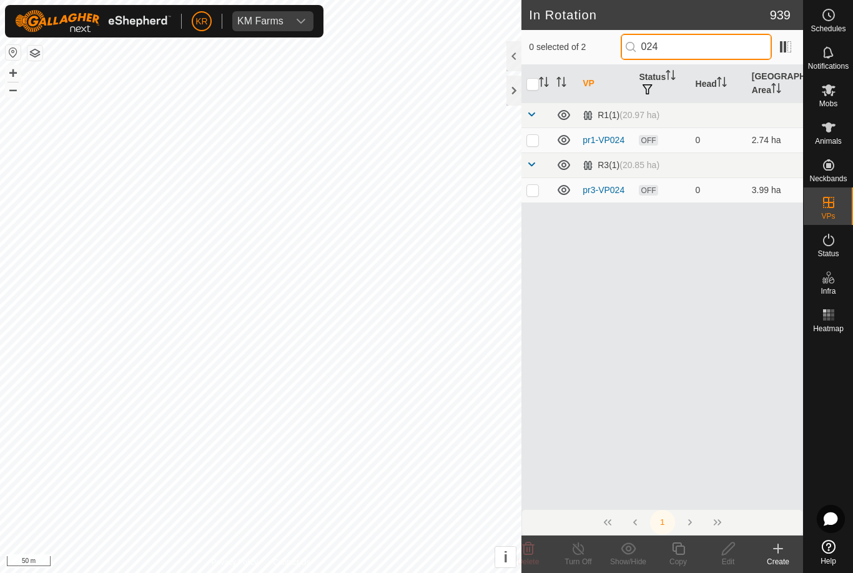
type input "024"
click at [536, 191] on p-checkbox at bounding box center [532, 190] width 12 height 10
checkbox input "true"
click at [681, 552] on icon at bounding box center [679, 548] width 16 height 15
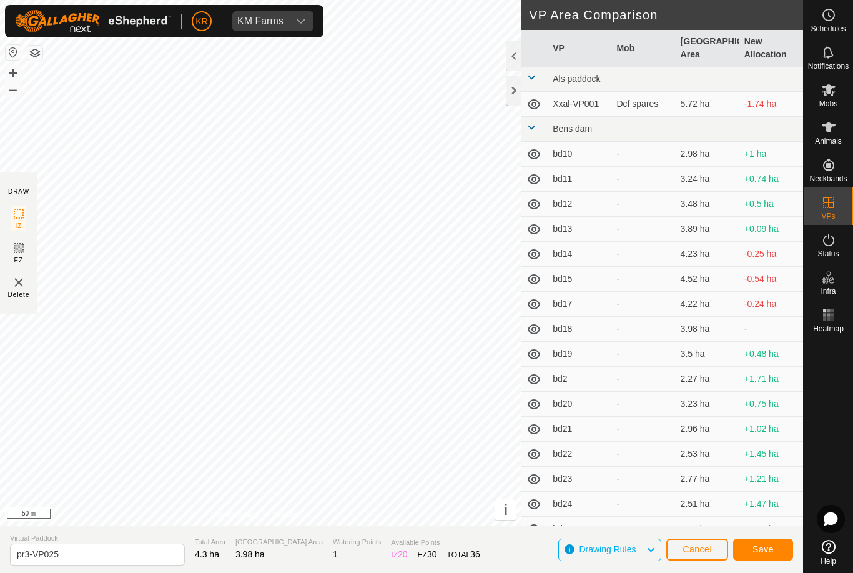
click at [777, 550] on button "Save" at bounding box center [763, 549] width 60 height 22
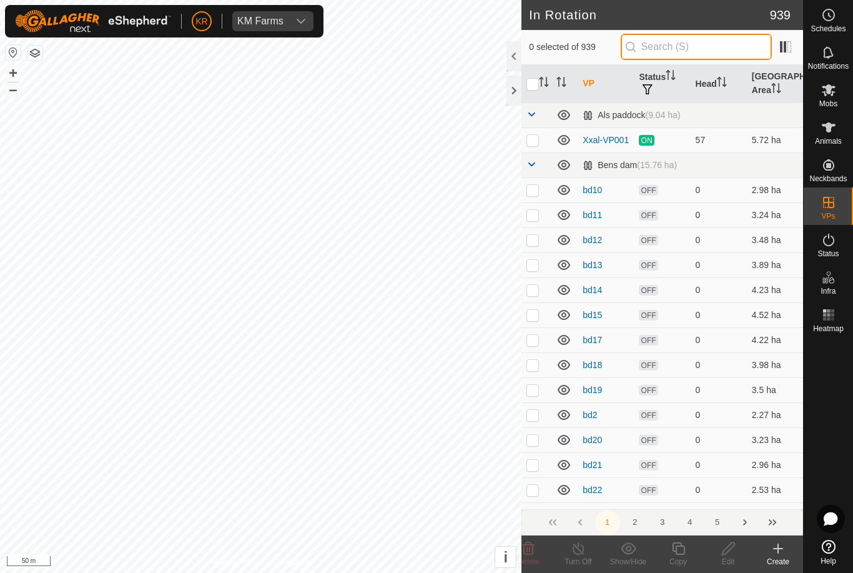
click at [706, 49] on input "text" at bounding box center [696, 47] width 151 height 26
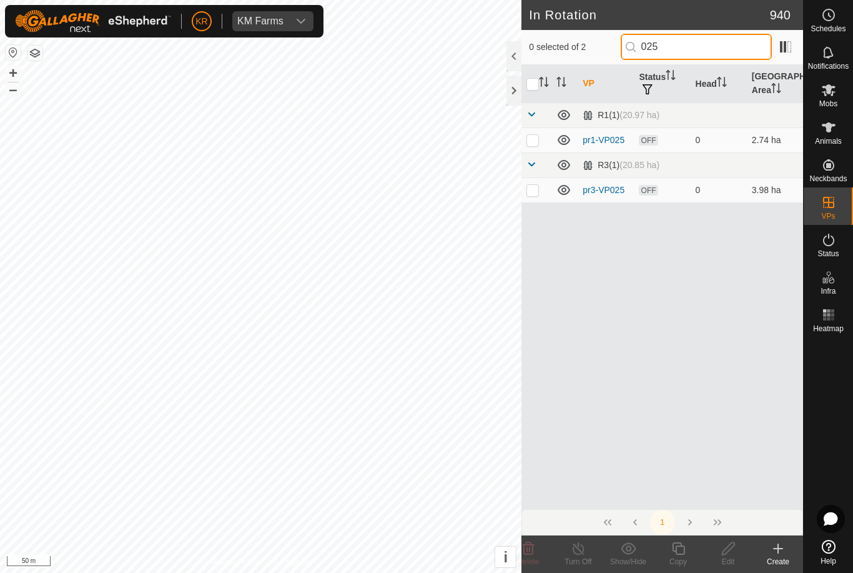
type input "025"
click at [538, 192] on p-checkbox at bounding box center [532, 190] width 12 height 10
checkbox input "true"
click at [678, 552] on icon at bounding box center [679, 548] width 16 height 15
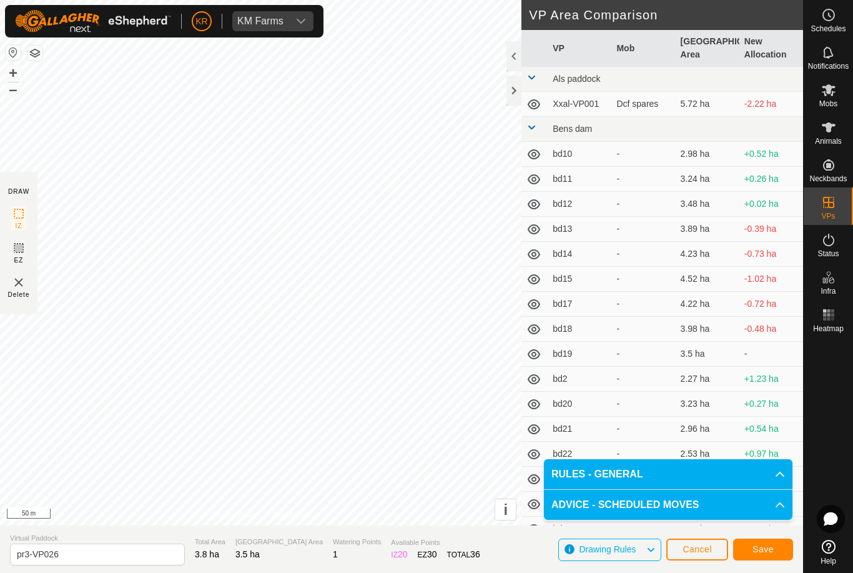
click at [772, 556] on button "Save" at bounding box center [763, 549] width 60 height 22
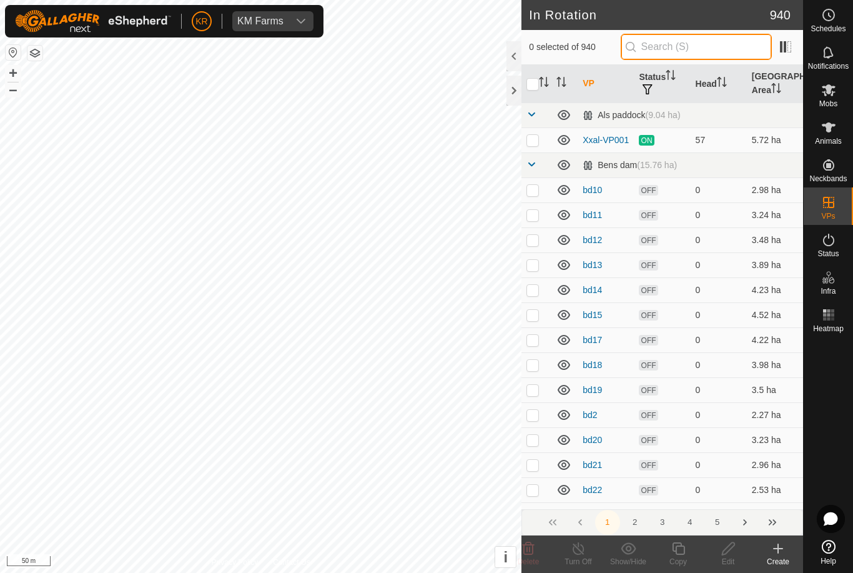
click at [709, 51] on input "text" at bounding box center [696, 47] width 151 height 26
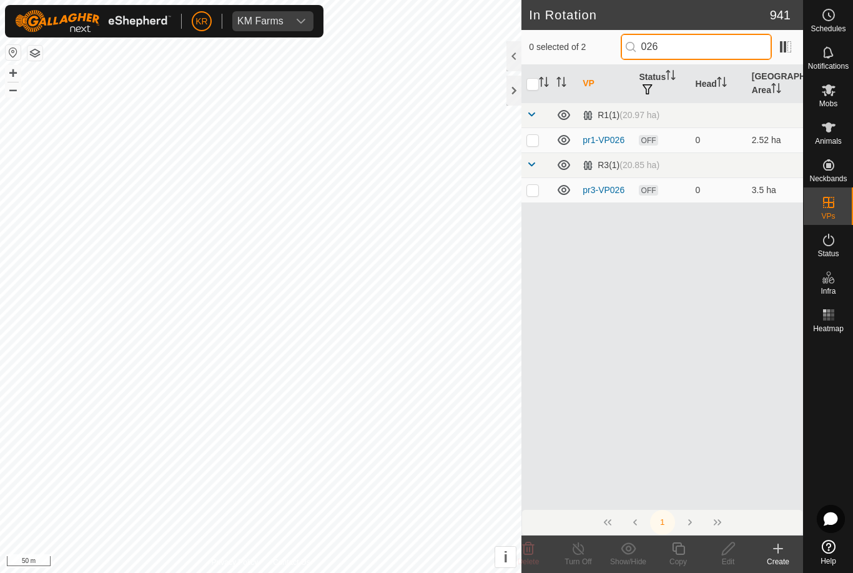
type input "026"
click at [535, 192] on p-checkbox at bounding box center [532, 190] width 12 height 10
checkbox input "true"
click at [675, 550] on icon at bounding box center [678, 548] width 12 height 12
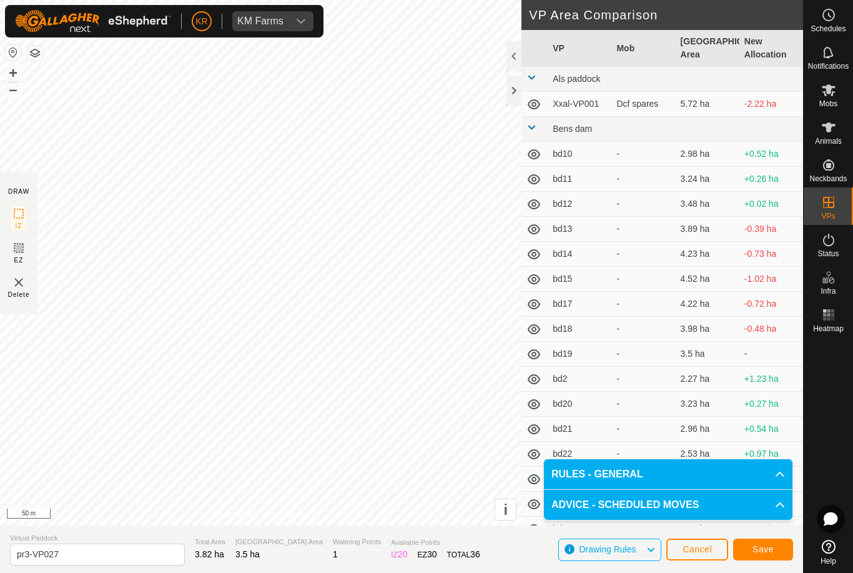
click at [772, 549] on span "Save" at bounding box center [763, 549] width 21 height 10
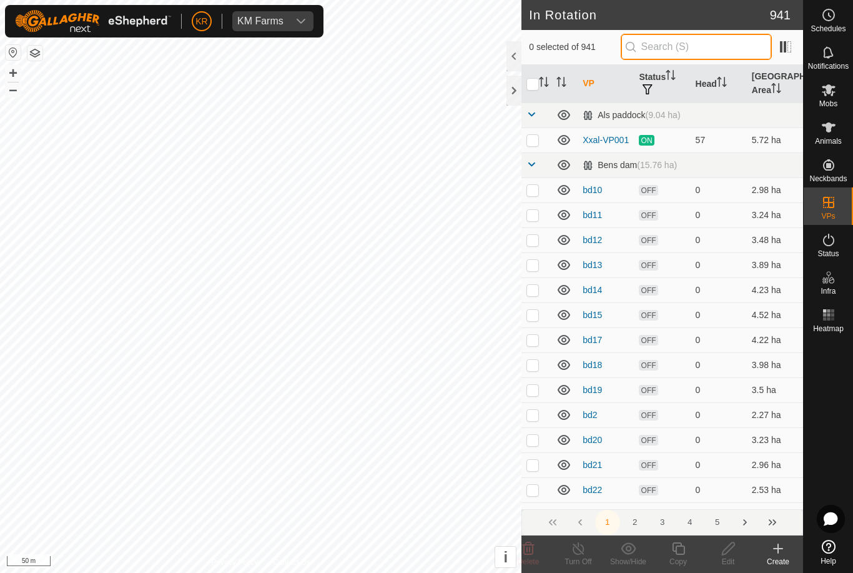
click at [739, 52] on input "text" at bounding box center [696, 47] width 151 height 26
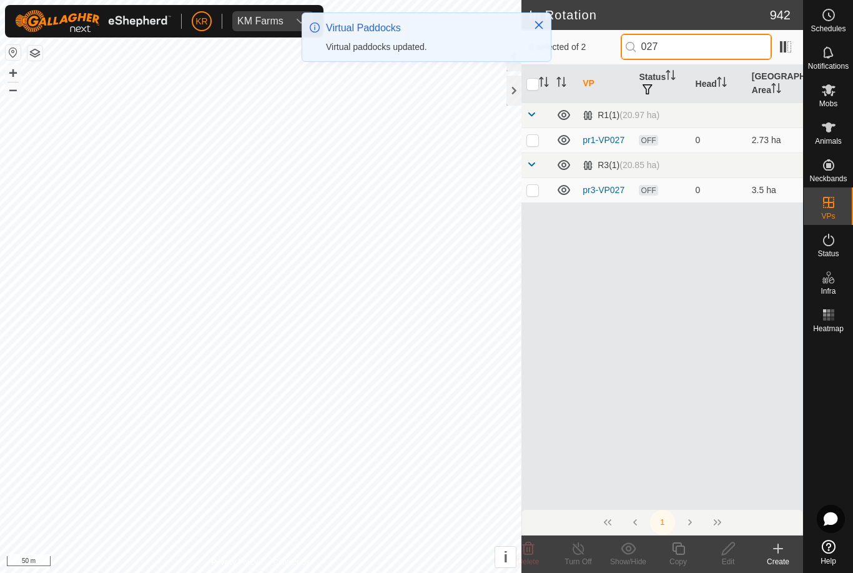
type input "027"
click at [532, 190] on p-checkbox at bounding box center [532, 190] width 12 height 10
checkbox input "true"
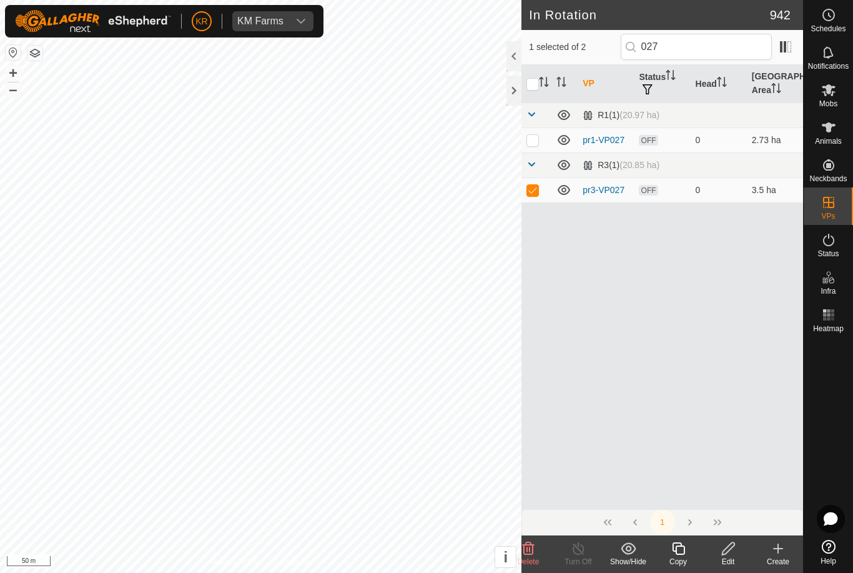
click at [680, 548] on icon at bounding box center [679, 548] width 16 height 15
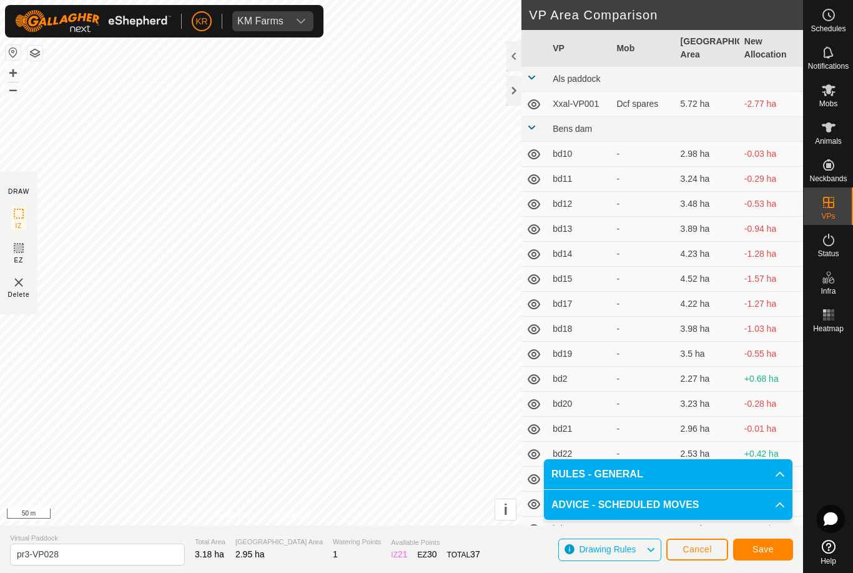
click at [777, 545] on button "Save" at bounding box center [763, 549] width 60 height 22
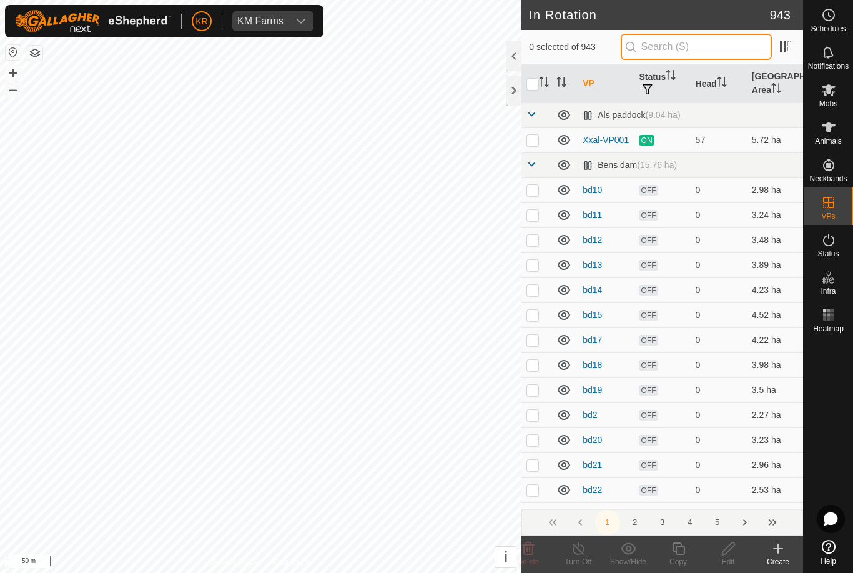
type input "'"
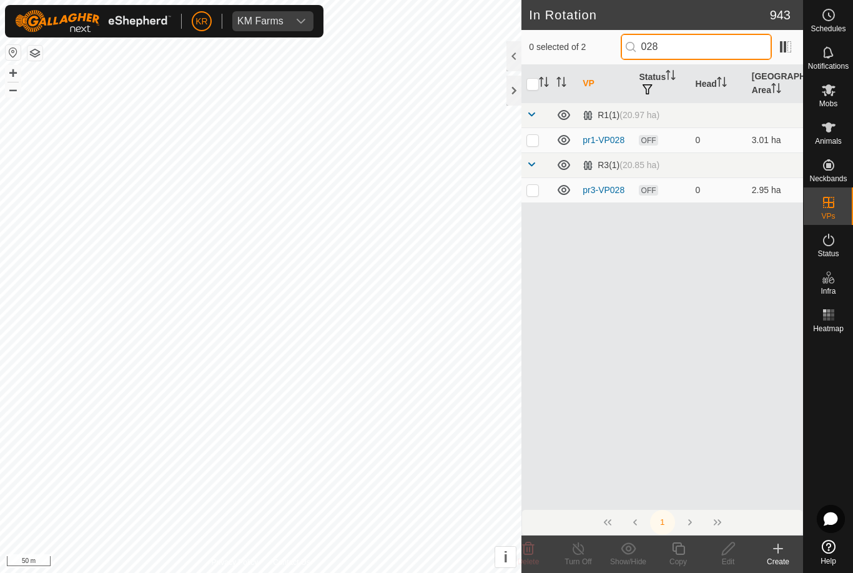
type input "028"
click at [536, 192] on p-checkbox at bounding box center [532, 190] width 12 height 10
checkbox input "true"
click at [669, 550] on copy-svg-icon at bounding box center [678, 548] width 50 height 15
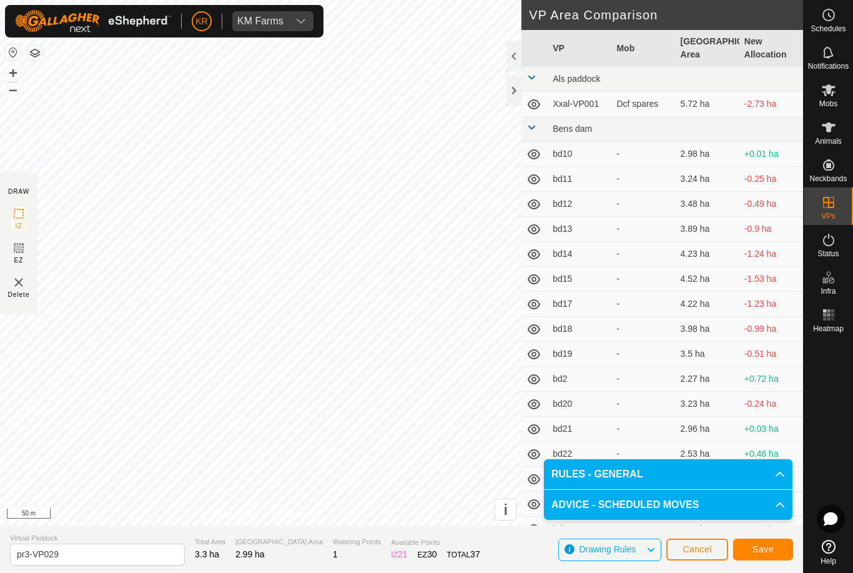
click at [774, 553] on button "Save" at bounding box center [763, 549] width 60 height 22
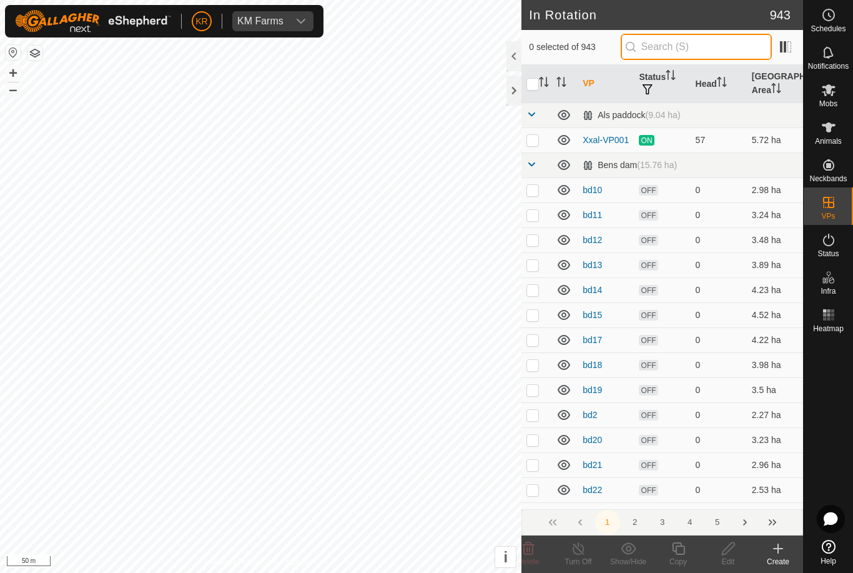
click at [700, 49] on input "text" at bounding box center [696, 47] width 151 height 26
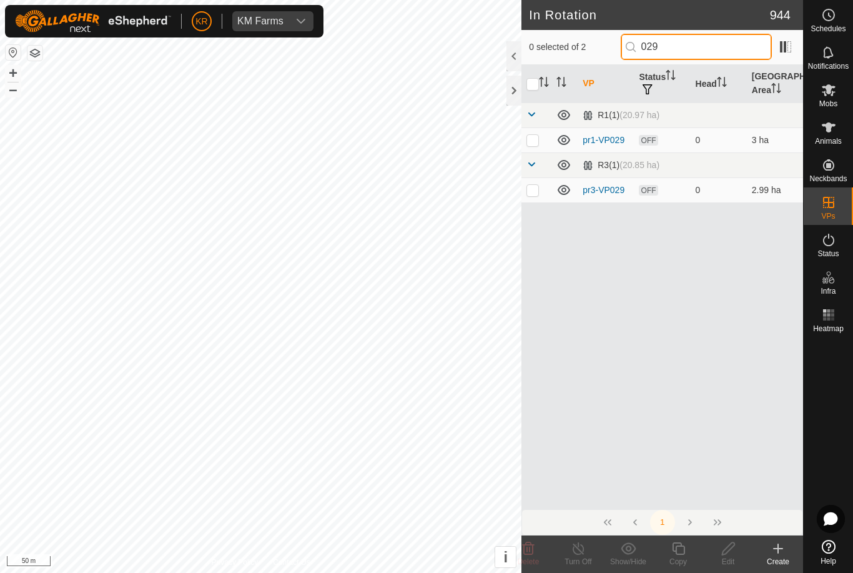
type input "029"
click at [535, 190] on p-checkbox at bounding box center [532, 190] width 12 height 10
checkbox input "true"
click at [679, 557] on div "Copy" at bounding box center [678, 561] width 50 height 11
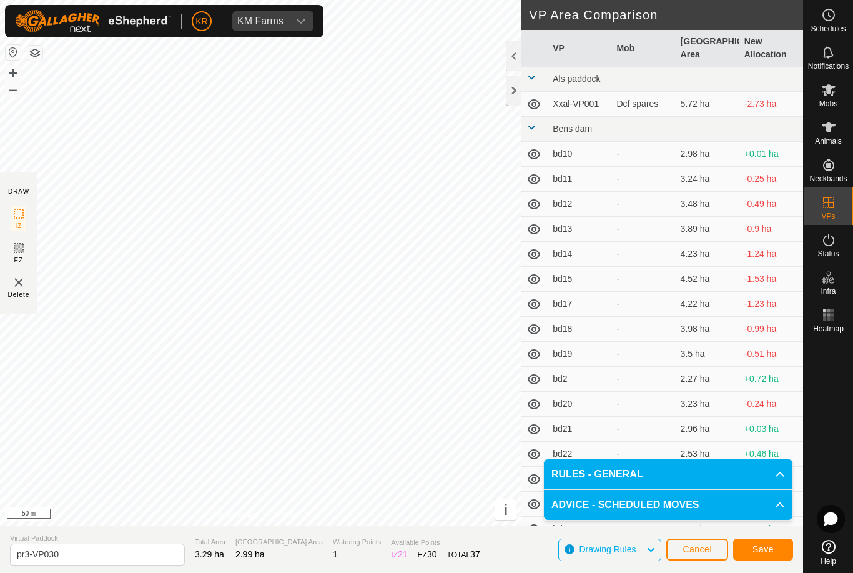
click at [761, 543] on button "Save" at bounding box center [763, 549] width 60 height 22
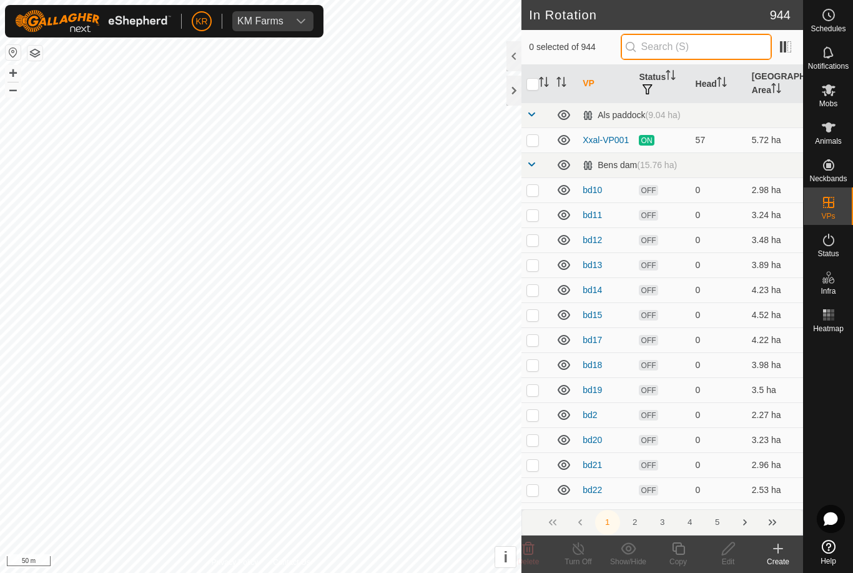
type input "."
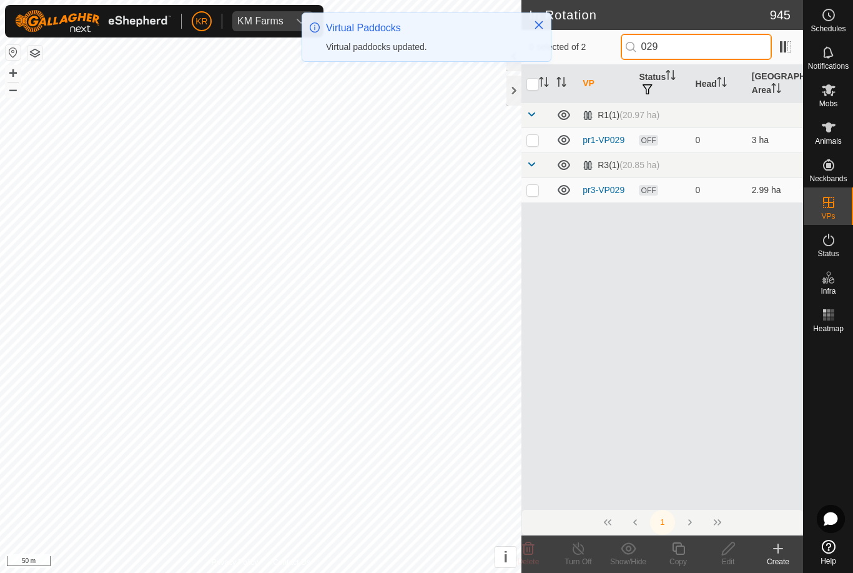
type input "029"
click at [534, 196] on td at bounding box center [536, 189] width 30 height 25
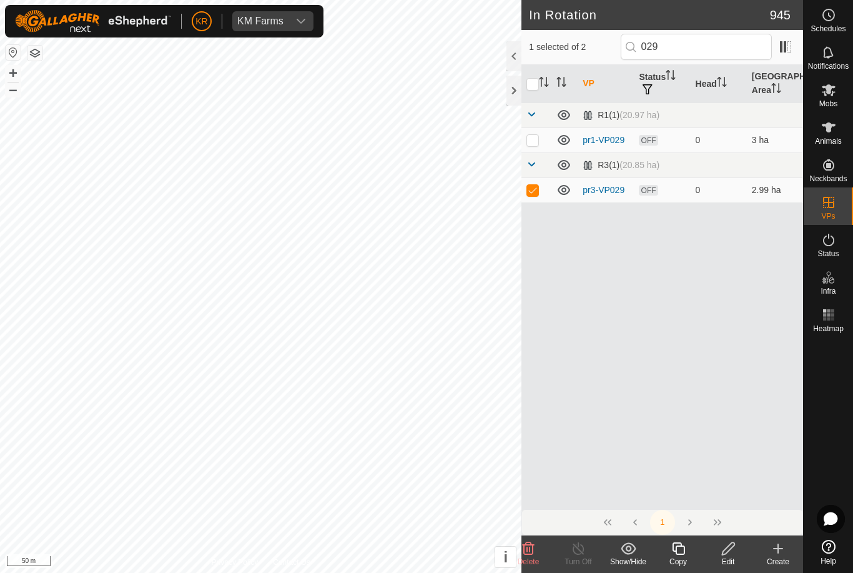
click at [533, 194] on p-checkbox at bounding box center [532, 190] width 12 height 10
checkbox input "false"
click at [706, 51] on input "029" at bounding box center [696, 47] width 151 height 26
type input "030"
click at [533, 185] on p-checkbox at bounding box center [532, 190] width 12 height 10
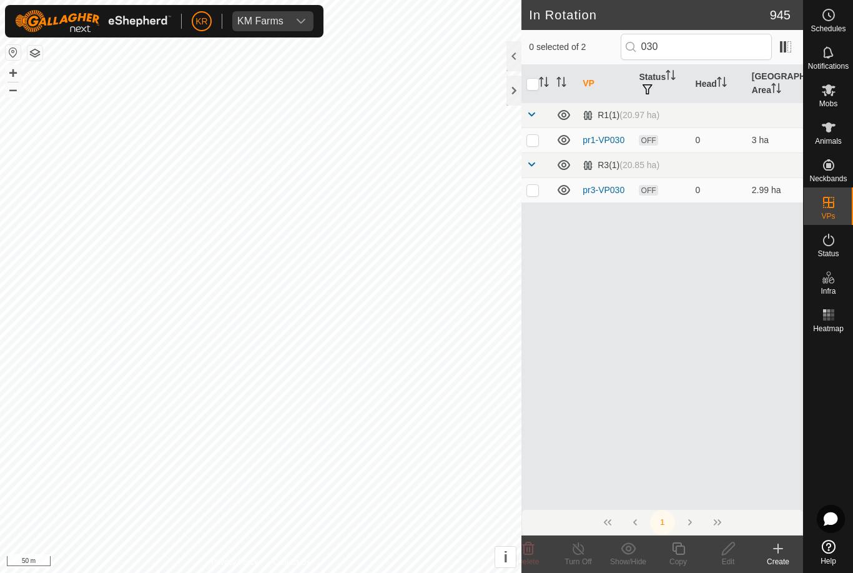
checkbox input "true"
click at [680, 550] on icon at bounding box center [679, 548] width 16 height 15
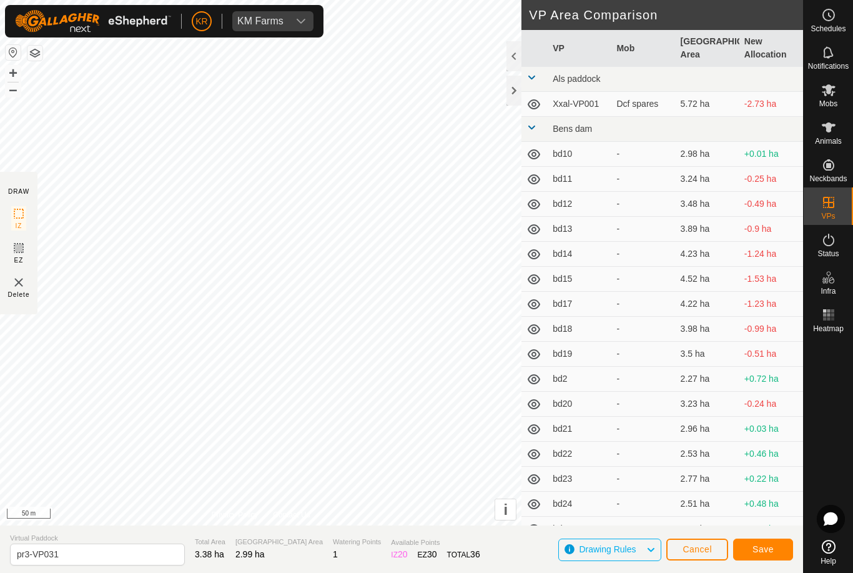
click at [756, 551] on span "Save" at bounding box center [763, 549] width 21 height 10
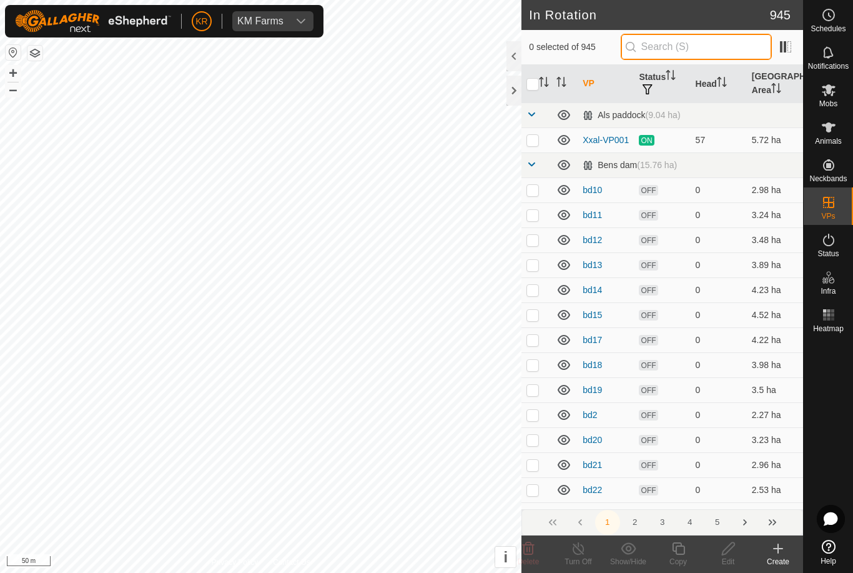
click at [696, 49] on input "text" at bounding box center [696, 47] width 151 height 26
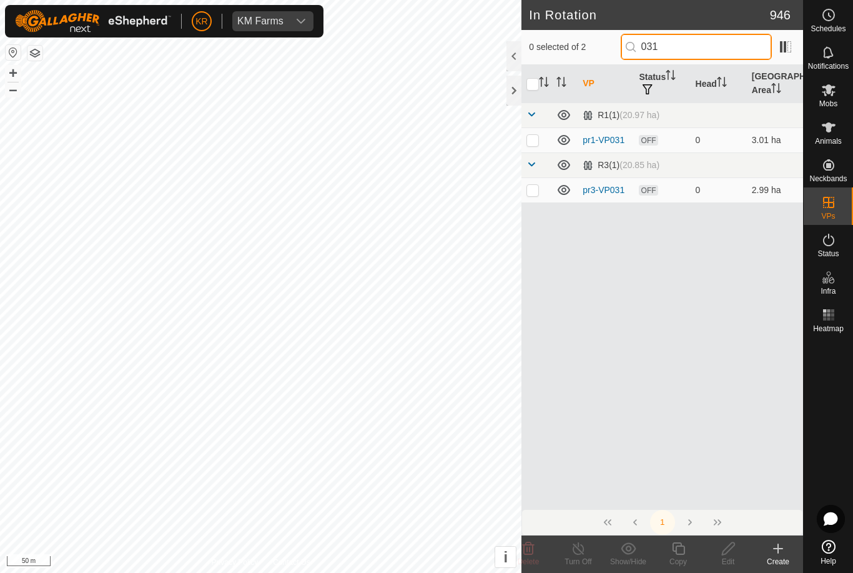
type input "031"
click at [536, 193] on p-checkbox at bounding box center [532, 190] width 12 height 10
checkbox input "true"
click at [674, 551] on icon at bounding box center [678, 548] width 12 height 12
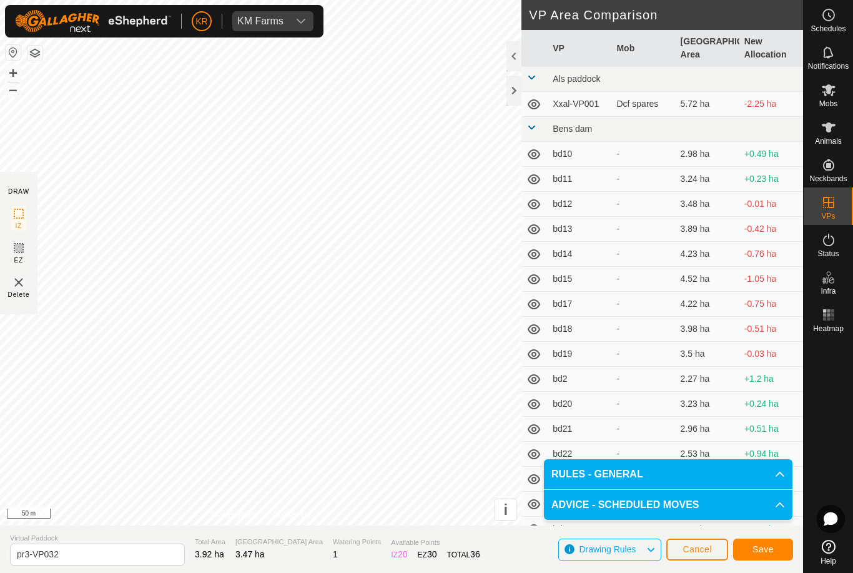
click at [763, 550] on span "Save" at bounding box center [763, 549] width 21 height 10
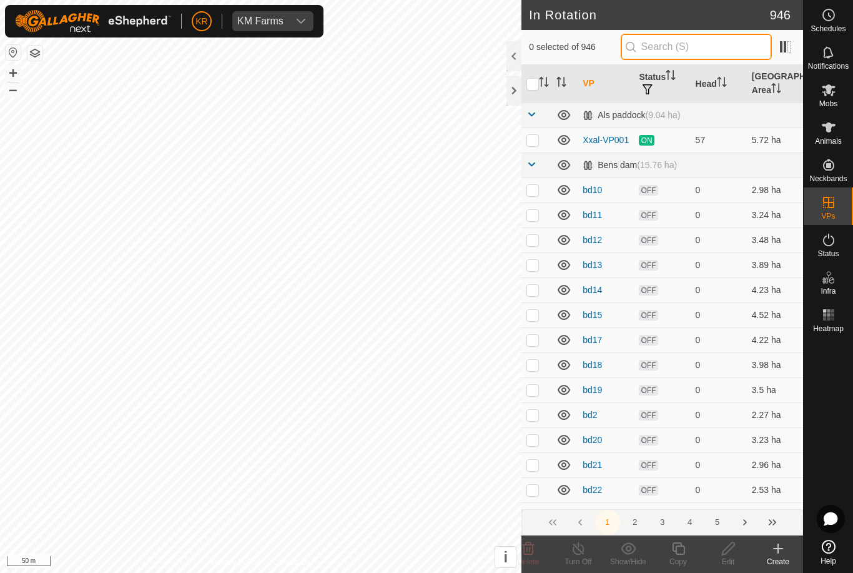
type input "."
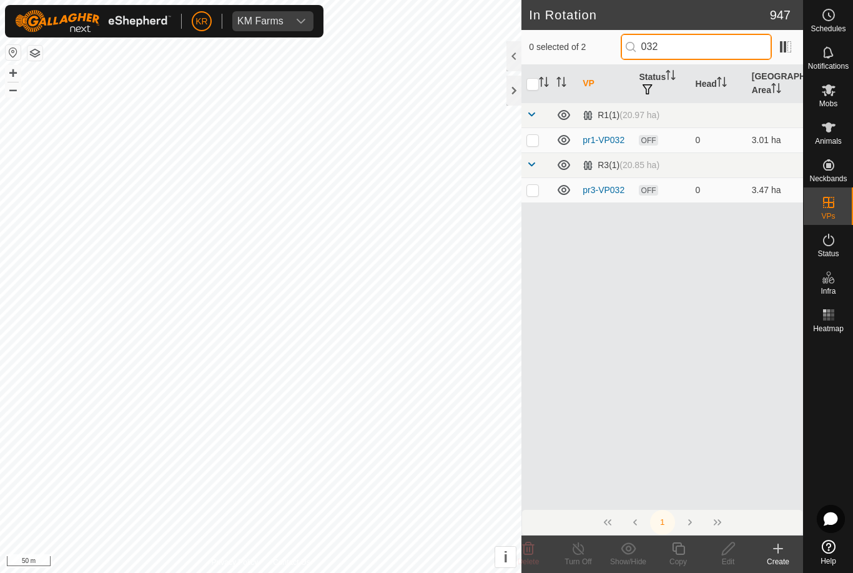
type input "032"
click at [539, 193] on p-checkbox at bounding box center [532, 190] width 12 height 10
checkbox input "true"
click at [676, 558] on div "Copy" at bounding box center [678, 561] width 50 height 11
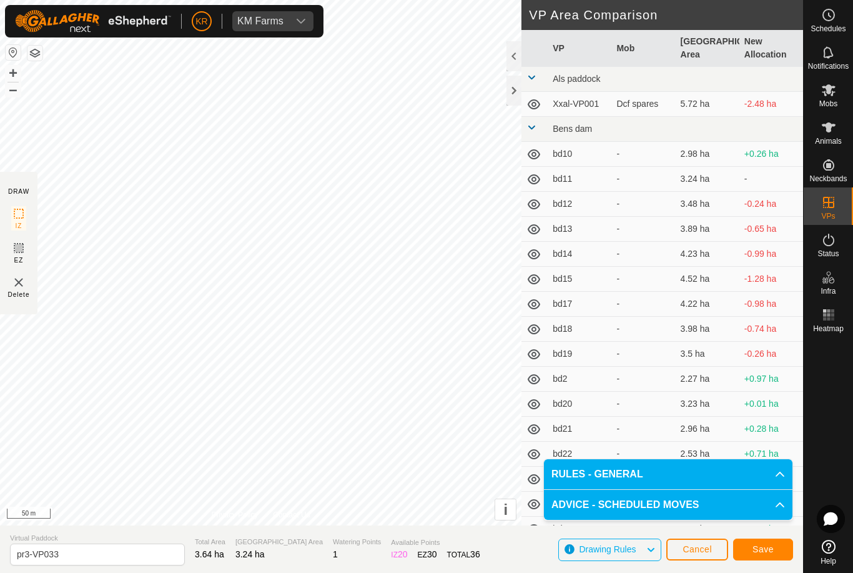
click at [757, 548] on span "Save" at bounding box center [763, 549] width 21 height 10
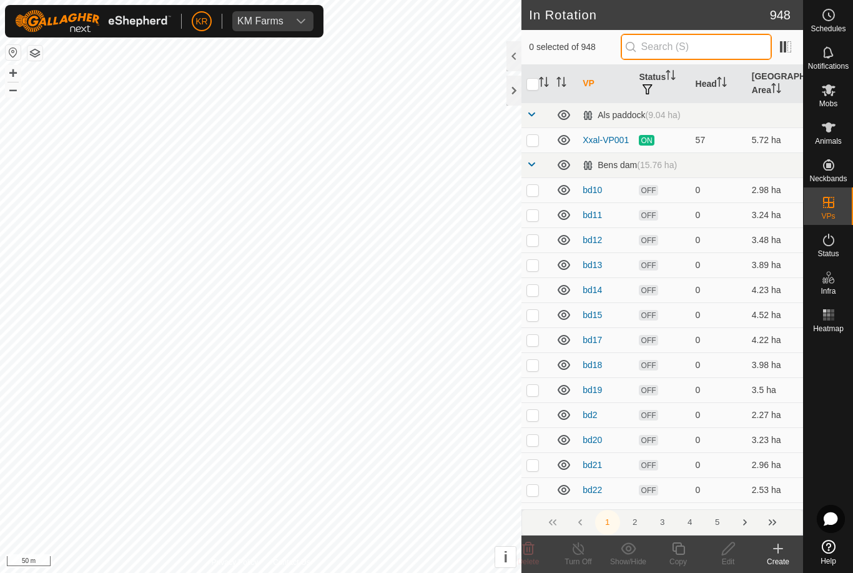
click at [706, 55] on input "text" at bounding box center [696, 47] width 151 height 26
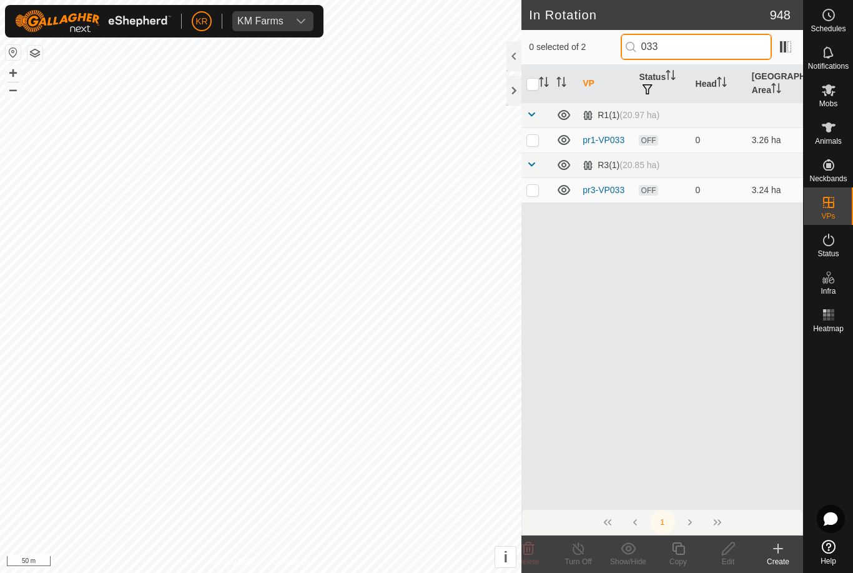
type input "033"
click at [533, 197] on td at bounding box center [536, 189] width 30 height 25
checkbox input "true"
click at [678, 550] on icon at bounding box center [679, 548] width 16 height 15
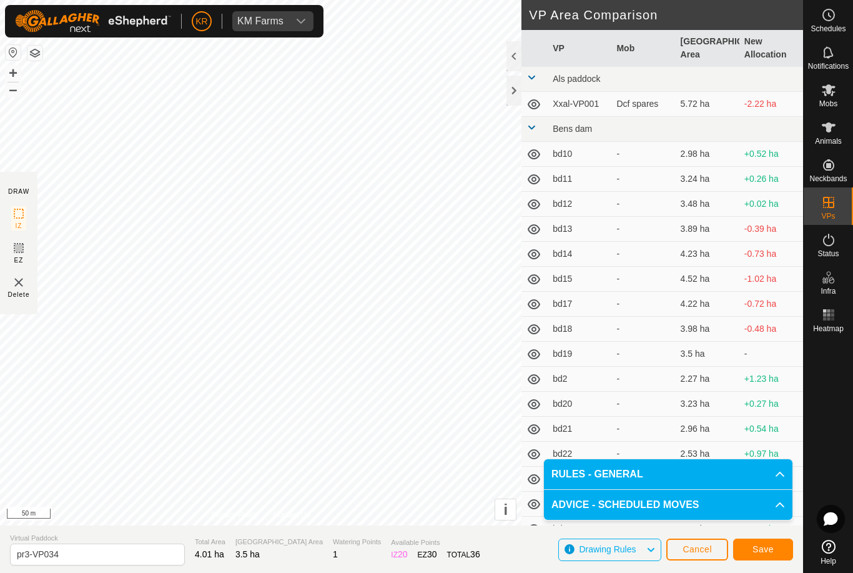
click at [773, 553] on span "Save" at bounding box center [763, 549] width 21 height 10
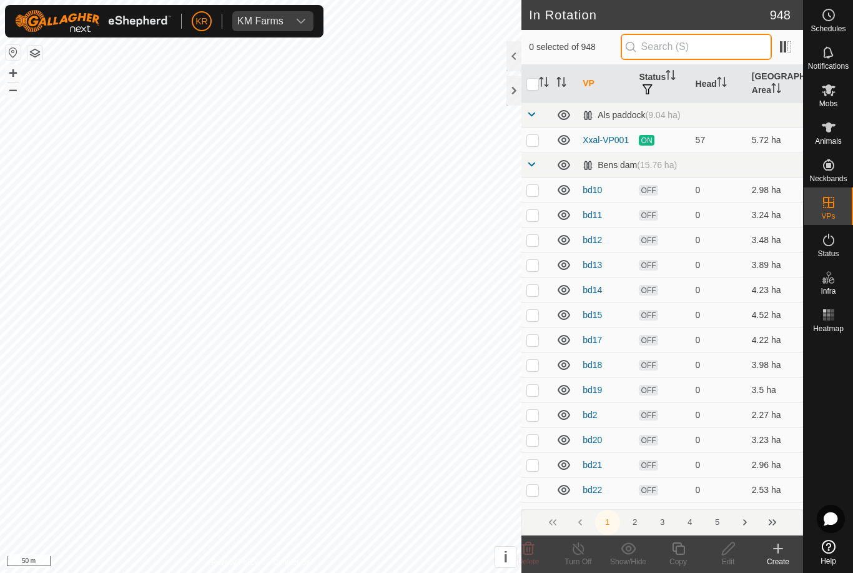
click at [726, 48] on input "text" at bounding box center [696, 47] width 151 height 26
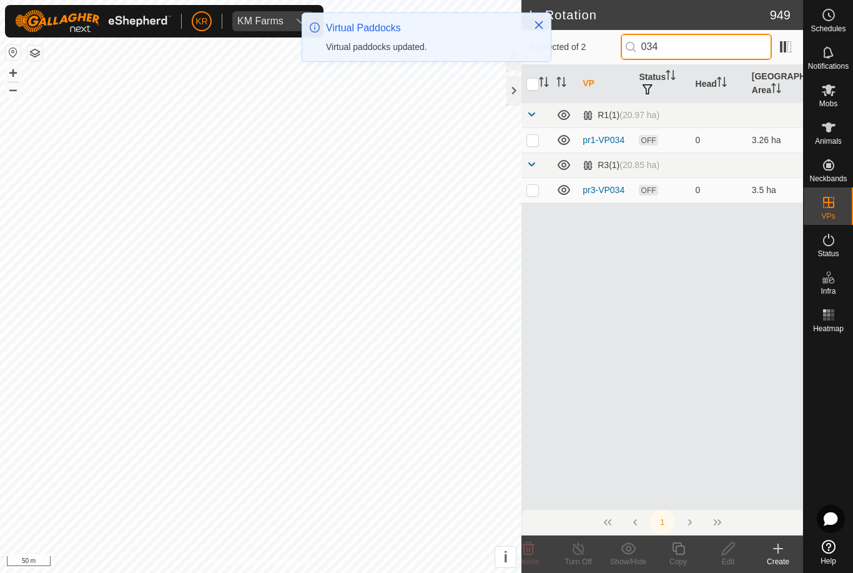
type input "034"
click at [536, 190] on p-checkbox at bounding box center [532, 190] width 12 height 10
checkbox input "true"
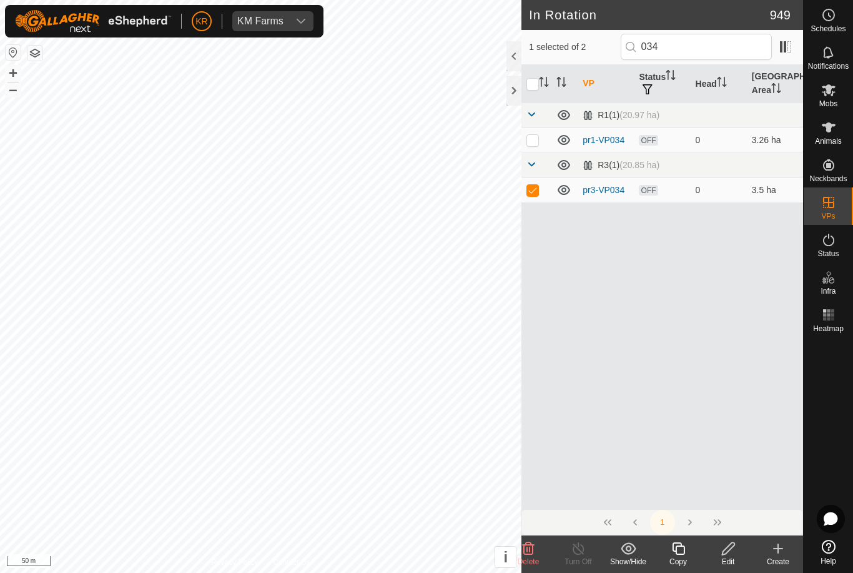
click at [678, 552] on icon at bounding box center [679, 548] width 16 height 15
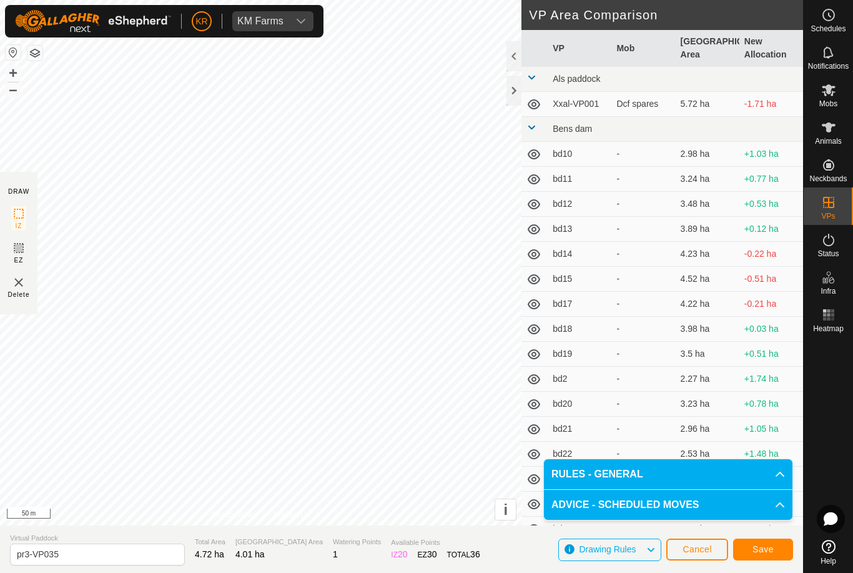
click at [753, 551] on span "Save" at bounding box center [763, 549] width 21 height 10
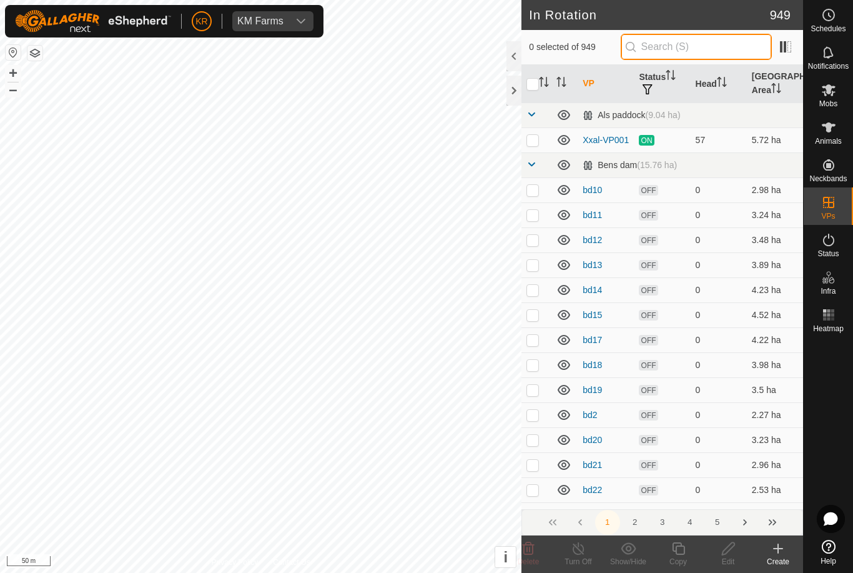
click at [727, 47] on input "text" at bounding box center [696, 47] width 151 height 26
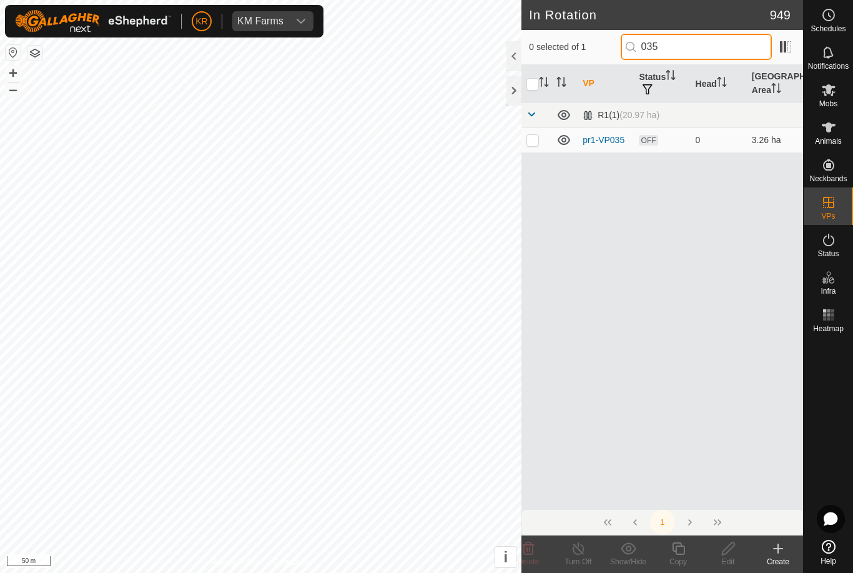
type input "035"
click at [534, 144] on p-checkbox at bounding box center [532, 140] width 12 height 10
checkbox input "true"
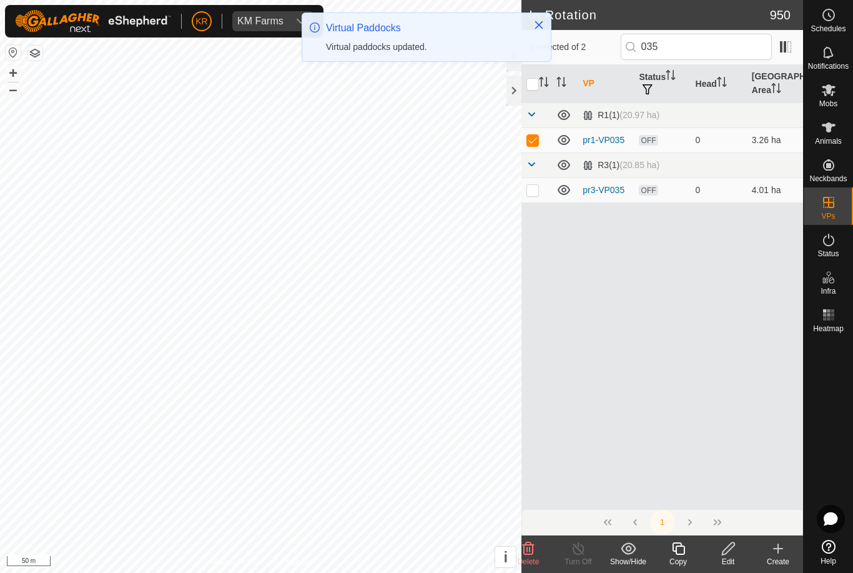
click at [534, 138] on p-checkbox at bounding box center [532, 140] width 12 height 10
checkbox input "false"
click at [535, 189] on p-checkbox at bounding box center [532, 190] width 12 height 10
checkbox input "true"
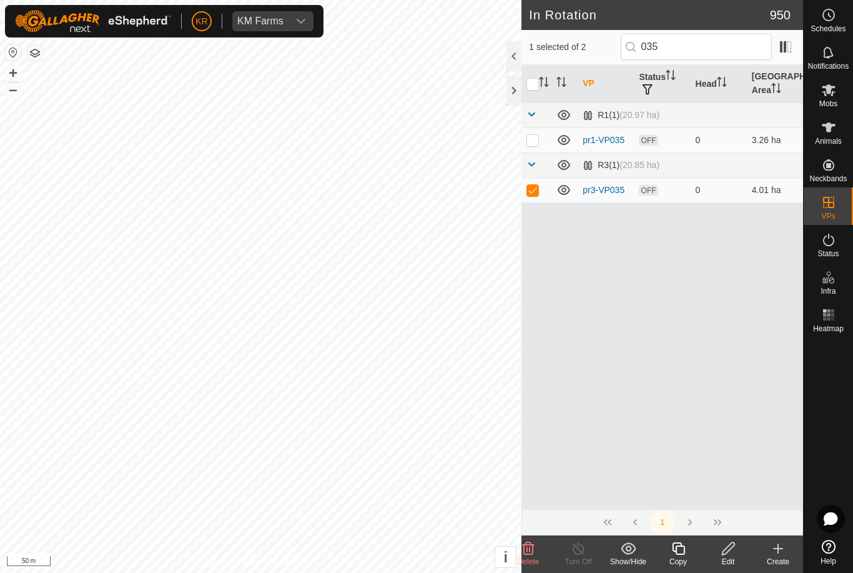
click at [683, 555] on icon at bounding box center [678, 548] width 12 height 12
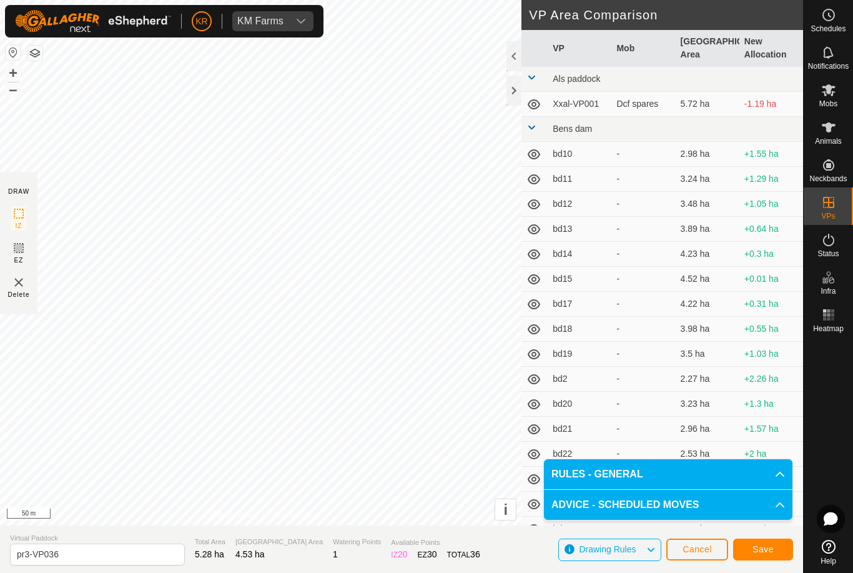
click at [782, 546] on button "Save" at bounding box center [763, 549] width 60 height 22
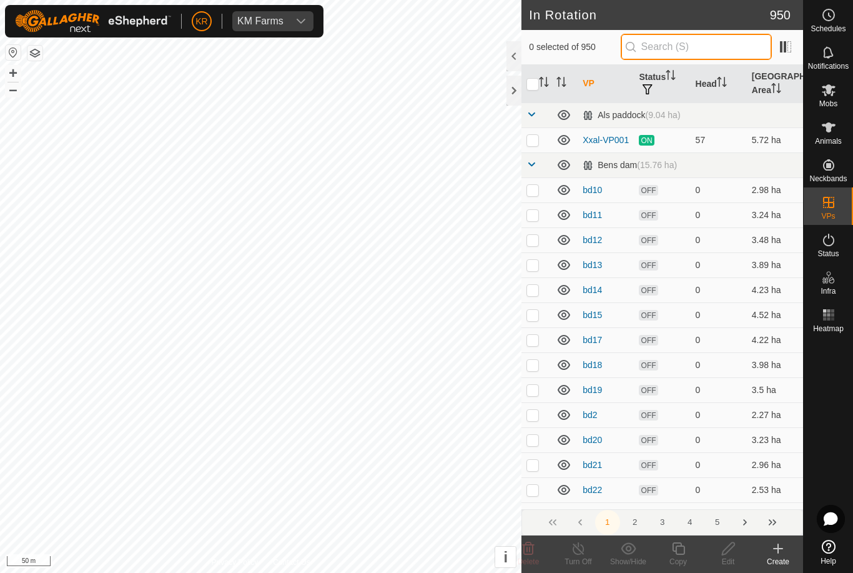
click at [716, 49] on input "text" at bounding box center [696, 47] width 151 height 26
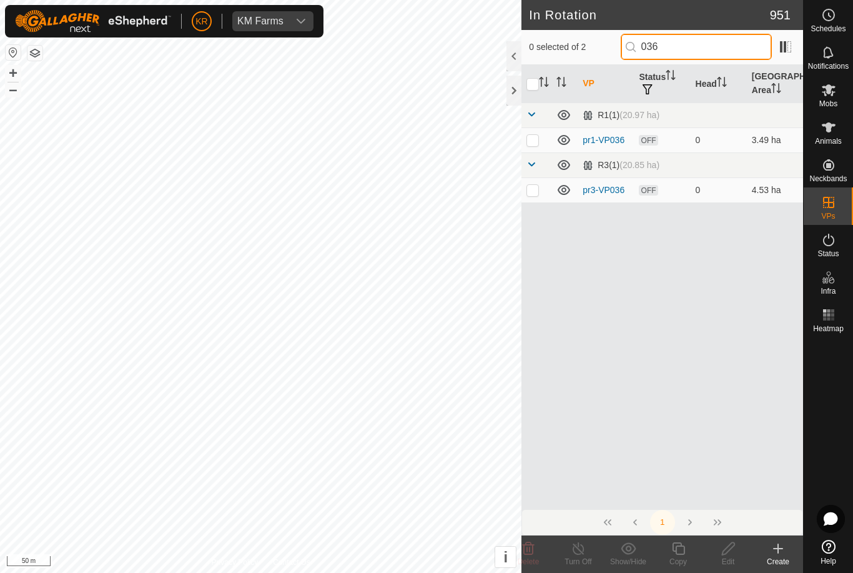
type input "036"
click at [533, 193] on p-checkbox at bounding box center [532, 190] width 12 height 10
checkbox input "true"
click at [674, 552] on icon at bounding box center [679, 548] width 16 height 15
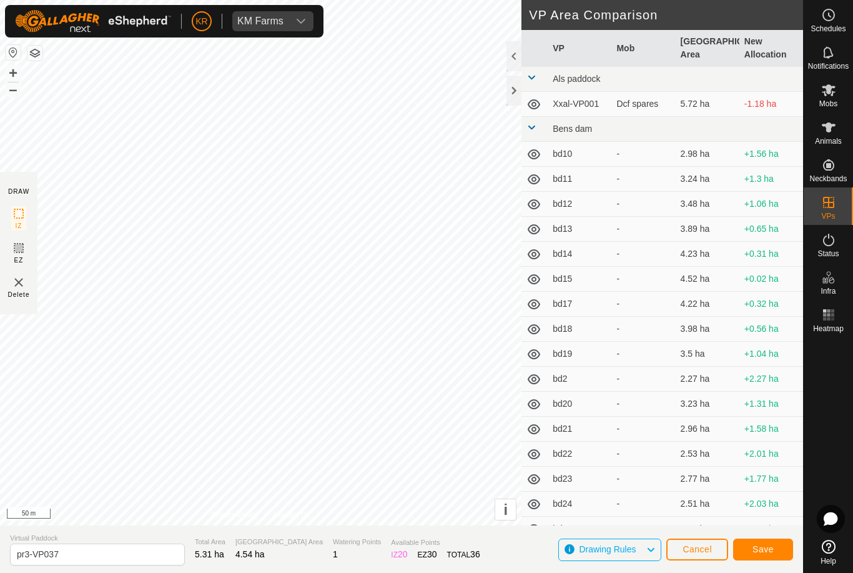
click at [761, 548] on span "Save" at bounding box center [763, 549] width 21 height 10
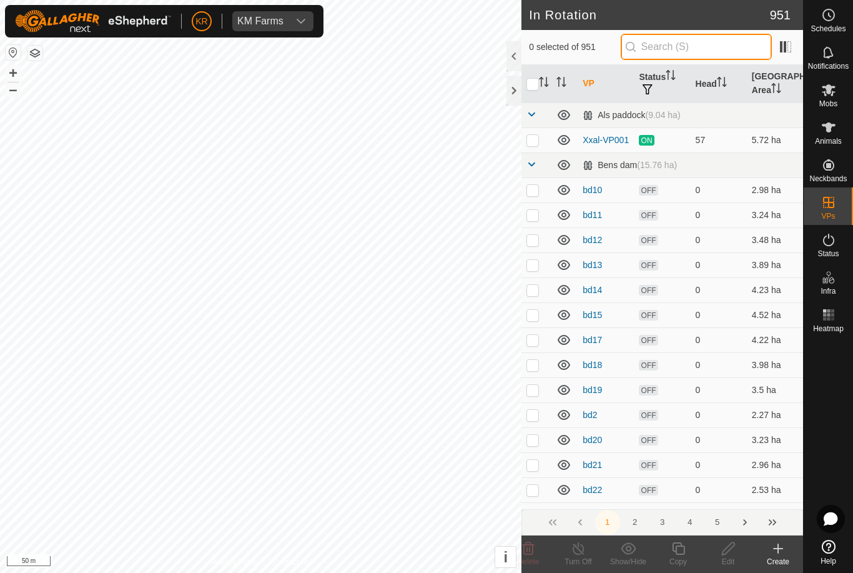
click at [701, 54] on input "text" at bounding box center [696, 47] width 151 height 26
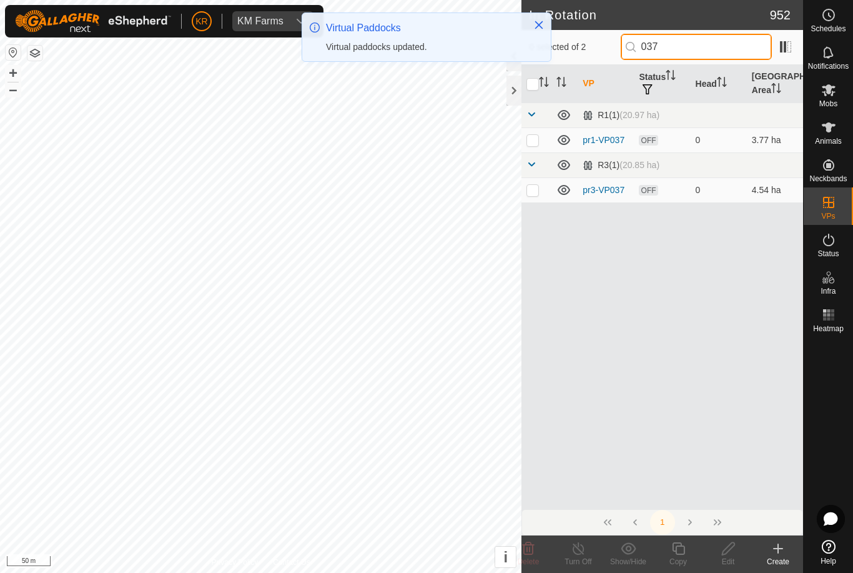
type input "037"
click at [533, 190] on p-checkbox at bounding box center [532, 190] width 12 height 10
checkbox input "true"
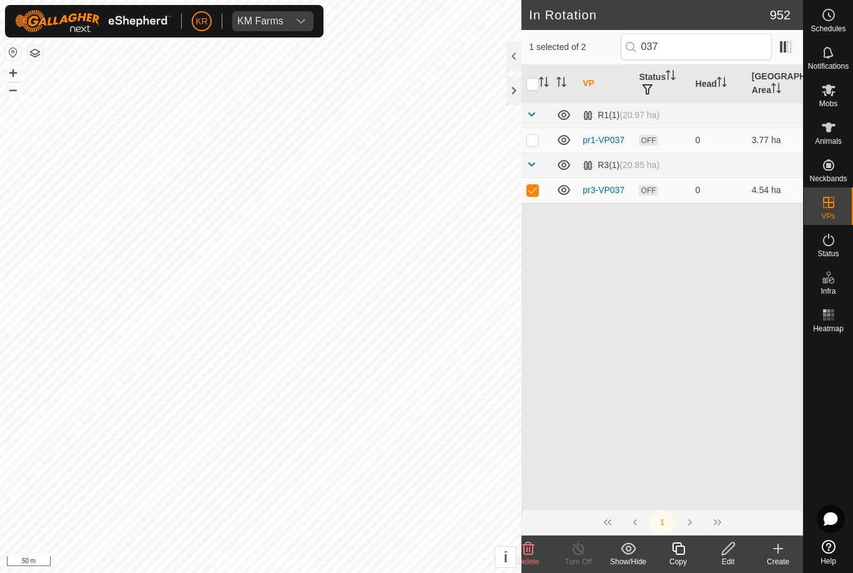
click at [681, 558] on div "Copy" at bounding box center [678, 561] width 50 height 11
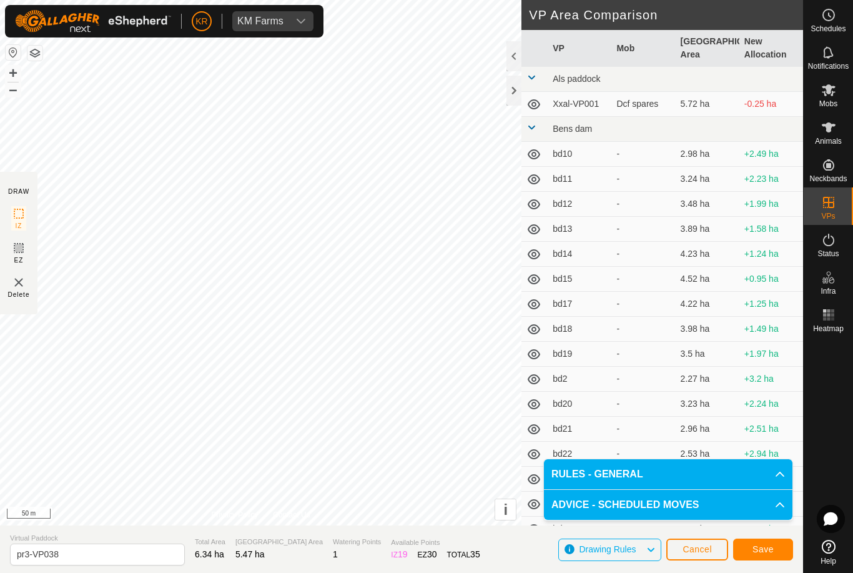
click at [777, 549] on button "Save" at bounding box center [763, 549] width 60 height 22
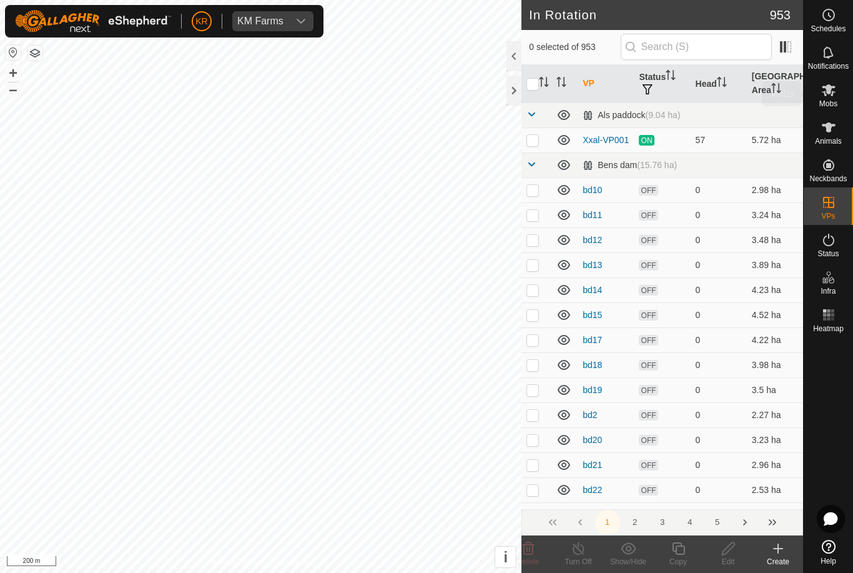
click at [835, 91] on icon at bounding box center [828, 89] width 15 height 15
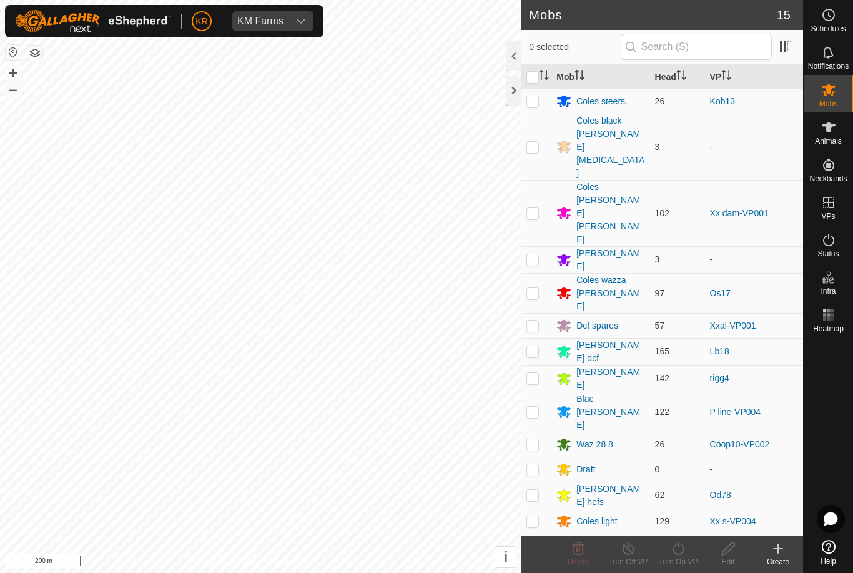
click at [536, 566] on p-checkbox at bounding box center [532, 571] width 12 height 10
click at [591, 552] on delete-svg-icon at bounding box center [578, 548] width 50 height 15
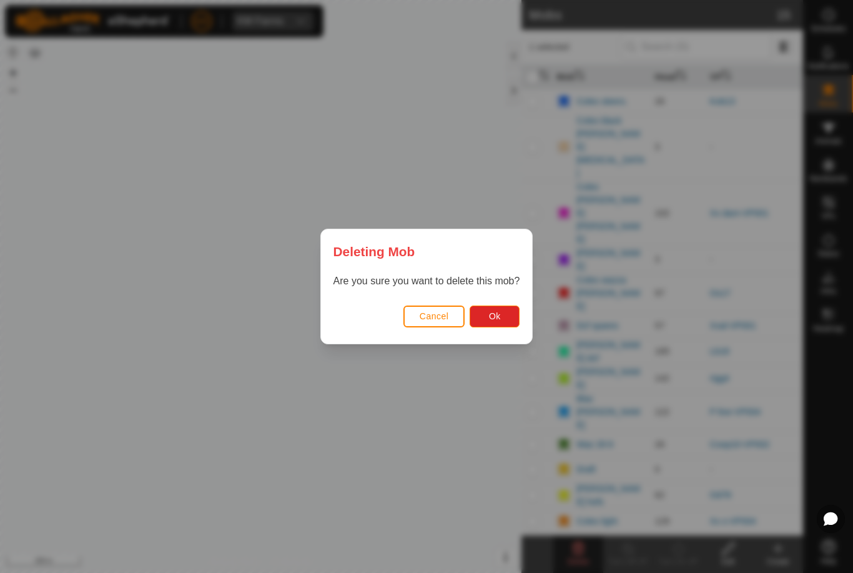
click at [510, 321] on button "Ok" at bounding box center [495, 316] width 50 height 22
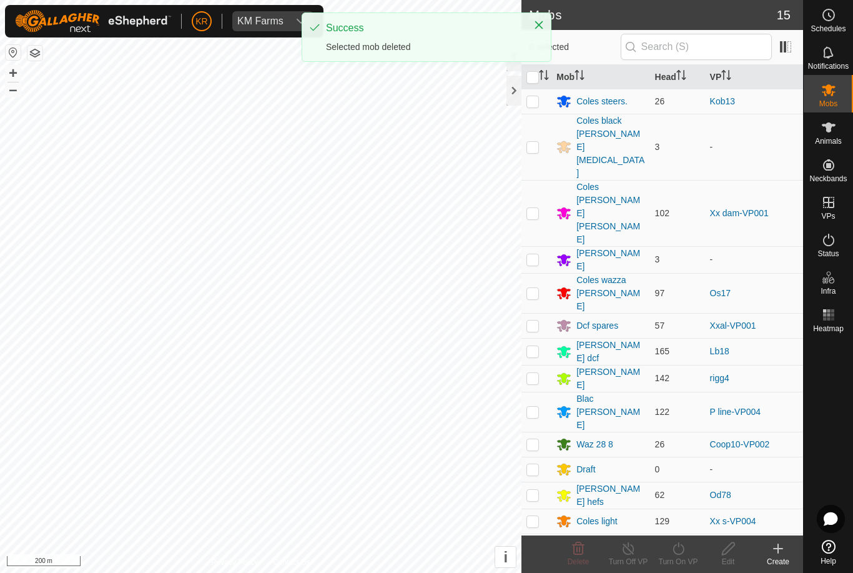
checkbox input "false"
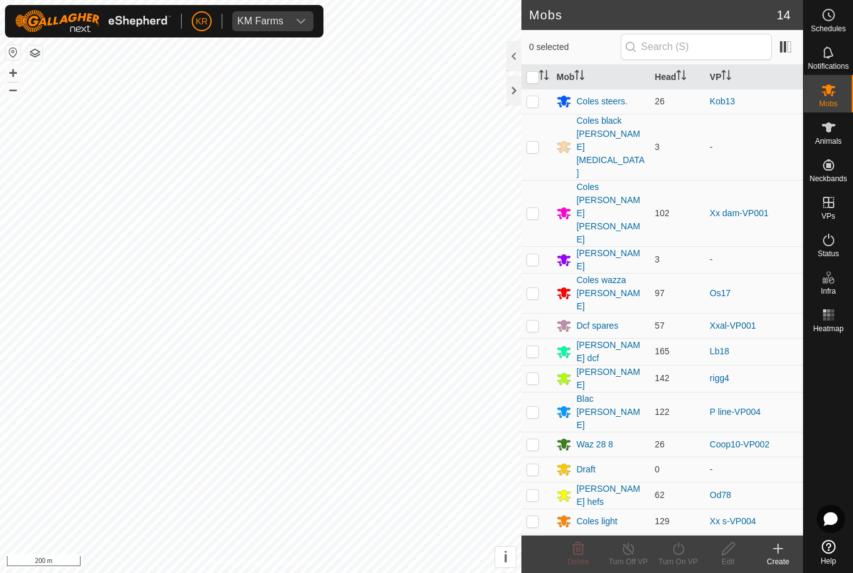
click at [587, 247] on div "[PERSON_NAME]" at bounding box center [610, 260] width 68 height 26
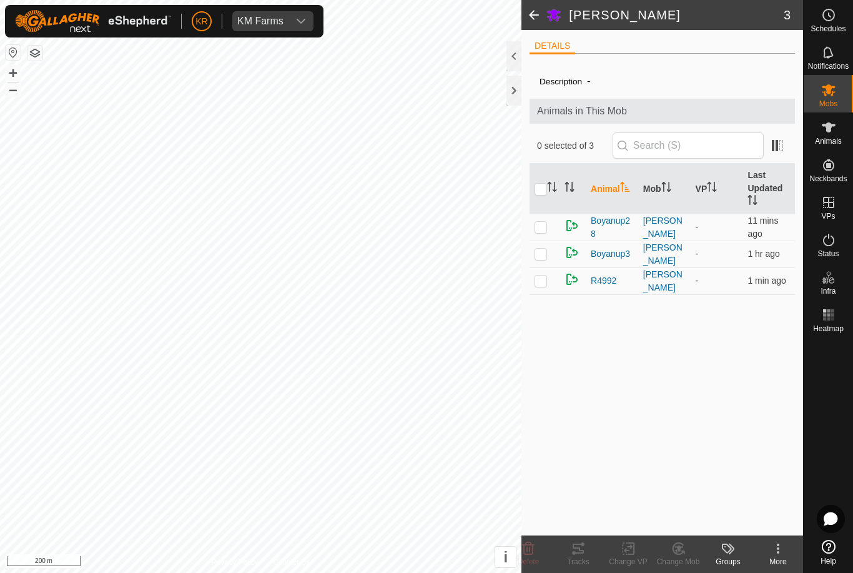
click at [545, 230] on p-checkbox at bounding box center [541, 227] width 12 height 10
checkbox input "true"
click at [542, 256] on p-checkbox at bounding box center [541, 254] width 12 height 10
checkbox input "true"
click at [536, 546] on delete-svg-icon at bounding box center [528, 548] width 50 height 15
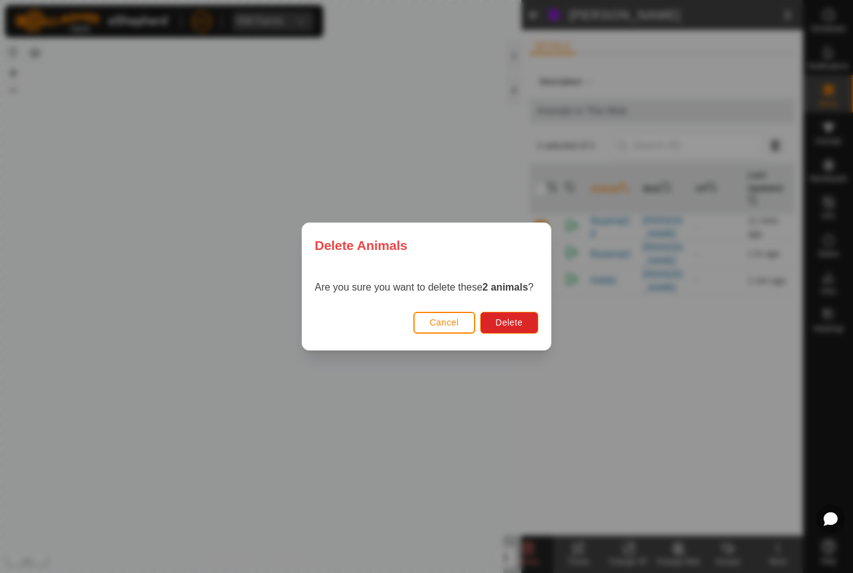
click at [520, 330] on button "Delete" at bounding box center [509, 323] width 58 height 22
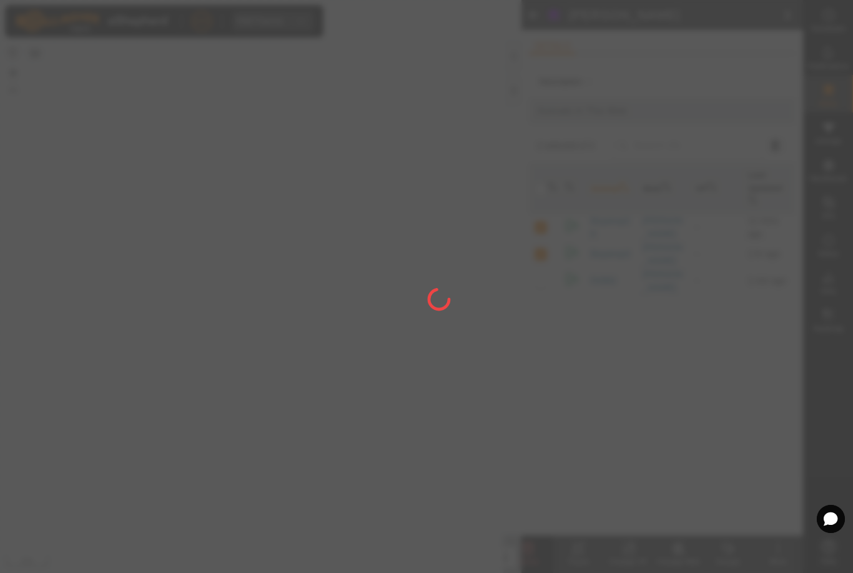
checkbox input "false"
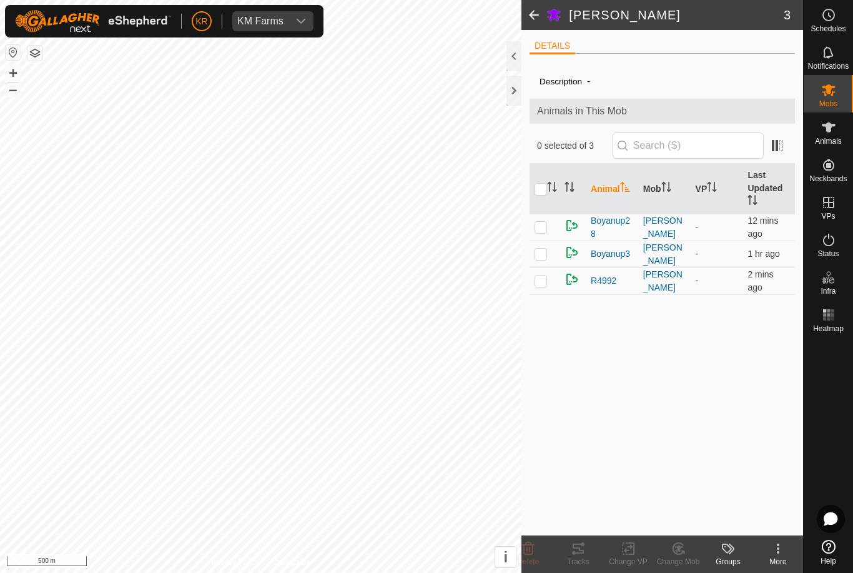
click at [538, 284] on p-checkbox at bounding box center [541, 280] width 12 height 10
click at [686, 550] on icon at bounding box center [679, 548] width 16 height 15
click at [714, 494] on span "Choose Mob..." at bounding box center [713, 494] width 65 height 15
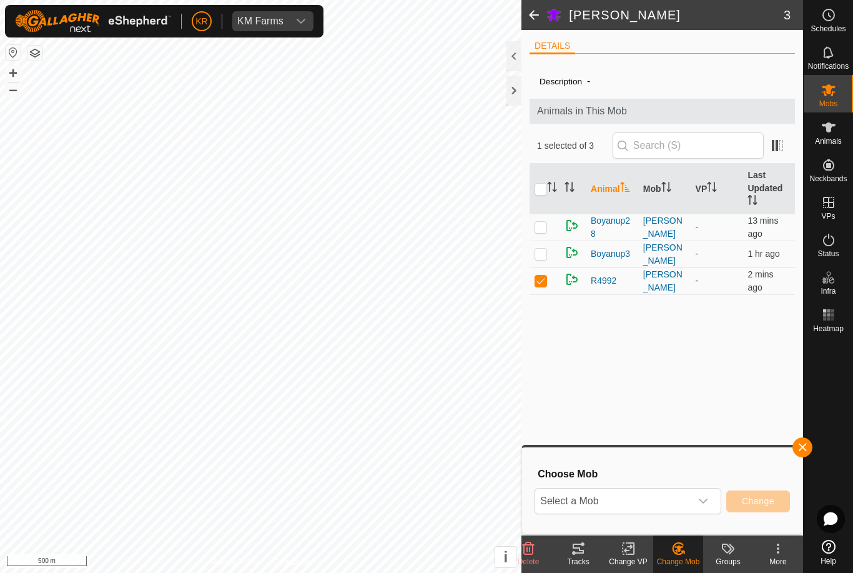
click at [671, 498] on span "Select a Mob" at bounding box center [613, 500] width 156 height 25
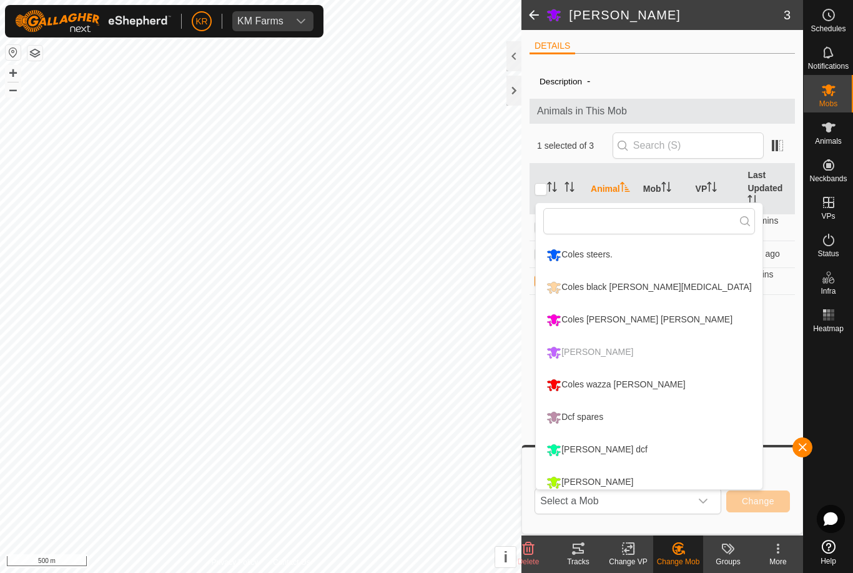
click at [611, 385] on div "Coles wazza [PERSON_NAME]" at bounding box center [615, 384] width 145 height 21
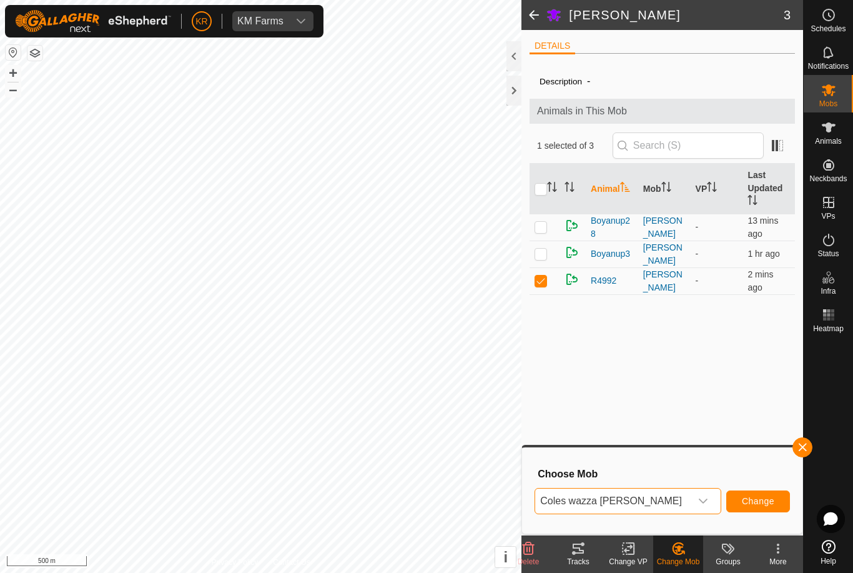
click at [763, 497] on span "Change" at bounding box center [758, 501] width 32 height 10
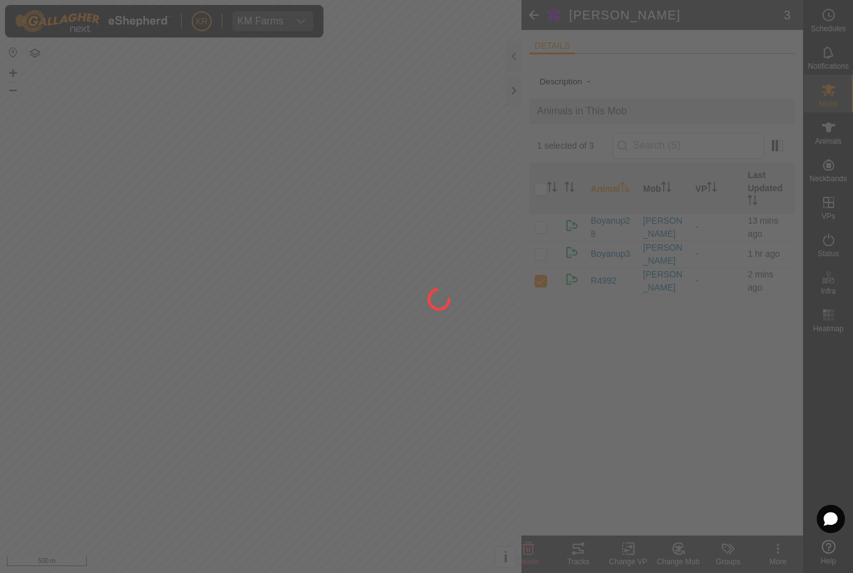
checkbox input "false"
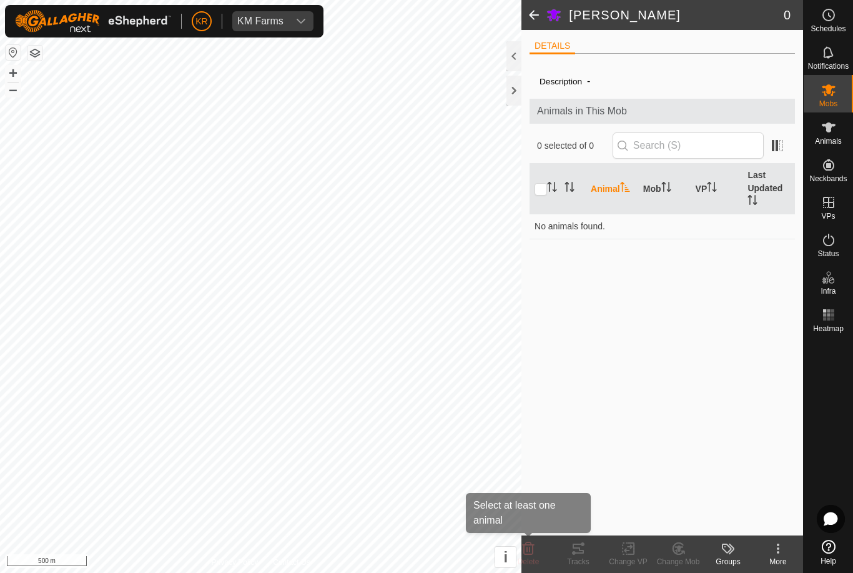
click at [532, 557] on span "Delete" at bounding box center [529, 561] width 22 height 9
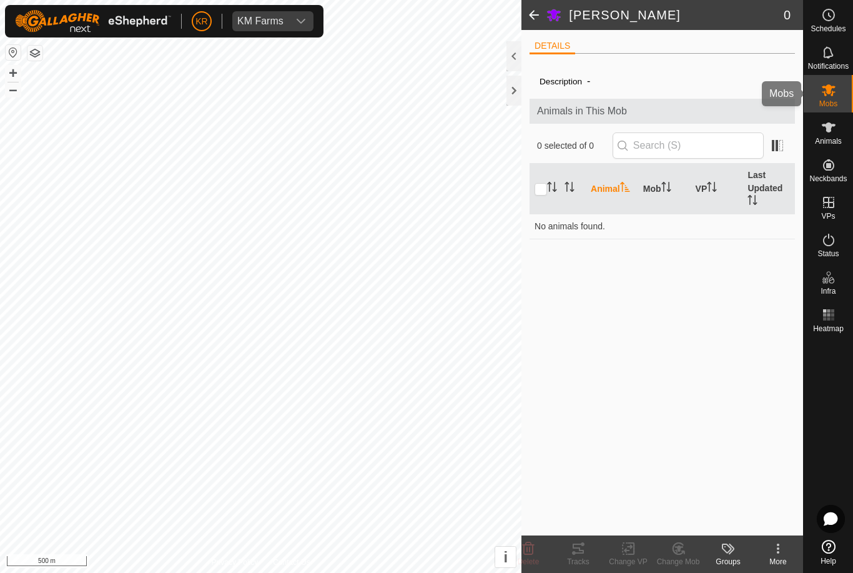
click at [841, 98] on div "Mobs" at bounding box center [828, 93] width 49 height 37
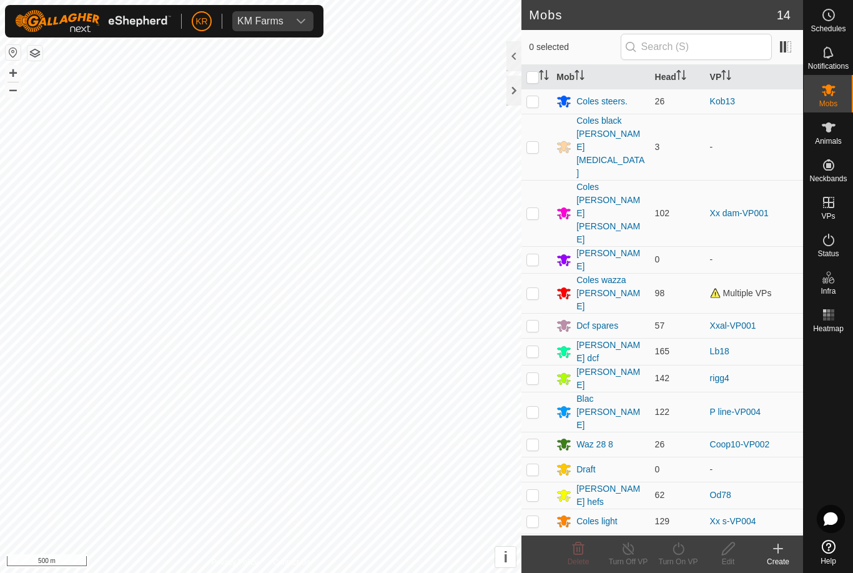
click at [533, 254] on p-checkbox at bounding box center [532, 259] width 12 height 10
click at [578, 555] on icon at bounding box center [579, 548] width 12 height 12
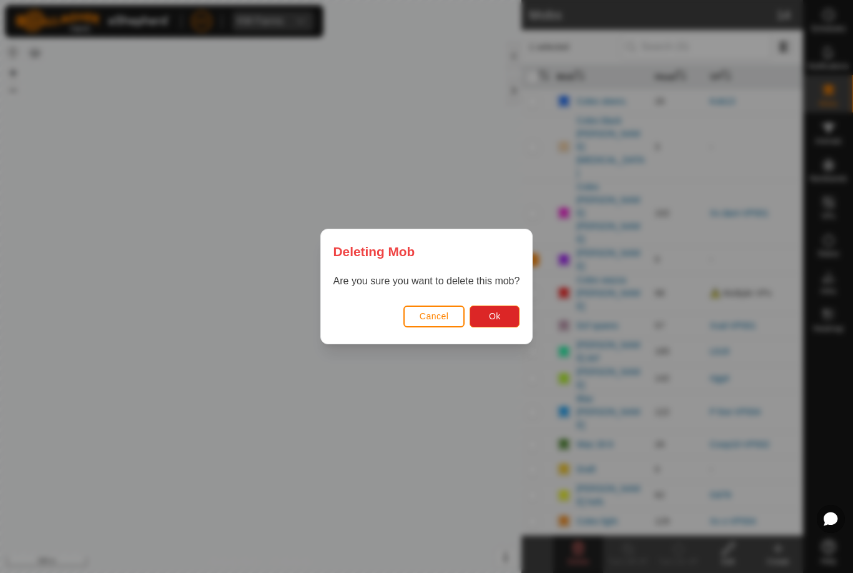
click at [502, 307] on button "Ok" at bounding box center [495, 316] width 50 height 22
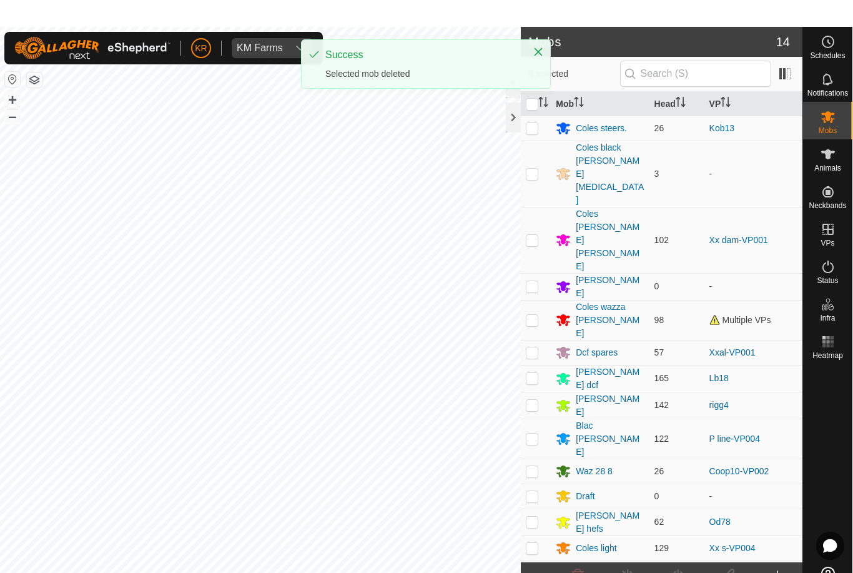
checkbox input "false"
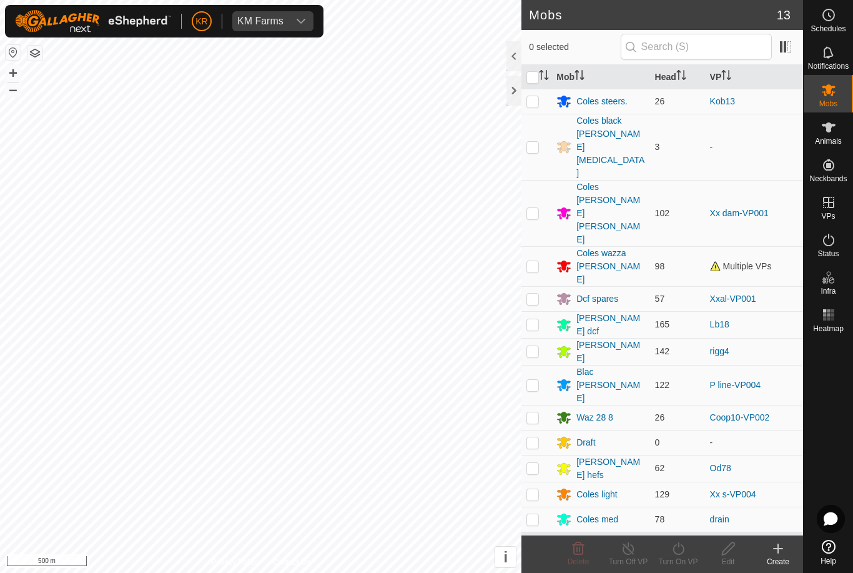
click at [605, 125] on div "Coles black [PERSON_NAME][MEDICAL_DATA]" at bounding box center [610, 147] width 68 height 66
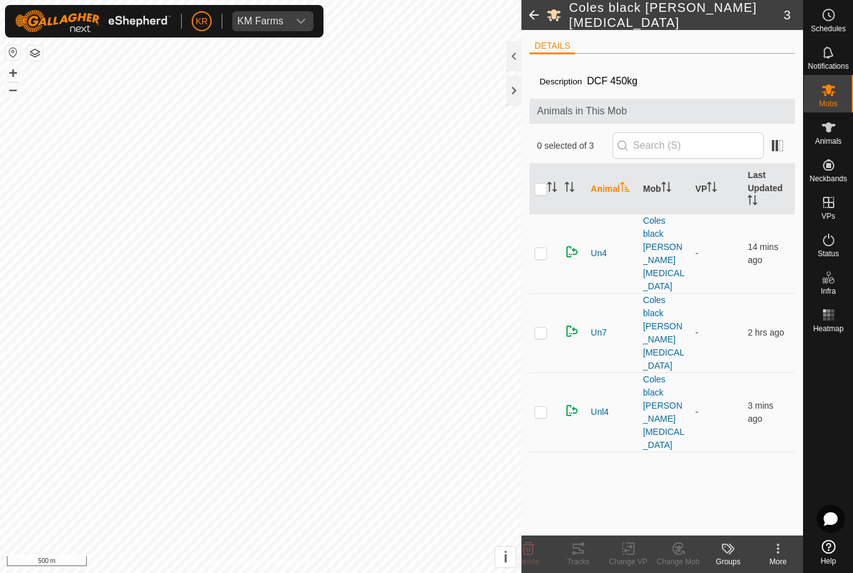
click at [541, 327] on p-checkbox at bounding box center [541, 332] width 12 height 10
checkbox input "true"
click at [539, 407] on p-checkbox at bounding box center [541, 412] width 12 height 10
click at [544, 407] on p-checkbox at bounding box center [541, 412] width 12 height 10
click at [545, 407] on p-checkbox at bounding box center [541, 412] width 12 height 10
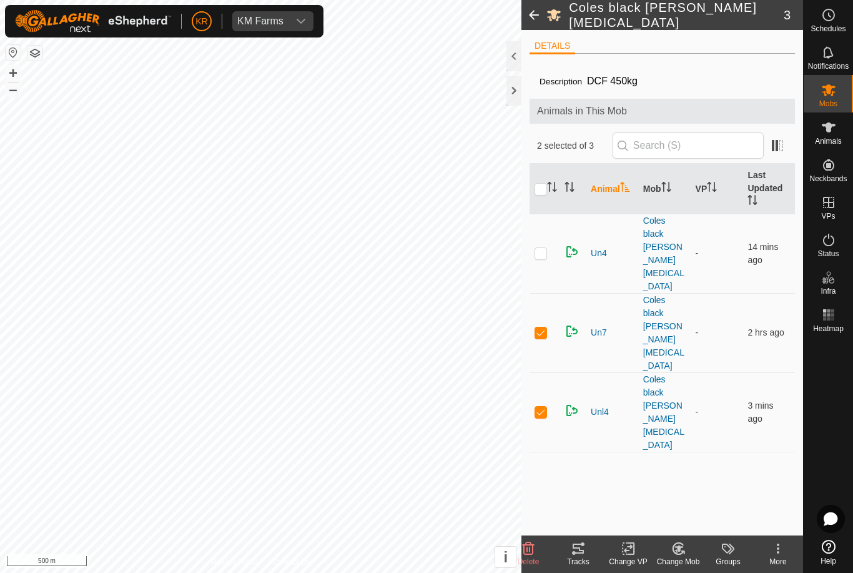
click at [545, 407] on p-checkbox at bounding box center [541, 412] width 12 height 10
click at [546, 407] on p-checkbox at bounding box center [541, 412] width 12 height 10
click at [545, 407] on p-checkbox at bounding box center [541, 412] width 12 height 10
checkbox input "false"
click at [539, 248] on p-checkbox at bounding box center [541, 253] width 12 height 10
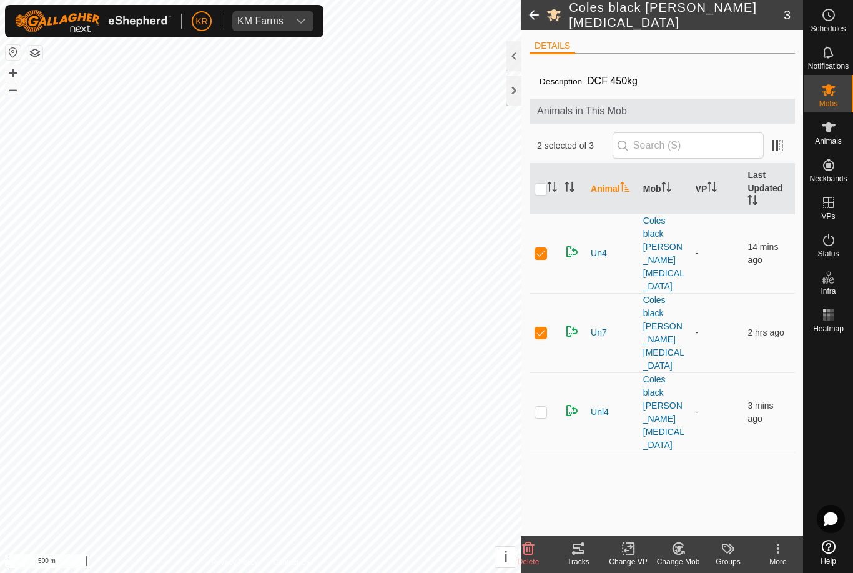
click at [539, 248] on p-checkbox at bounding box center [541, 253] width 12 height 10
checkbox input "false"
click at [543, 407] on p-checkbox at bounding box center [541, 412] width 12 height 10
click at [545, 407] on p-checkbox at bounding box center [541, 412] width 12 height 10
checkbox input "false"
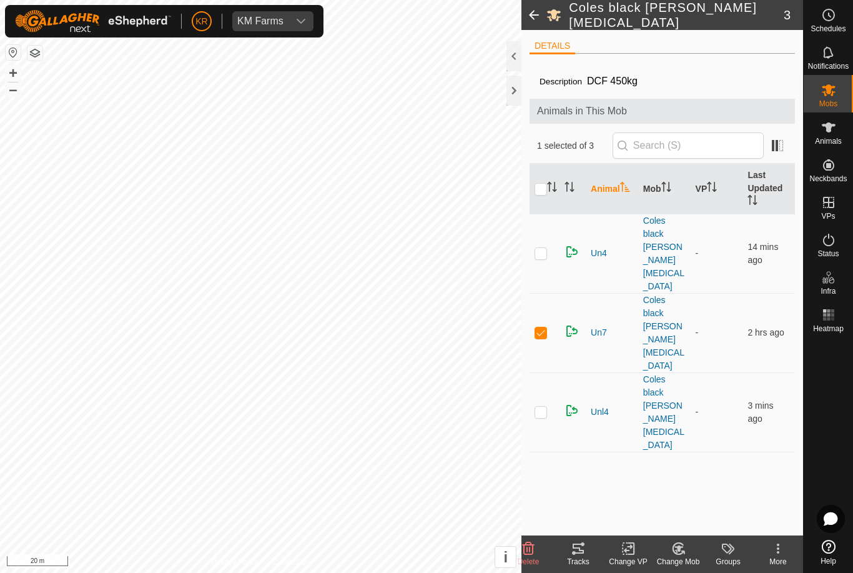
click at [542, 248] on p-checkbox at bounding box center [541, 253] width 12 height 10
click at [543, 248] on p-checkbox at bounding box center [541, 253] width 12 height 10
checkbox input "false"
click at [536, 553] on delete-svg-icon at bounding box center [528, 548] width 50 height 15
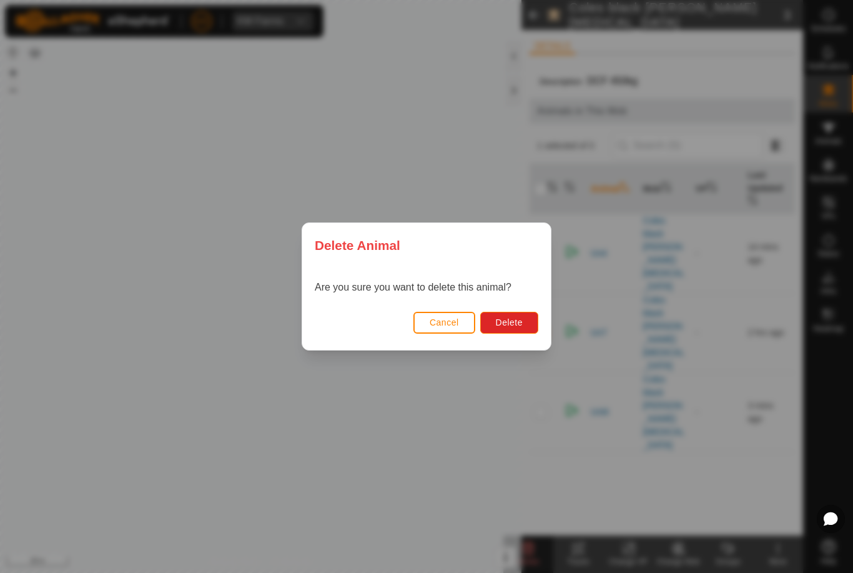
click at [515, 325] on span "Delete" at bounding box center [509, 322] width 27 height 10
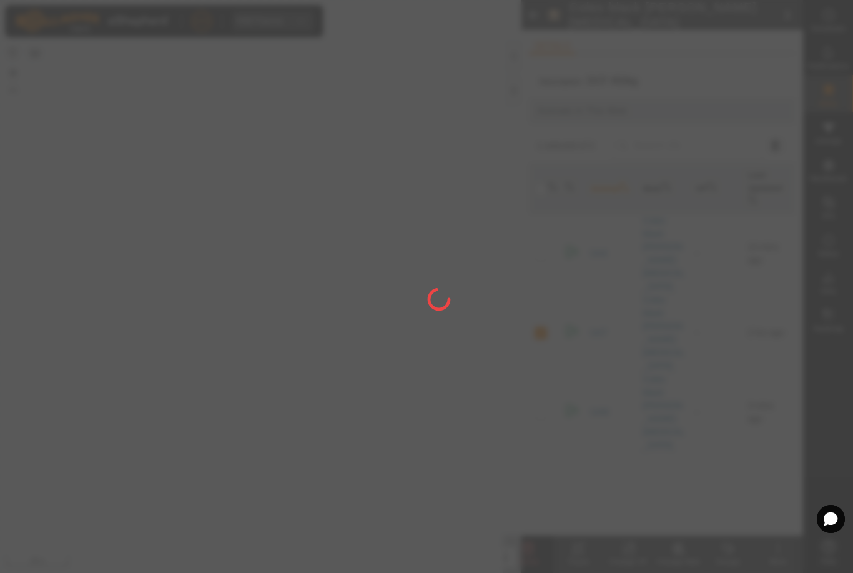
checkbox input "false"
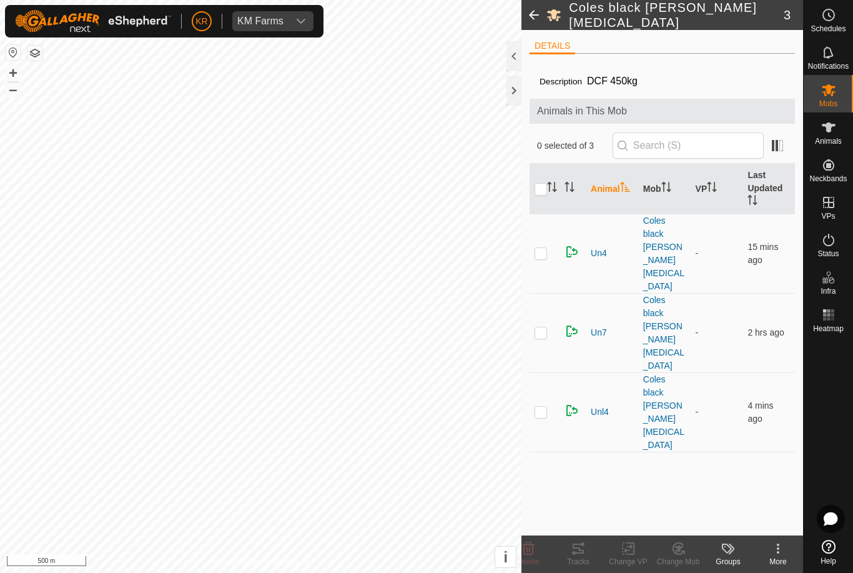
click at [548, 372] on td at bounding box center [545, 411] width 30 height 79
checkbox input "true"
click at [546, 327] on p-checkbox at bounding box center [541, 332] width 12 height 10
checkbox input "true"
click at [544, 248] on p-checkbox at bounding box center [541, 253] width 12 height 10
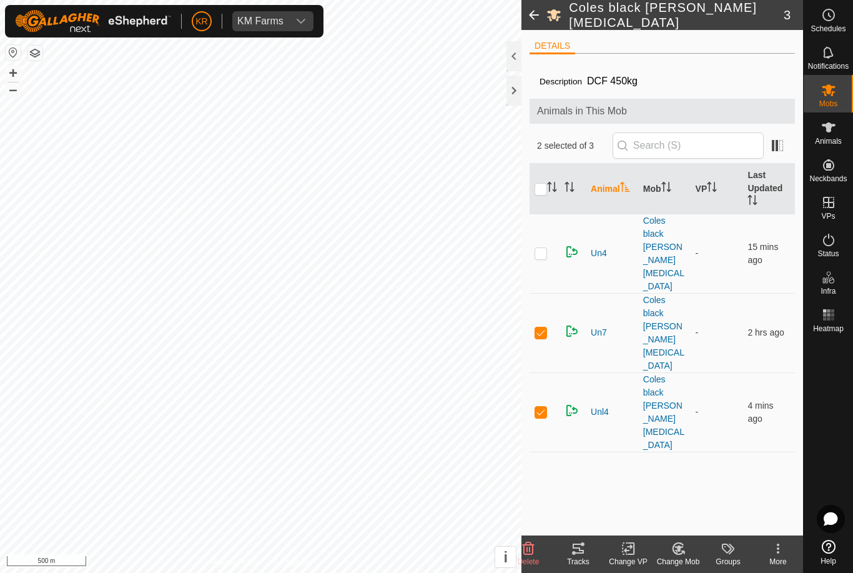
checkbox input "true"
click at [530, 554] on icon at bounding box center [529, 548] width 12 height 12
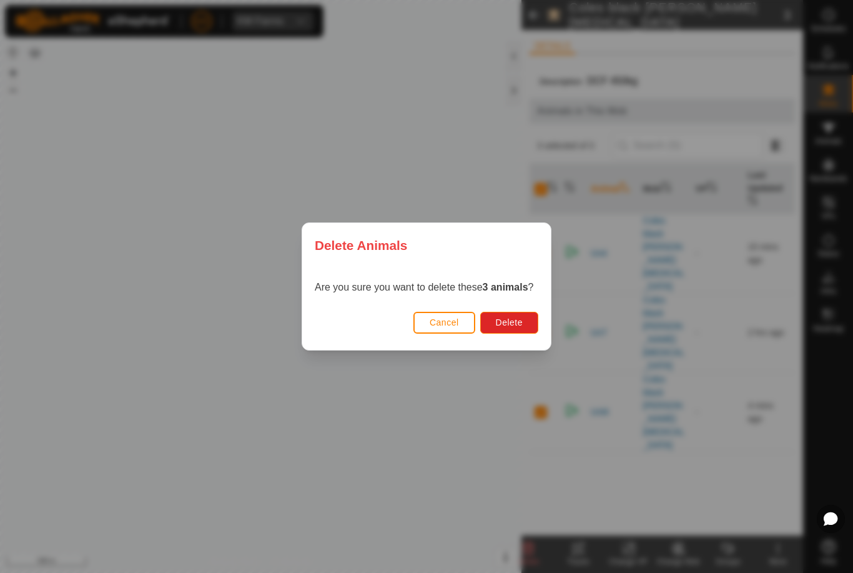
click at [533, 549] on div "Delete Animals Are you sure you want to delete these 3 animals ? Cancel Delete" at bounding box center [426, 286] width 853 height 573
click at [520, 323] on span "Delete" at bounding box center [509, 322] width 27 height 10
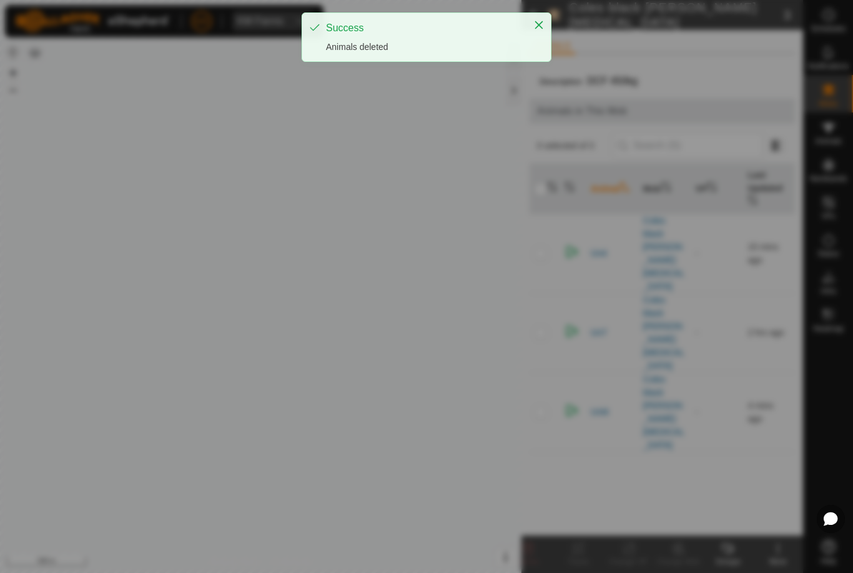
checkbox input "false"
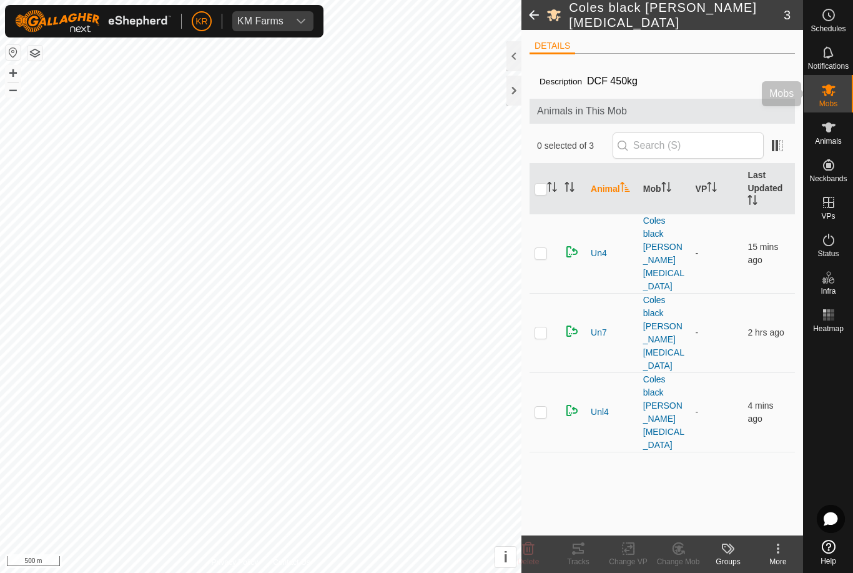
click at [839, 96] on es-mob-svg-icon at bounding box center [828, 90] width 22 height 20
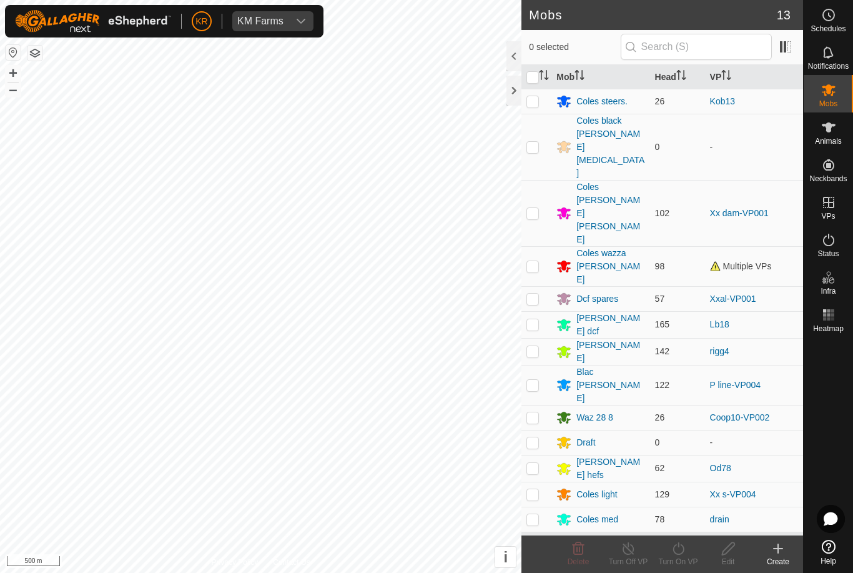
click at [535, 133] on td at bounding box center [536, 147] width 30 height 66
click at [574, 551] on icon at bounding box center [579, 548] width 12 height 12
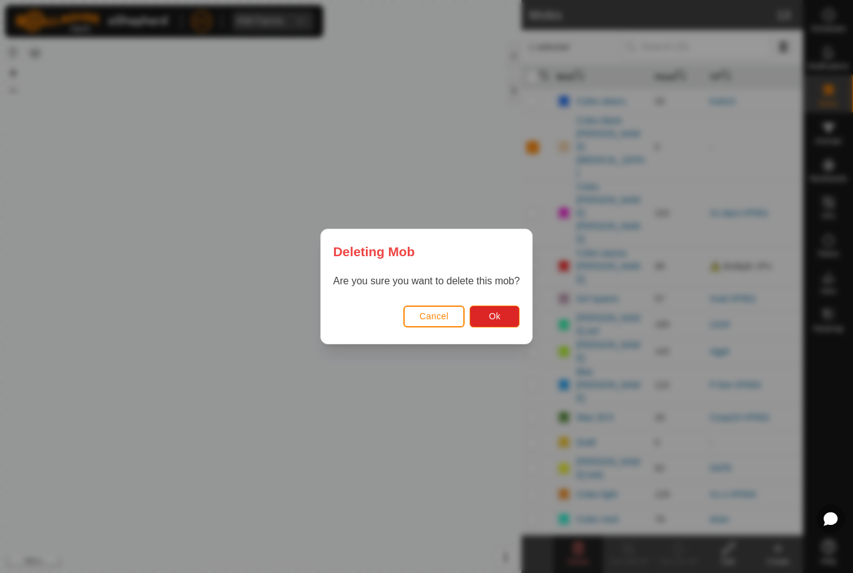
click at [508, 317] on button "Ok" at bounding box center [495, 316] width 50 height 22
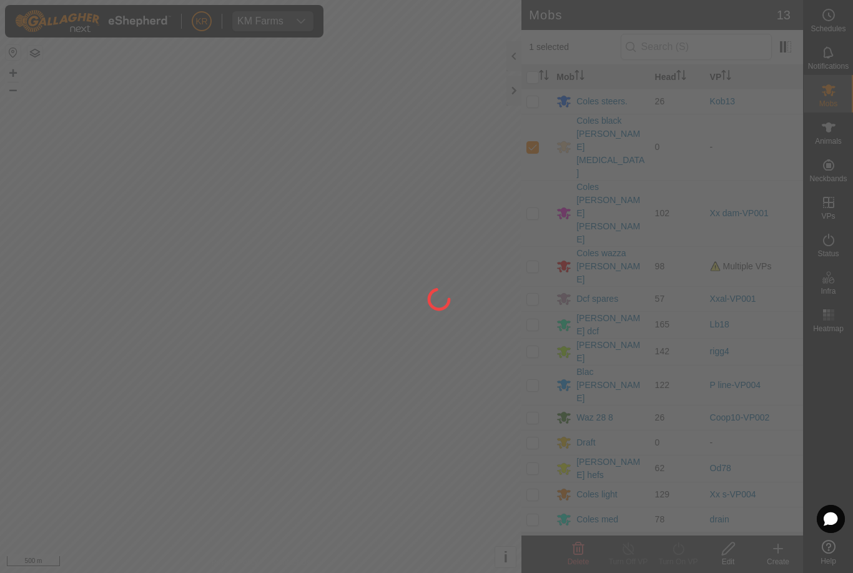
checkbox input "false"
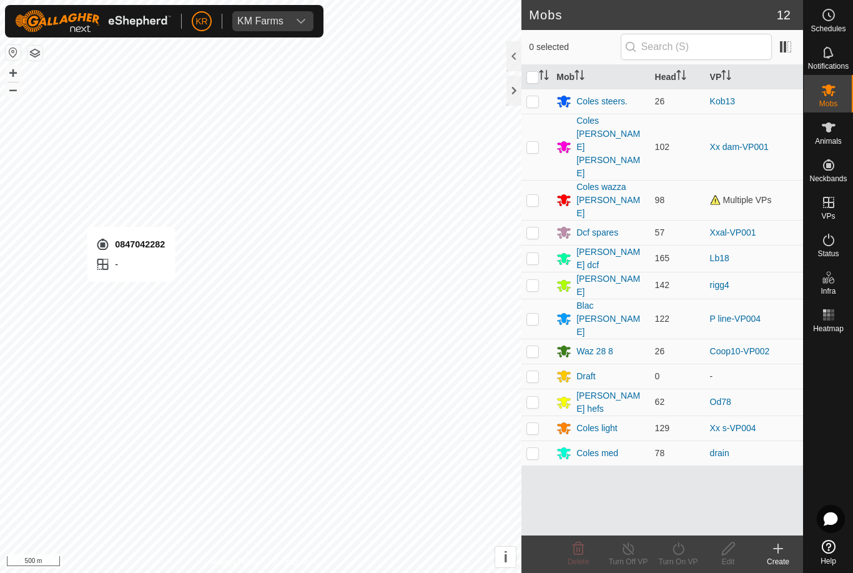
click at [636, 463] on div "Mob Head [PERSON_NAME] steers. 26 Kob13 Coles [PERSON_NAME] [PERSON_NAME] 102 X…" at bounding box center [662, 300] width 282 height 470
click at [628, 458] on div "Mob Head [PERSON_NAME] steers. 26 Kob13 Coles [PERSON_NAME] [PERSON_NAME] 102 X…" at bounding box center [662, 300] width 282 height 470
click at [533, 195] on p-checkbox at bounding box center [532, 200] width 12 height 10
checkbox input "true"
click at [678, 555] on icon at bounding box center [679, 548] width 16 height 15
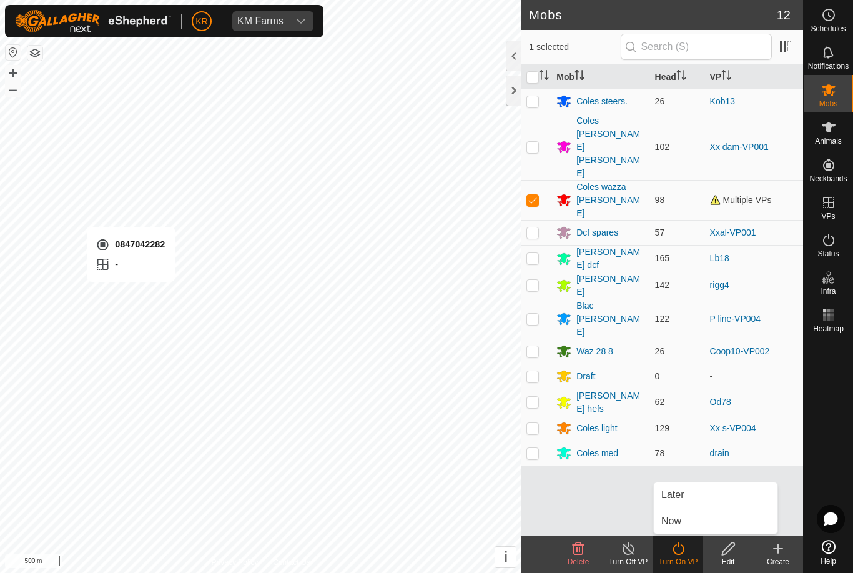
click at [684, 525] on link "Now" at bounding box center [716, 520] width 124 height 25
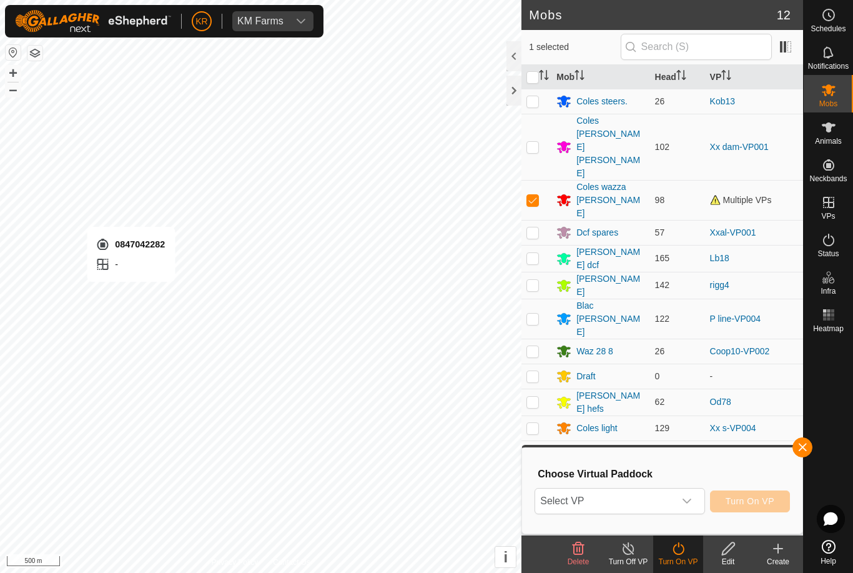
click at [686, 503] on icon "dropdown trigger" at bounding box center [687, 501] width 10 height 10
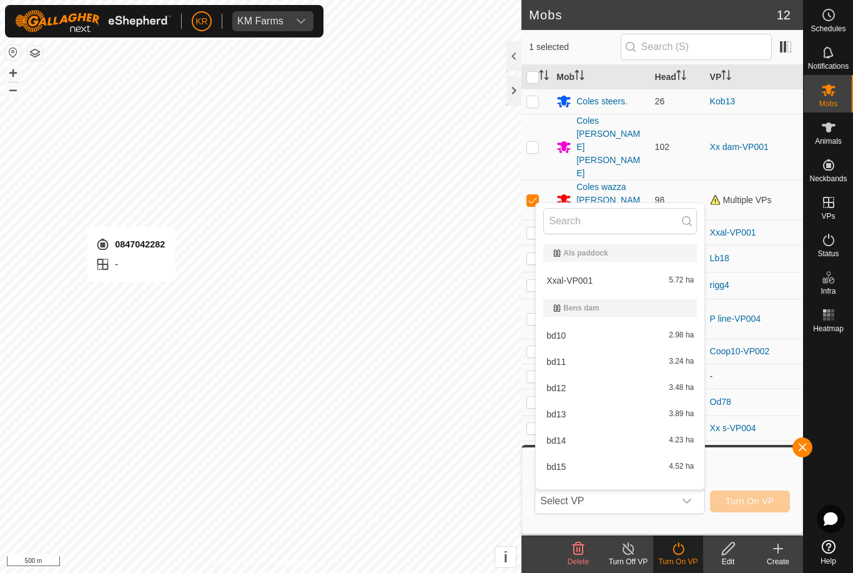
click at [804, 450] on span "button" at bounding box center [802, 447] width 10 height 10
